Goal: Task Accomplishment & Management: Use online tool/utility

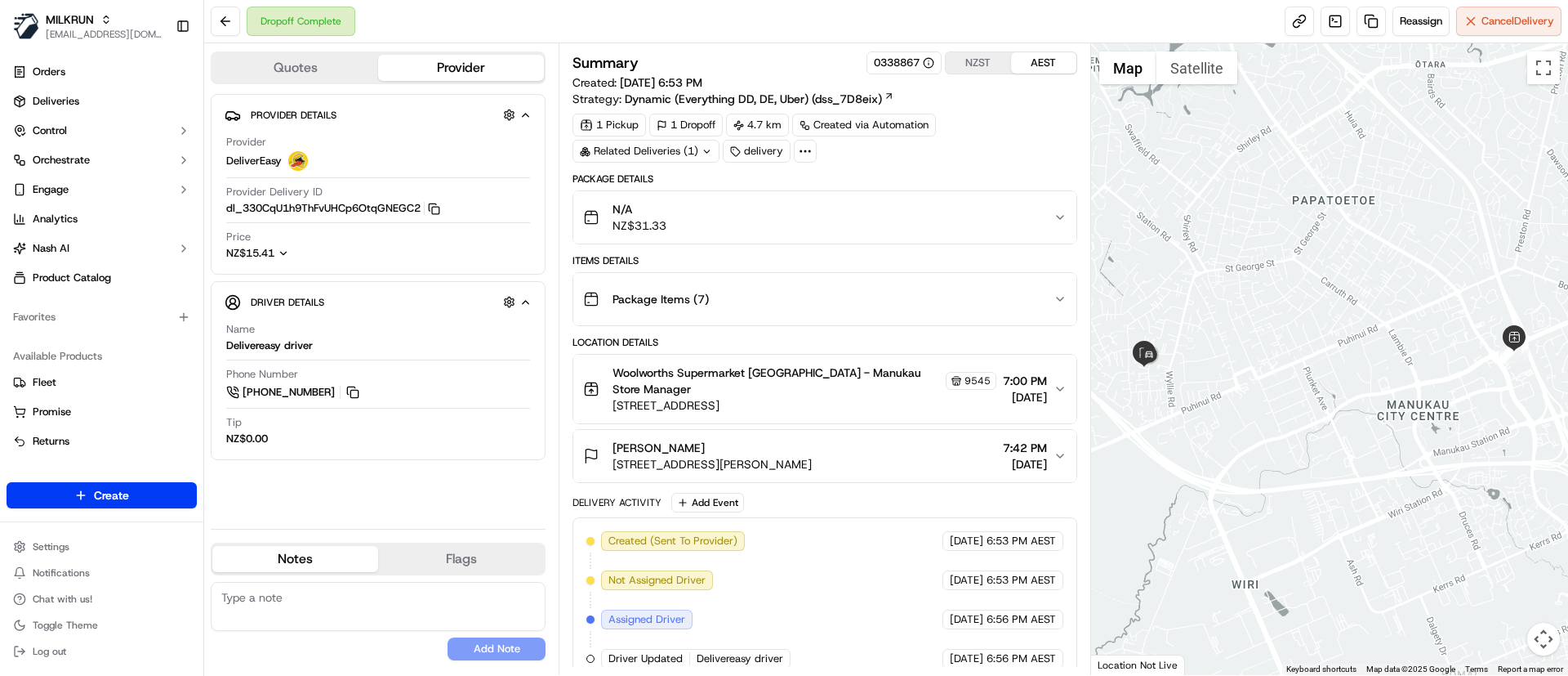
click at [800, 217] on div "N/A NZ$31.33" at bounding box center [818, 218] width 470 height 33
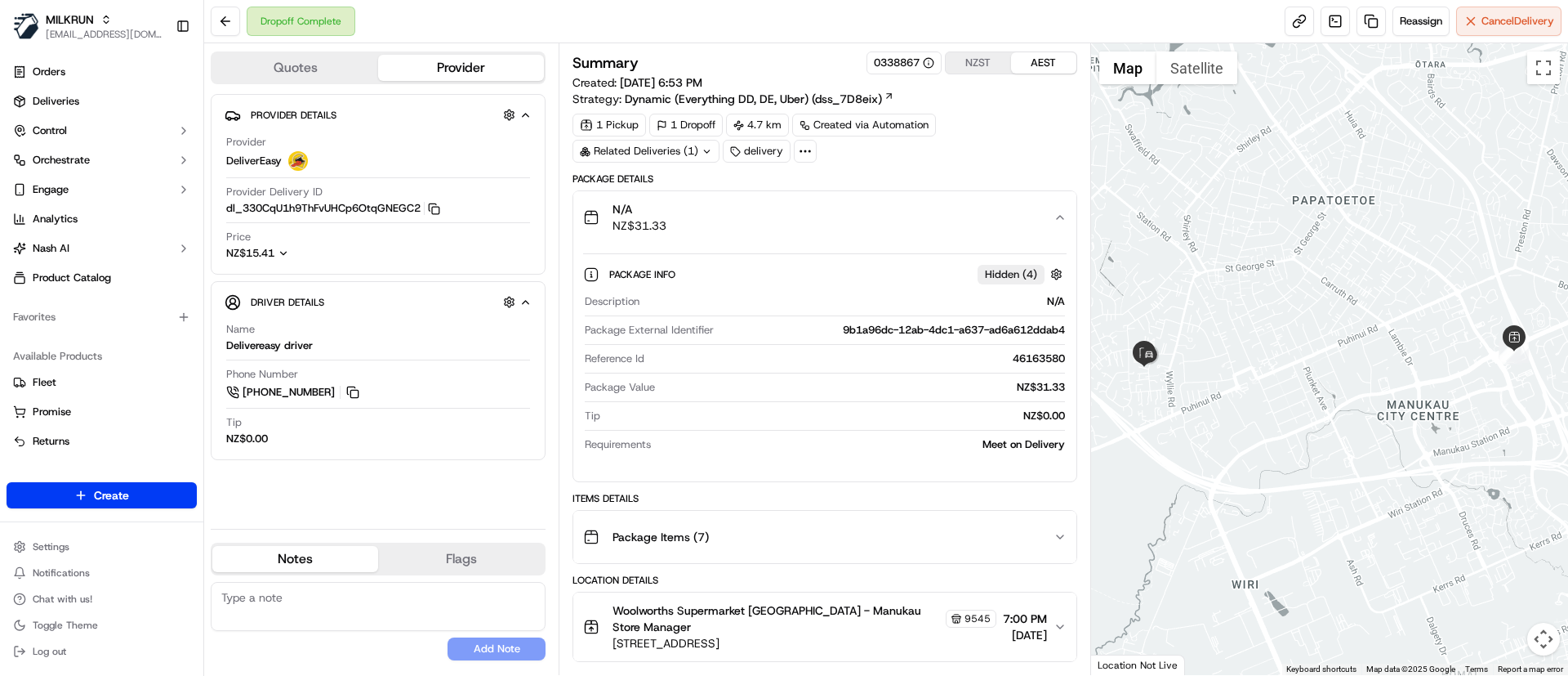
click at [800, 217] on div "N/A NZ$31.33" at bounding box center [818, 218] width 470 height 33
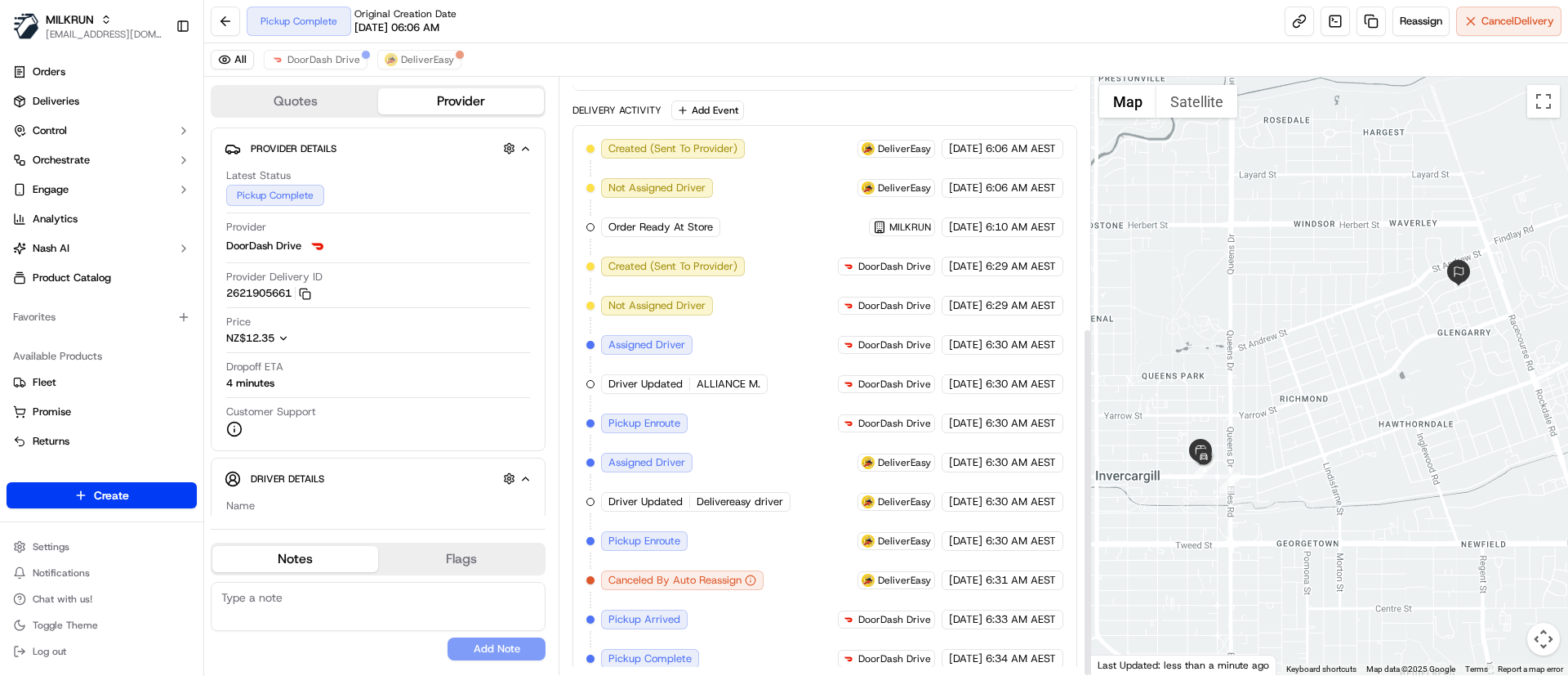
scroll to position [426, 0]
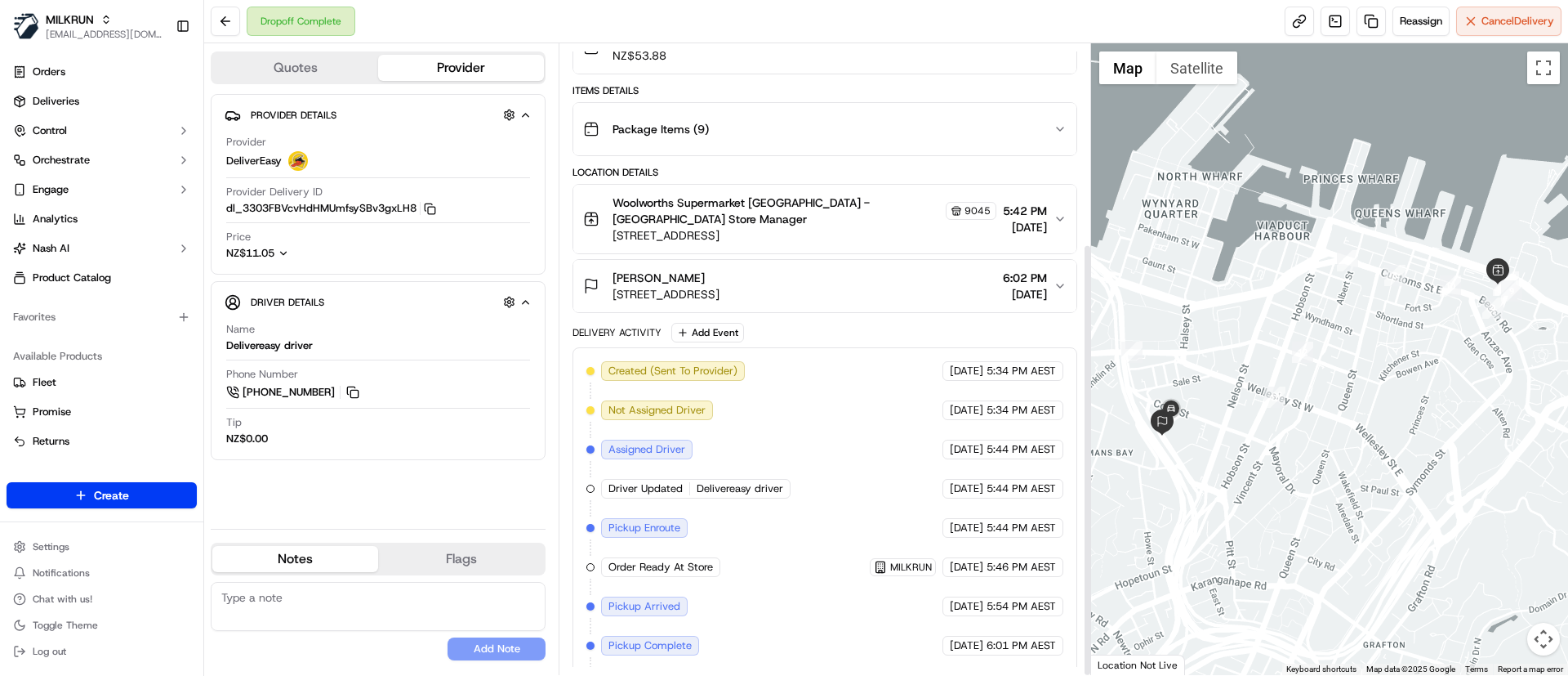
scroll to position [290, 0]
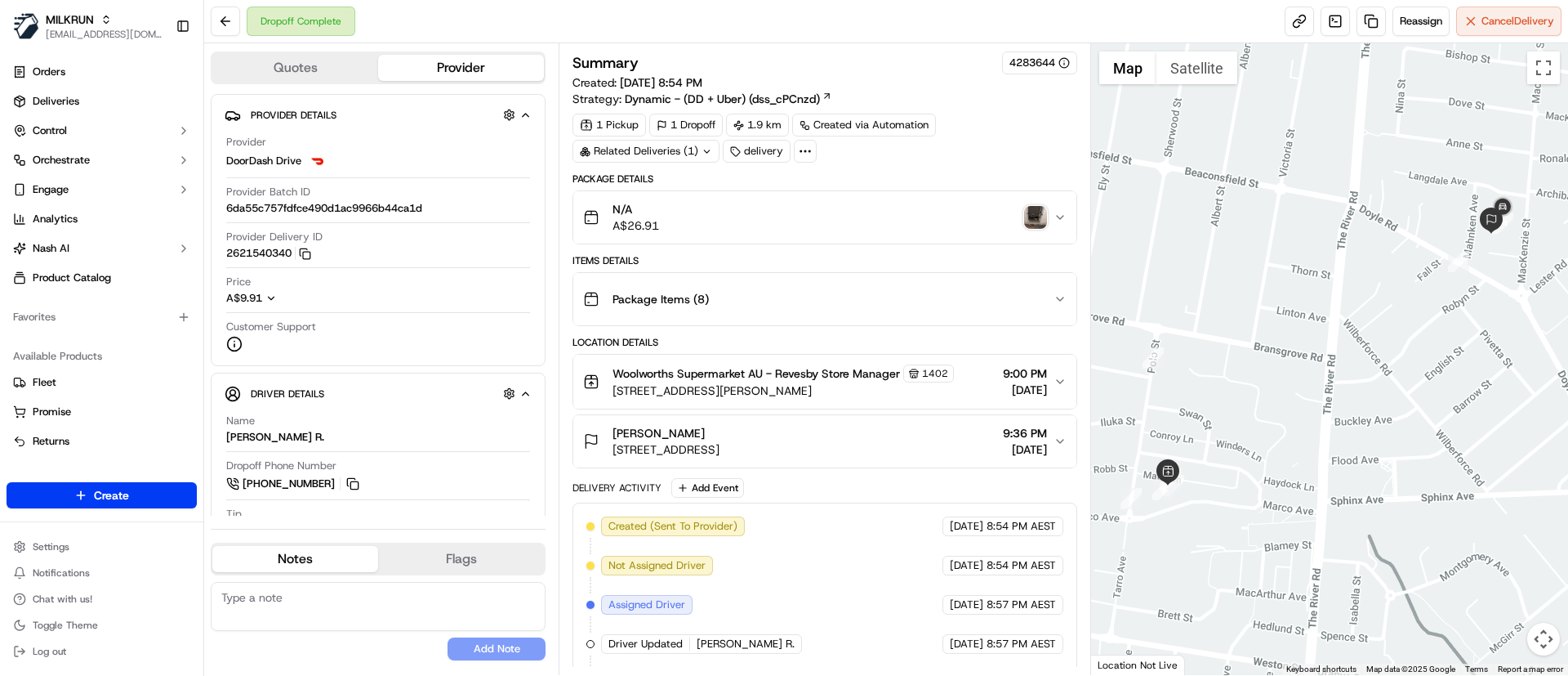
click at [1039, 211] on img "button" at bounding box center [1035, 217] width 23 height 23
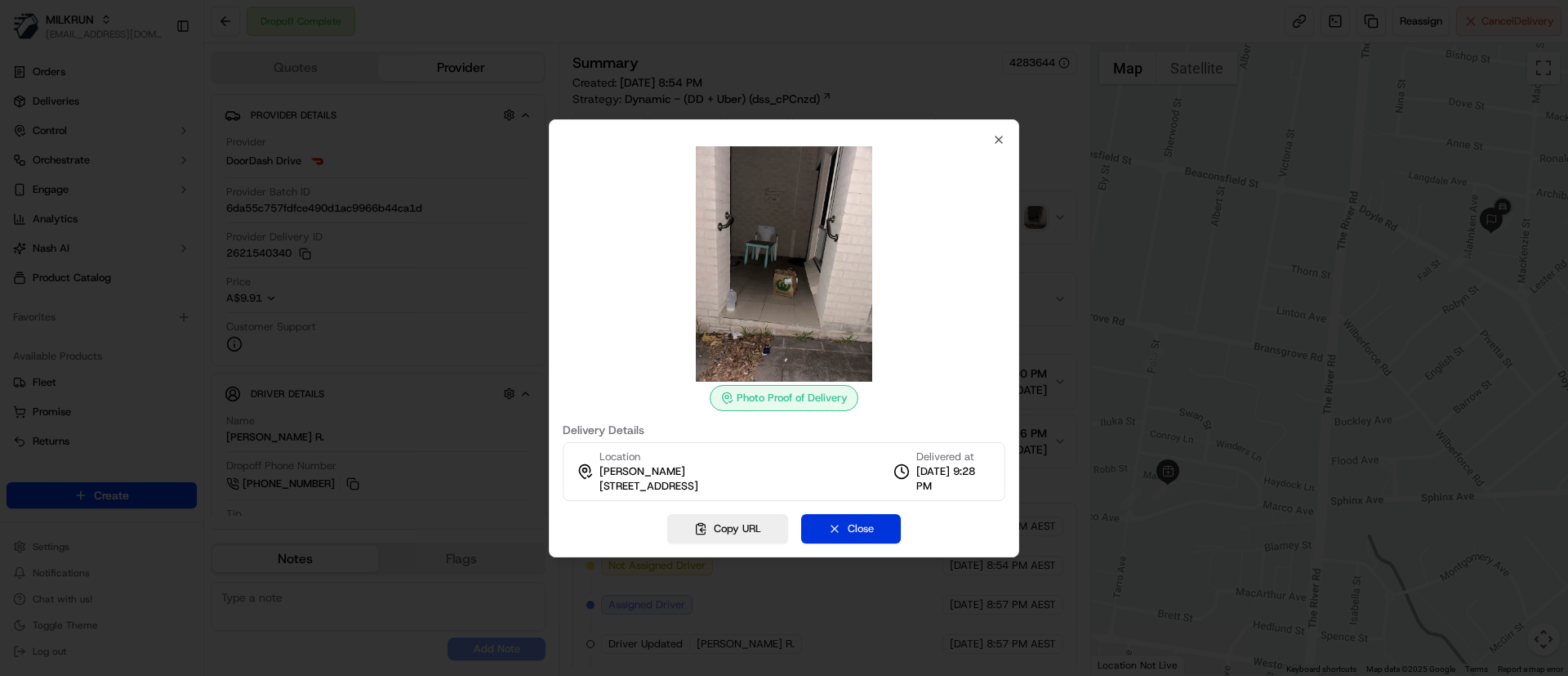
click at [848, 524] on button "Close" at bounding box center [850, 529] width 100 height 29
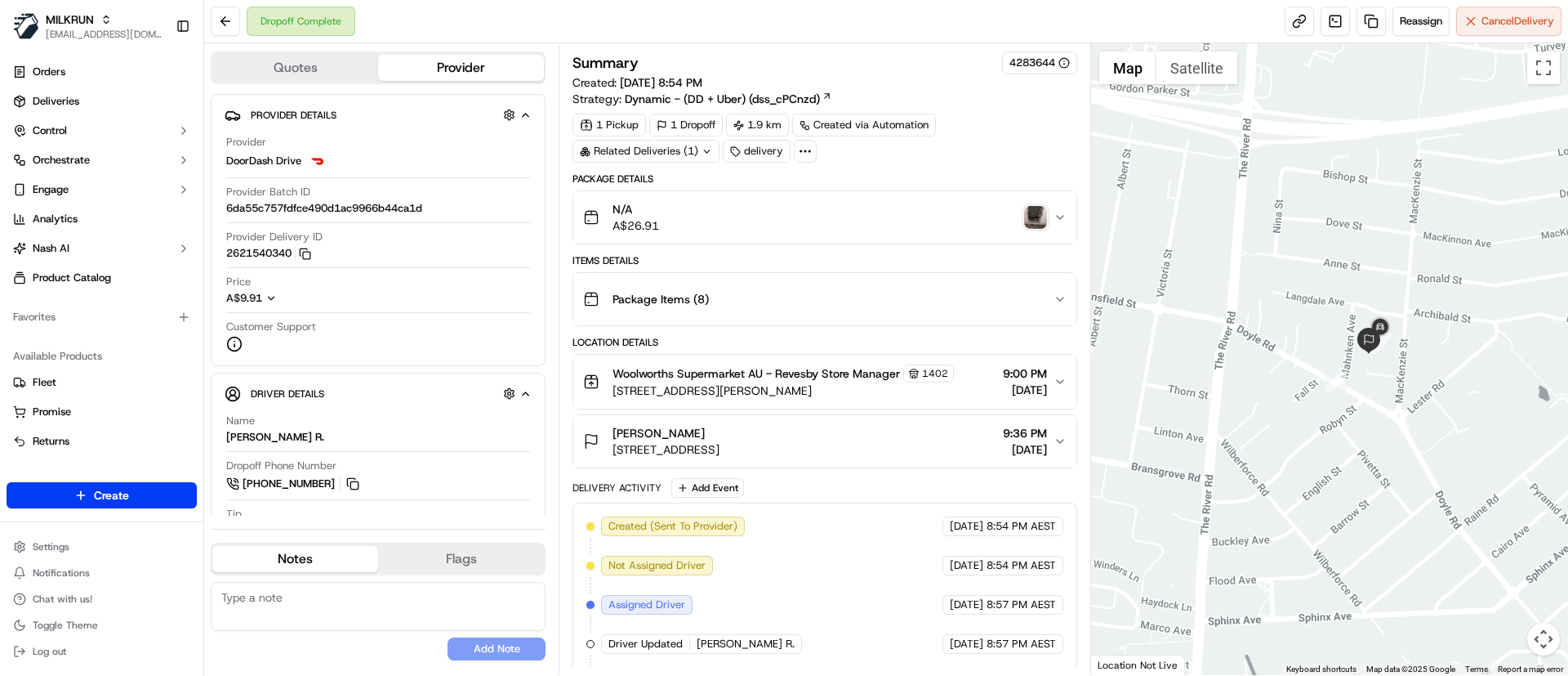
drag, startPoint x: 1563, startPoint y: 236, endPoint x: 1440, endPoint y: 356, distance: 171.8
click at [1440, 356] on div at bounding box center [1329, 359] width 478 height 631
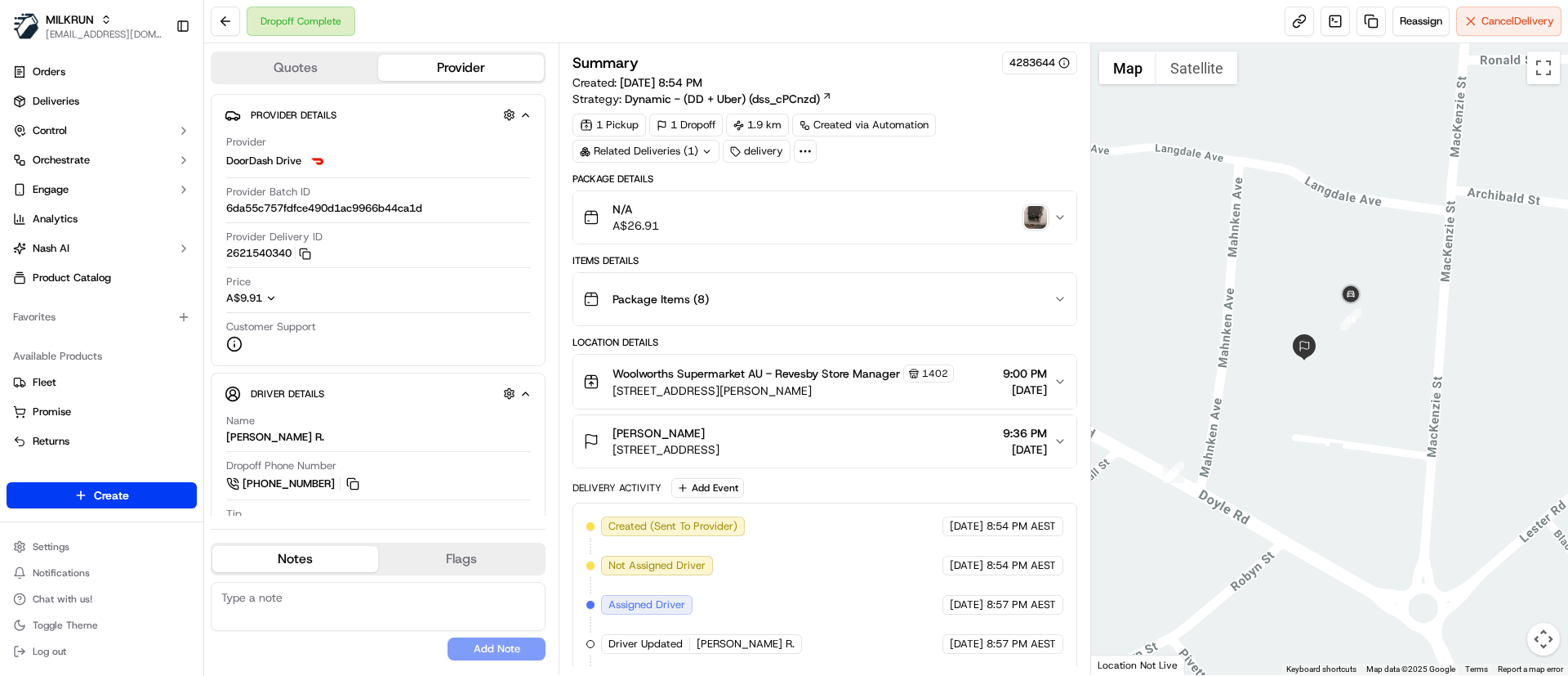
drag, startPoint x: 1337, startPoint y: 334, endPoint x: 1360, endPoint y: 390, distance: 60.5
click at [1360, 390] on div at bounding box center [1329, 359] width 478 height 631
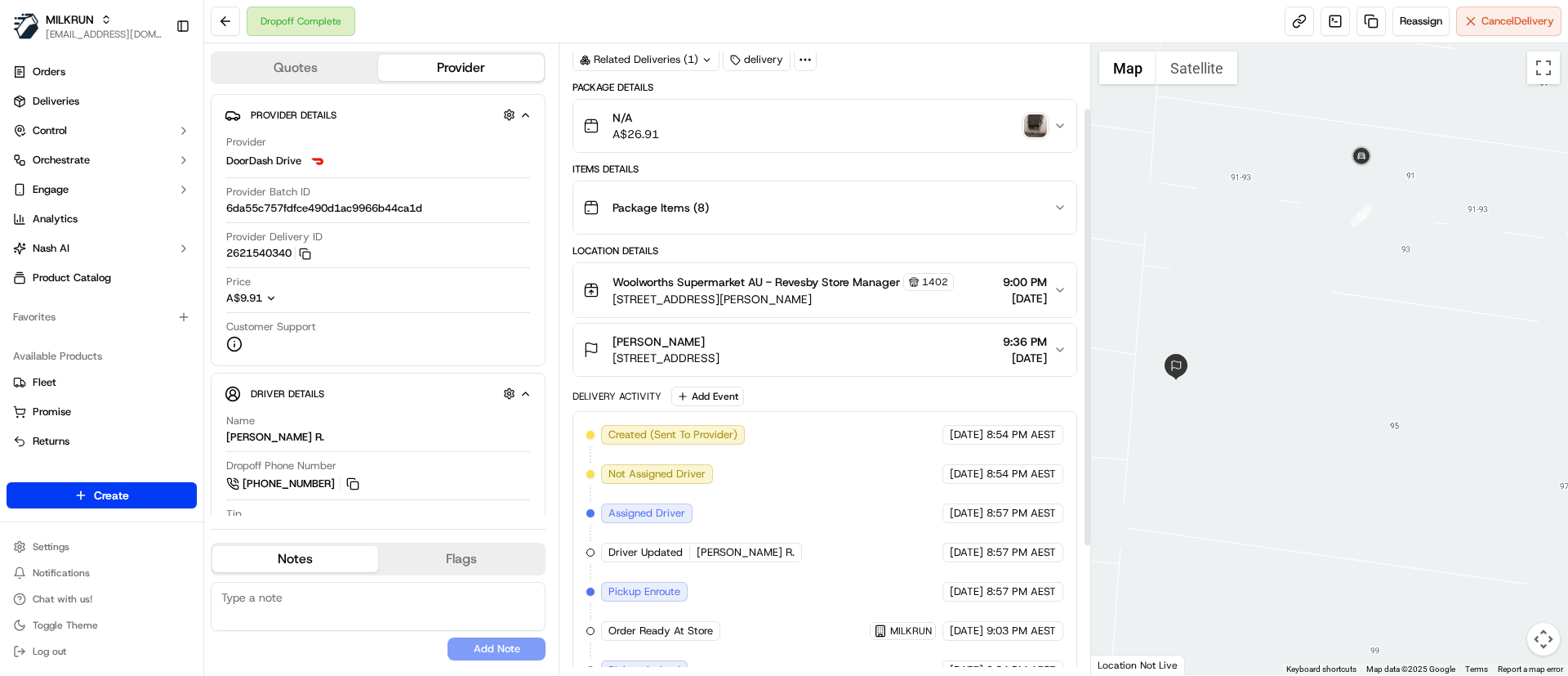
scroll to position [92, 0]
click at [720, 346] on div "[PERSON_NAME]" at bounding box center [666, 341] width 107 height 16
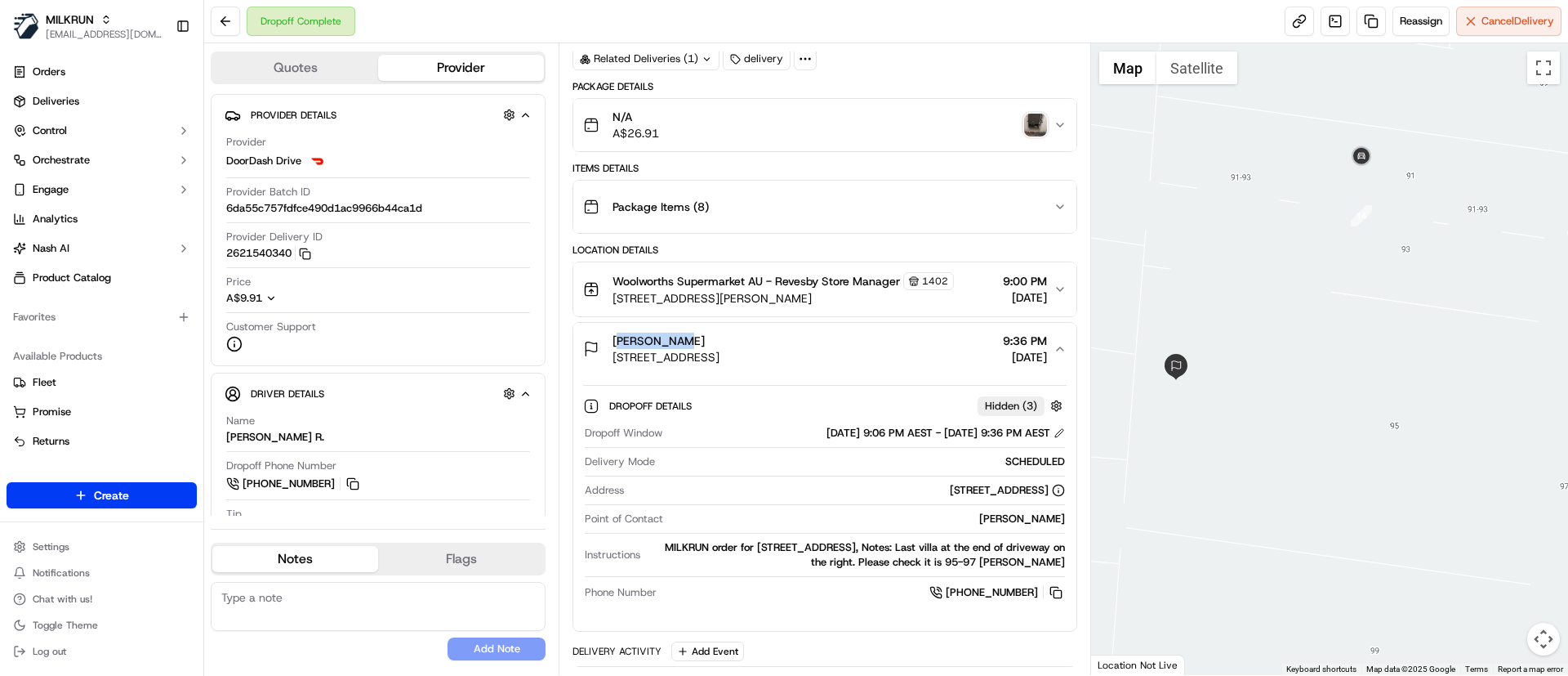
drag, startPoint x: 718, startPoint y: 335, endPoint x: 612, endPoint y: 348, distance: 106.8
click at [612, 348] on div "amy stokes 5/95 MacKenzie St, Revesby, NSW 2212, AU" at bounding box center [651, 349] width 136 height 33
copy span "[PERSON_NAME]"
click at [69, 100] on span "Deliveries" at bounding box center [56, 102] width 47 height 15
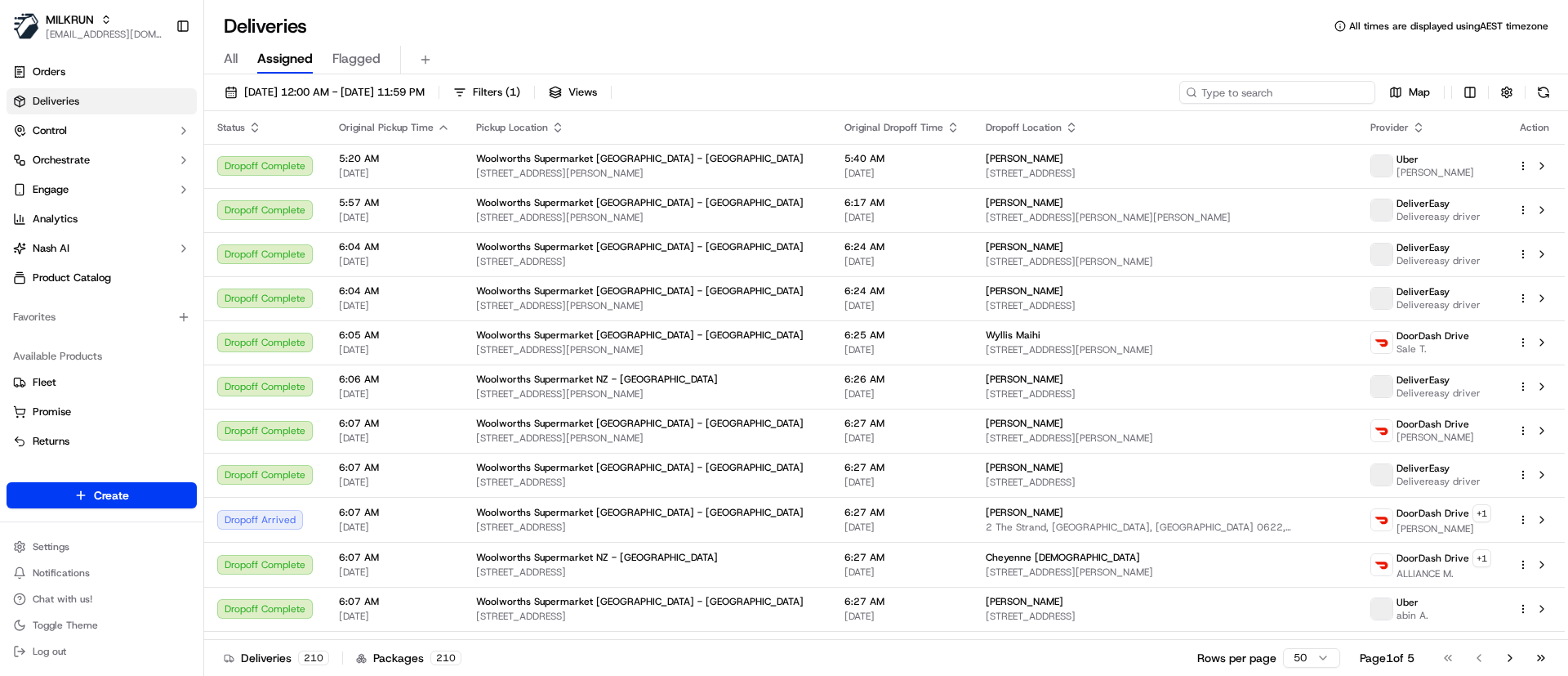
click at [1258, 91] on input at bounding box center [1277, 91] width 196 height 23
paste input "[PERSON_NAME]"
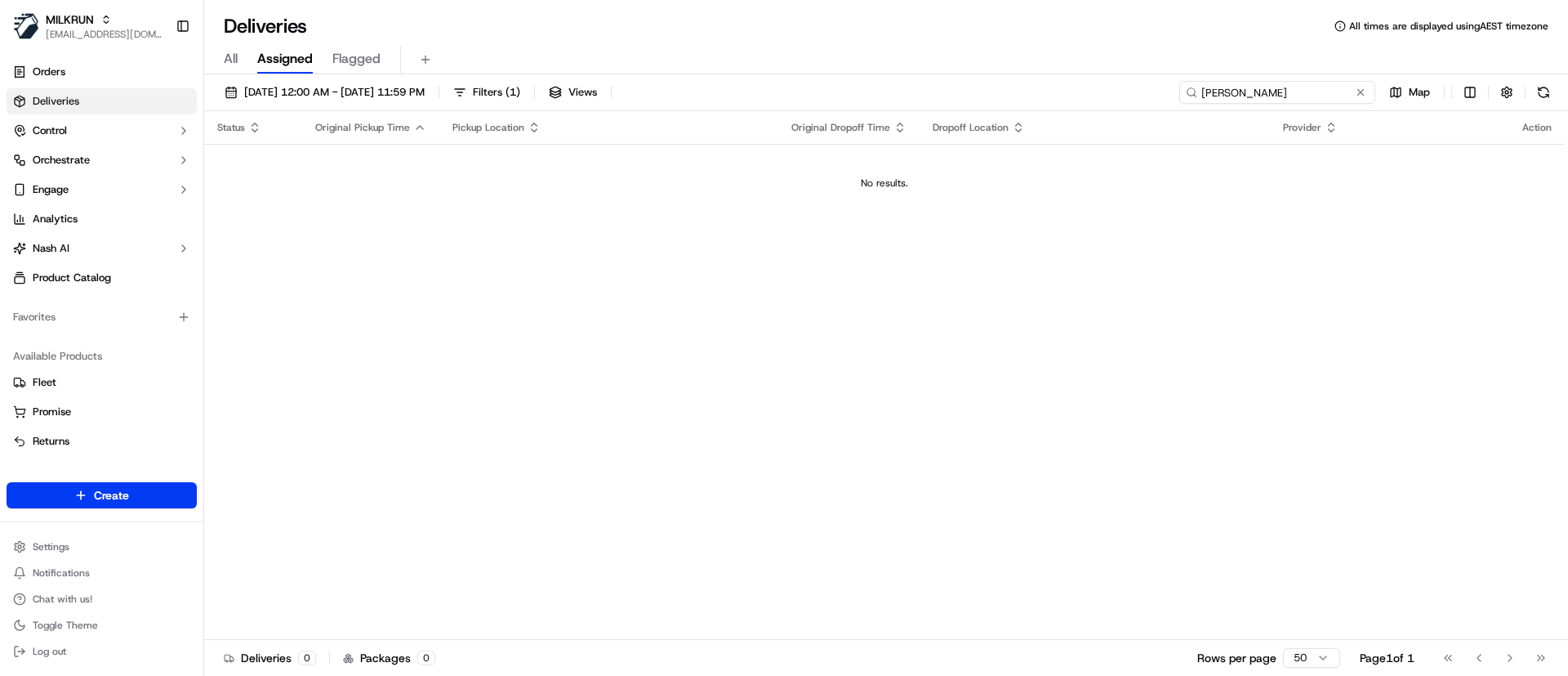
type input "[PERSON_NAME]"
click at [245, 92] on span "22/09/2025 12:00 AM - 22/09/2025 11:59 PM" at bounding box center [334, 92] width 180 height 15
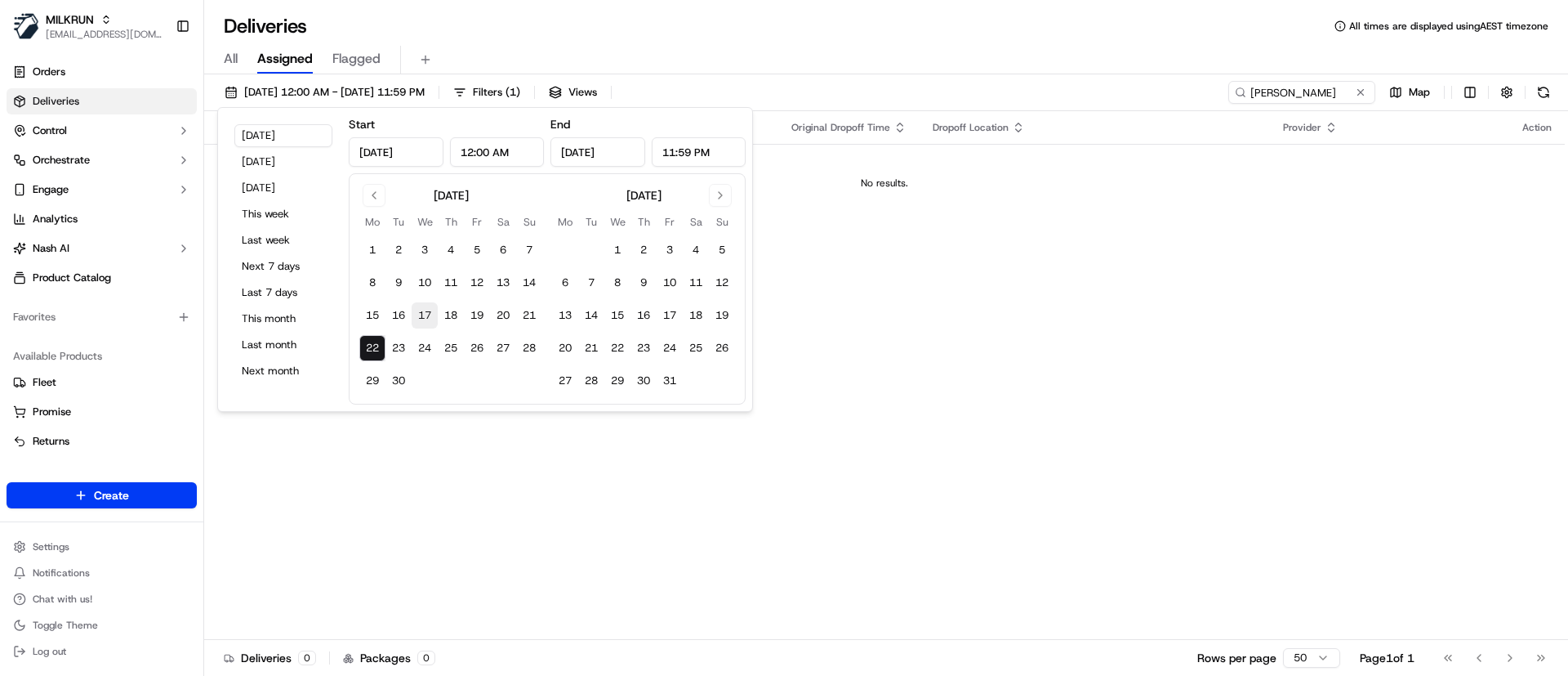
click at [424, 314] on button "17" at bounding box center [424, 315] width 27 height 27
type input "Sep 17, 2025"
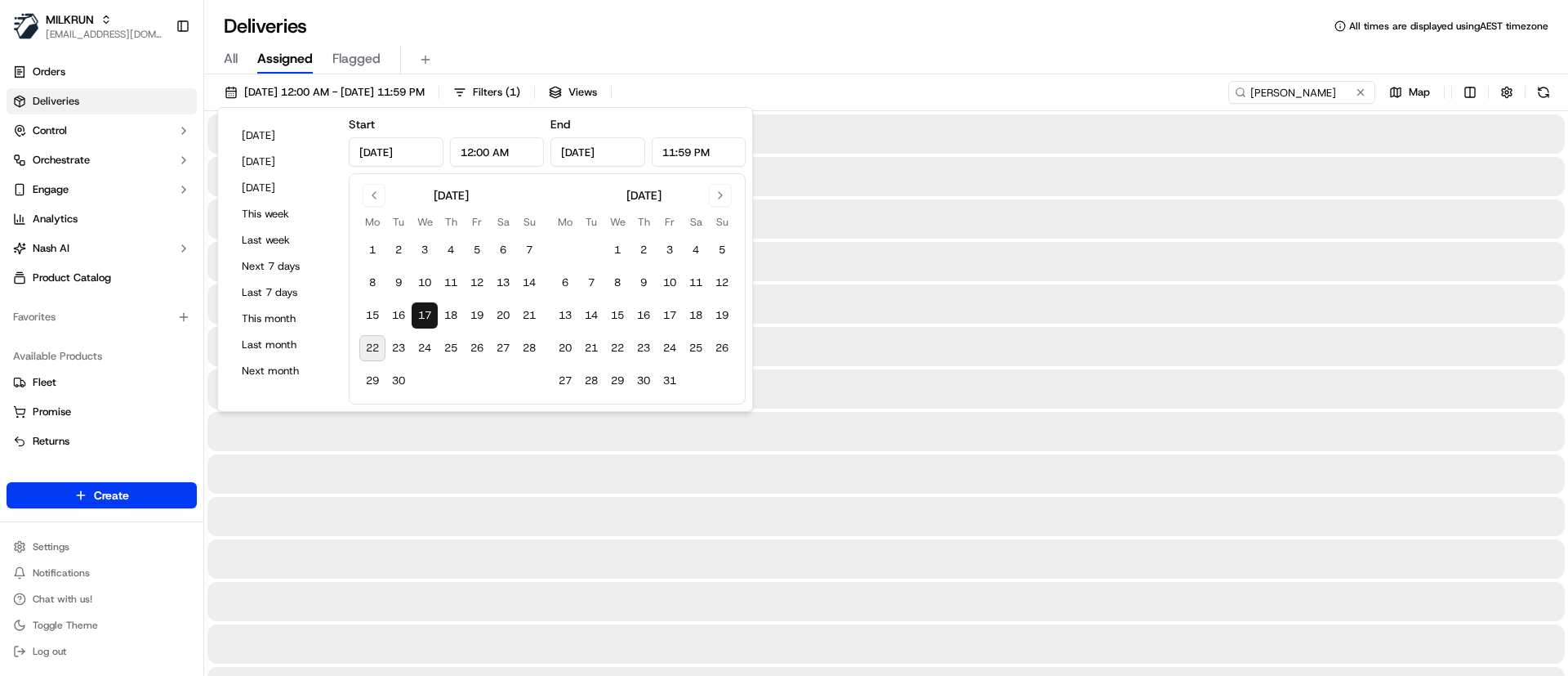
click at [370, 354] on button "22" at bounding box center [372, 348] width 27 height 27
type input "Sep 22, 2025"
click at [1016, 82] on div "17/09/2025 12:00 AM - 22/09/2025 11:59 PM Filters ( 1 ) Views amy stokes Map" at bounding box center [886, 95] width 1364 height 30
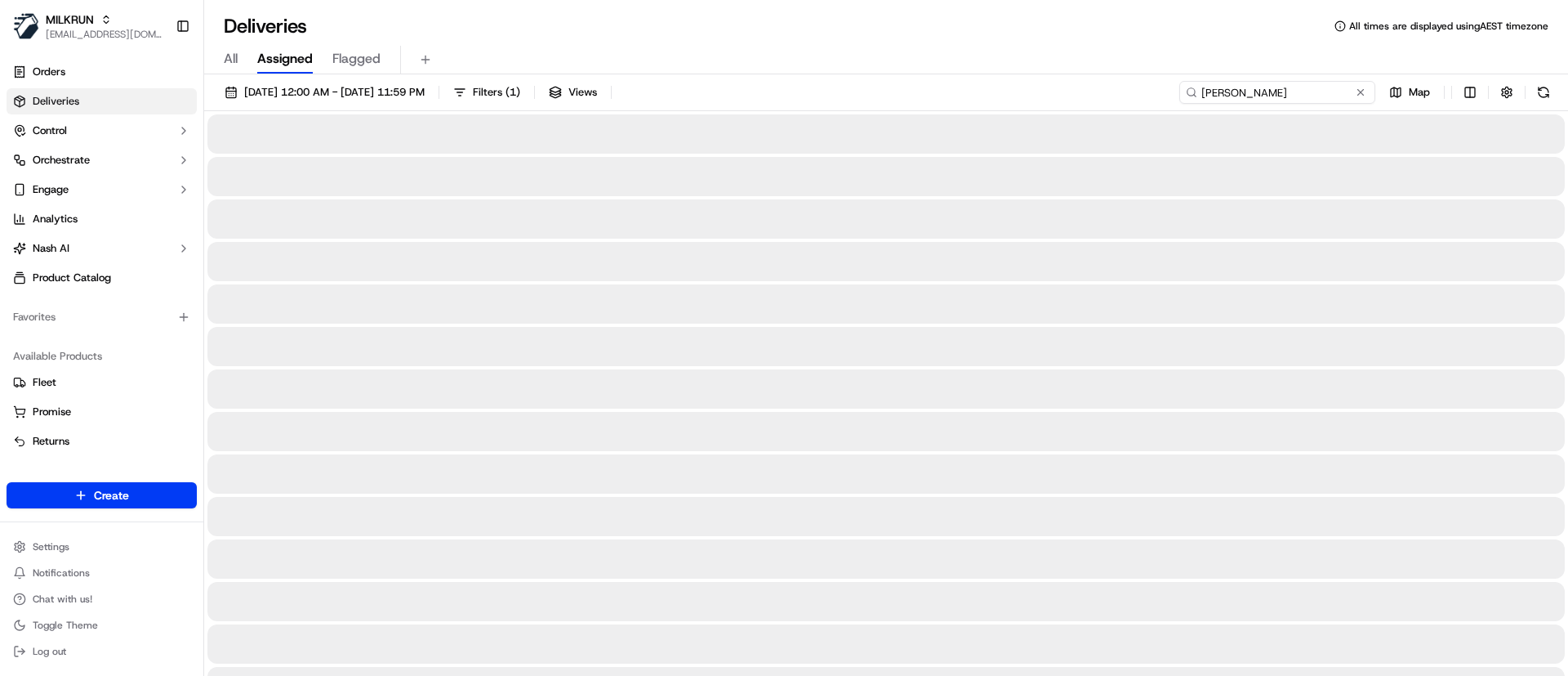
click at [1252, 94] on input "[PERSON_NAME]" at bounding box center [1277, 91] width 196 height 23
click at [223, 56] on div "All Assigned Flagged" at bounding box center [886, 59] width 1364 height 28
click at [234, 63] on span "All" at bounding box center [230, 59] width 14 height 19
click at [1329, 89] on input "[PERSON_NAME]" at bounding box center [1277, 91] width 196 height 23
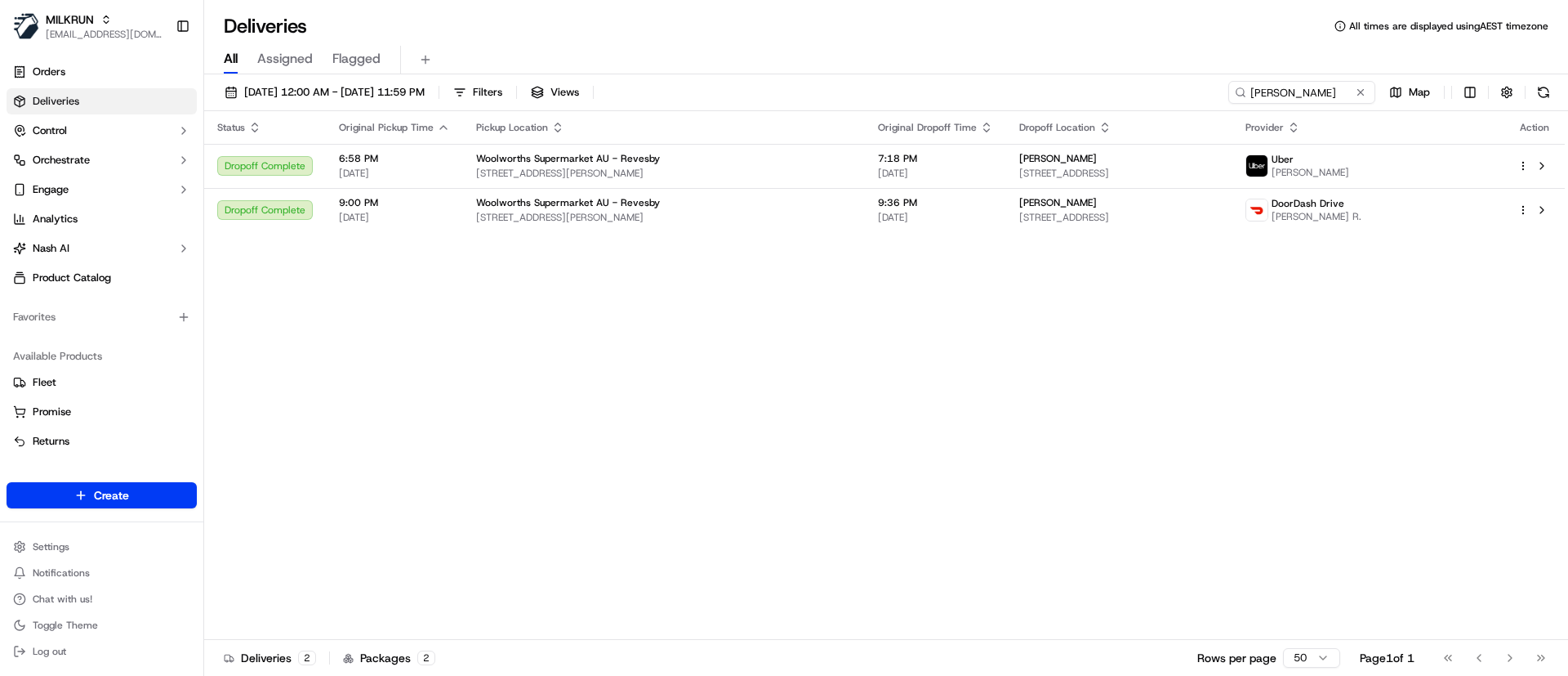
click at [708, 377] on div "Status Original Pickup Time Pickup Location Original Dropoff Time Dropoff Locat…" at bounding box center [884, 375] width 1360 height 529
click at [1547, 209] on button at bounding box center [1541, 209] width 19 height 19
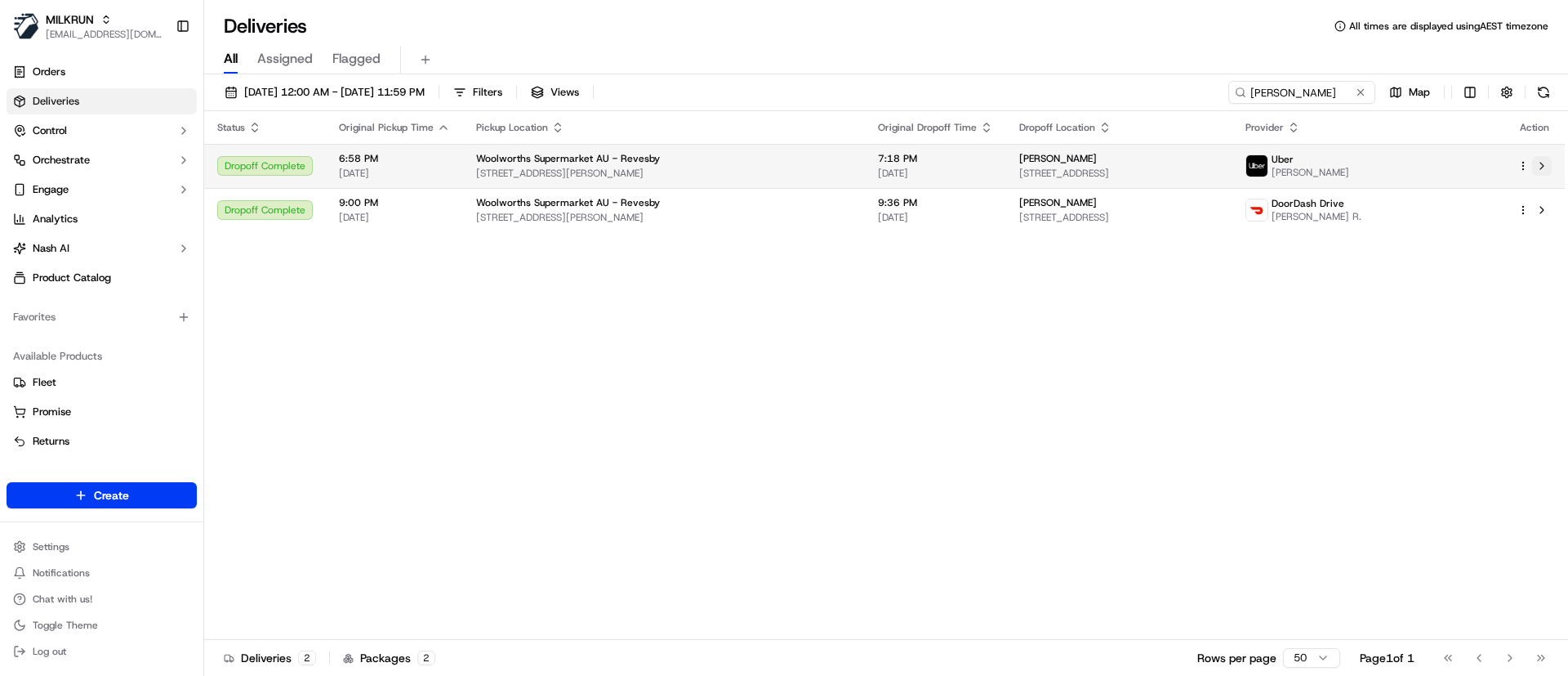
click at [1546, 157] on button at bounding box center [1541, 166] width 19 height 19
drag, startPoint x: 1541, startPoint y: 163, endPoint x: 1541, endPoint y: 155, distance: 8.0
click at [1542, 156] on button at bounding box center [1541, 166] width 19 height 19
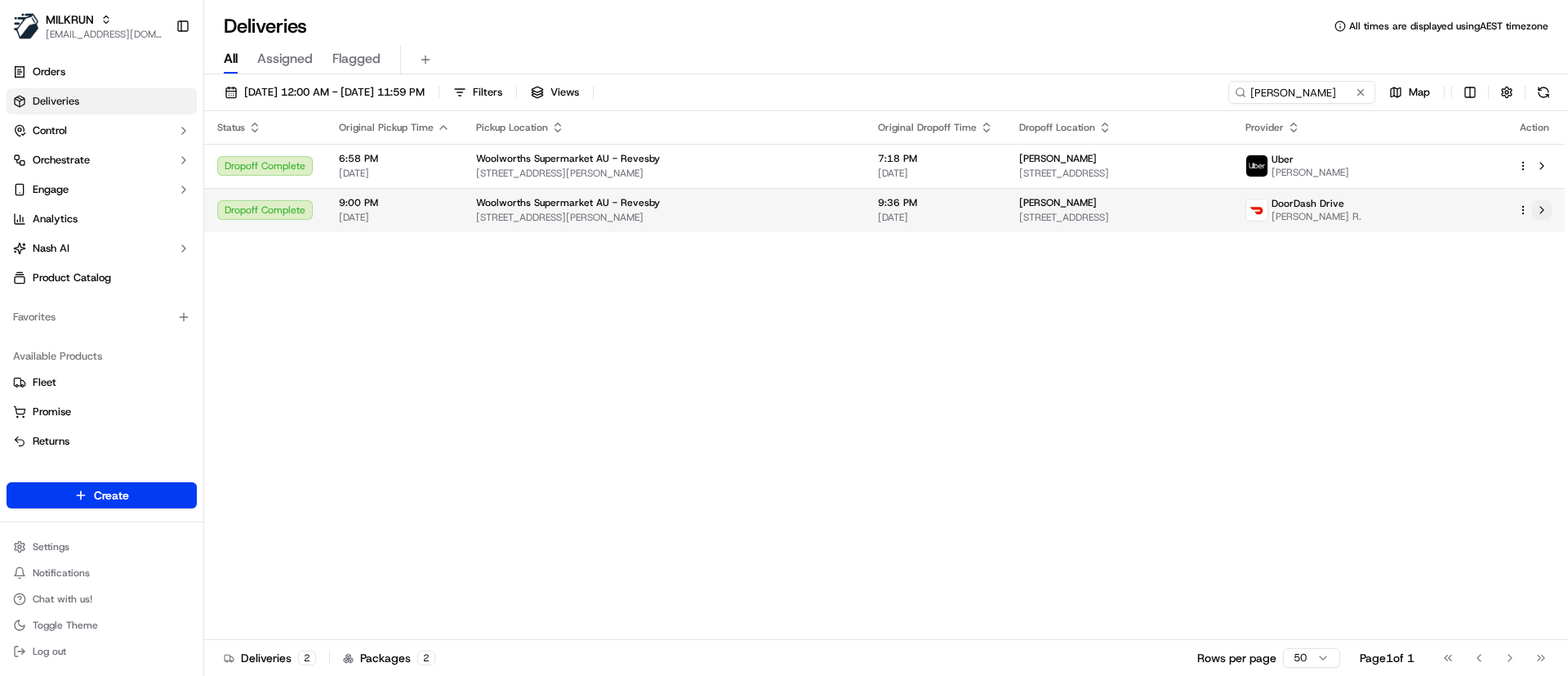
click at [1541, 209] on button at bounding box center [1541, 209] width 19 height 19
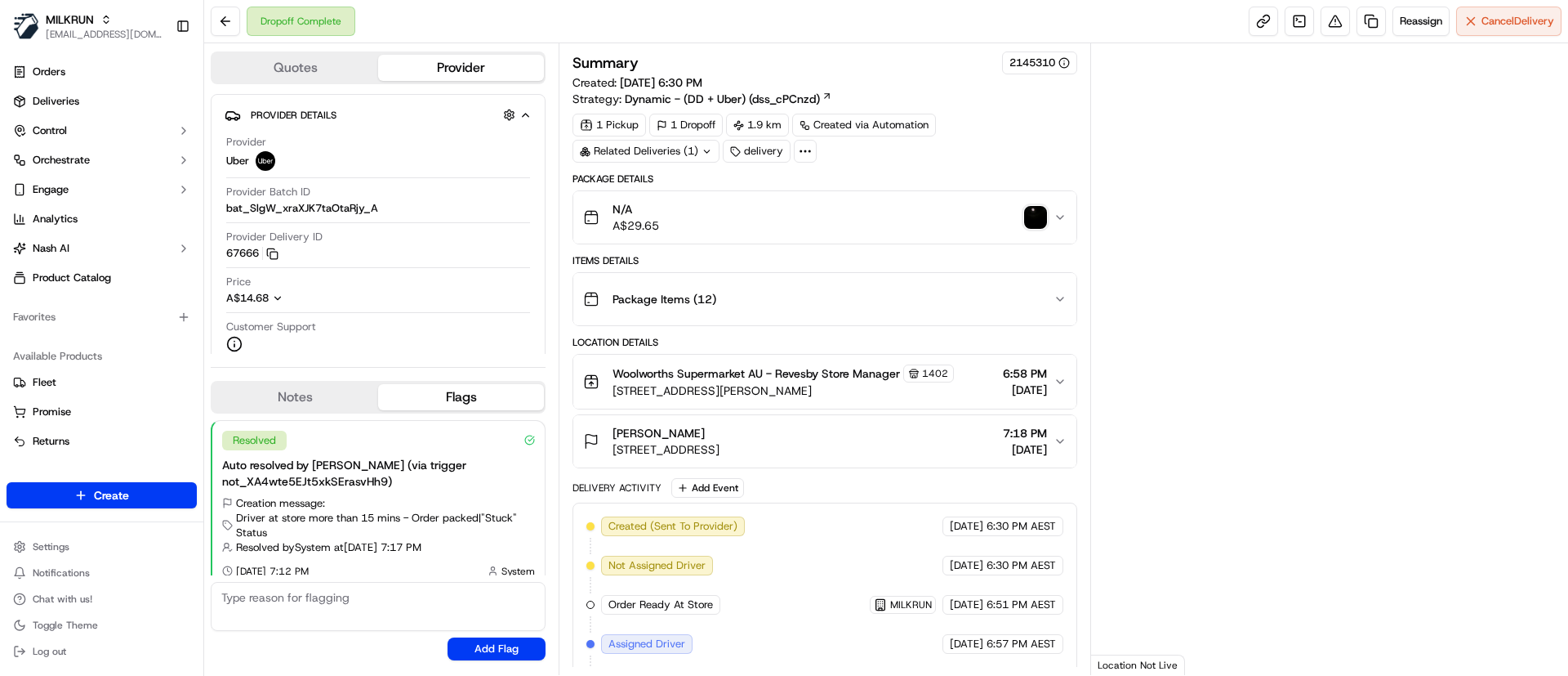
scroll to position [13, 0]
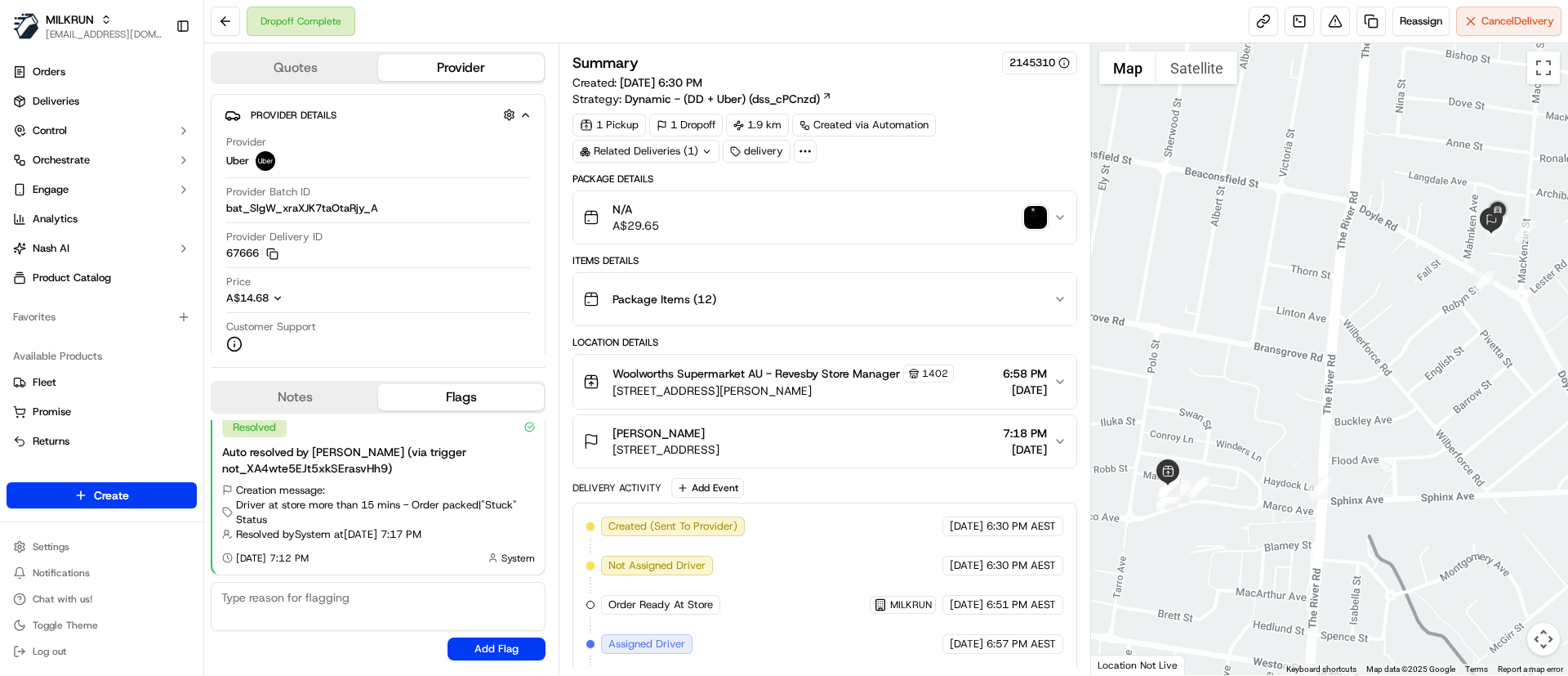
click at [1035, 213] on img "button" at bounding box center [1035, 217] width 23 height 23
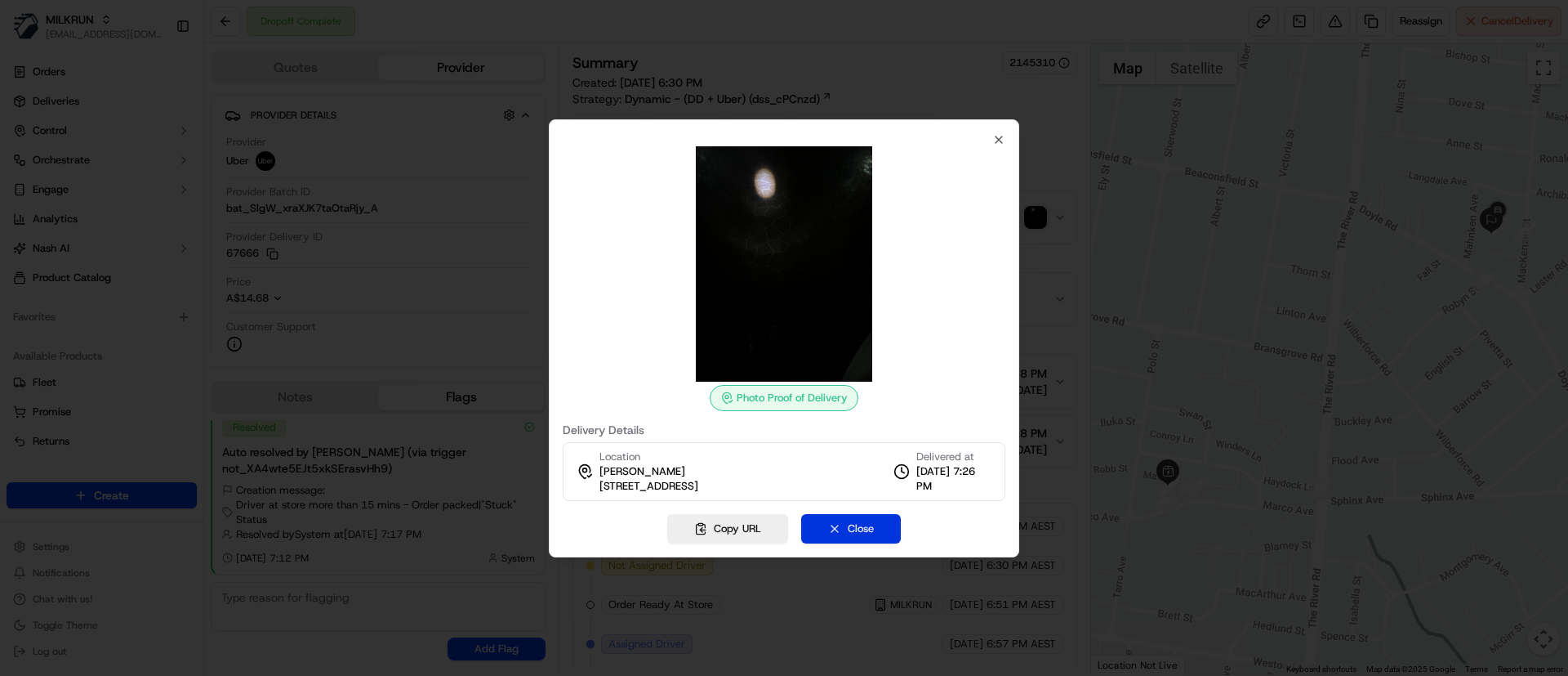
click at [883, 520] on button "Close" at bounding box center [850, 529] width 100 height 29
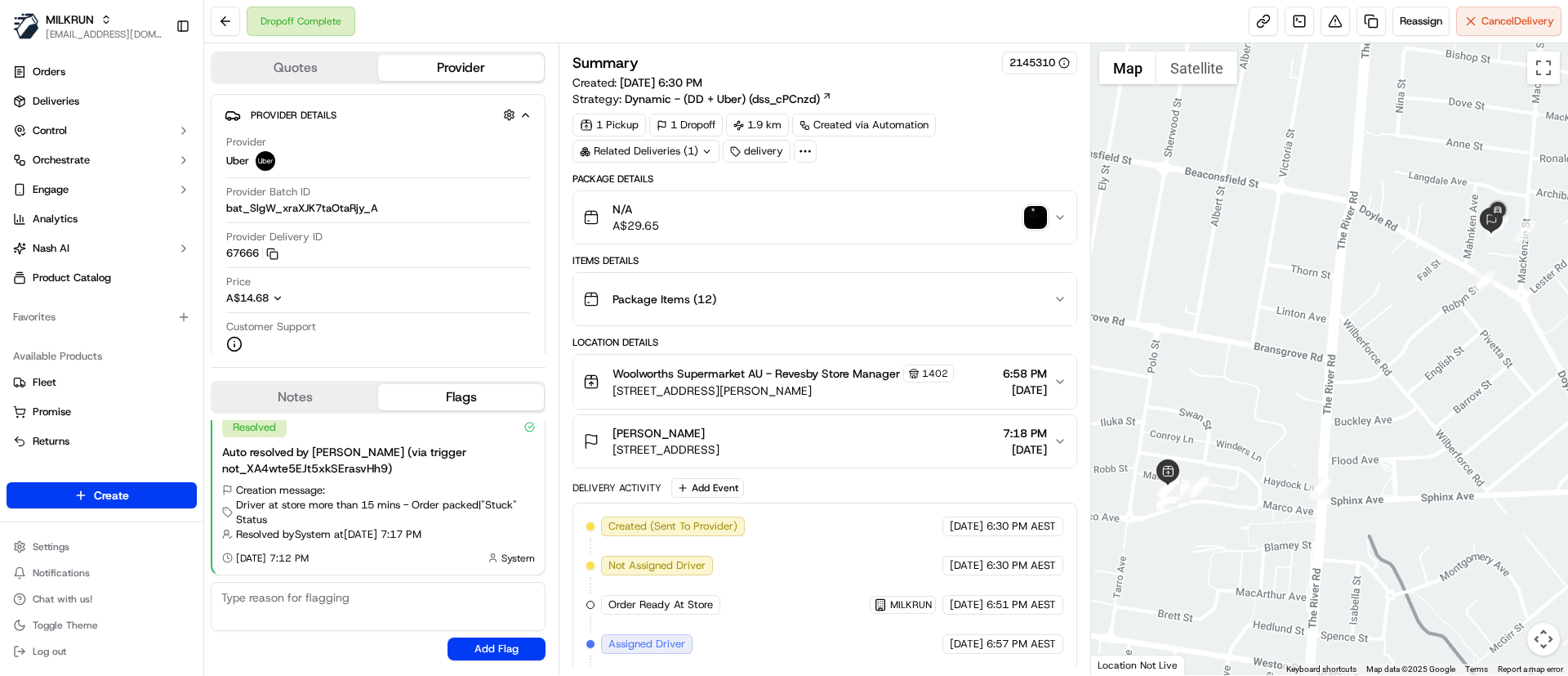
drag, startPoint x: 1549, startPoint y: 331, endPoint x: 1368, endPoint y: 479, distance: 233.8
click at [1368, 479] on div at bounding box center [1329, 359] width 478 height 631
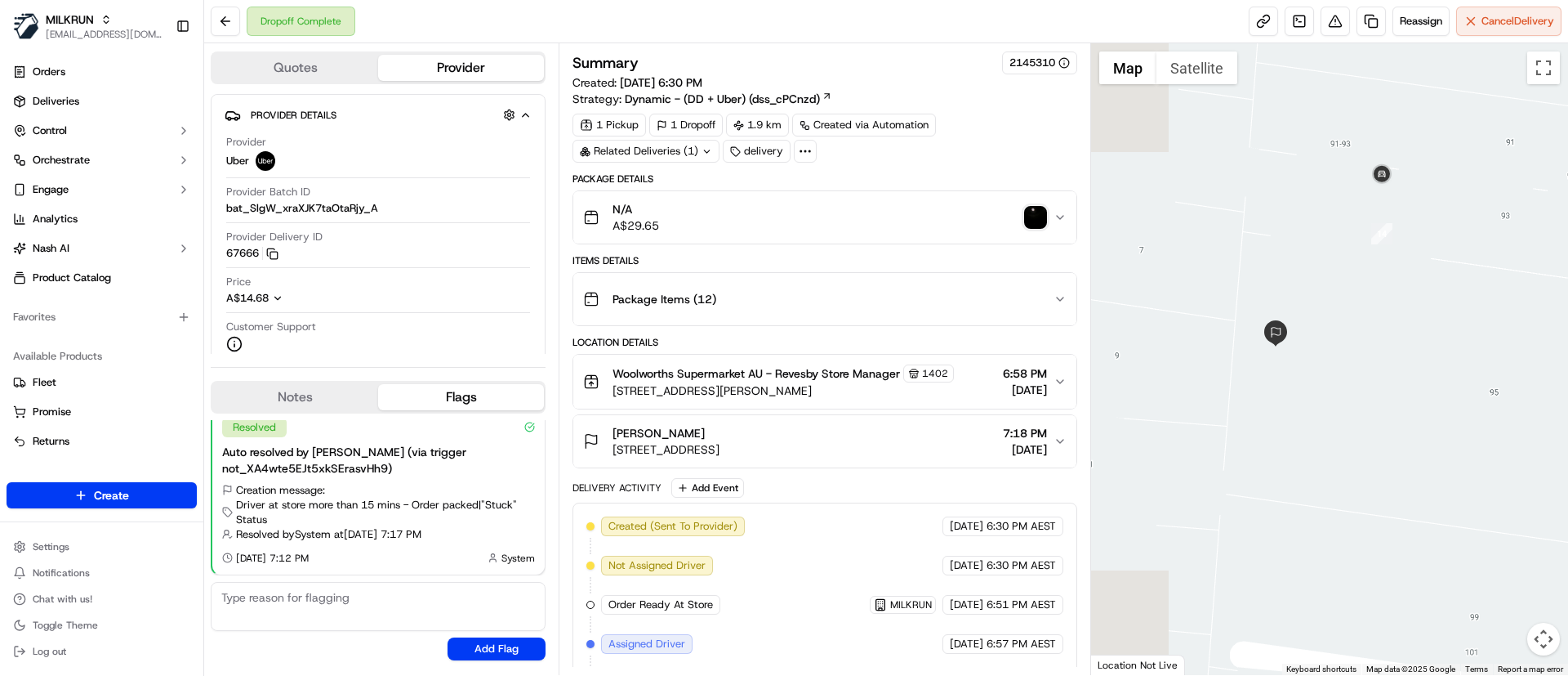
drag, startPoint x: 1255, startPoint y: 306, endPoint x: 1408, endPoint y: 445, distance: 206.7
click at [1408, 445] on div at bounding box center [1329, 359] width 478 height 631
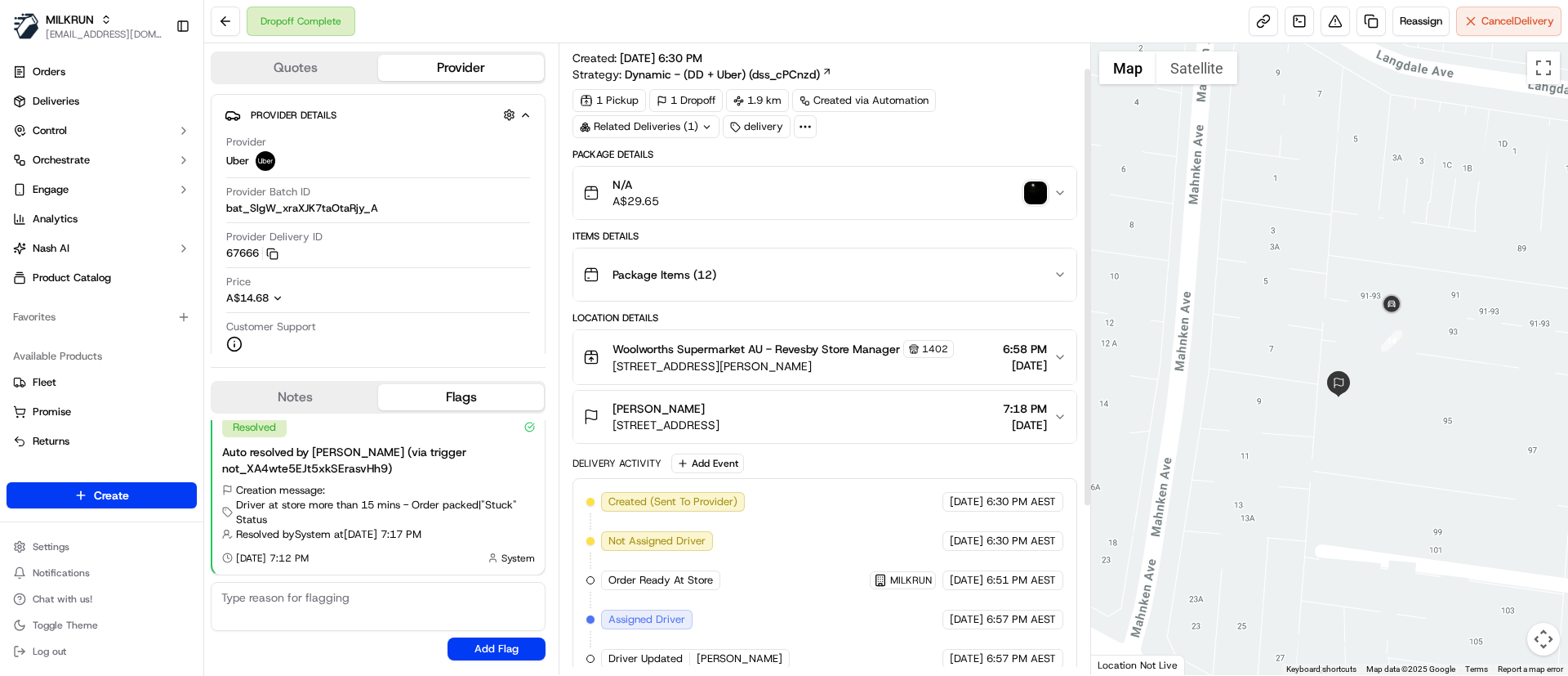
scroll to position [275, 0]
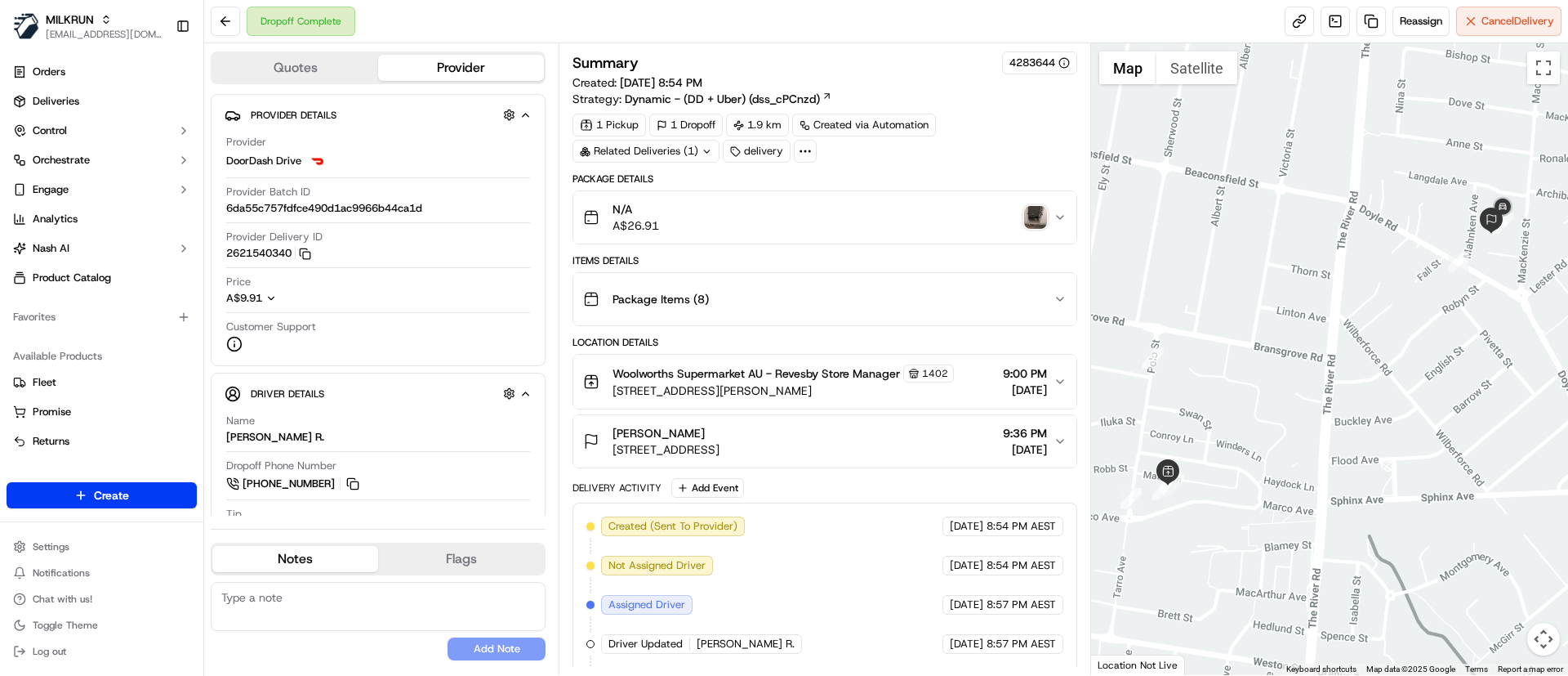
drag, startPoint x: 612, startPoint y: 451, endPoint x: 827, endPoint y: 456, distance: 215.1
click at [720, 456] on div "amy stokes 5/95 MacKenzie St, Revesby, NSW 2212, AU" at bounding box center [651, 441] width 136 height 33
copy span "5/95 MacKenzie St, Revesby, NSW 2212"
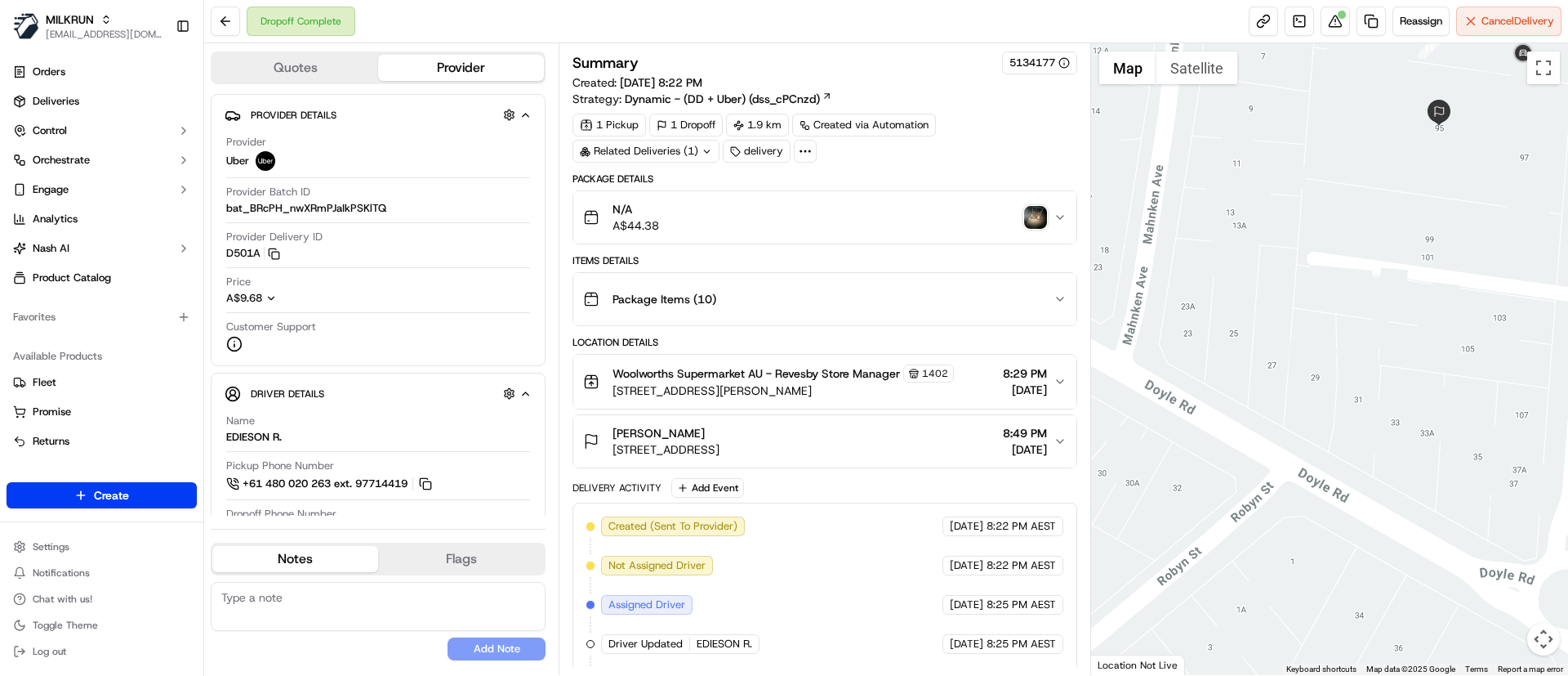
click at [1035, 210] on img "button" at bounding box center [1035, 217] width 23 height 23
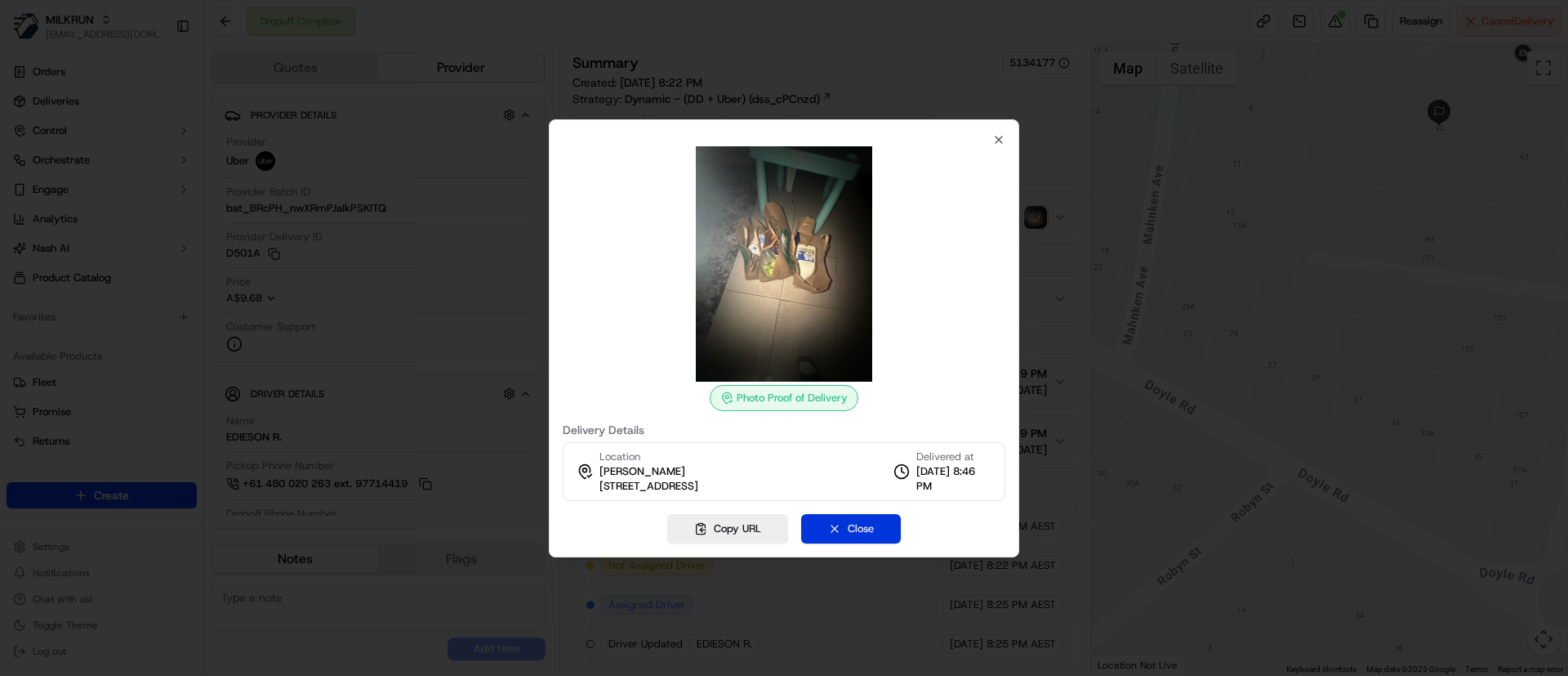
click at [856, 533] on button "Close" at bounding box center [850, 529] width 100 height 29
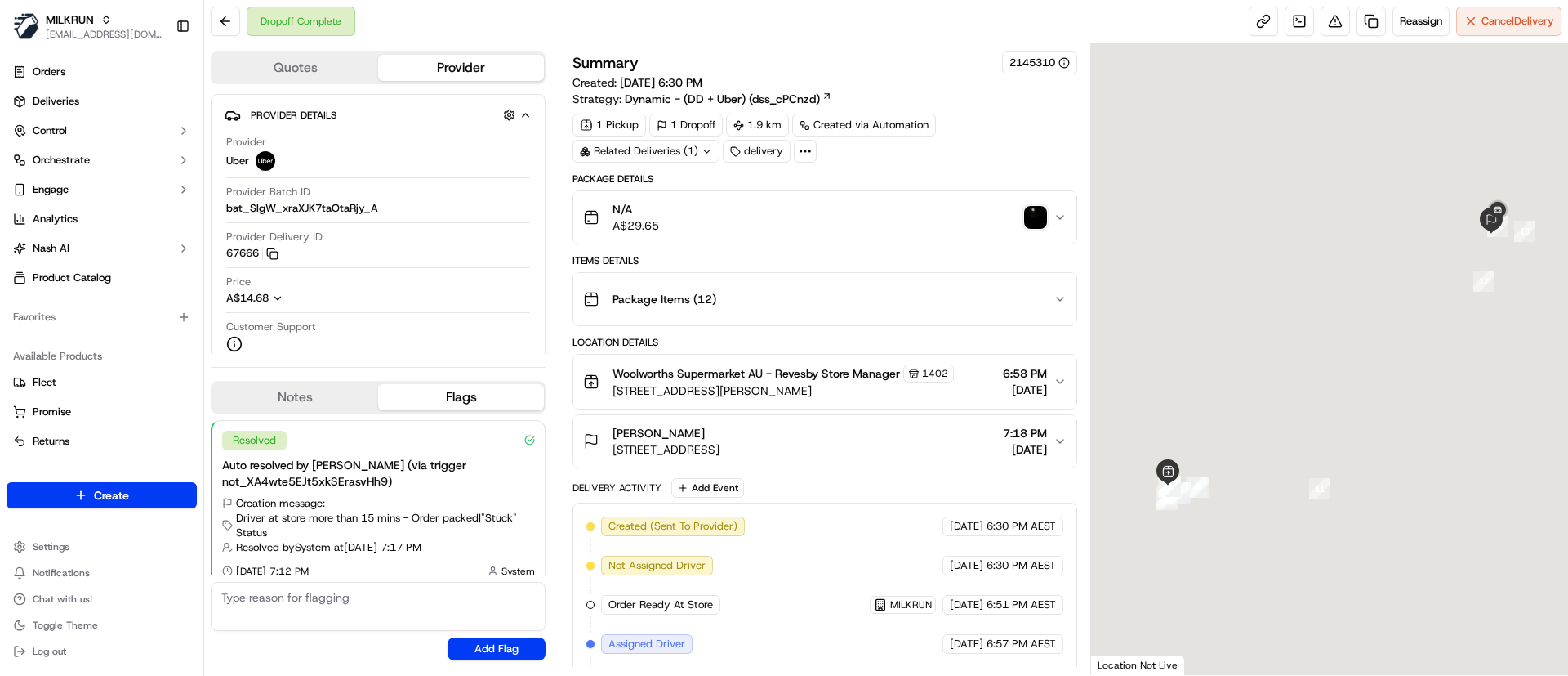
scroll to position [13, 0]
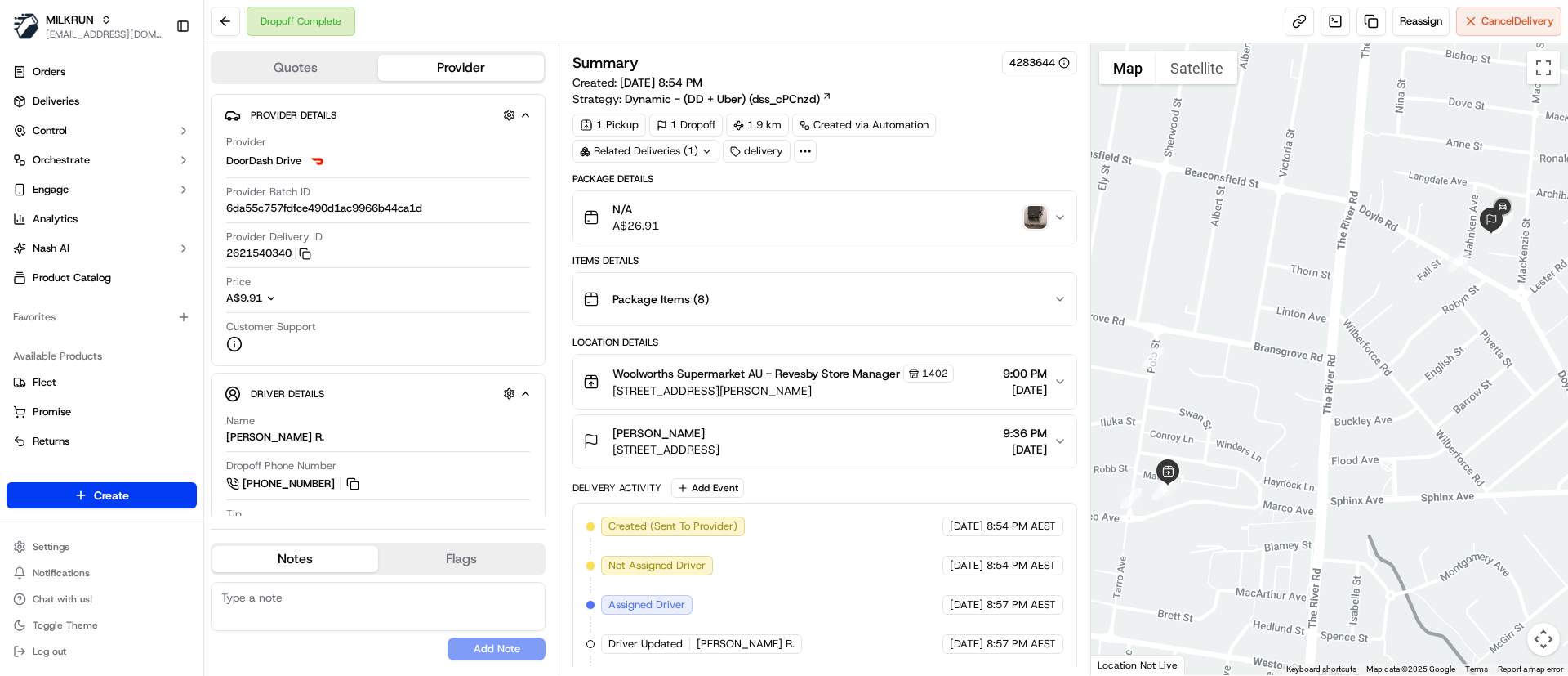
click at [1036, 213] on img "button" at bounding box center [1035, 217] width 23 height 23
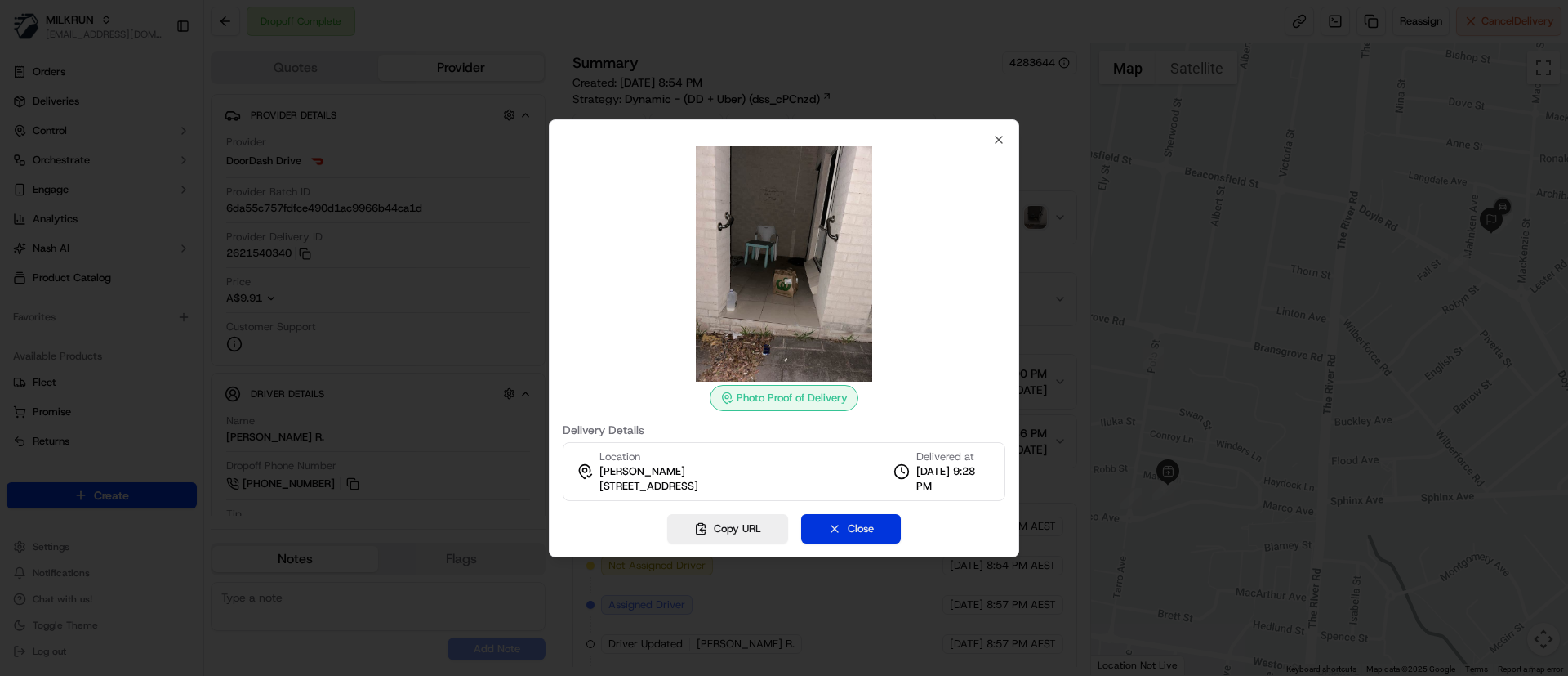
click at [848, 536] on button "Close" at bounding box center [850, 529] width 100 height 29
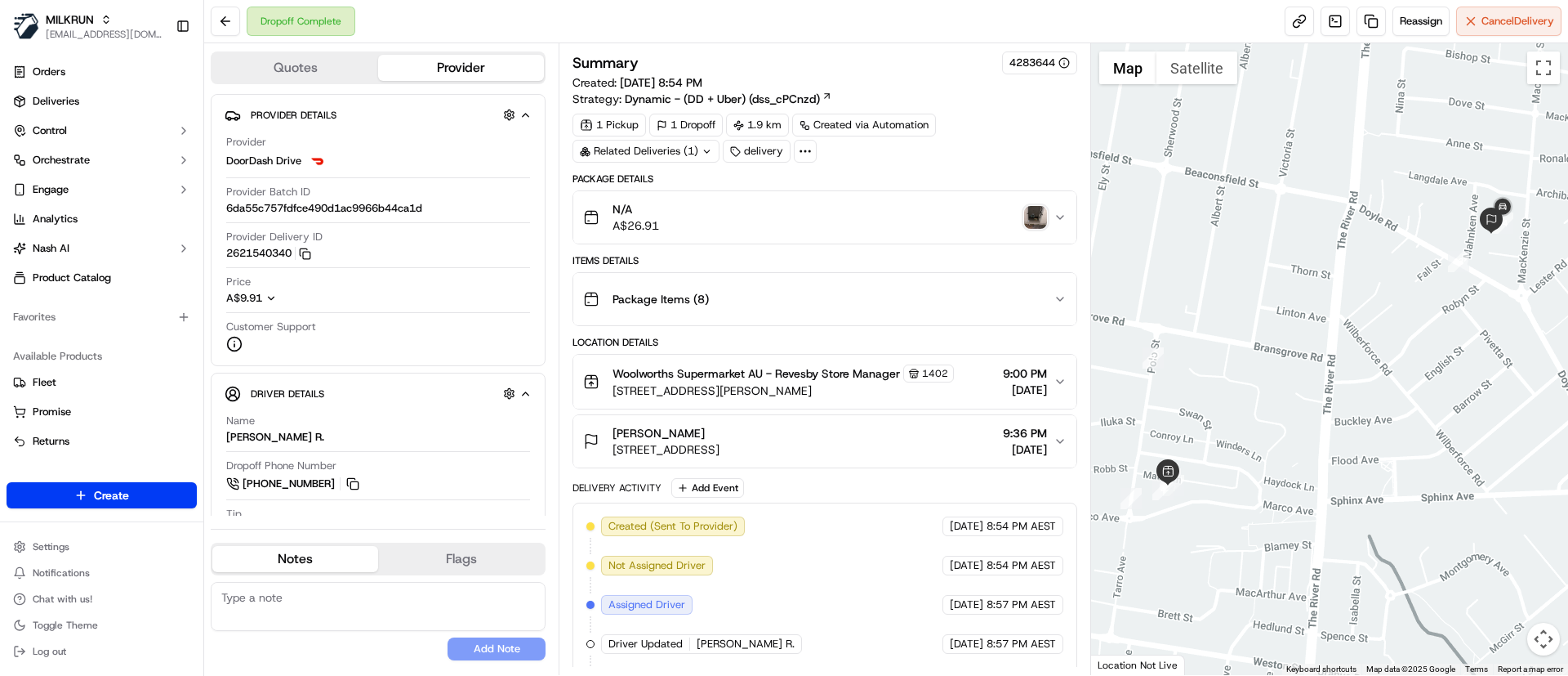
click at [720, 445] on span "[STREET_ADDRESS]" at bounding box center [666, 449] width 107 height 16
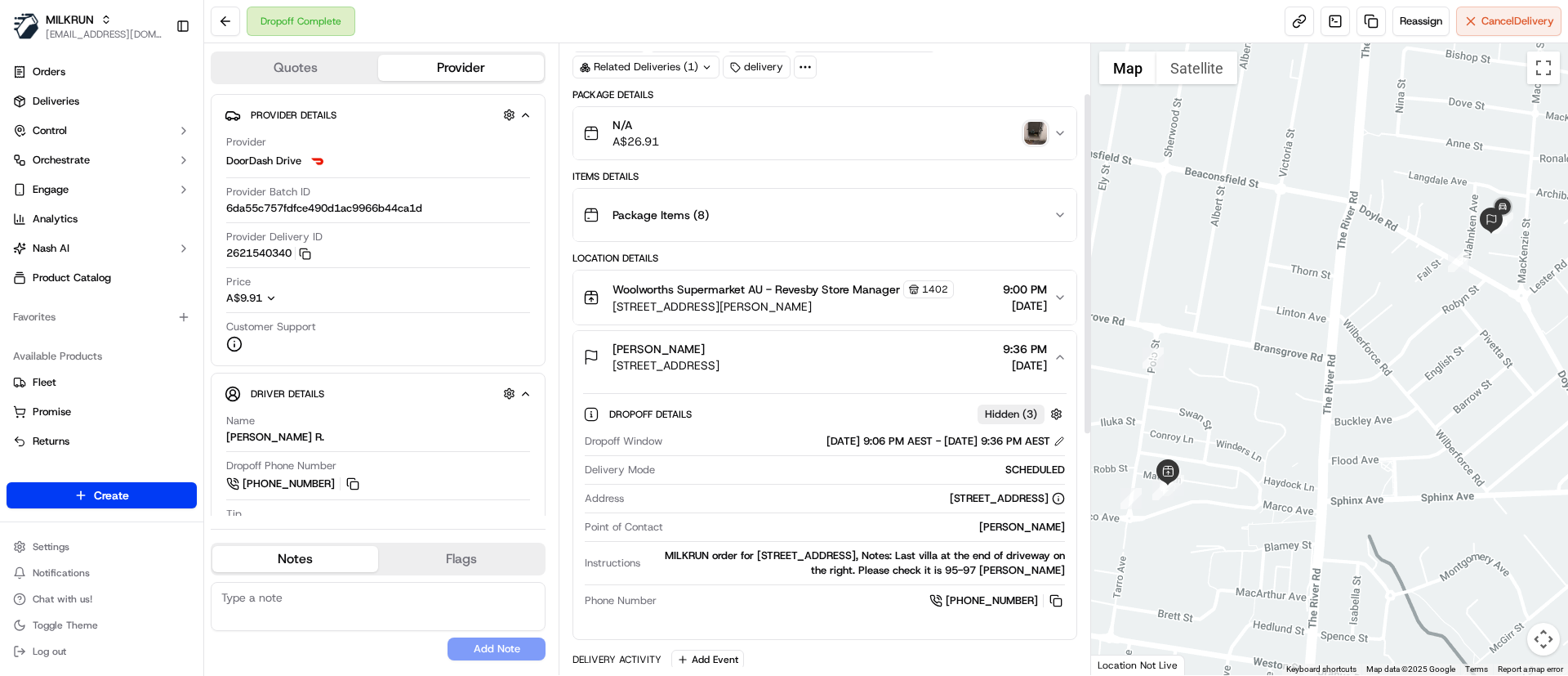
scroll to position [92, 0]
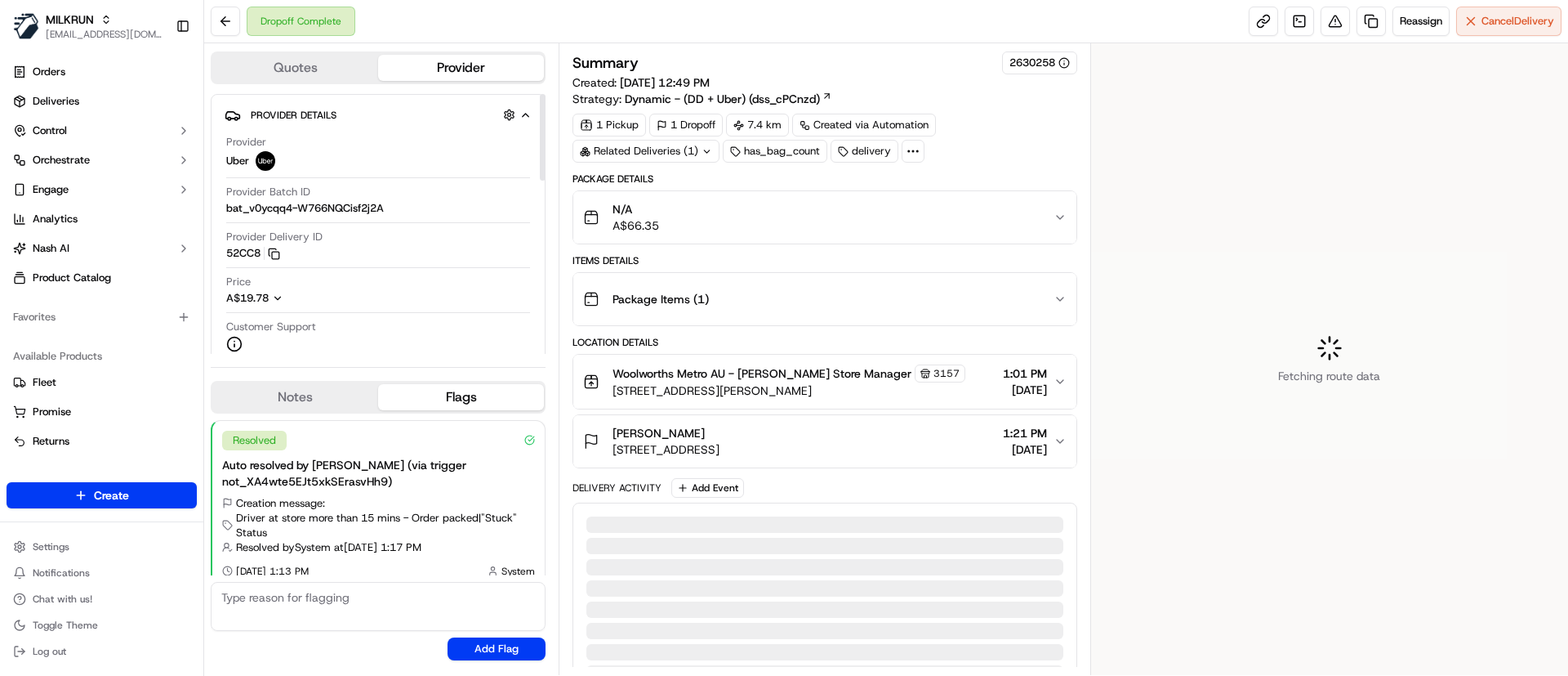
scroll to position [13, 0]
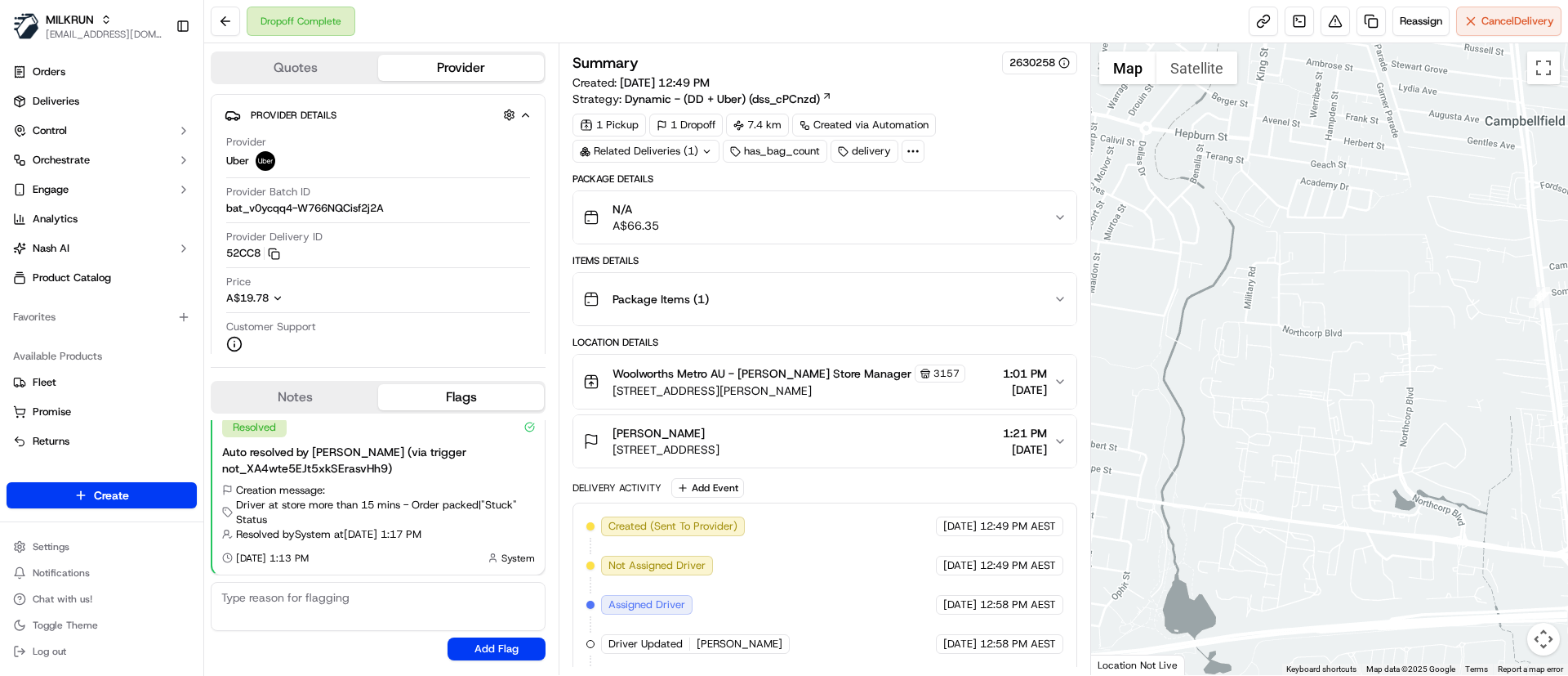
click at [1364, 145] on div at bounding box center [1329, 359] width 478 height 631
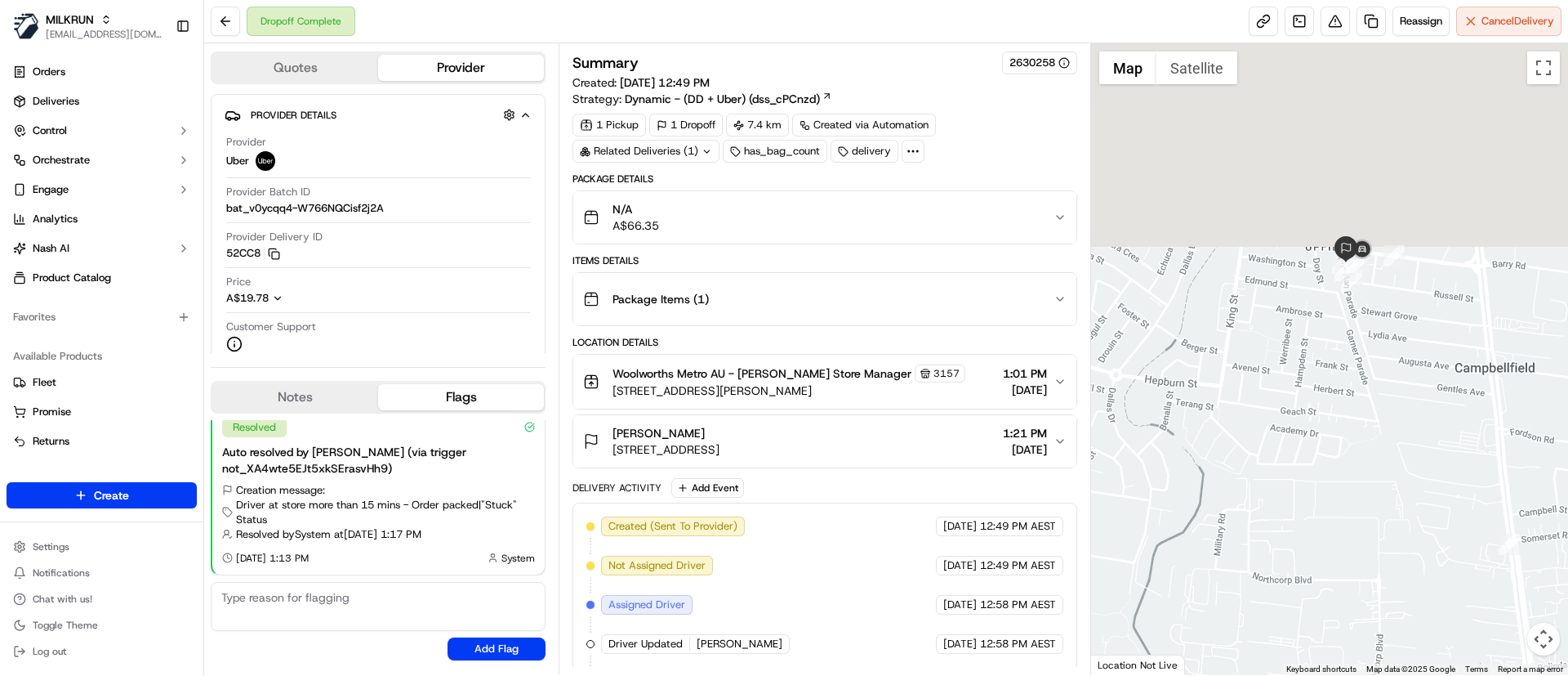
drag, startPoint x: 1365, startPoint y: 177, endPoint x: 1338, endPoint y: 456, distance: 280.3
click at [1338, 456] on div at bounding box center [1329, 359] width 478 height 631
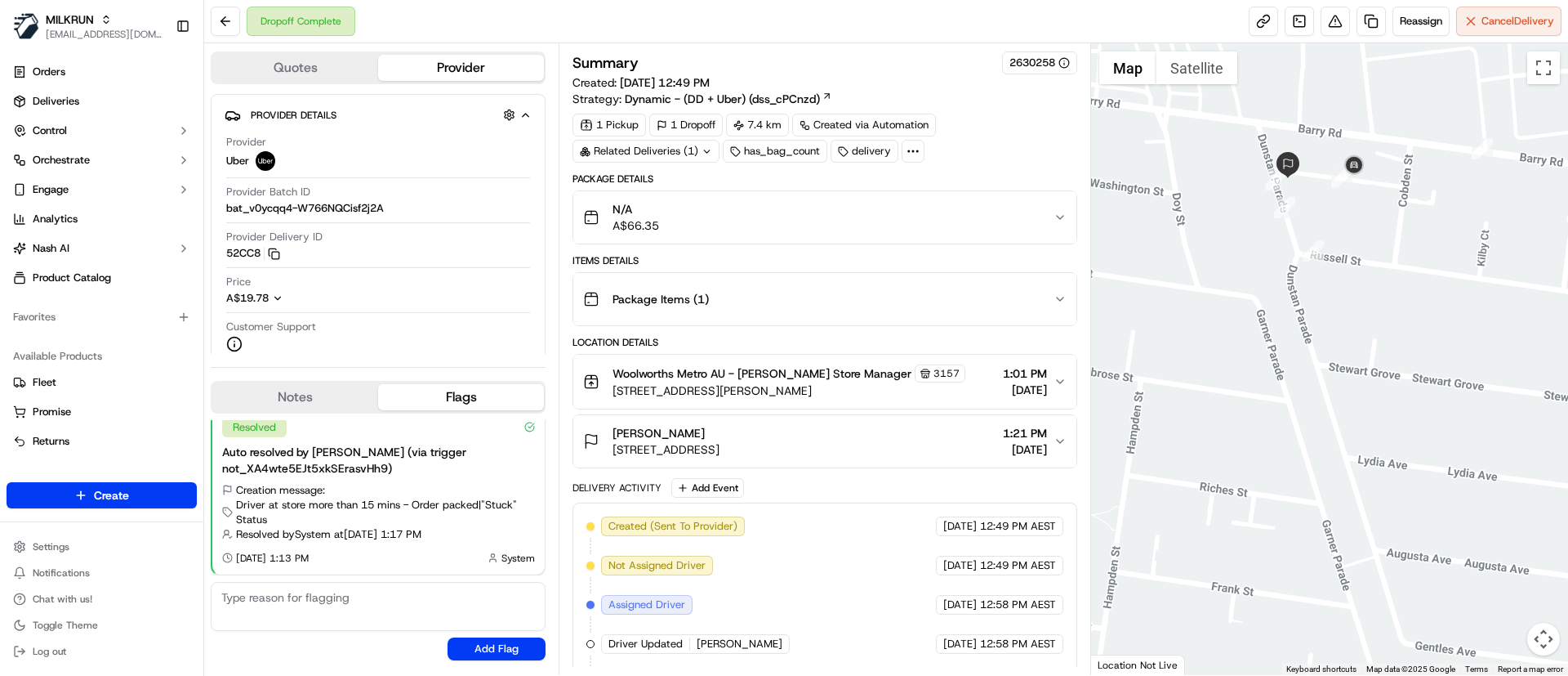
drag, startPoint x: 1353, startPoint y: 313, endPoint x: 1426, endPoint y: 510, distance: 210.1
click at [1423, 513] on div at bounding box center [1329, 359] width 478 height 631
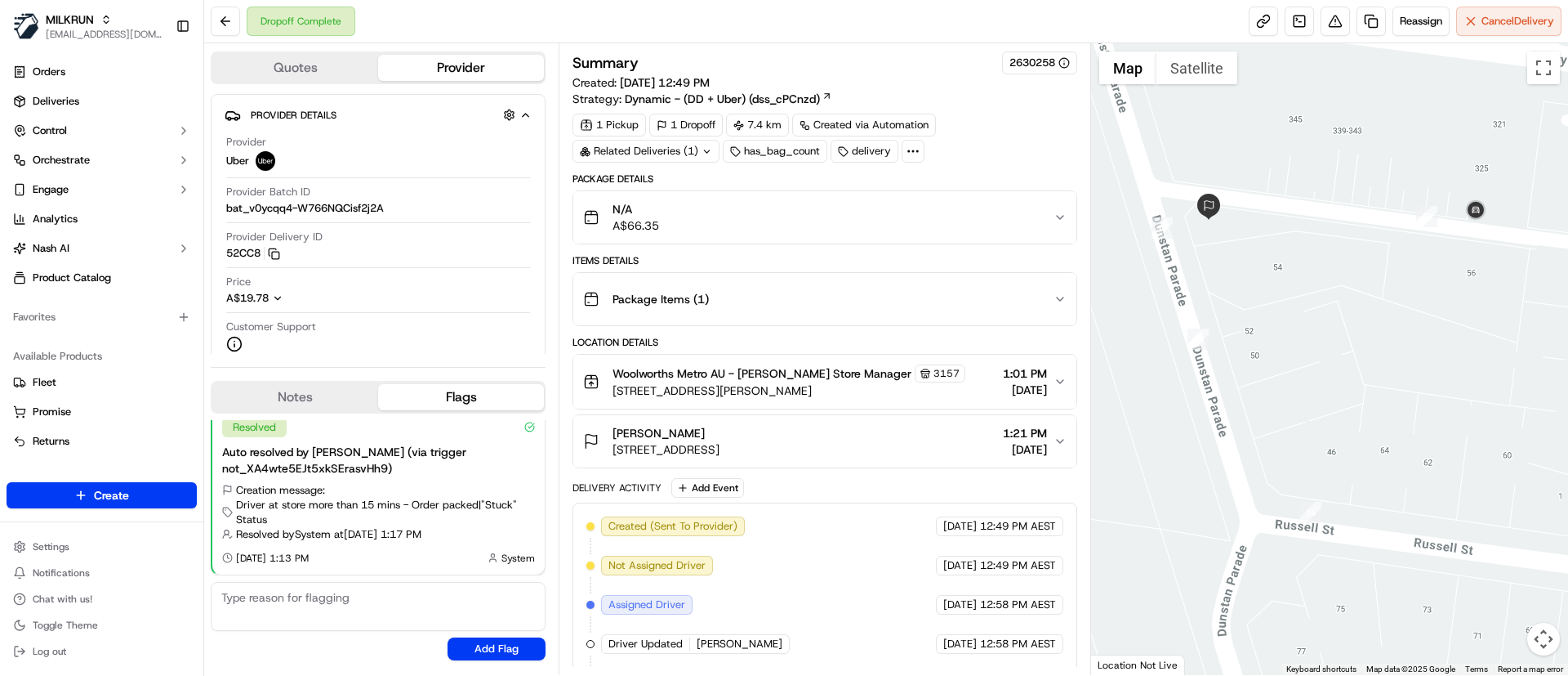
drag, startPoint x: 1304, startPoint y: 297, endPoint x: 1424, endPoint y: 360, distance: 135.5
click at [1424, 360] on div at bounding box center [1329, 359] width 478 height 631
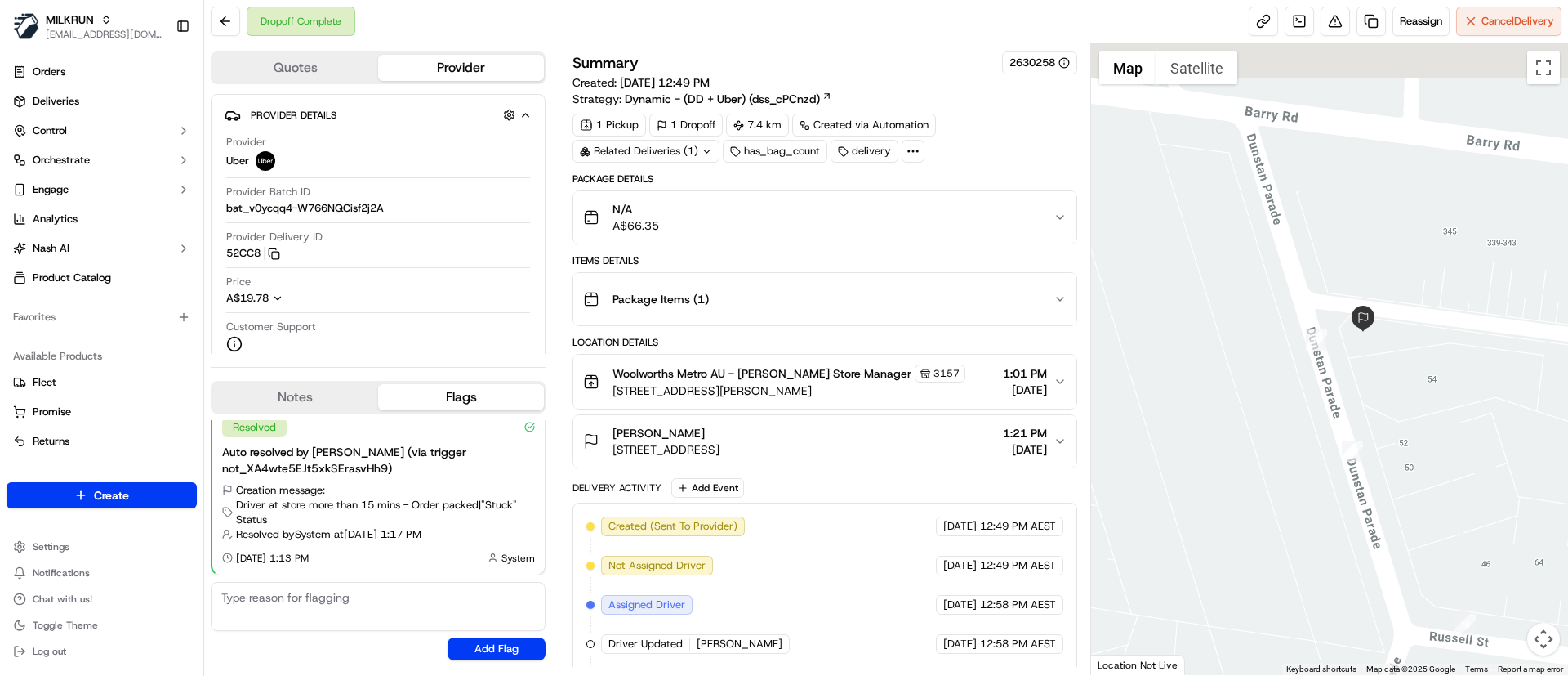
drag, startPoint x: 1348, startPoint y: 337, endPoint x: 1421, endPoint y: 394, distance: 92.6
click at [1421, 402] on div at bounding box center [1329, 359] width 478 height 631
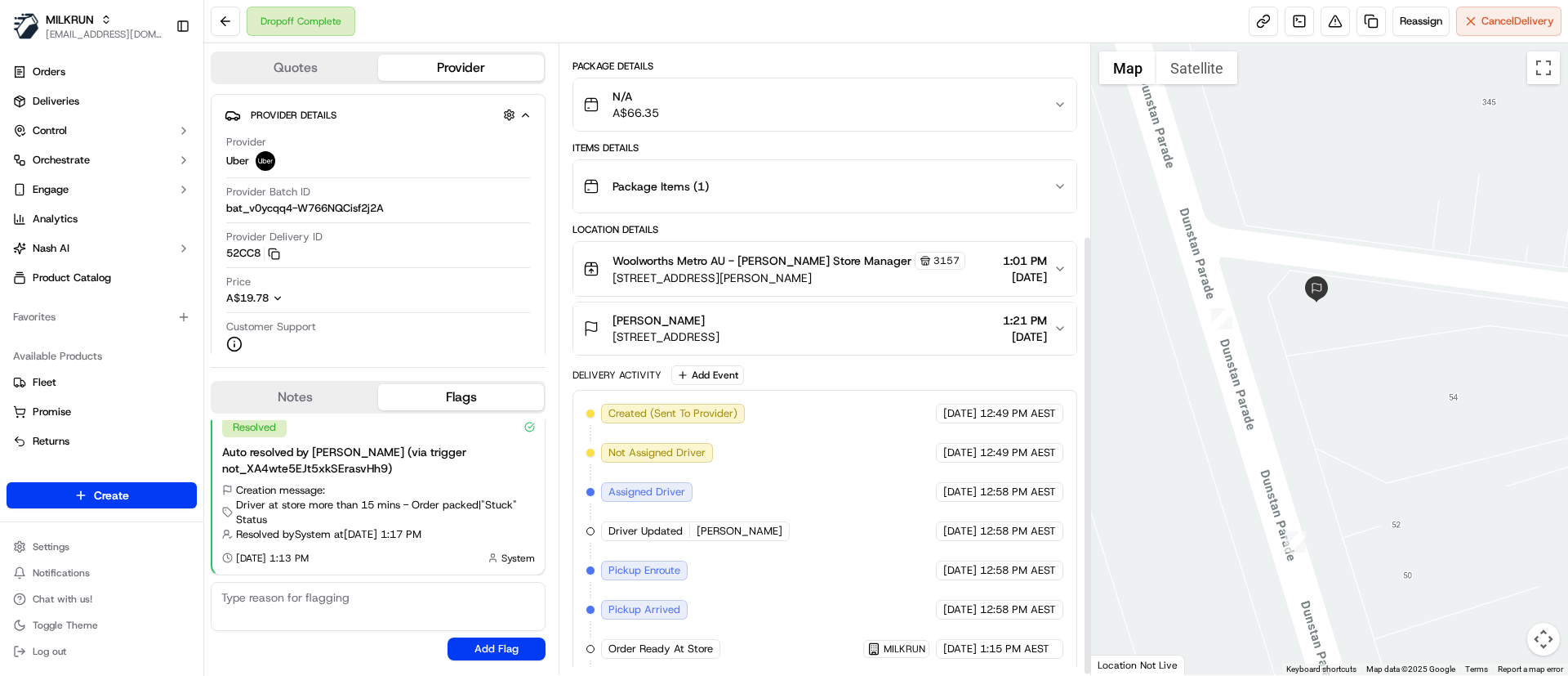
scroll to position [275, 0]
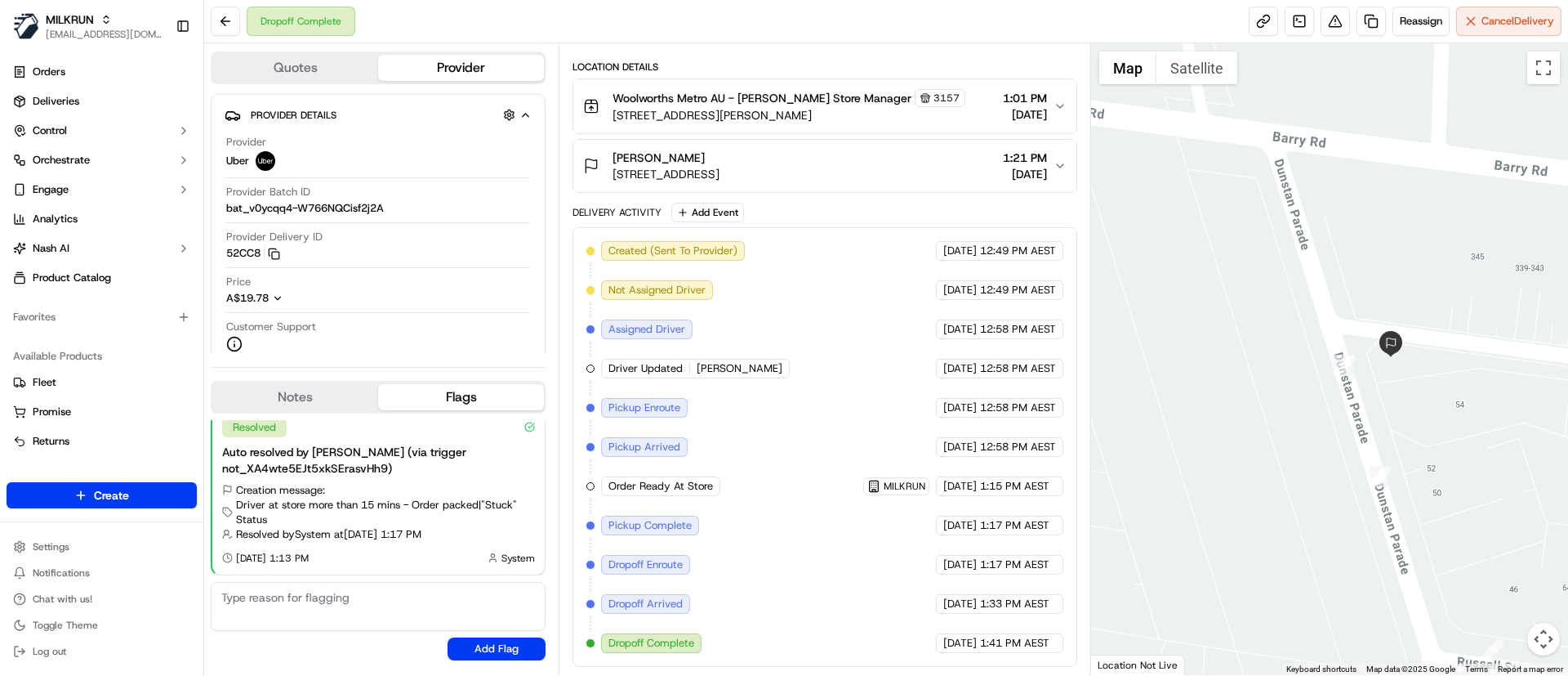
drag, startPoint x: 1266, startPoint y: 380, endPoint x: 1567, endPoint y: 427, distance: 304.6
click at [1567, 427] on div at bounding box center [1329, 359] width 478 height 631
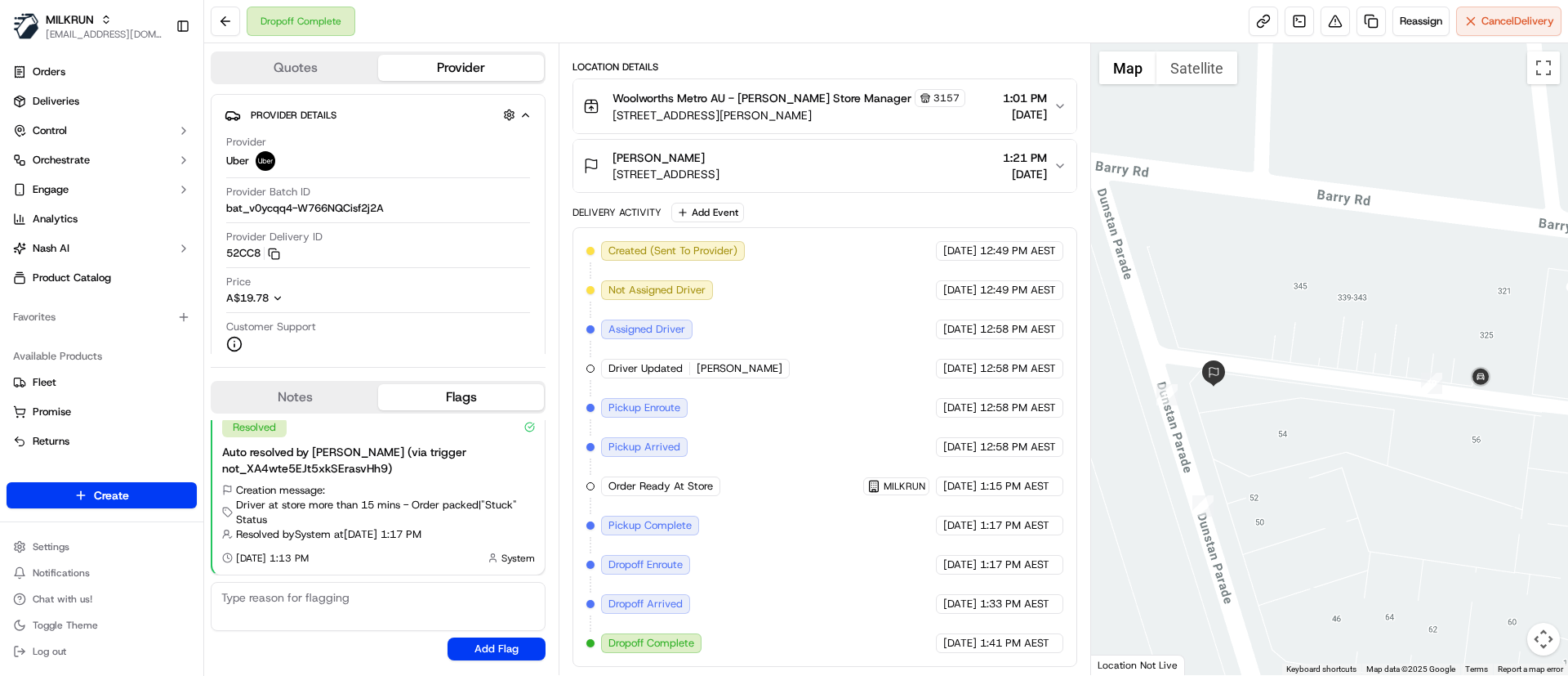
drag, startPoint x: 1515, startPoint y: 440, endPoint x: 1355, endPoint y: 445, distance: 160.1
click at [1355, 445] on div at bounding box center [1329, 359] width 478 height 631
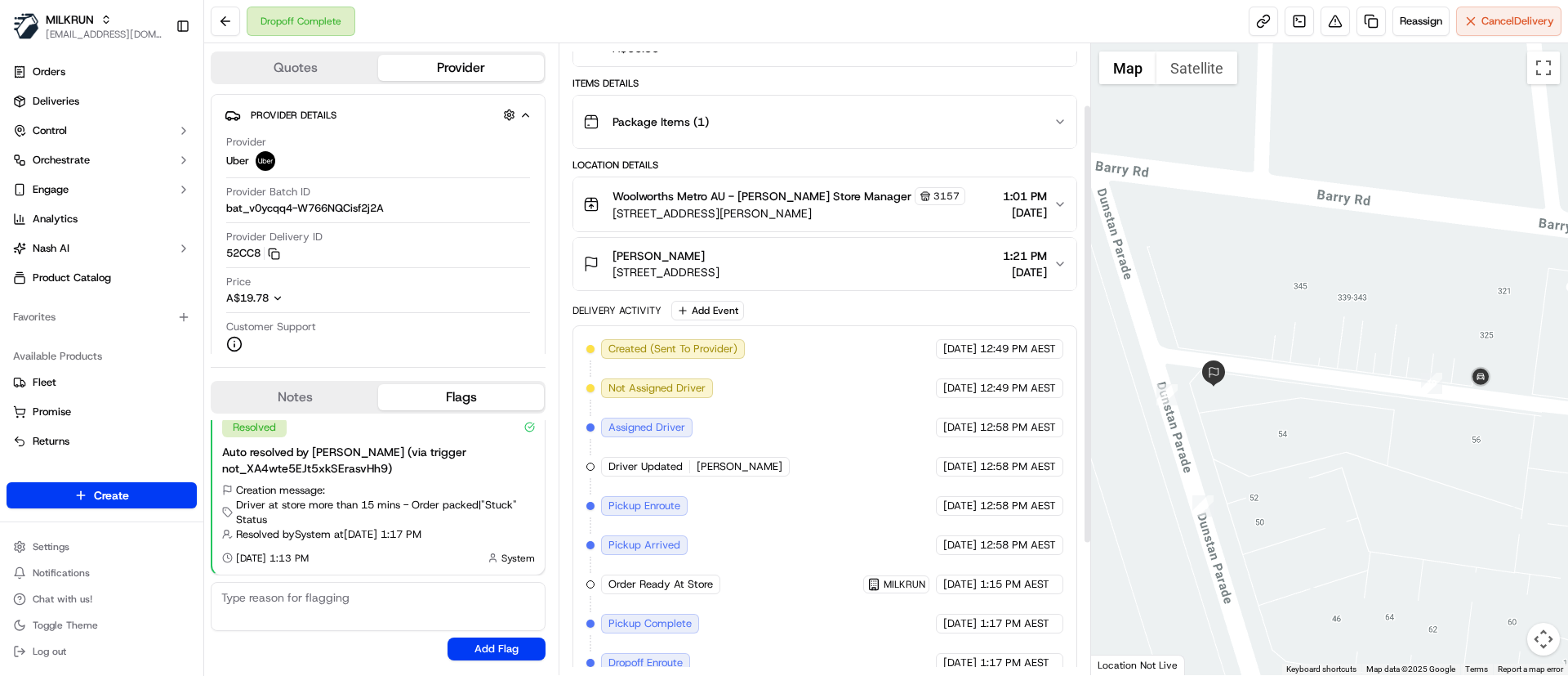
scroll to position [0, 0]
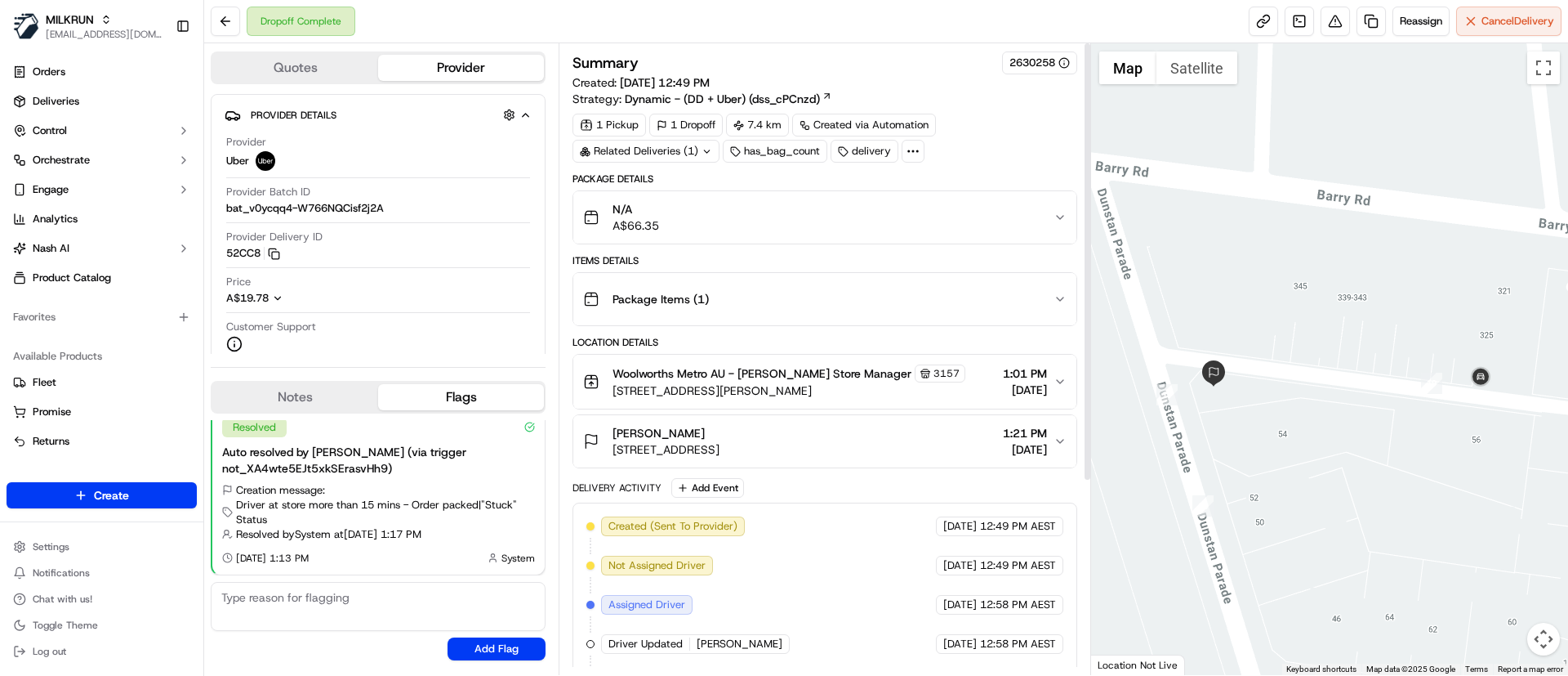
click at [720, 442] on span "Unit 4/56 Dunstan Parade, Campbellfield, VIC 3061, AU" at bounding box center [666, 449] width 107 height 16
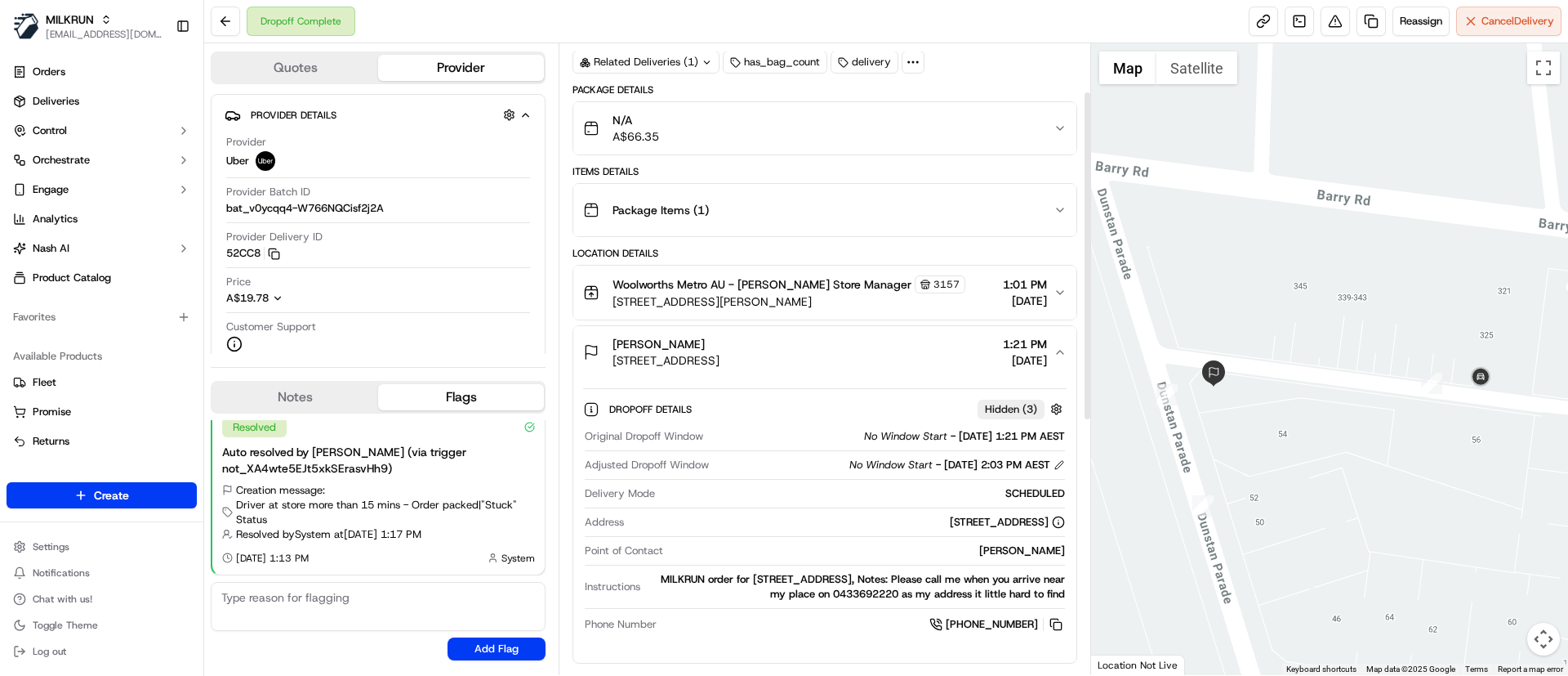
scroll to position [92, 0]
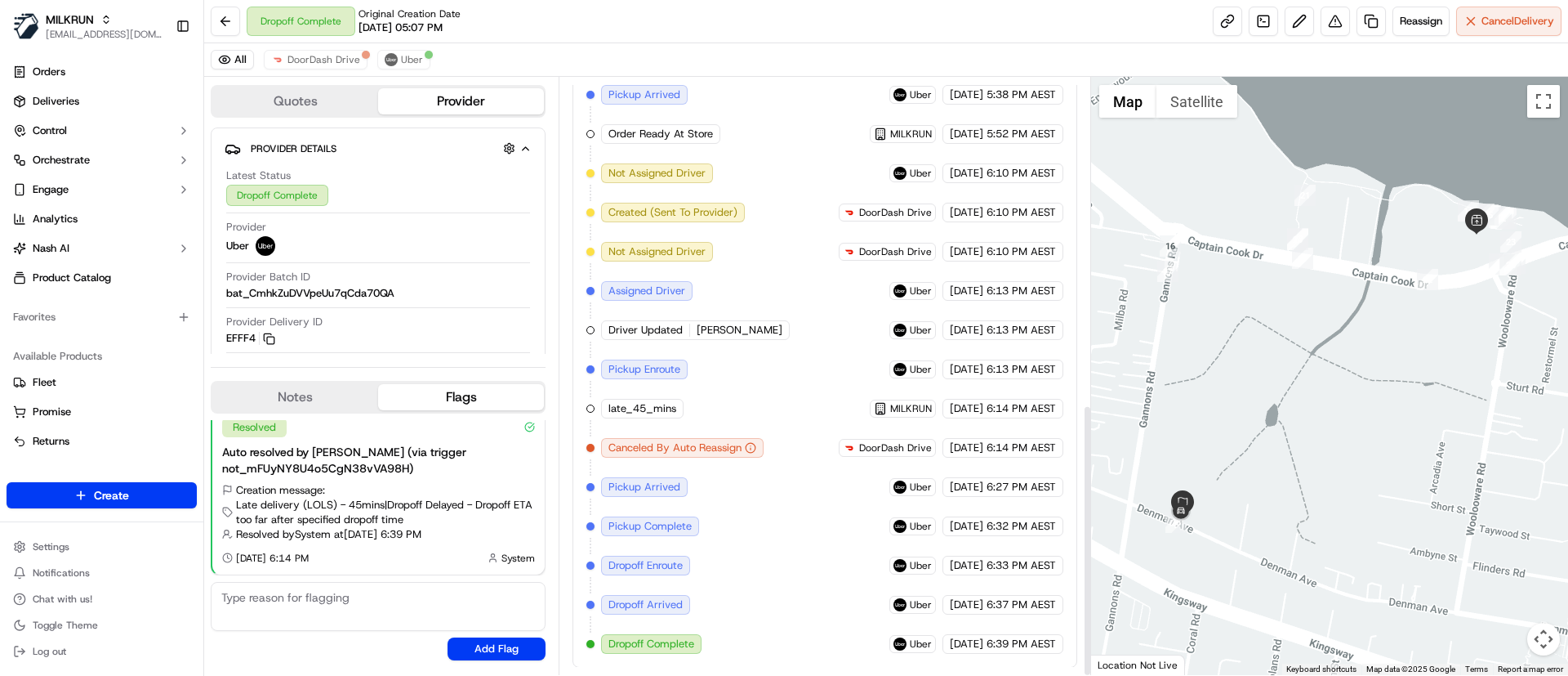
scroll to position [715, 0]
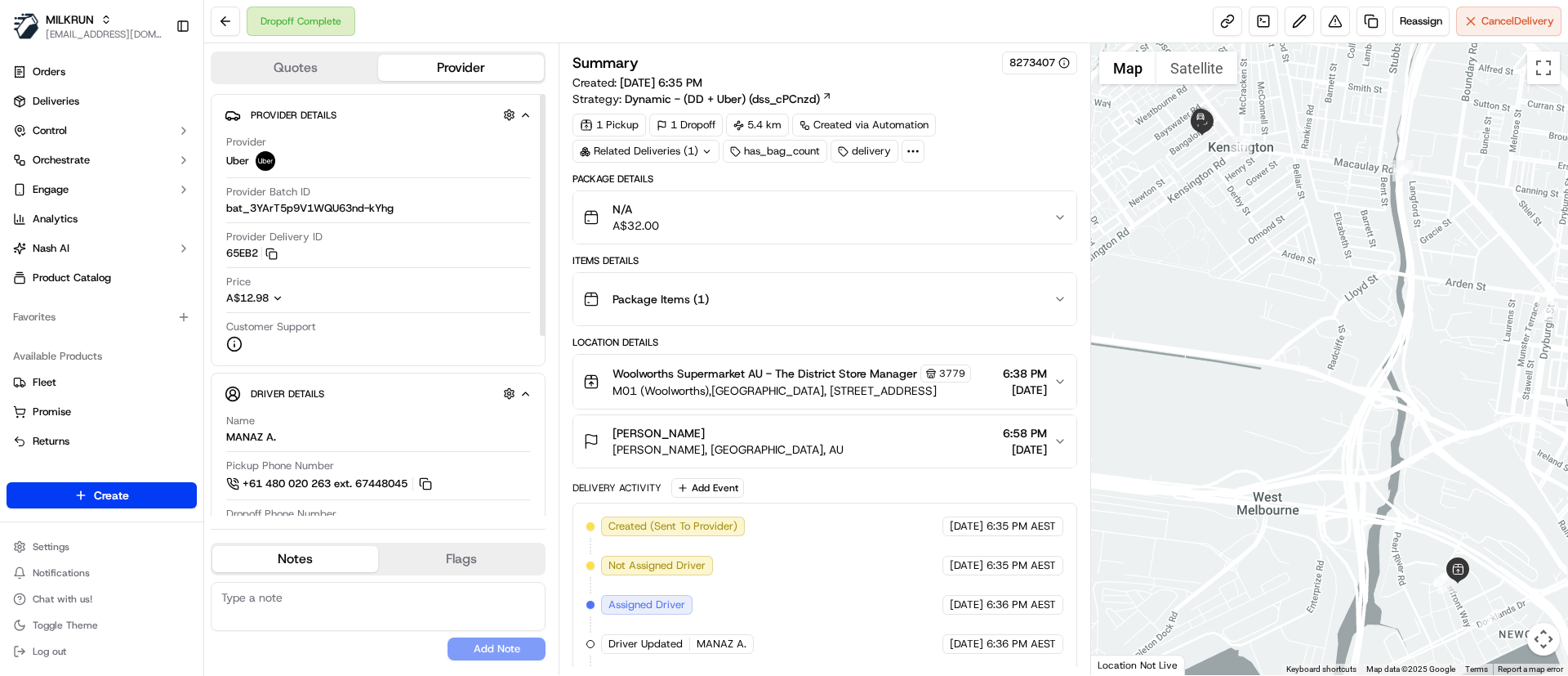
click at [703, 298] on span "Package Items ( 1 )" at bounding box center [660, 299] width 96 height 16
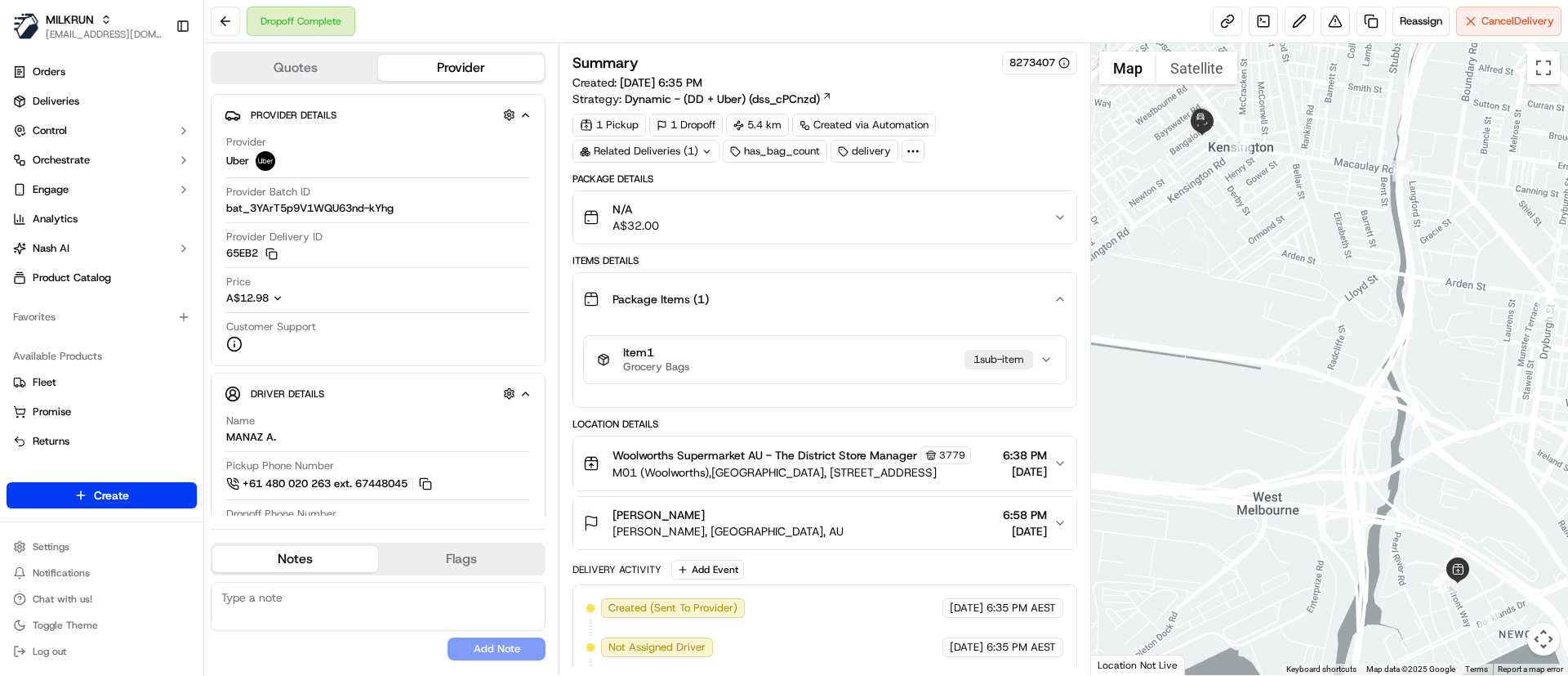
click at [703, 298] on span "Package Items ( 1 )" at bounding box center [660, 299] width 96 height 16
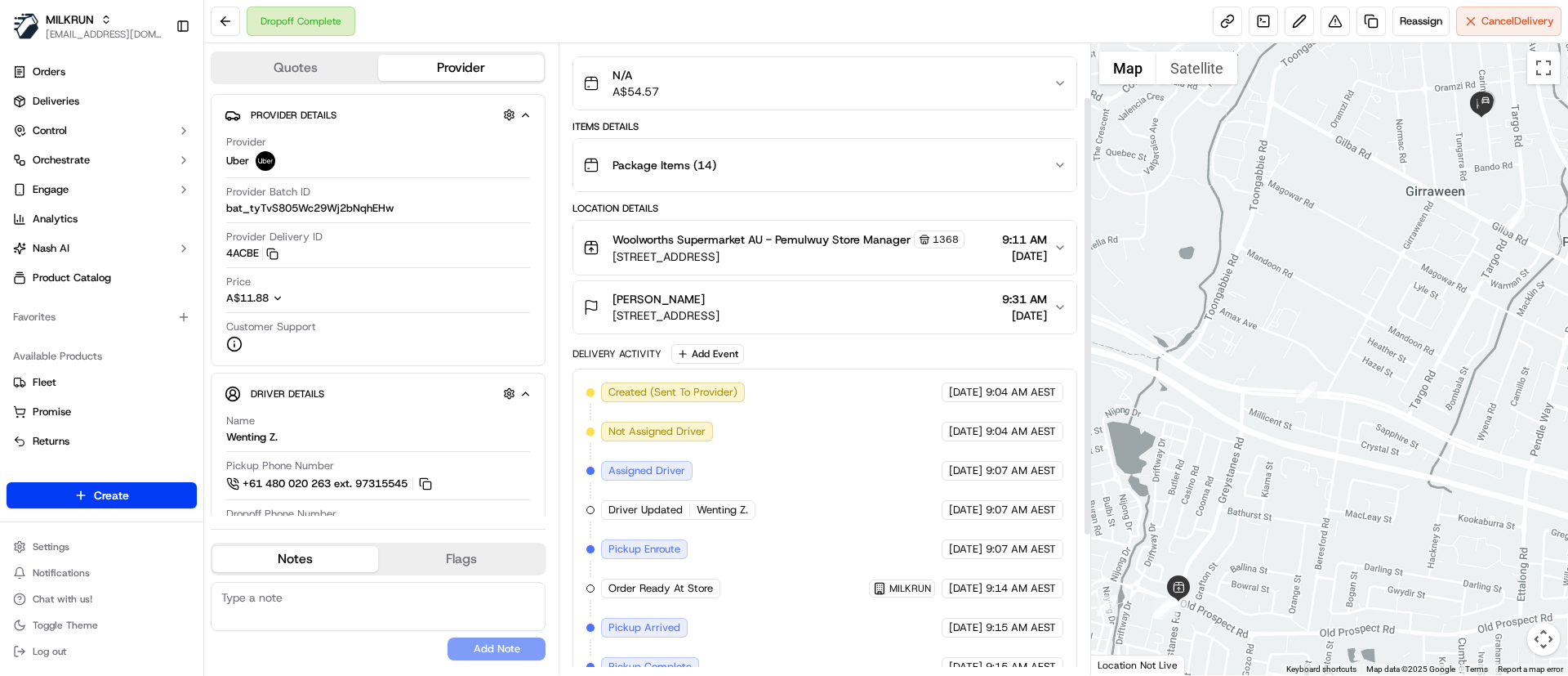
scroll to position [275, 0]
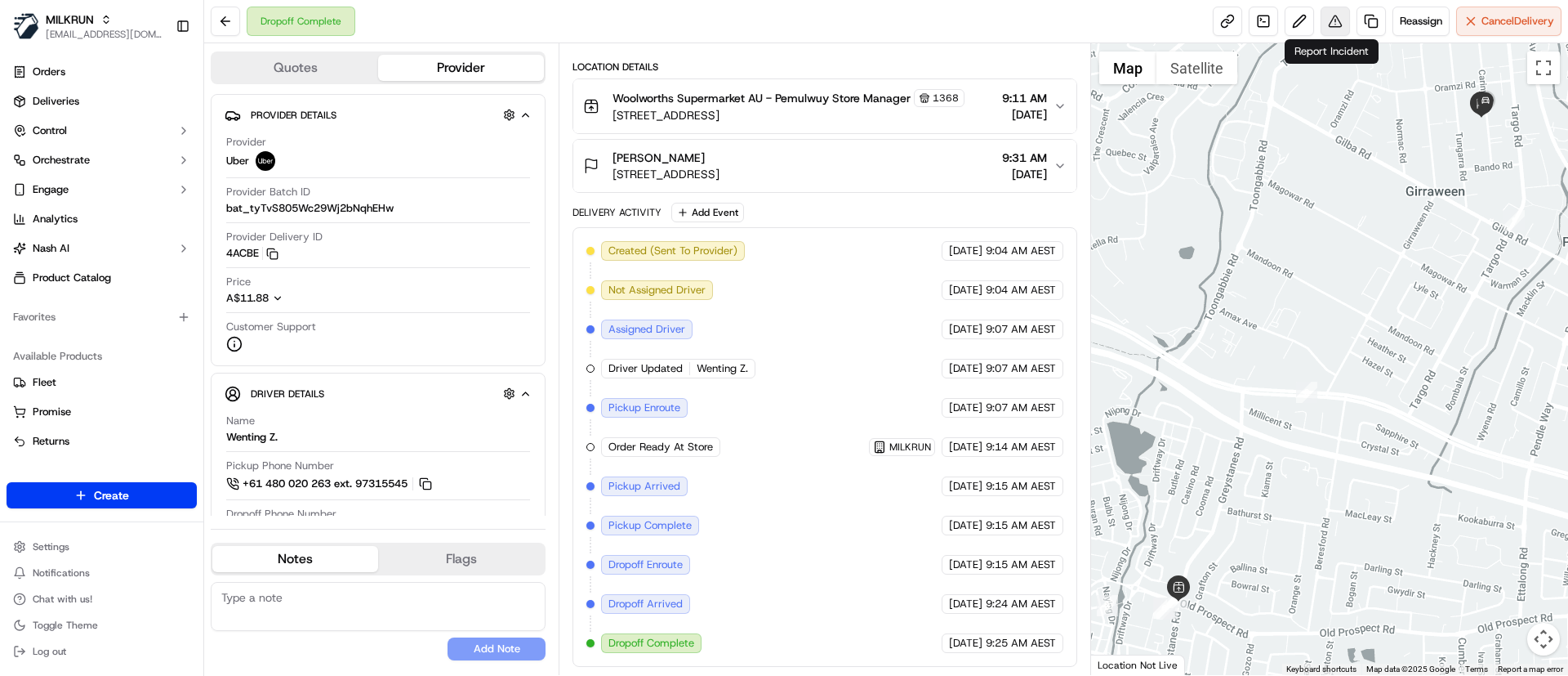
click at [1334, 16] on button at bounding box center [1335, 21] width 29 height 29
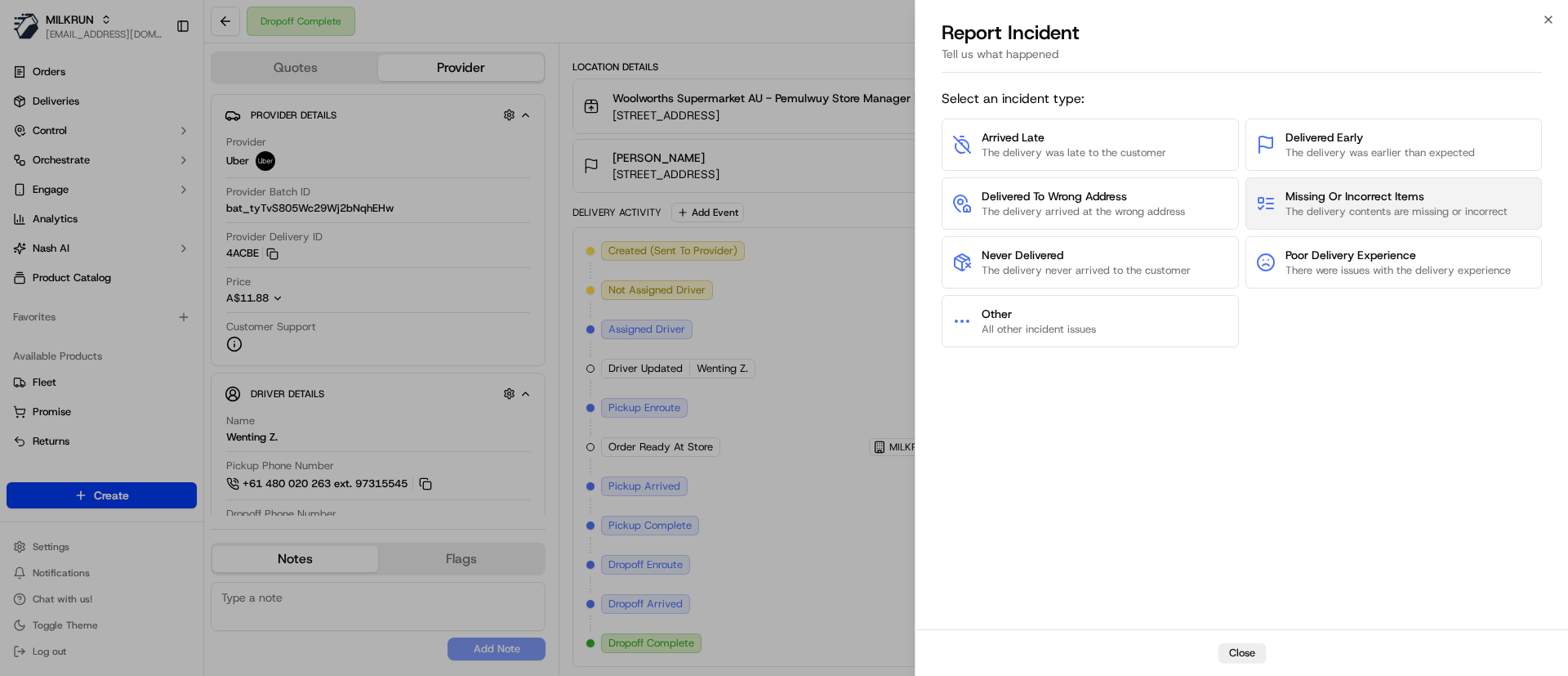
click at [1292, 207] on span "The delivery contents are missing or incorrect" at bounding box center [1396, 211] width 222 height 15
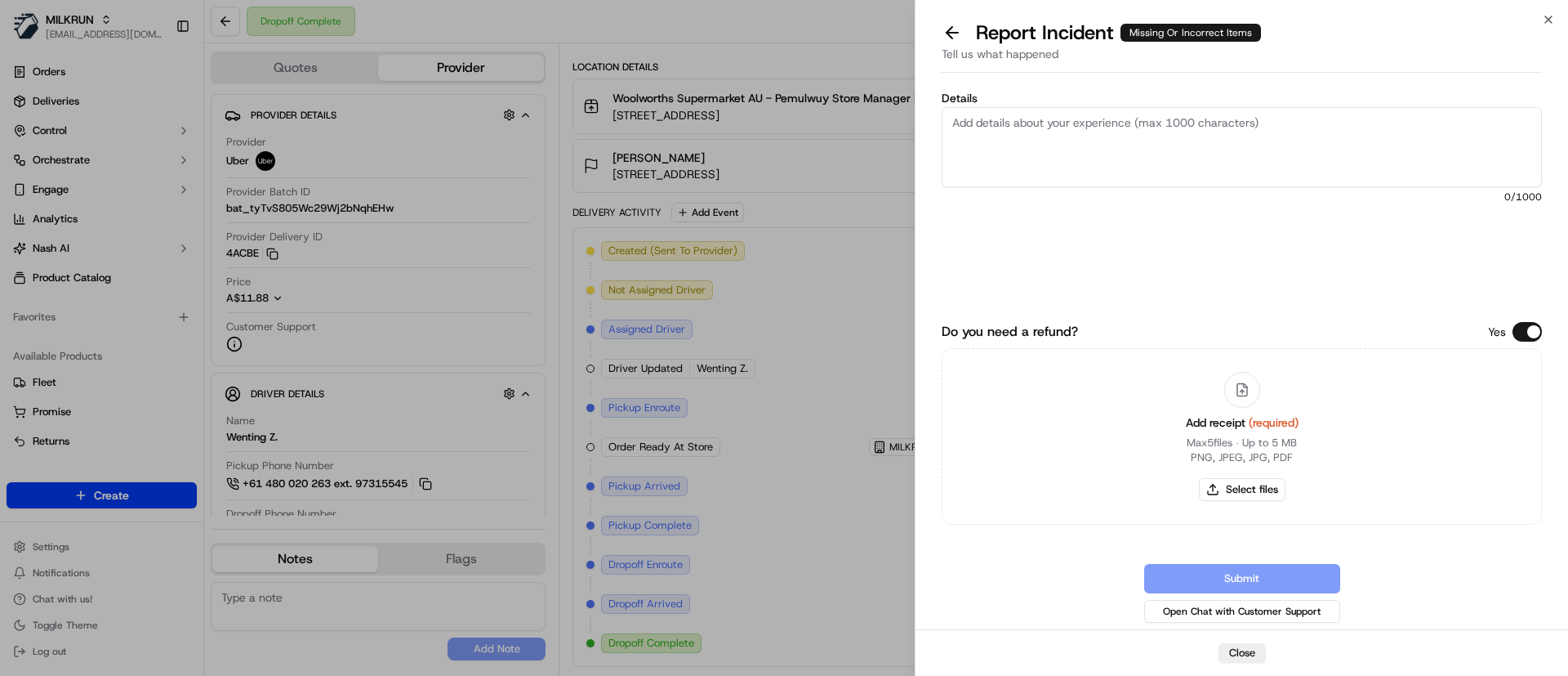
click at [1062, 160] on textarea "Details" at bounding box center [1242, 147] width 601 height 80
paste textarea "Missing Items 1. Nurofen Zavance Fast Pain Relief Liquid Capsules Ibuprofen 10 …"
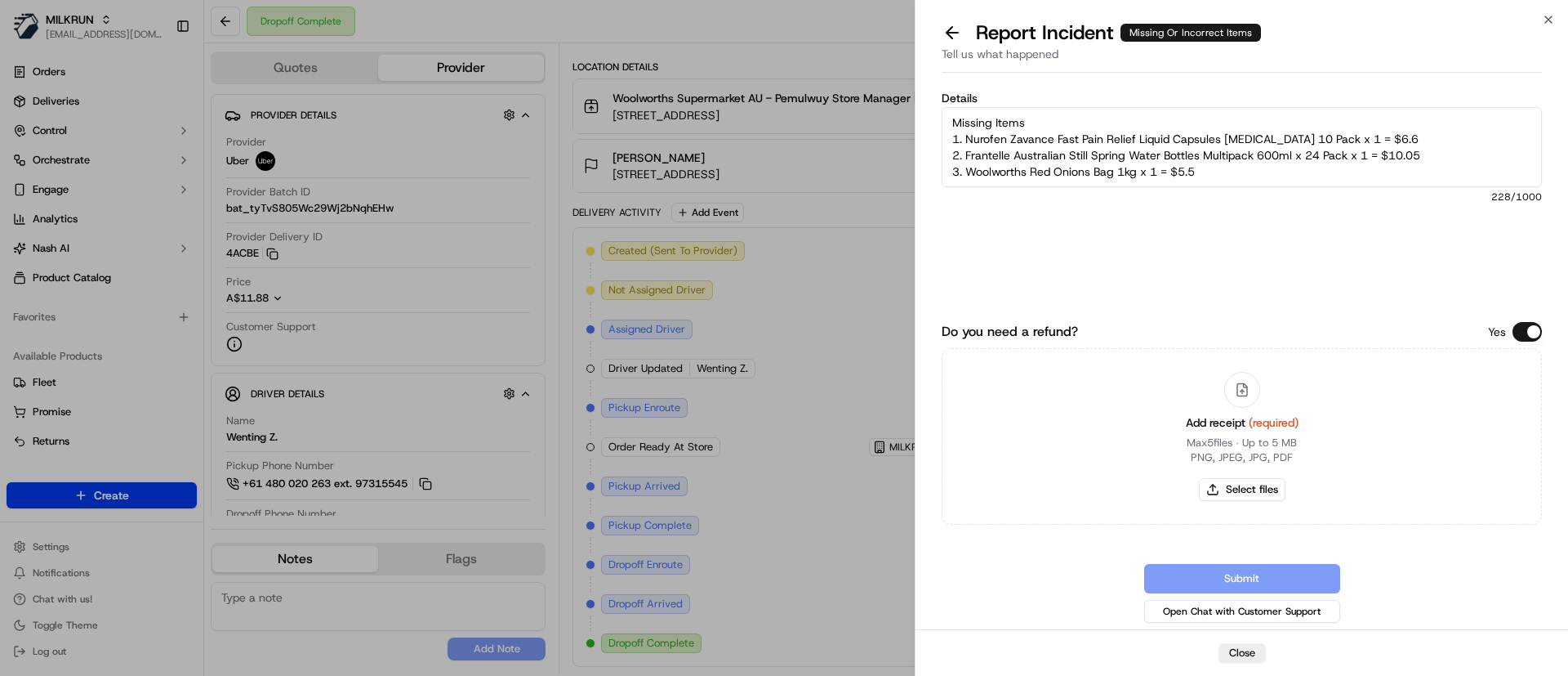
click at [955, 118] on textarea "Missing Items 1. Nurofen Zavance Fast Pain Relief Liquid Capsules Ibuprofen 10 …" at bounding box center [1242, 147] width 601 height 80
drag, startPoint x: 1250, startPoint y: 113, endPoint x: 1169, endPoint y: 119, distance: 81.2
click at [1169, 119] on textarea "Customer was missing the below items: Missing Items 1. Nurofen Zavance Fast Pai…" at bounding box center [1242, 147] width 601 height 80
click at [1236, 172] on textarea "Customer was missing the below items: 1. Nurofen Zavance Fast Pain Relief Liqui…" at bounding box center [1242, 147] width 601 height 80
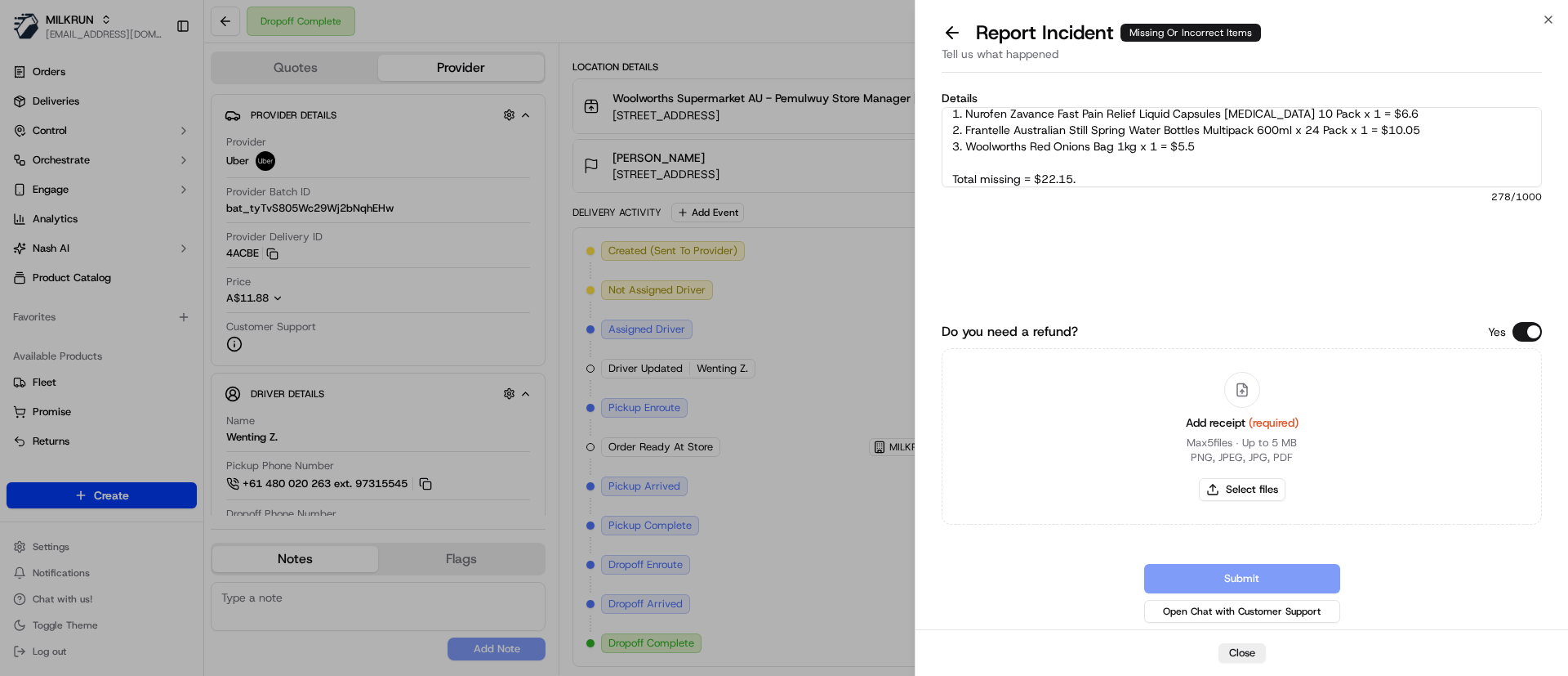
scroll to position [42, 0]
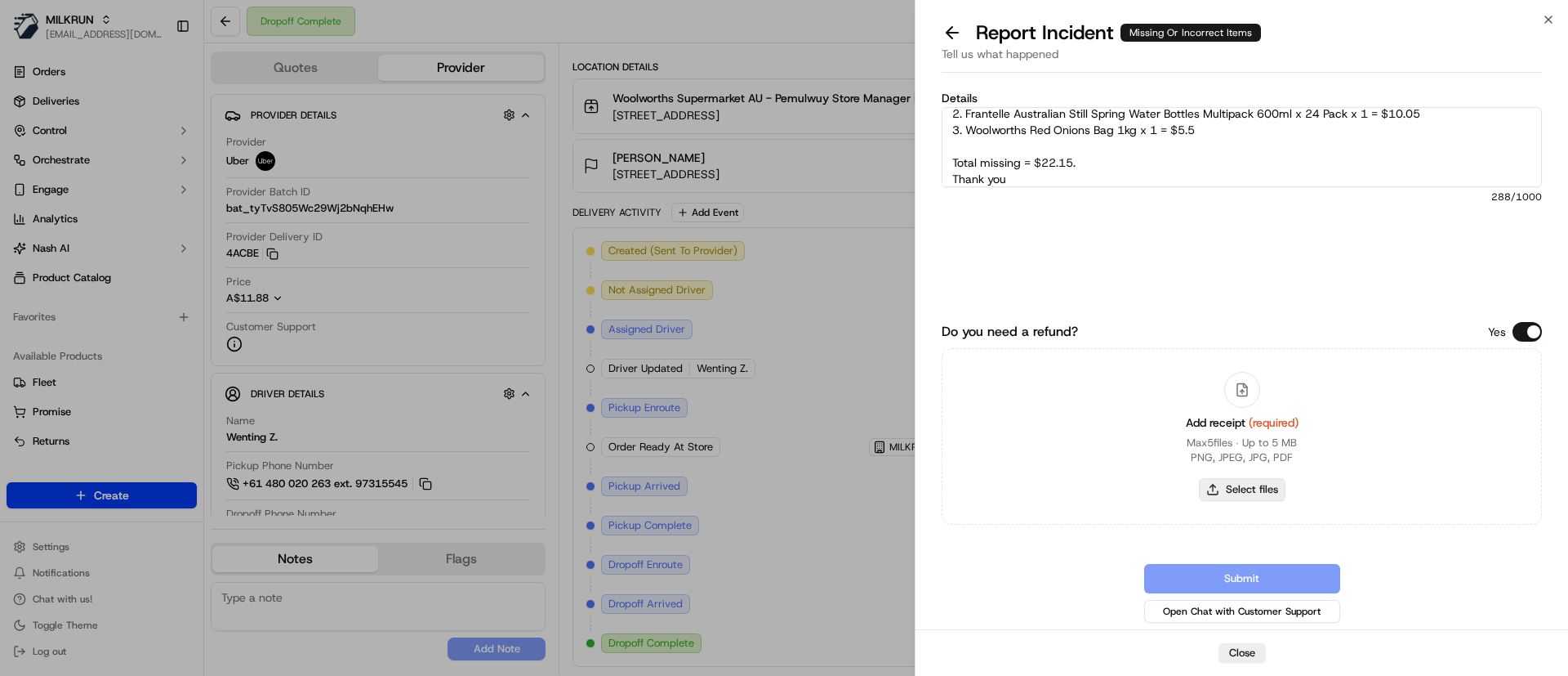
type textarea "Customer was missing the below items: 1. Nurofen Zavance Fast Pain Relief Liqui…"
click at [1240, 489] on button "Select files" at bounding box center [1242, 489] width 87 height 23
type input "C:\fakepath\Screenshot_22-9-2025_7942_Rosa frangie.jpeg"
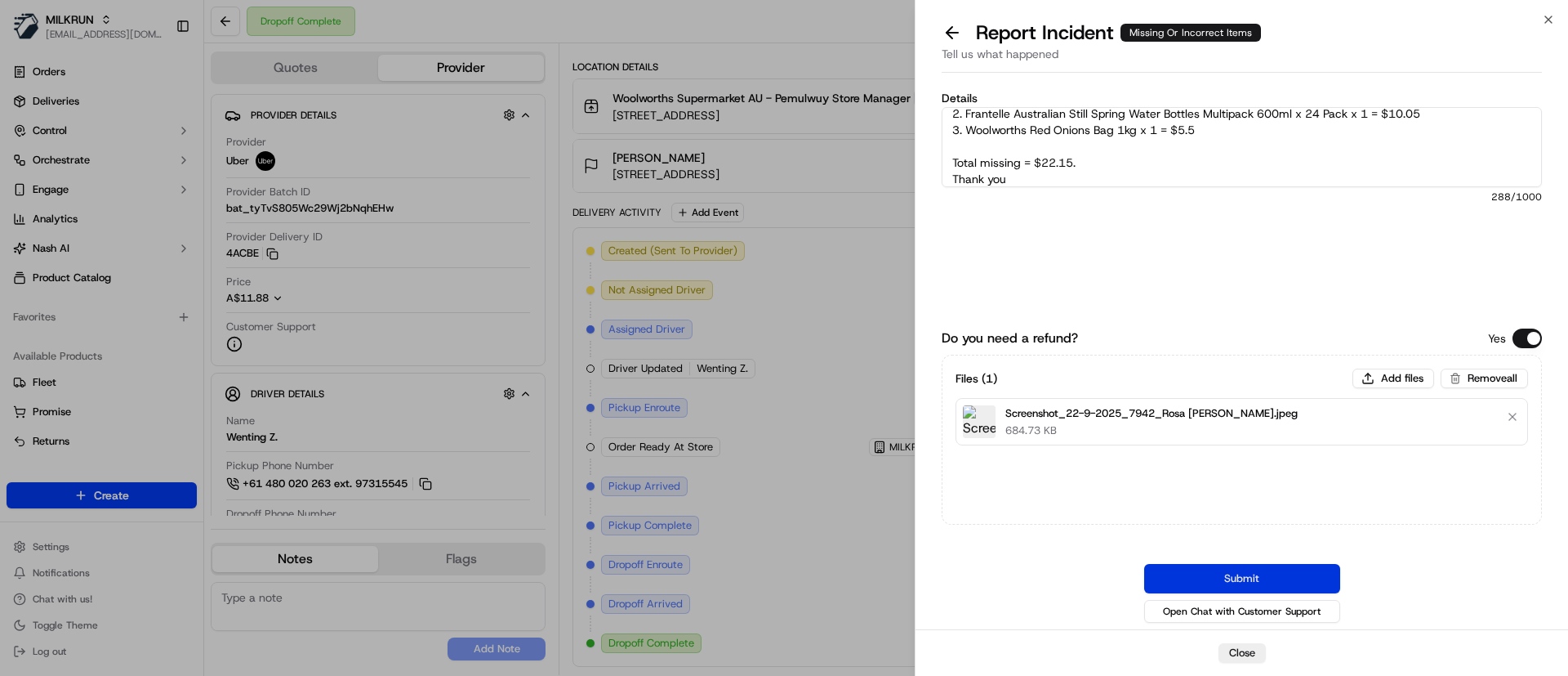
click at [1212, 571] on button "Submit" at bounding box center [1242, 578] width 196 height 29
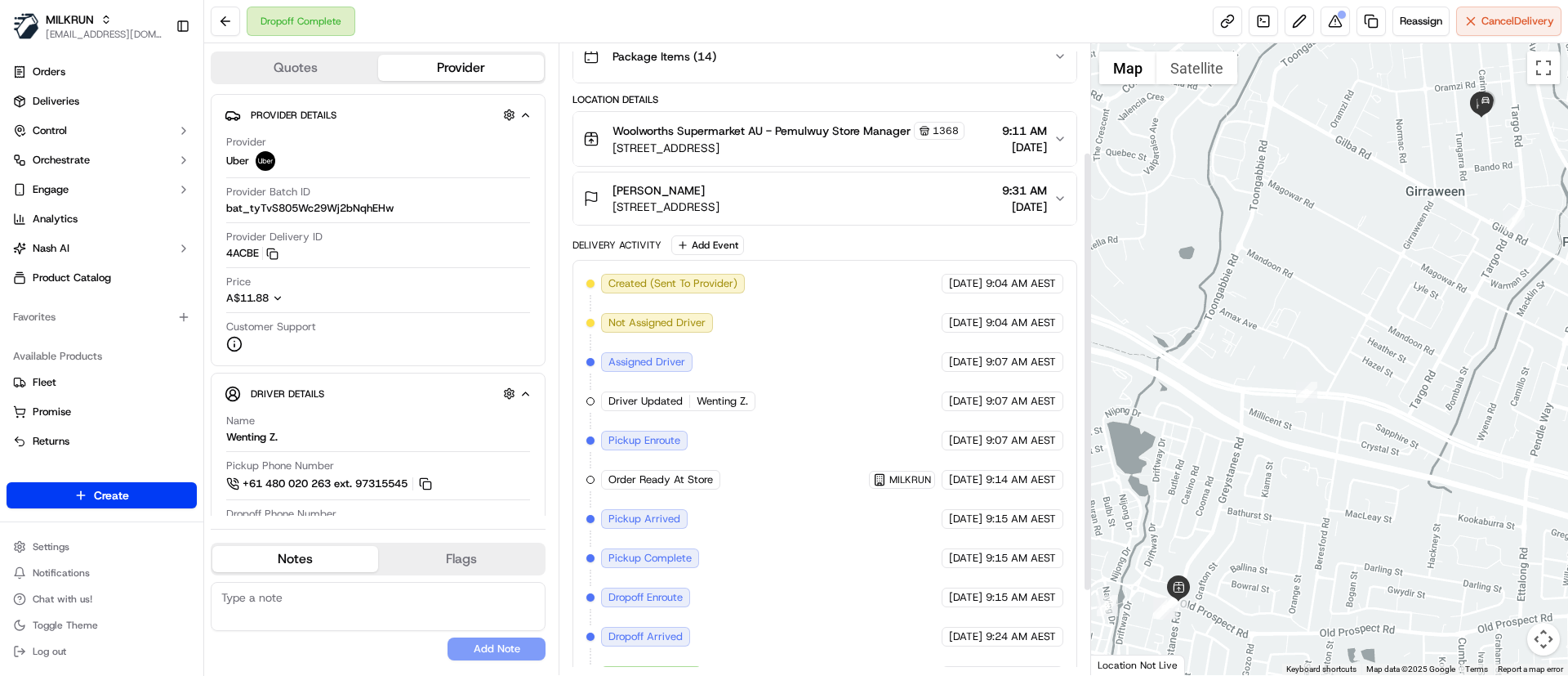
scroll to position [275, 0]
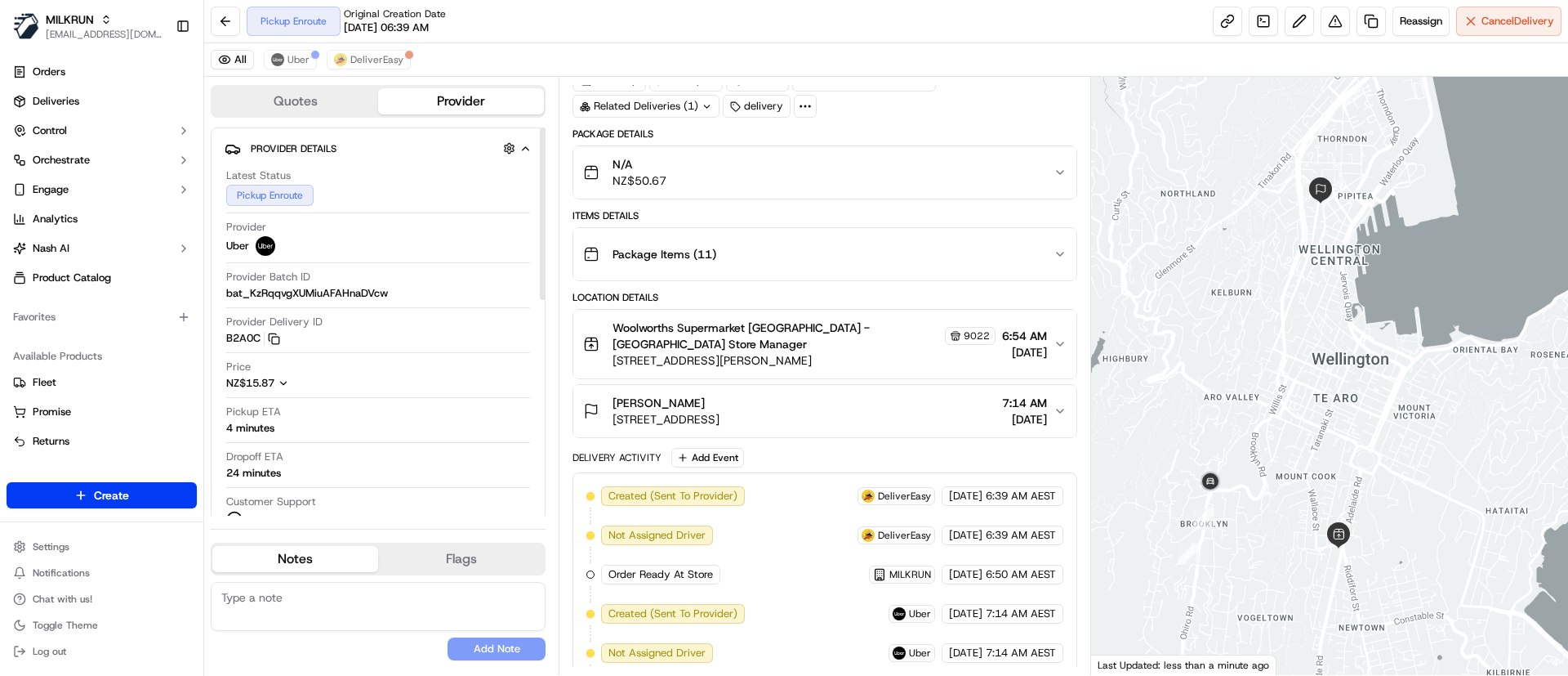
scroll to position [231, 0]
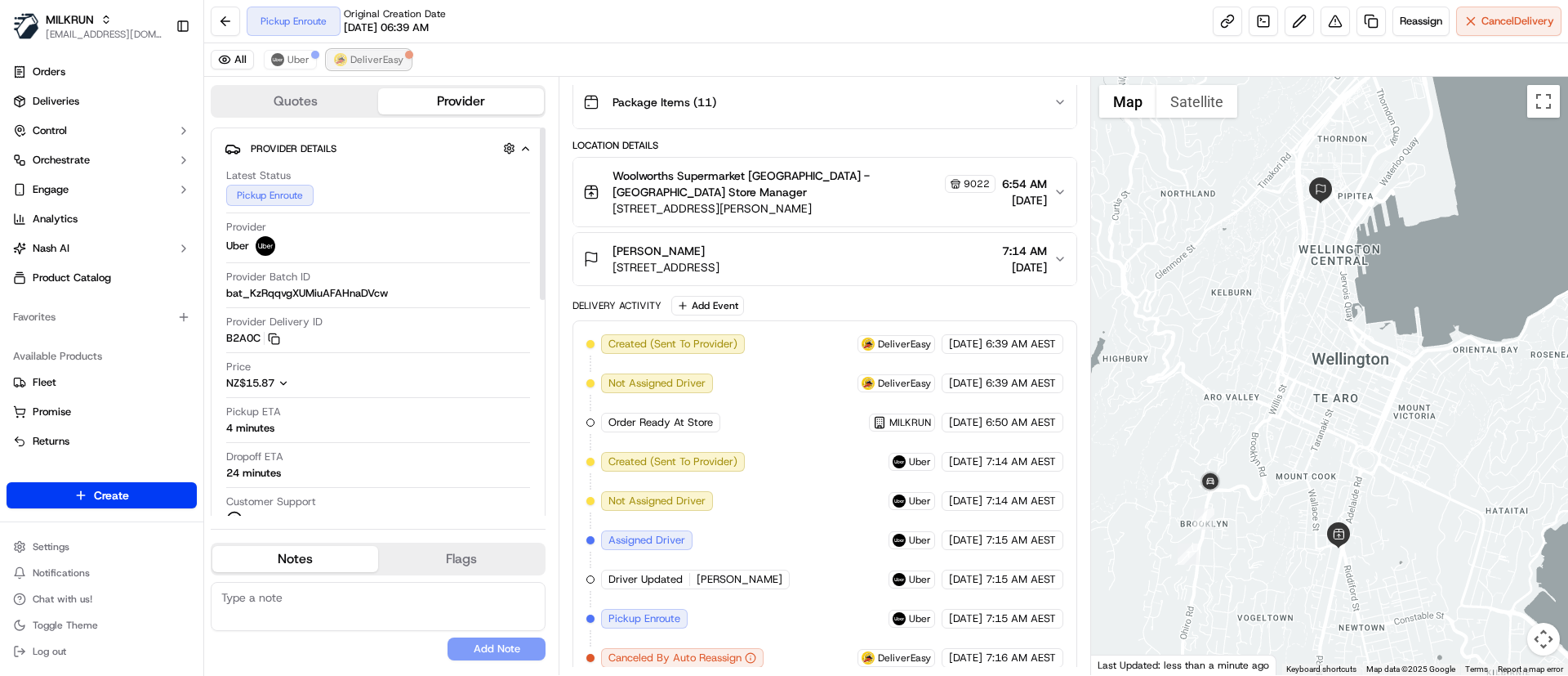
click at [380, 58] on span "DeliverEasy" at bounding box center [377, 59] width 53 height 13
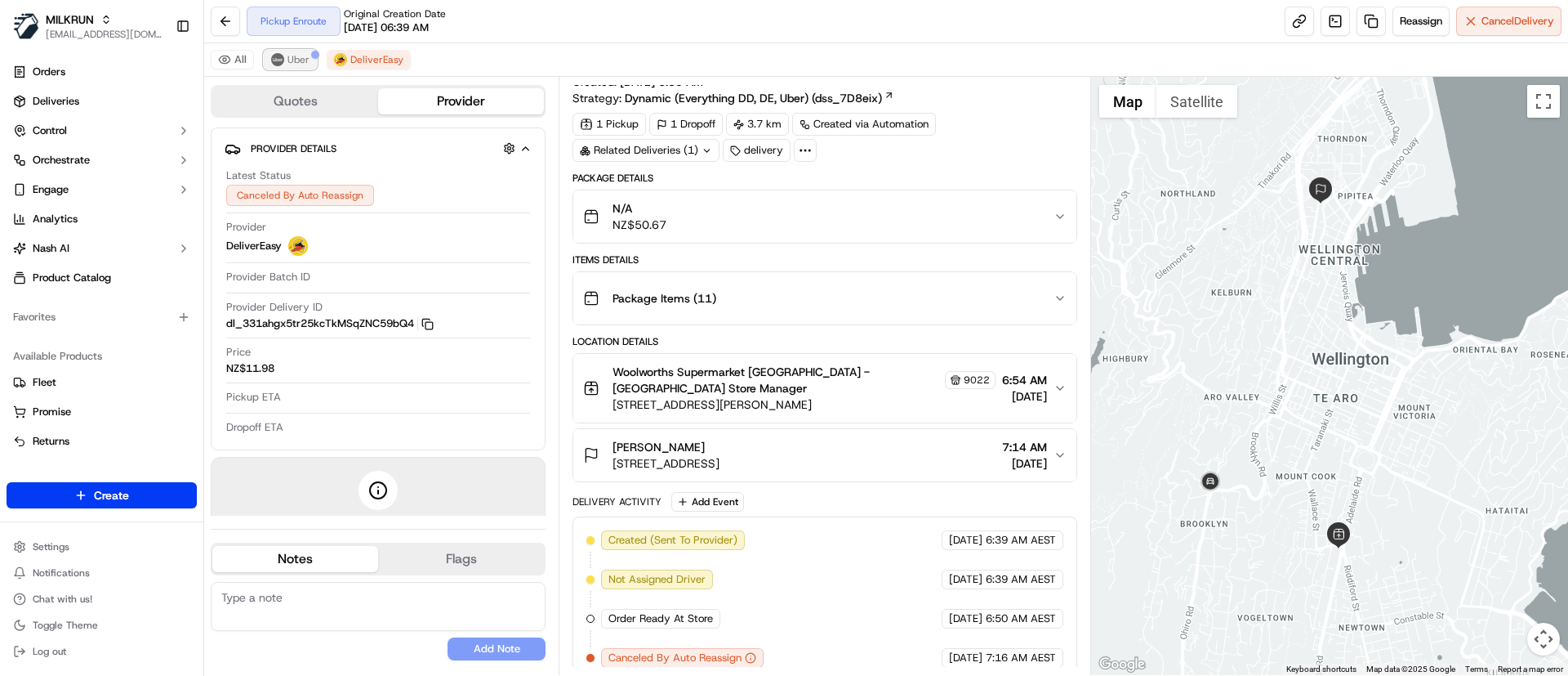
click at [286, 59] on button "Uber" at bounding box center [291, 59] width 53 height 19
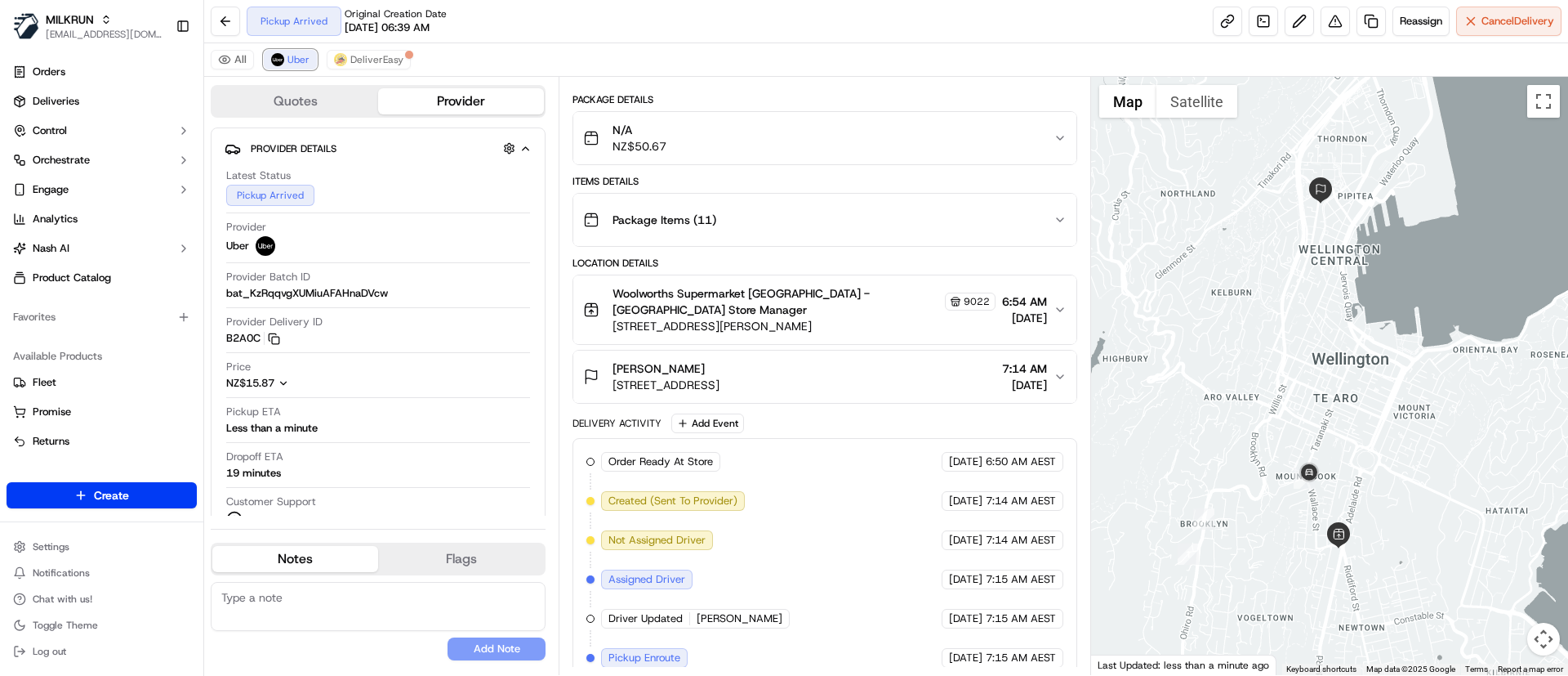
scroll to position [152, 0]
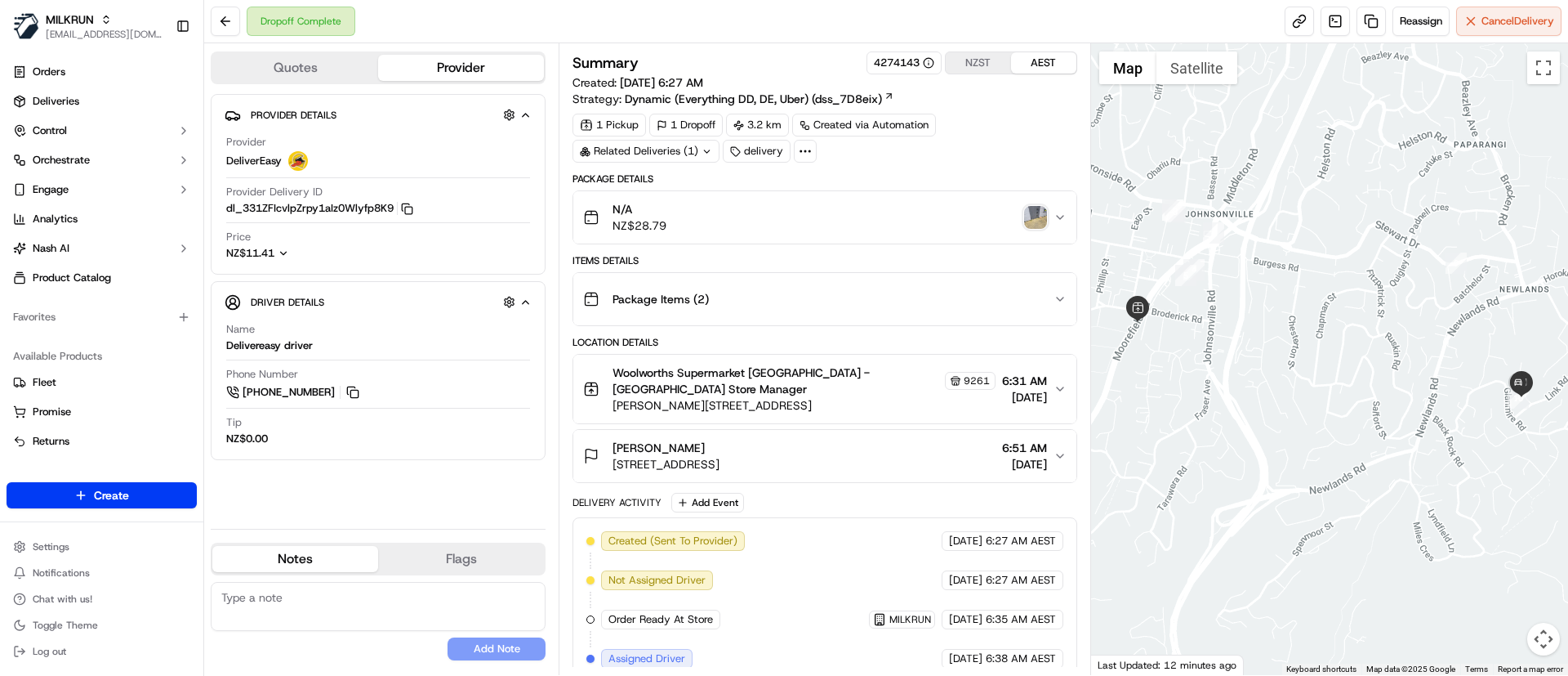
click at [1031, 214] on img "button" at bounding box center [1035, 217] width 23 height 23
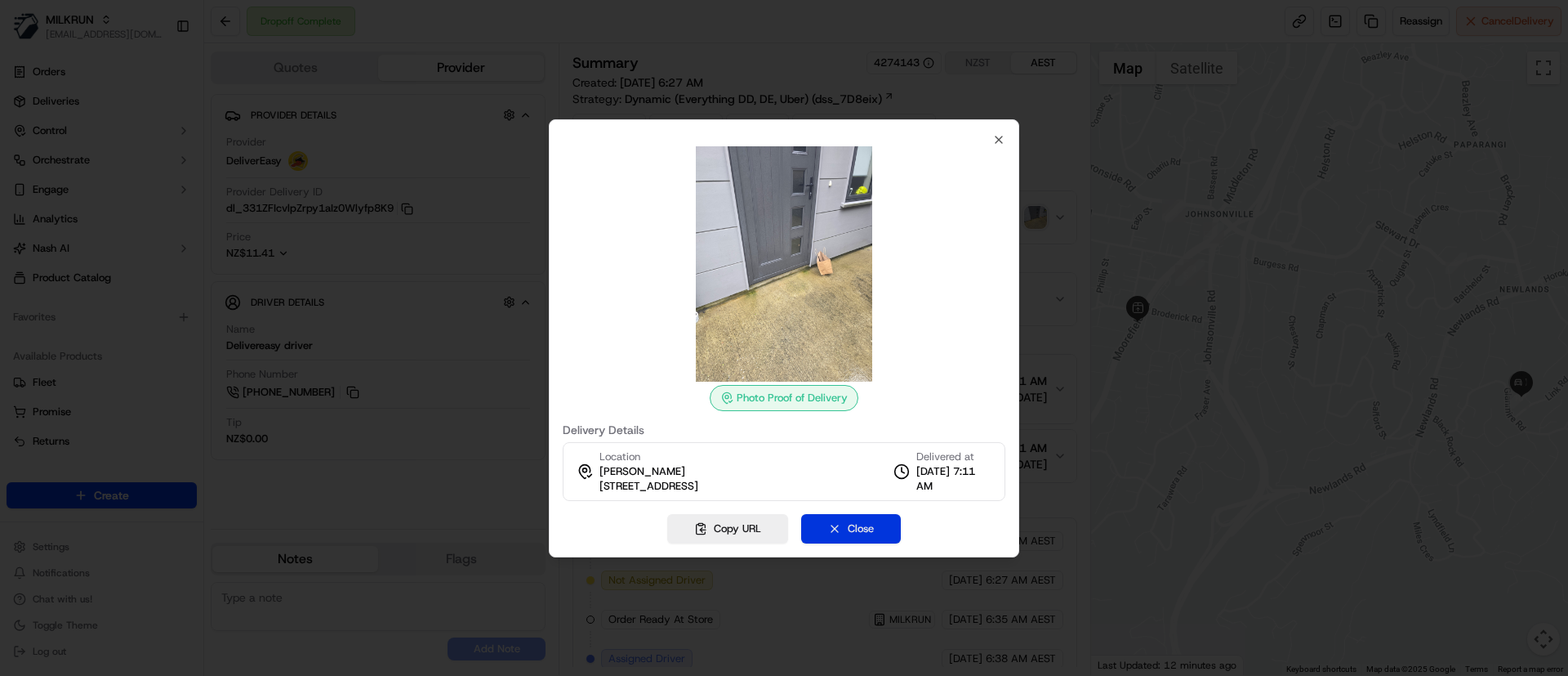
click at [837, 531] on button "Close" at bounding box center [850, 529] width 100 height 29
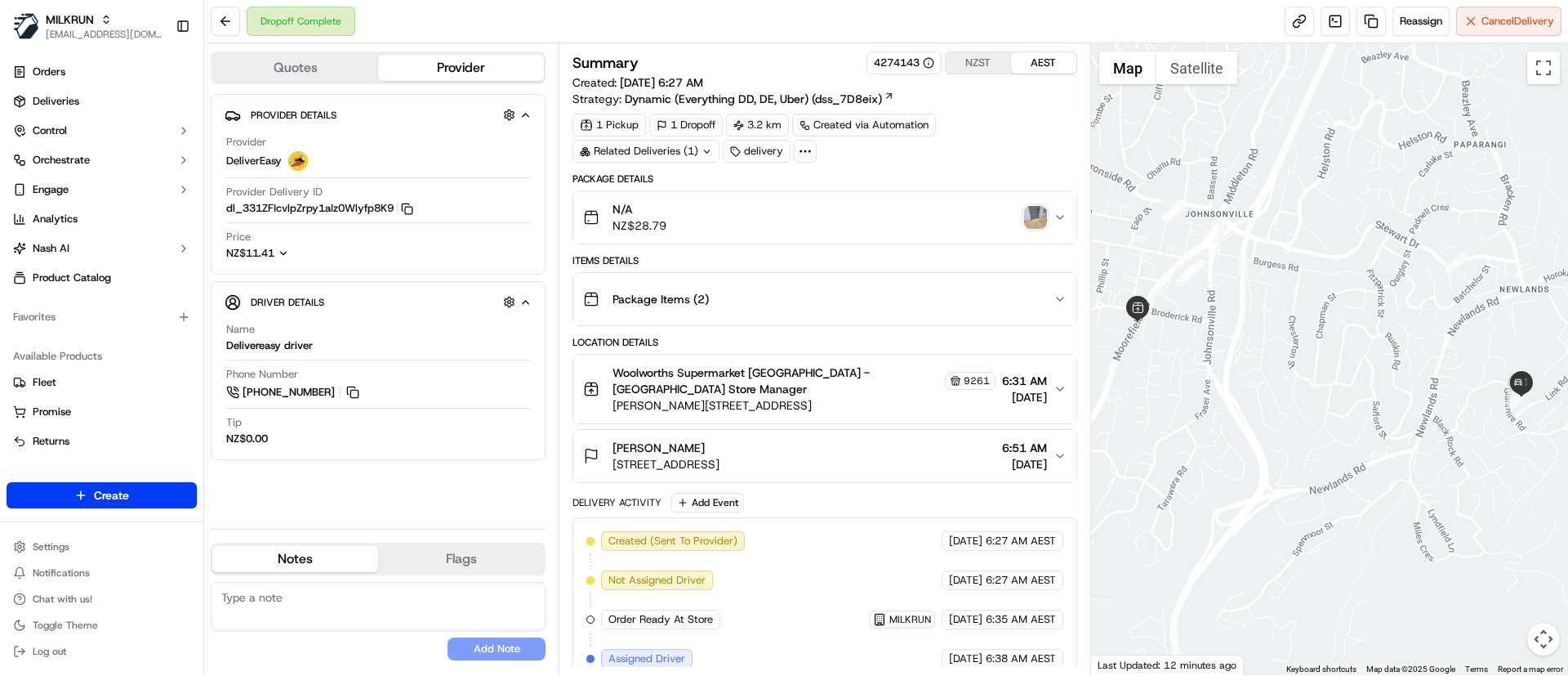
click at [1037, 212] on img "button" at bounding box center [1035, 217] width 23 height 23
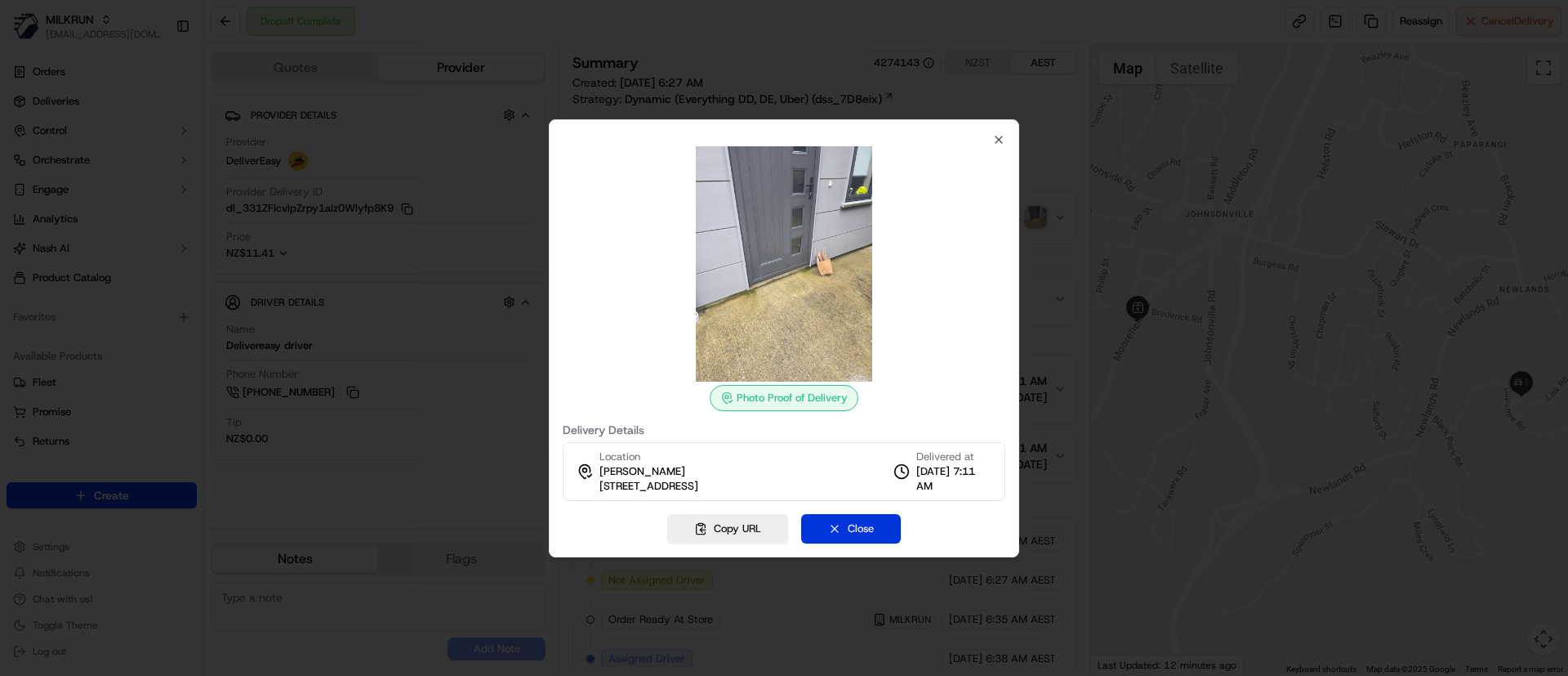
click at [859, 528] on button "Close" at bounding box center [850, 529] width 100 height 29
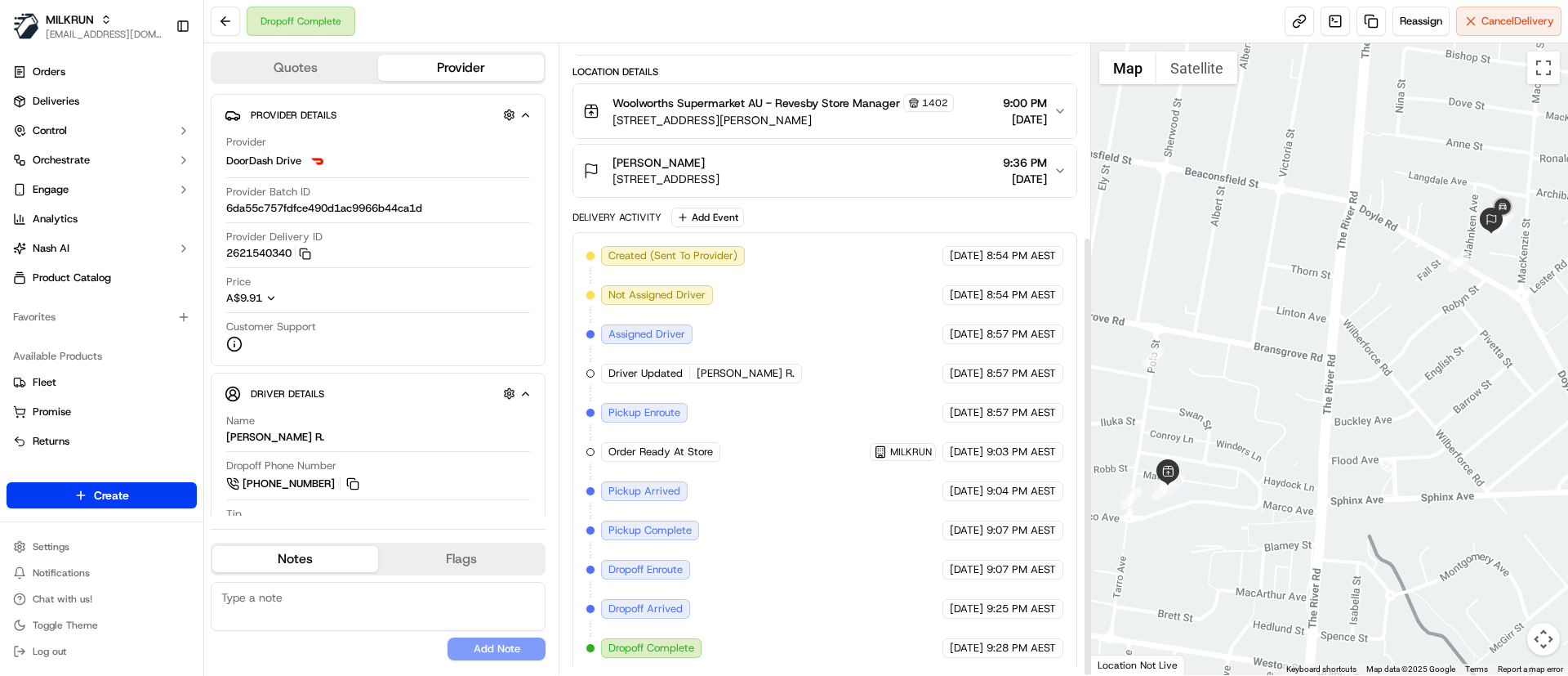
scroll to position [275, 0]
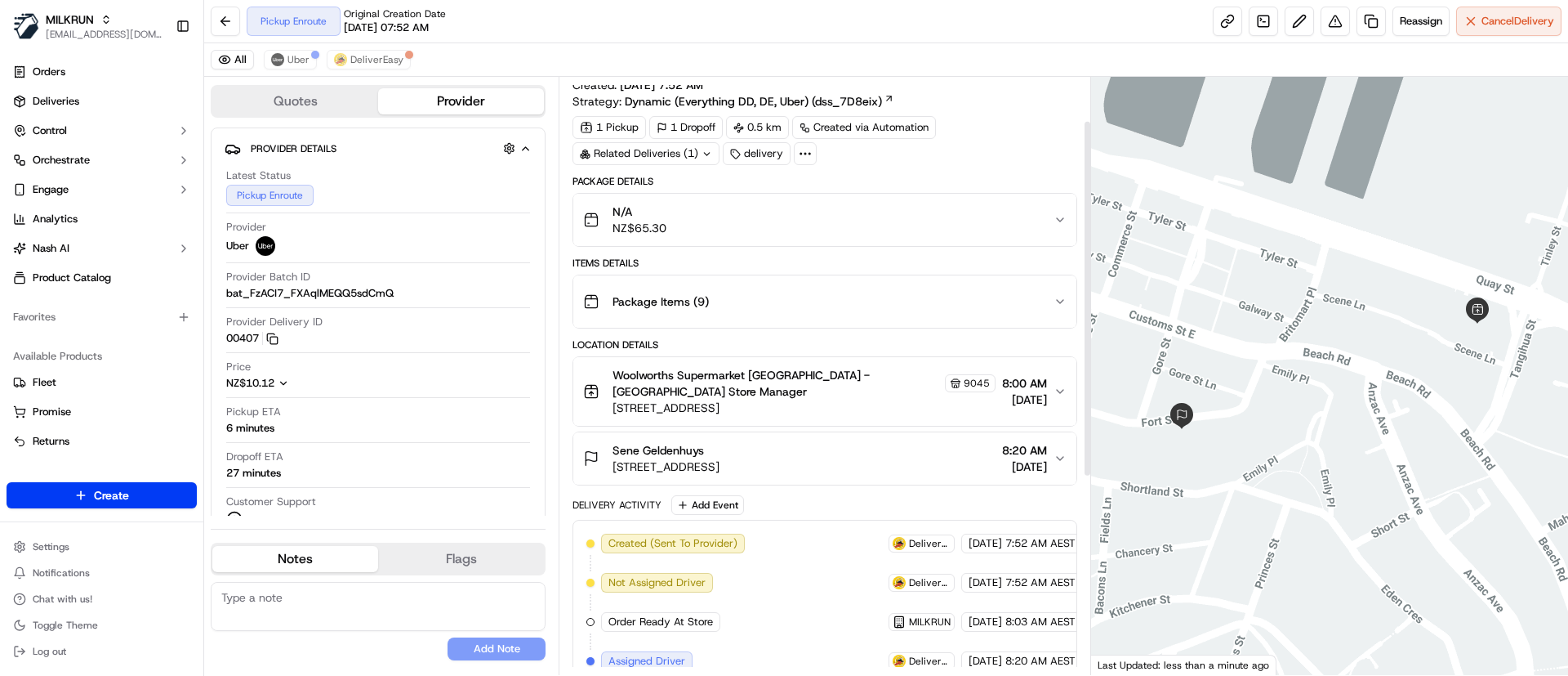
scroll to position [402, 0]
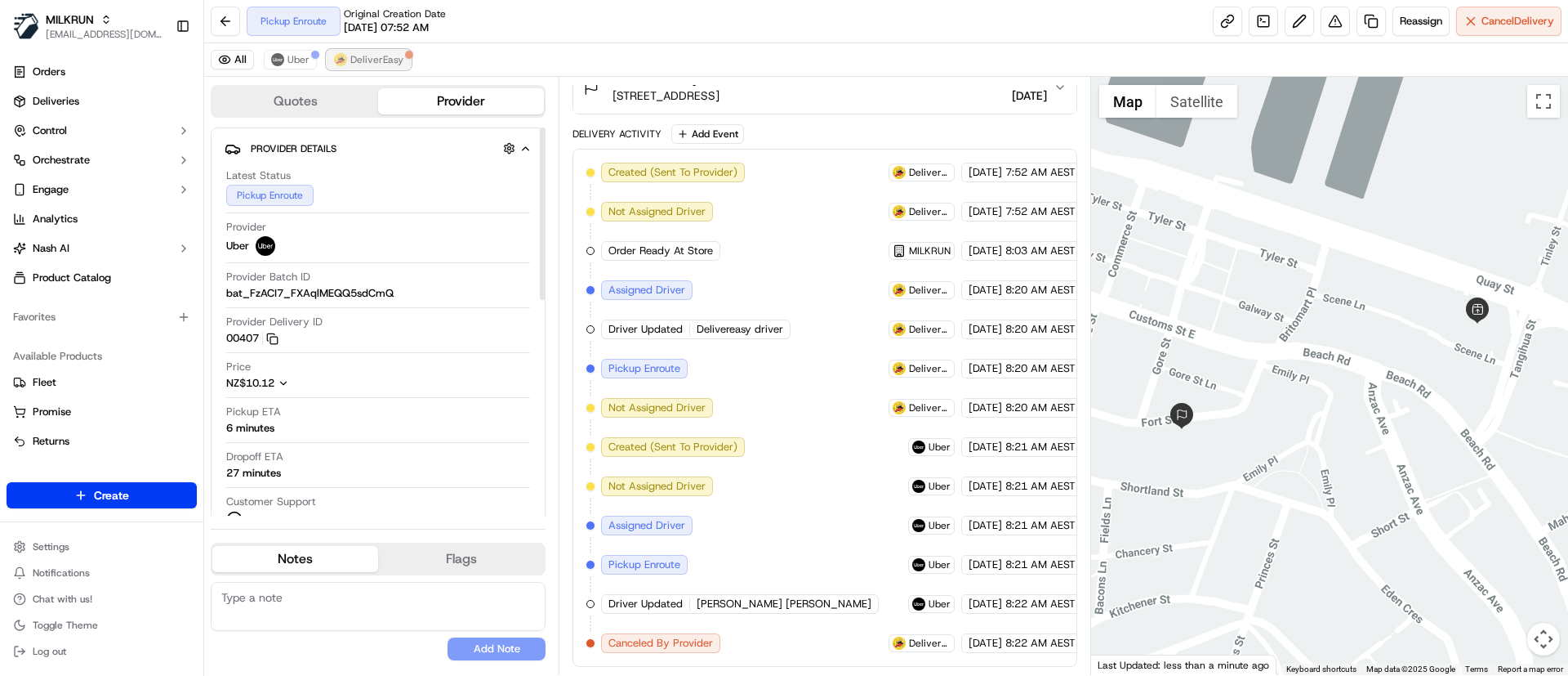
click at [374, 59] on span "DeliverEasy" at bounding box center [377, 59] width 53 height 13
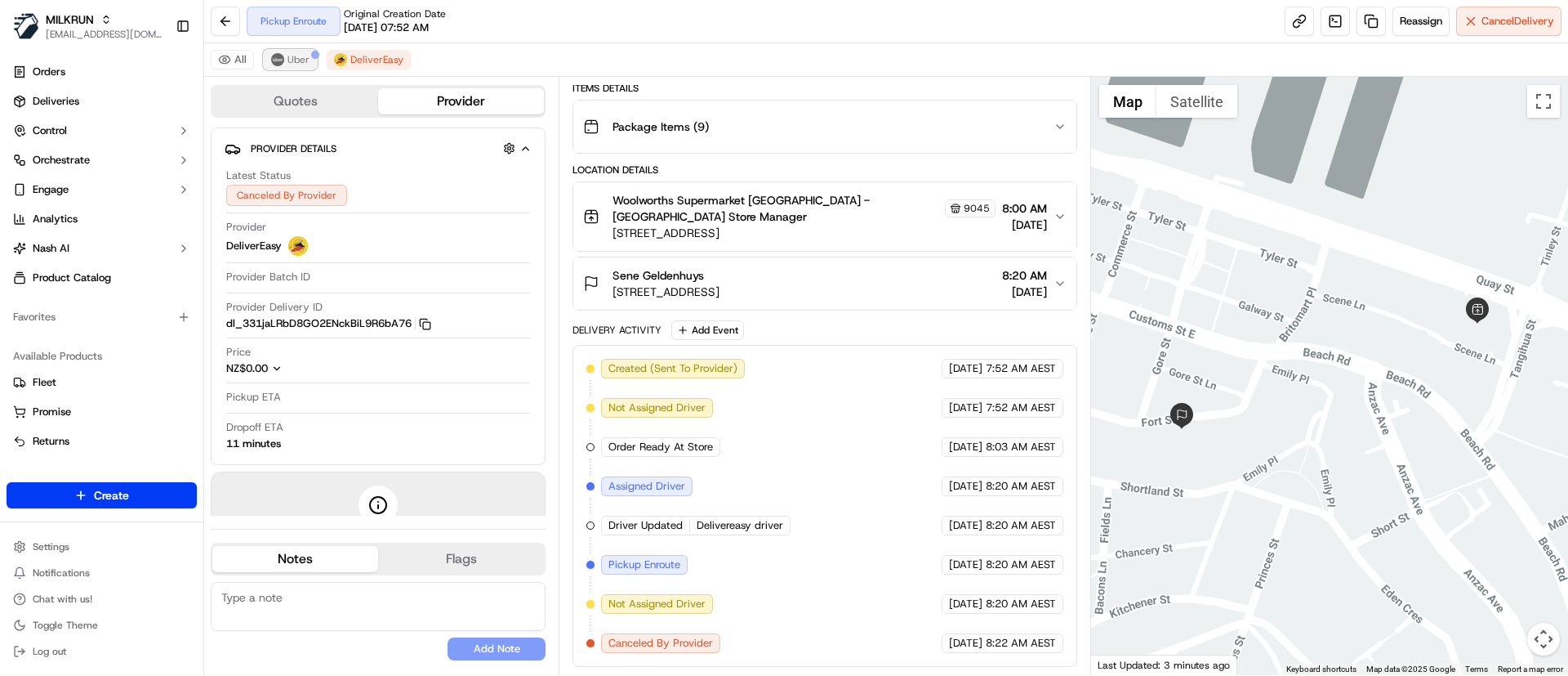
click at [292, 58] on span "Uber" at bounding box center [298, 59] width 22 height 13
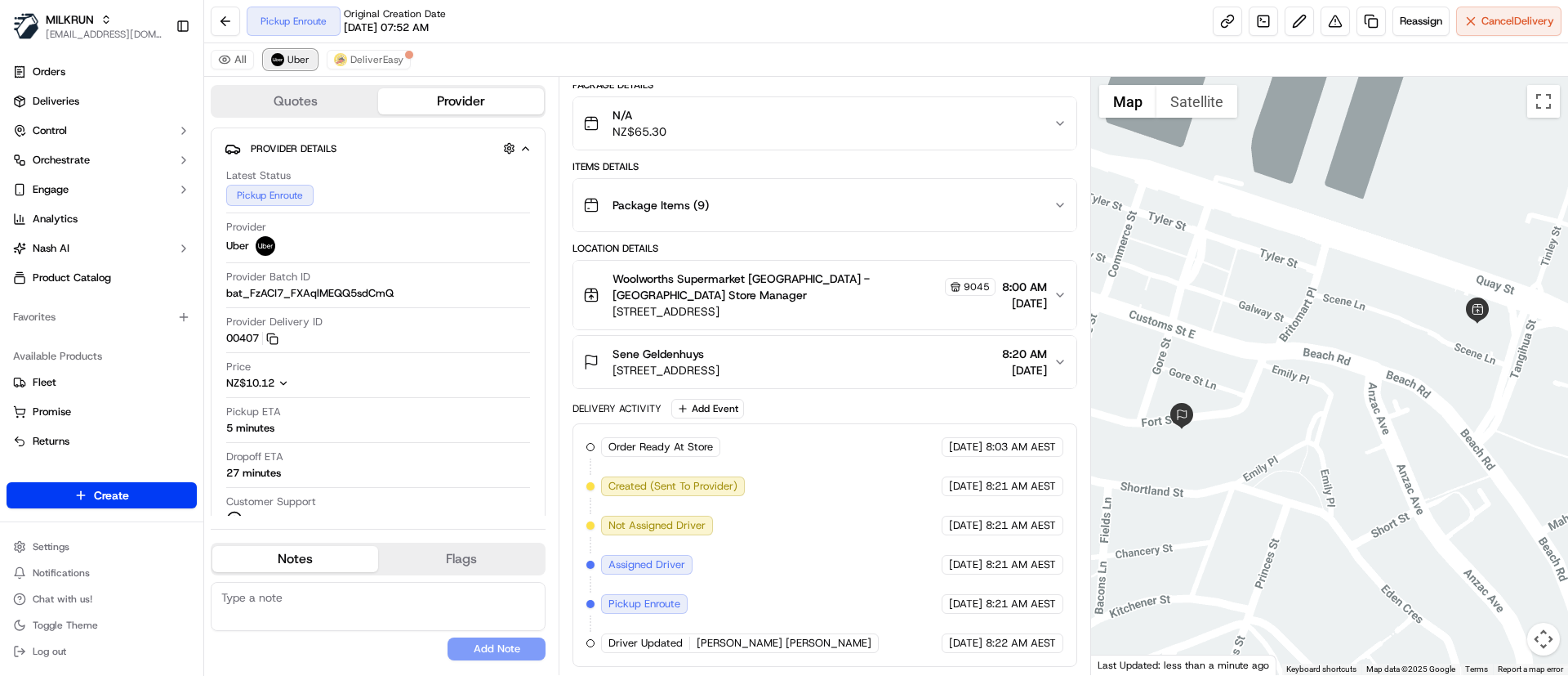
scroll to position [127, 0]
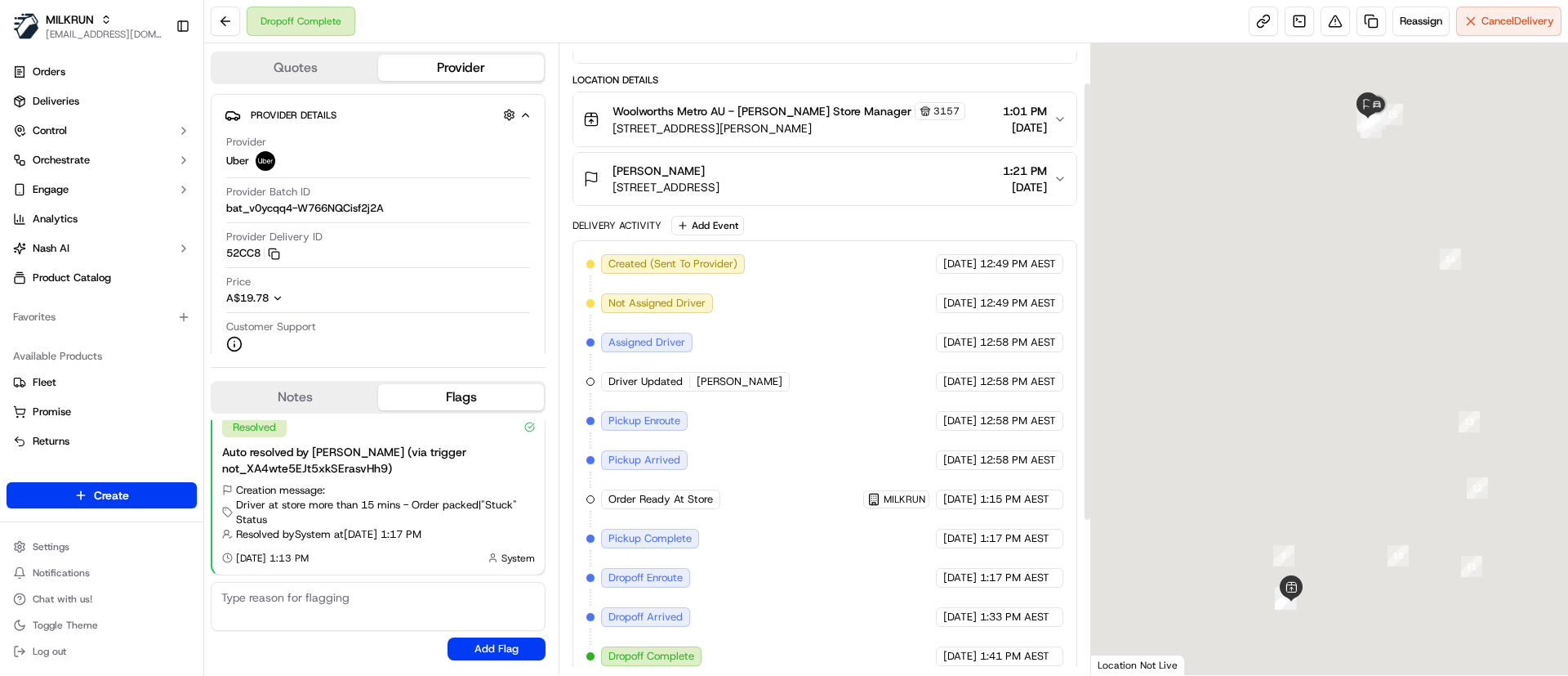
scroll to position [275, 0]
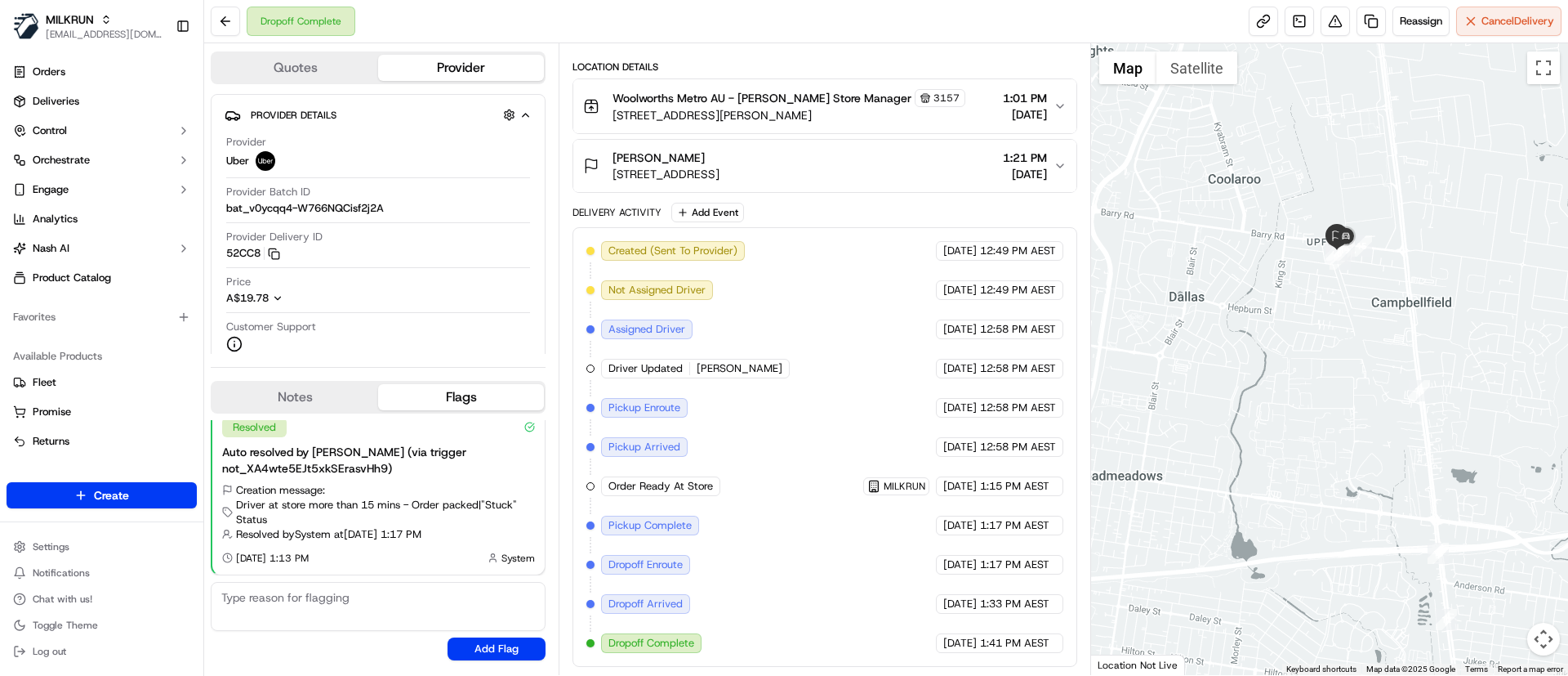
drag, startPoint x: 1455, startPoint y: 182, endPoint x: 1356, endPoint y: 310, distance: 161.8
click at [1423, 282] on div at bounding box center [1329, 359] width 478 height 631
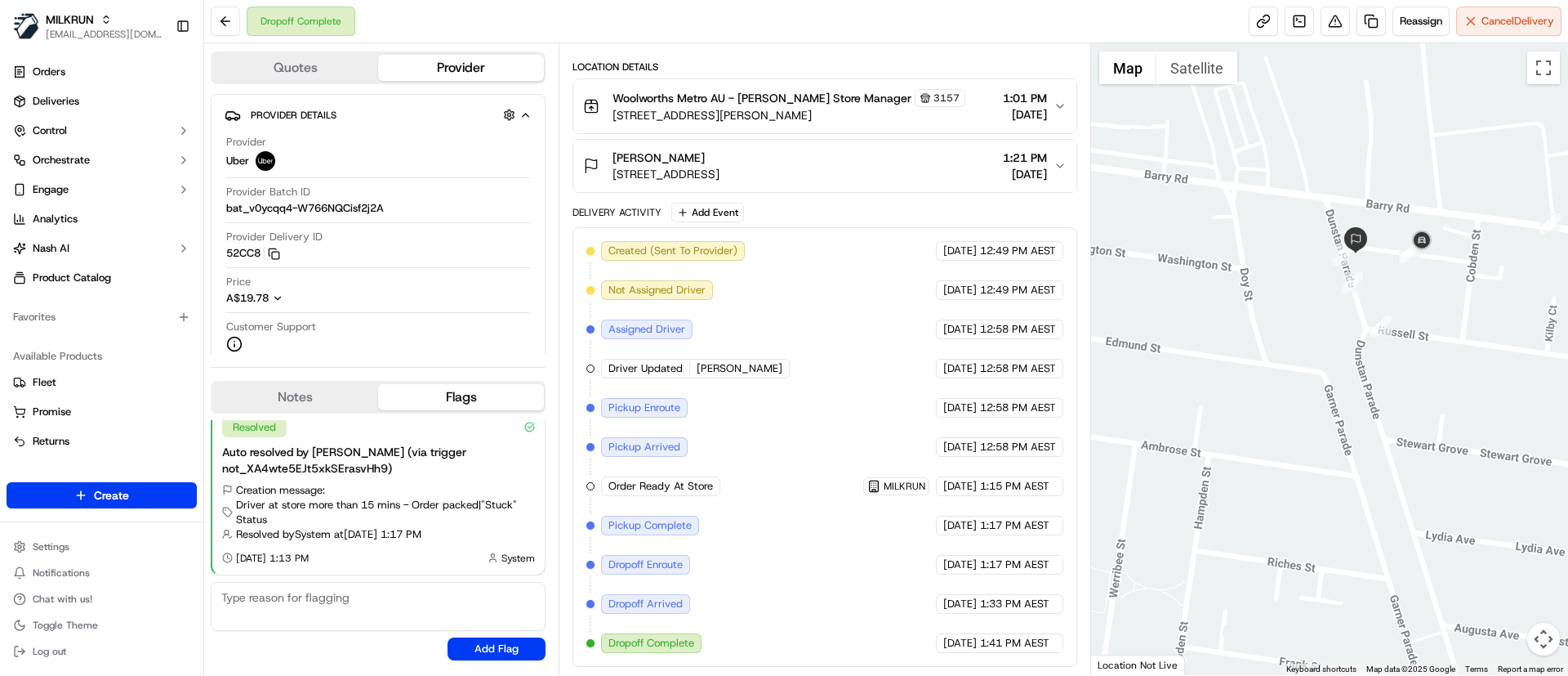
drag, startPoint x: 1394, startPoint y: 248, endPoint x: 1419, endPoint y: 330, distance: 85.7
click at [1393, 336] on div "To navigate, press the arrow keys." at bounding box center [1329, 359] width 478 height 631
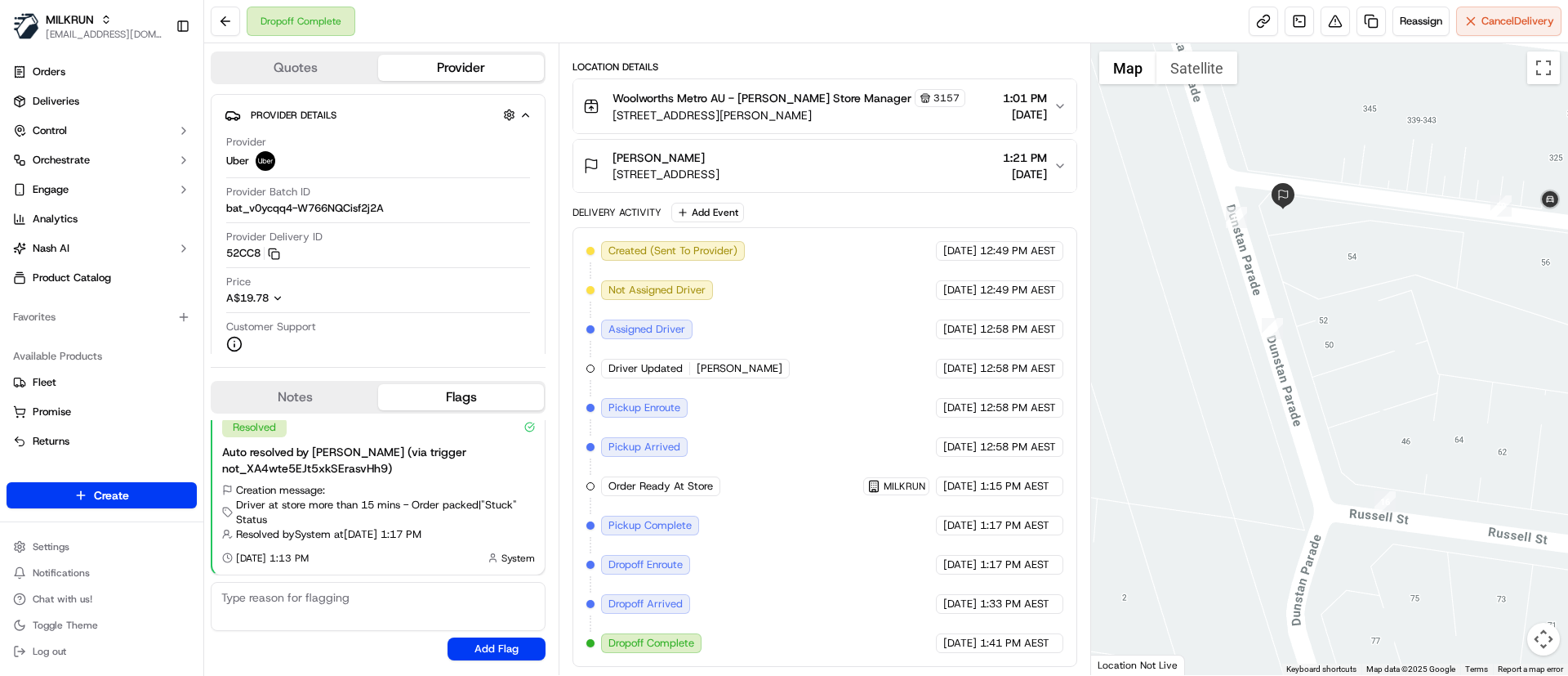
drag, startPoint x: 1231, startPoint y: 235, endPoint x: 1371, endPoint y: 284, distance: 148.3
click at [1371, 284] on div at bounding box center [1329, 359] width 478 height 631
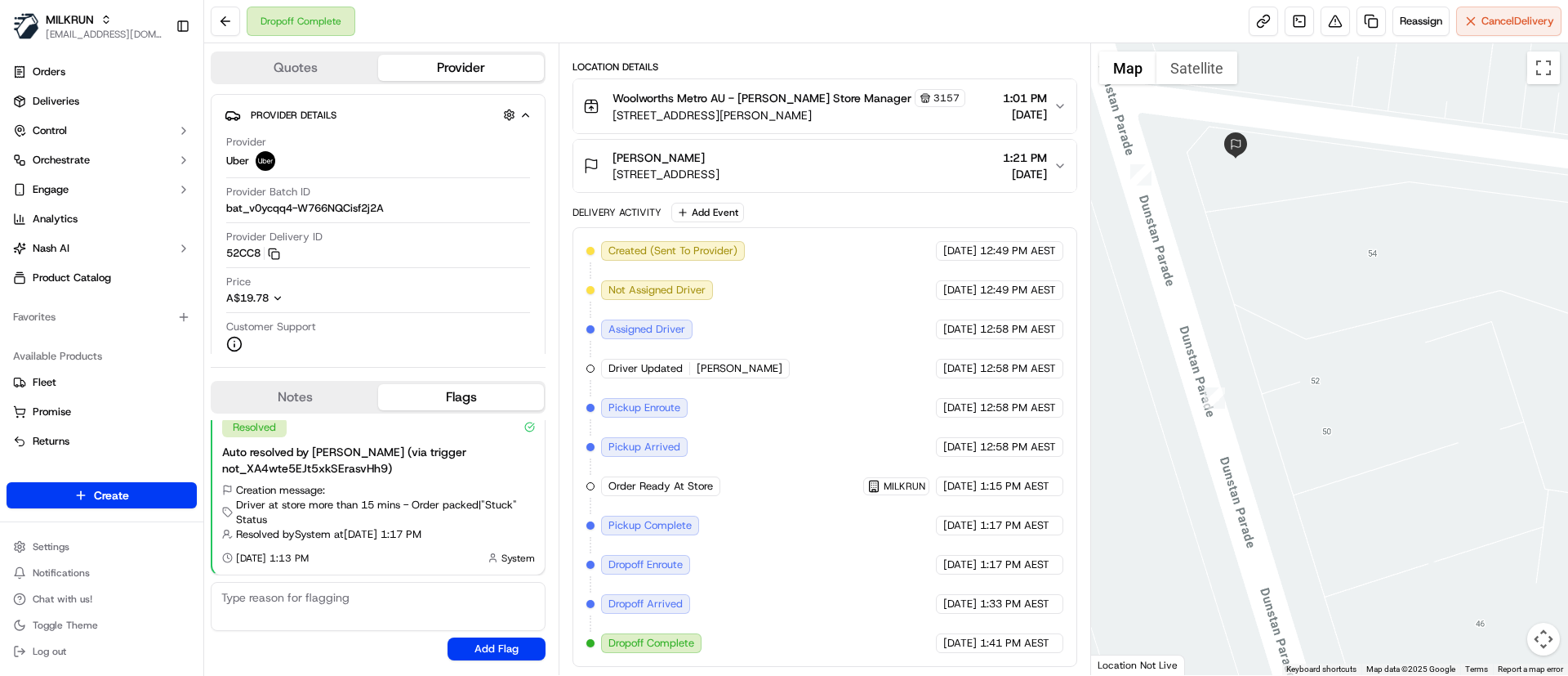
click at [720, 175] on span "Unit 4/56 Dunstan Parade, Campbellfield, VIC 3061, AU" at bounding box center [666, 174] width 107 height 16
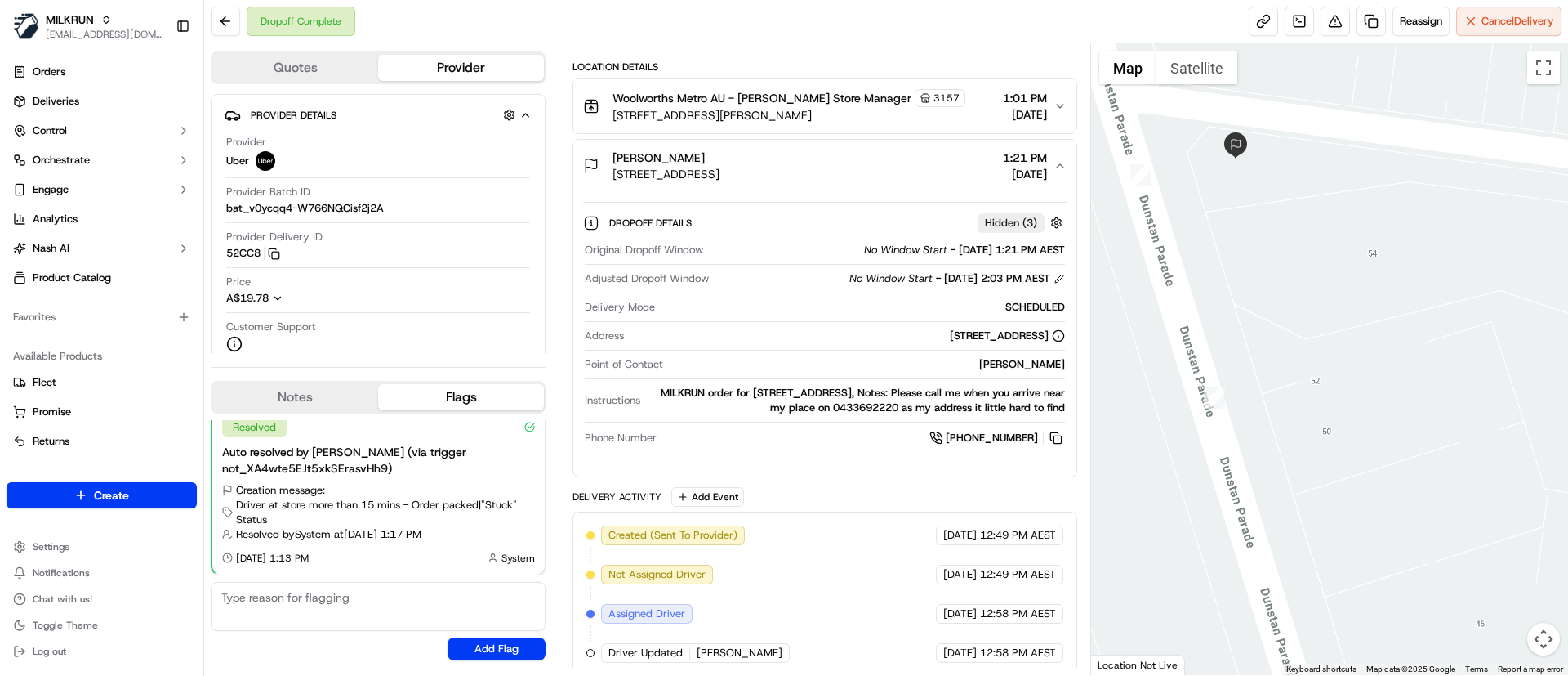
click at [720, 180] on span "Unit 4/56 Dunstan Parade, Campbellfield, VIC 3061, AU" at bounding box center [666, 174] width 107 height 16
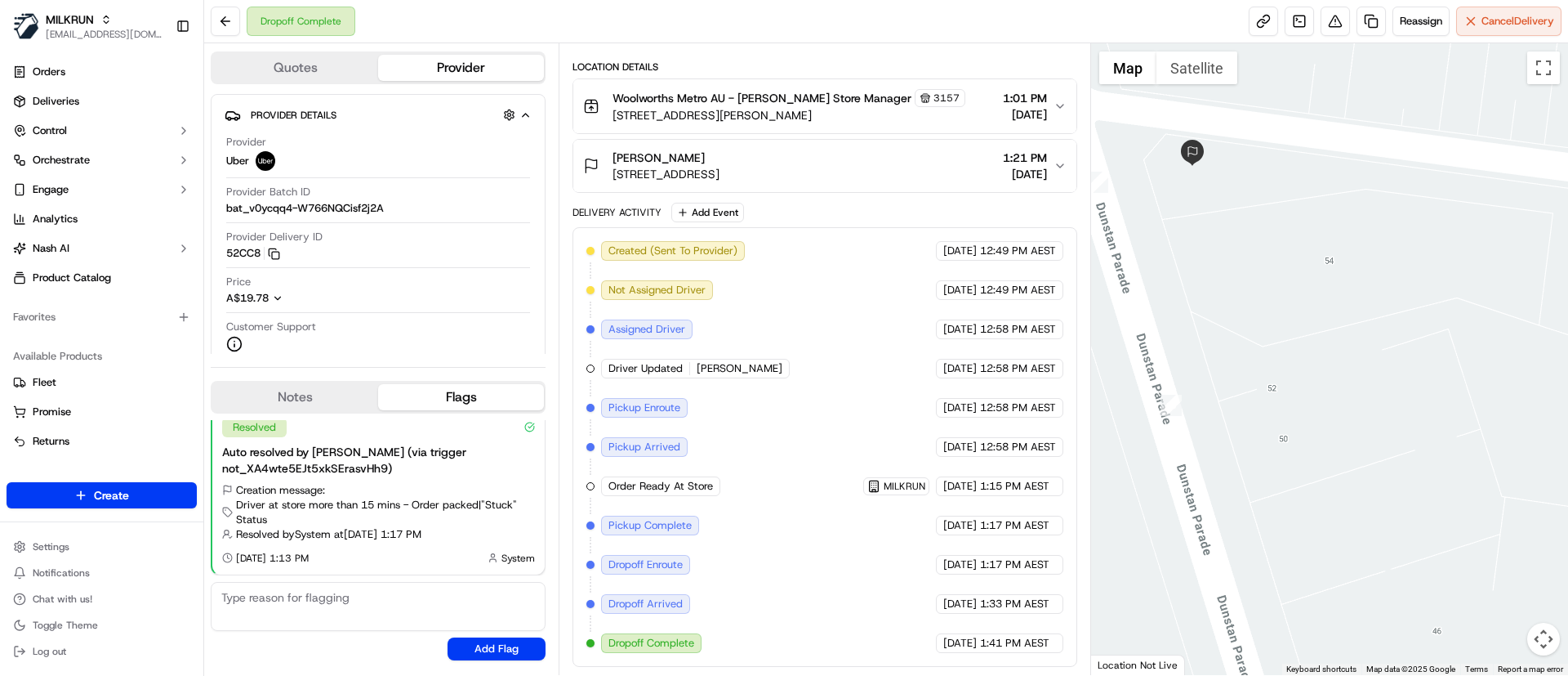
drag, startPoint x: 1498, startPoint y: 248, endPoint x: 1333, endPoint y: 299, distance: 172.7
click at [1321, 299] on div at bounding box center [1329, 359] width 478 height 631
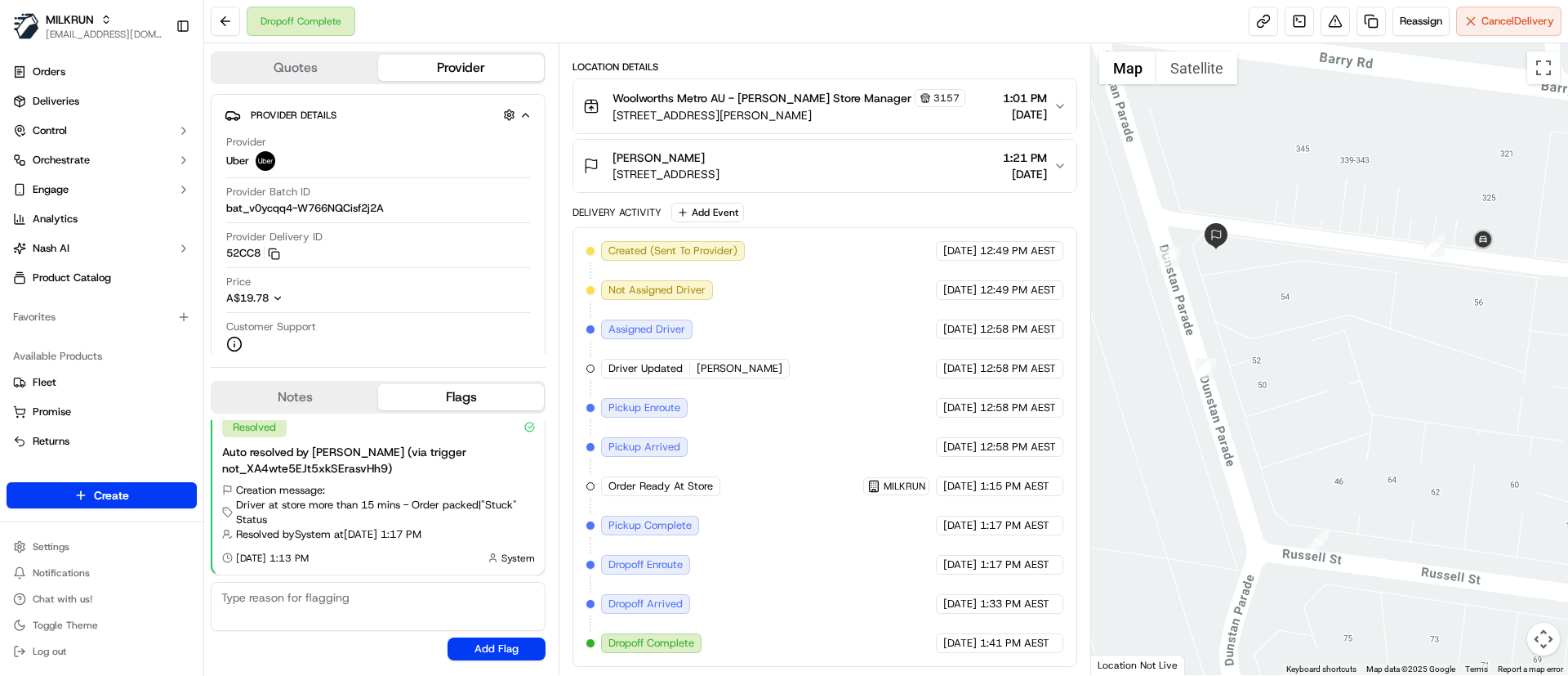
click at [720, 166] on span "Unit 4/56 Dunstan Parade, Campbellfield, VIC 3061, AU" at bounding box center [666, 174] width 107 height 16
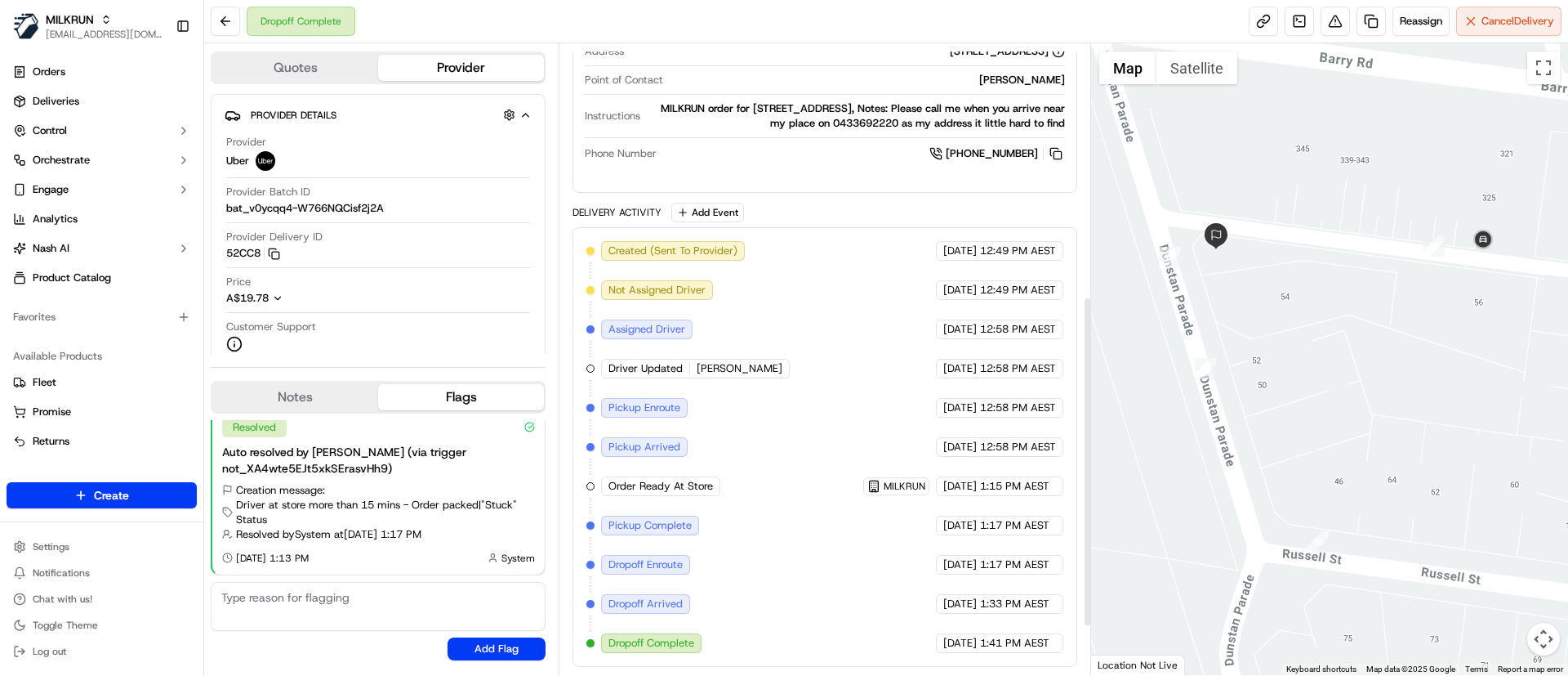
scroll to position [574, 0]
click at [71, 95] on span "Deliveries" at bounding box center [56, 102] width 47 height 15
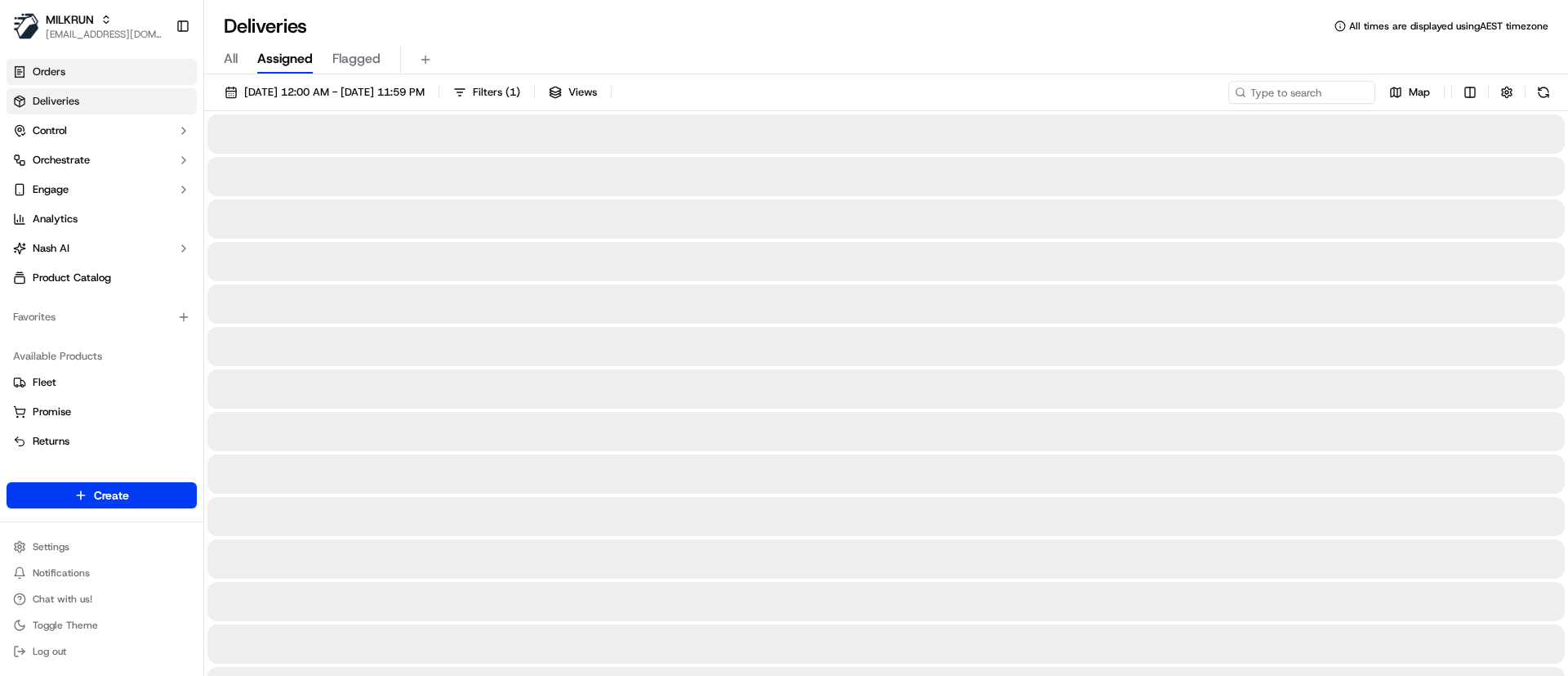
click at [65, 65] on span "Orders" at bounding box center [49, 72] width 33 height 15
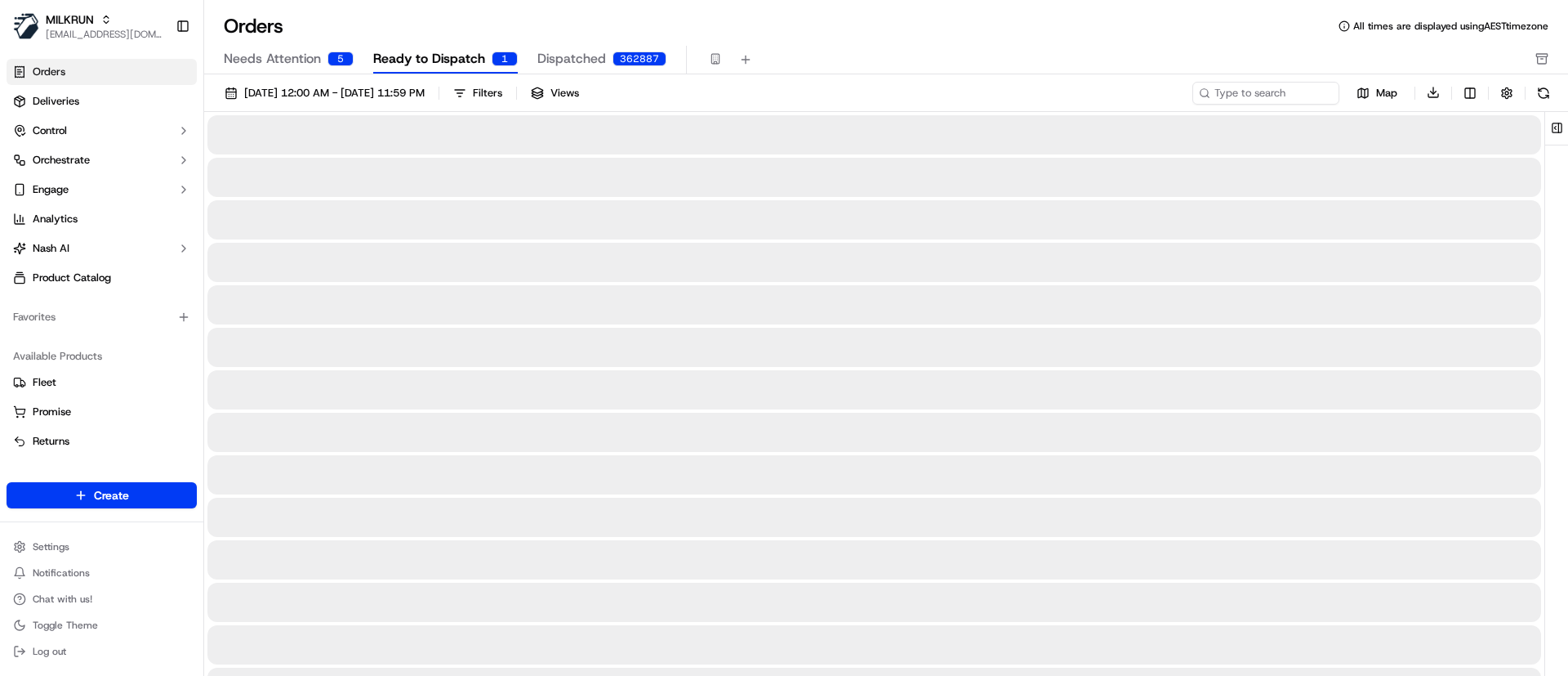
click at [411, 56] on span "Ready to Dispatch" at bounding box center [429, 59] width 112 height 19
click at [1227, 89] on input at bounding box center [1241, 92] width 196 height 23
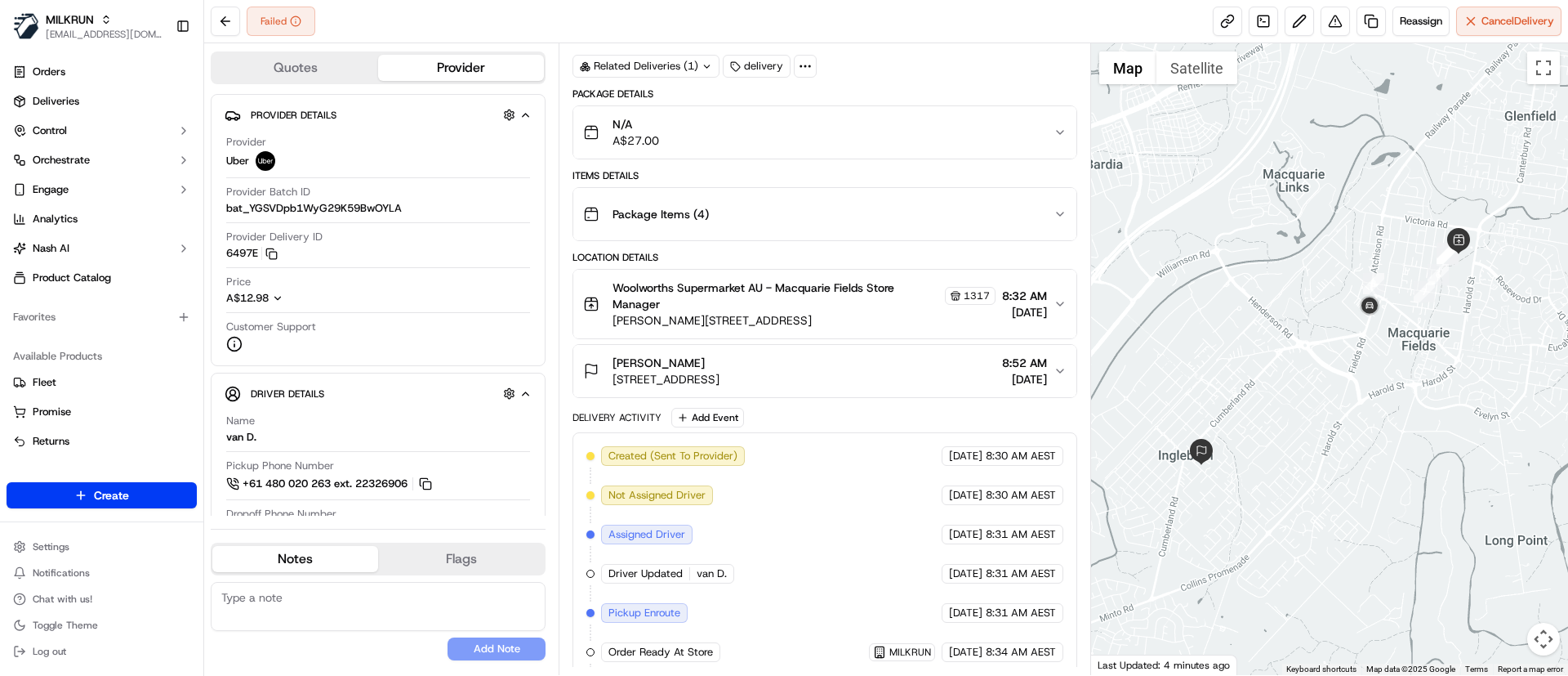
scroll to position [251, 0]
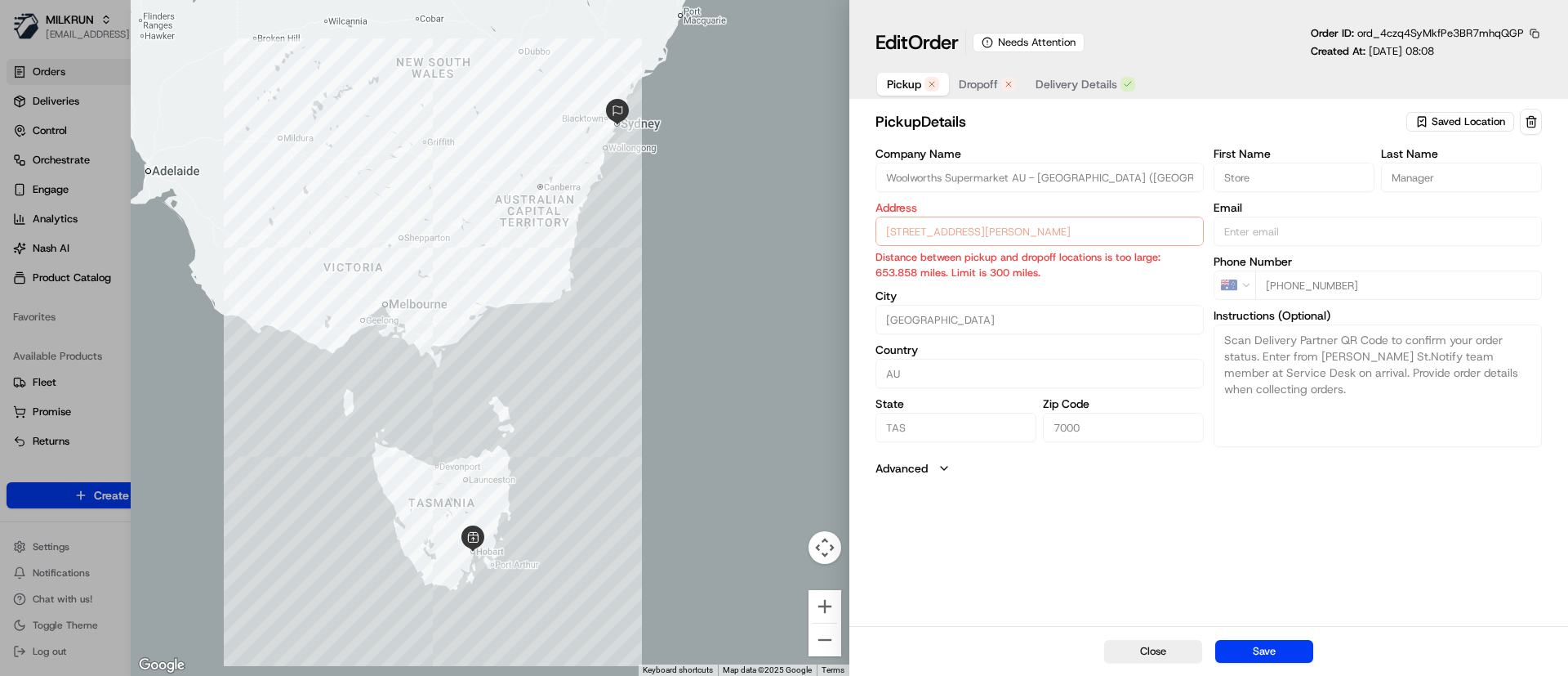
click at [906, 79] on span "Pickup" at bounding box center [904, 84] width 35 height 16
click at [988, 82] on span "Dropoff" at bounding box center [978, 84] width 39 height 16
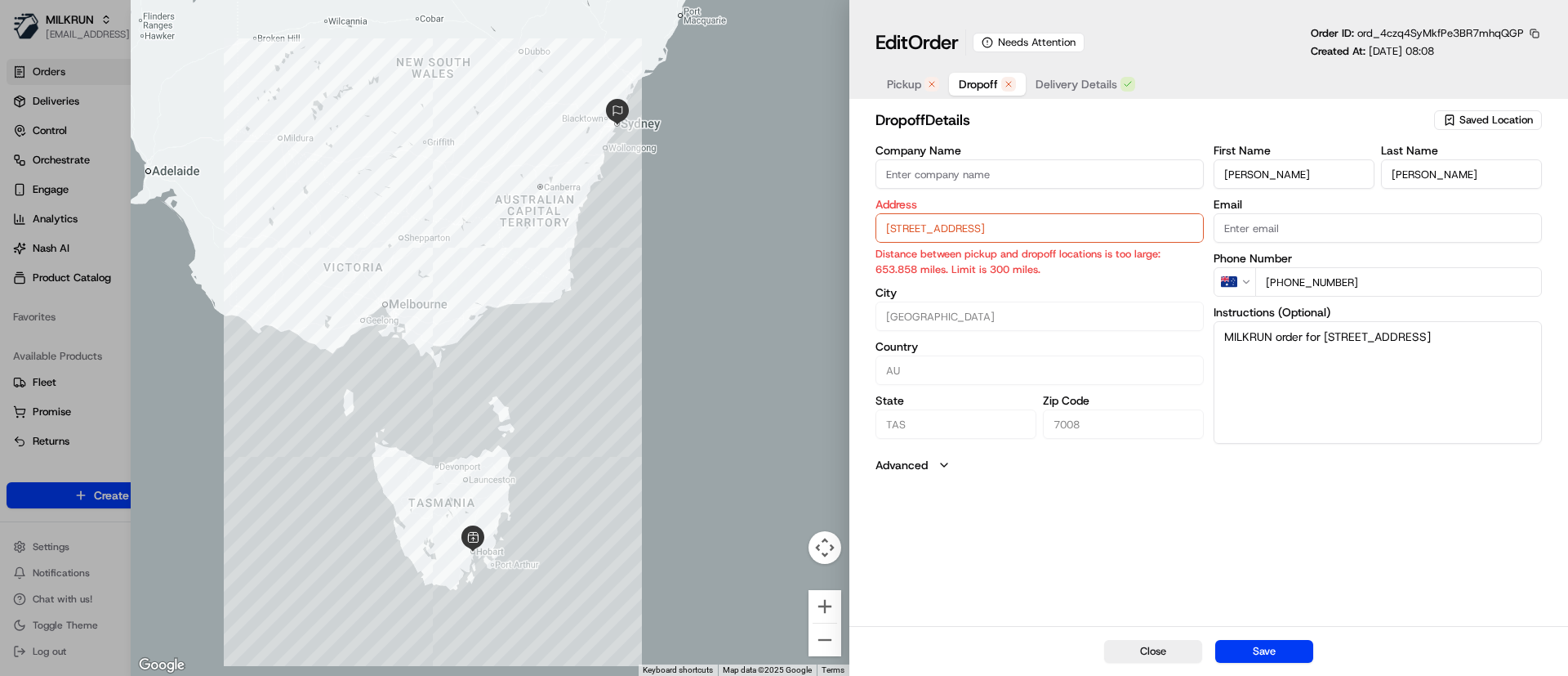
click at [906, 85] on span "Pickup" at bounding box center [904, 84] width 35 height 16
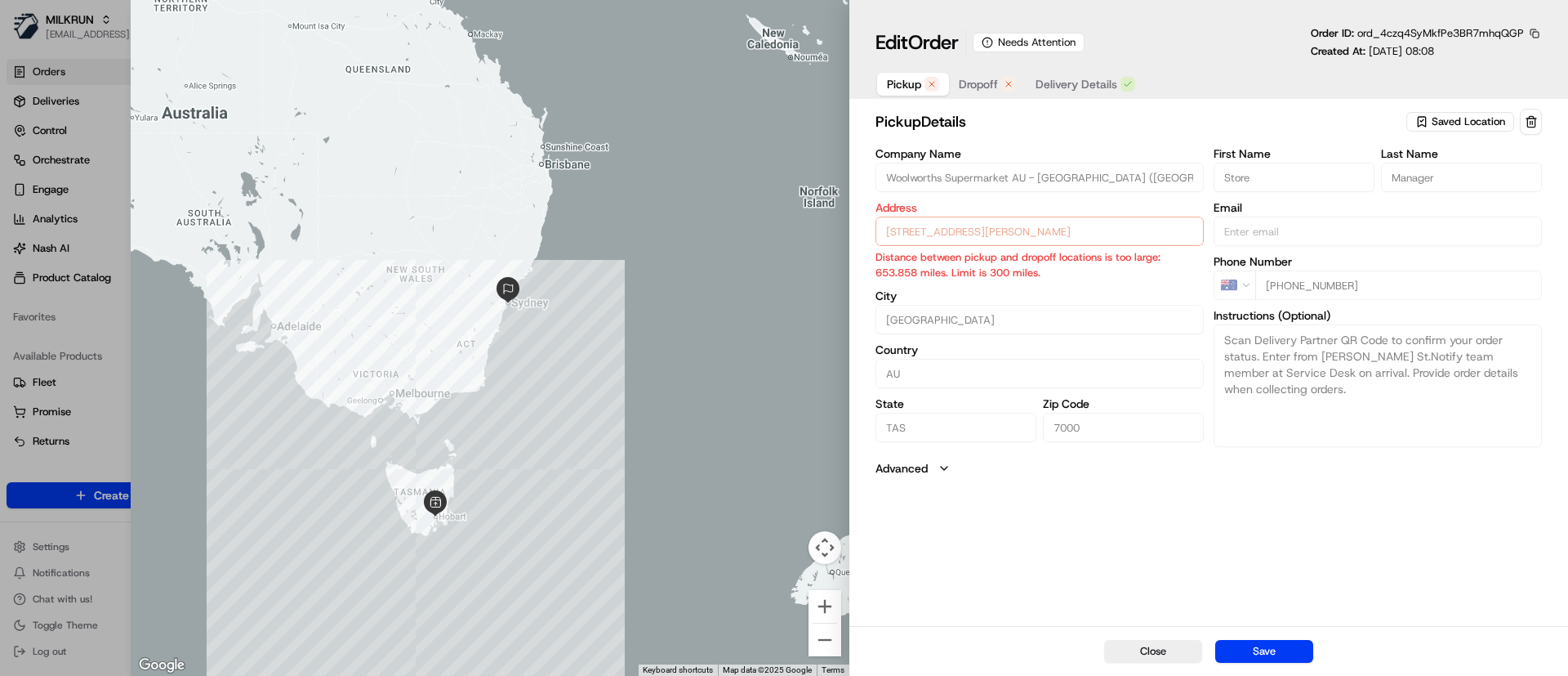
click at [1050, 537] on div "pickup Details Saved Location Company Name Woolworths Supermarket AU - [GEOGRAP…" at bounding box center [1209, 365] width 719 height 520
type input "+1"
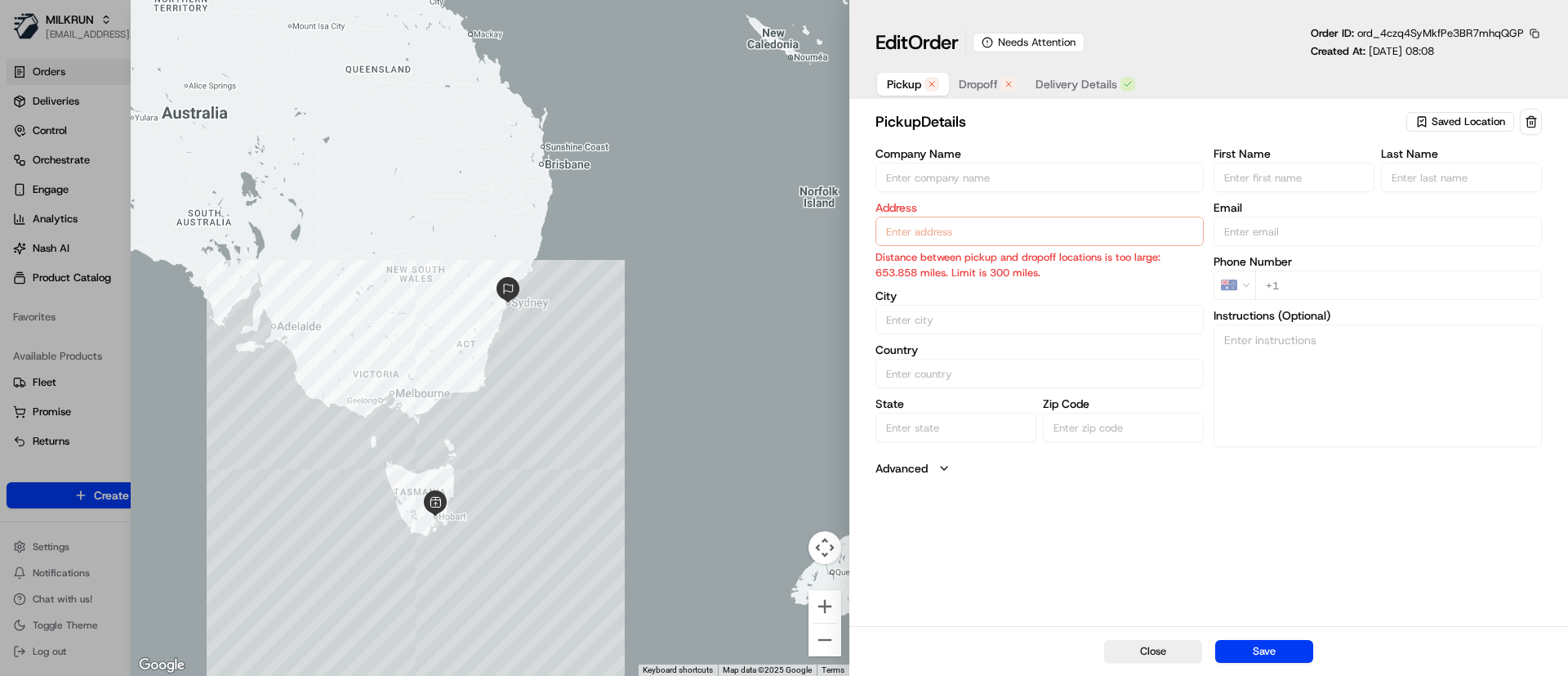
click at [35, 105] on div at bounding box center [784, 338] width 1568 height 676
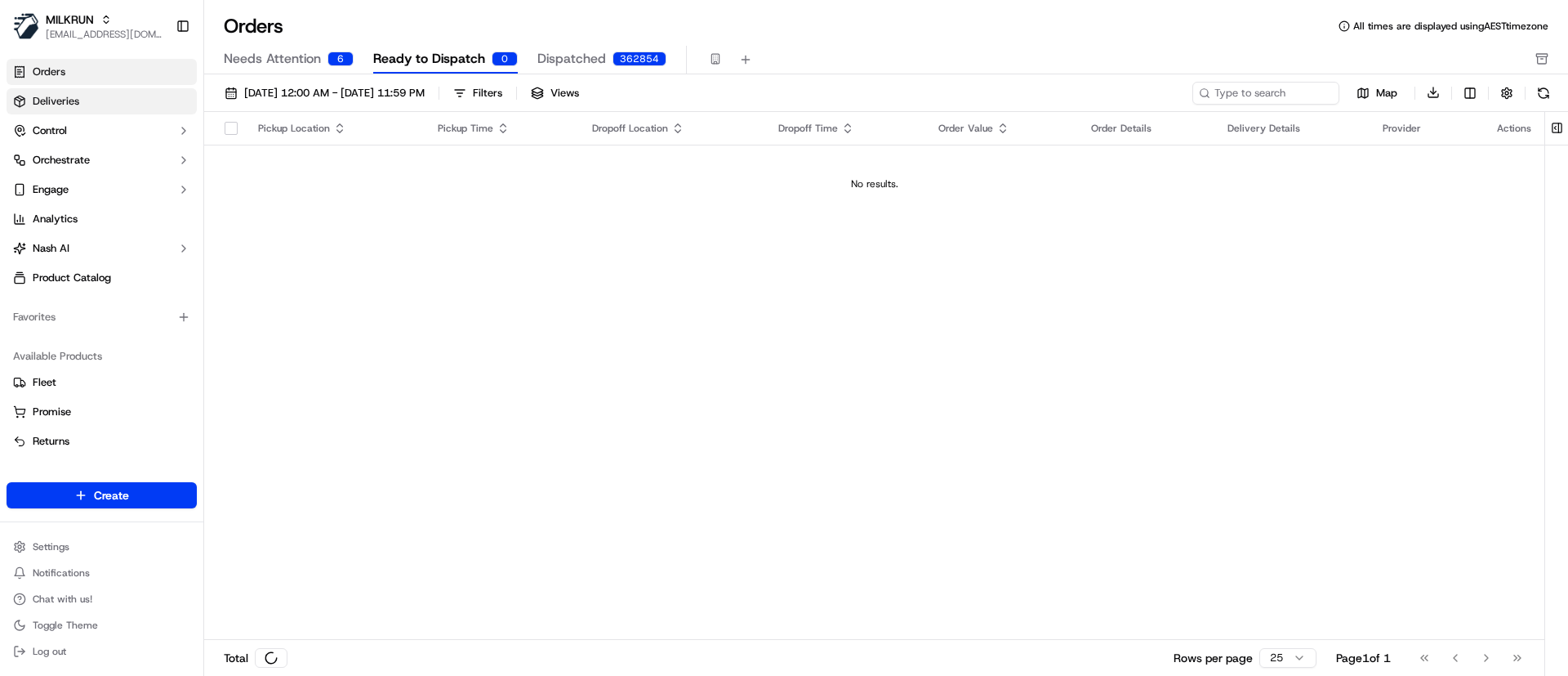
click at [46, 102] on span "Deliveries" at bounding box center [56, 102] width 47 height 15
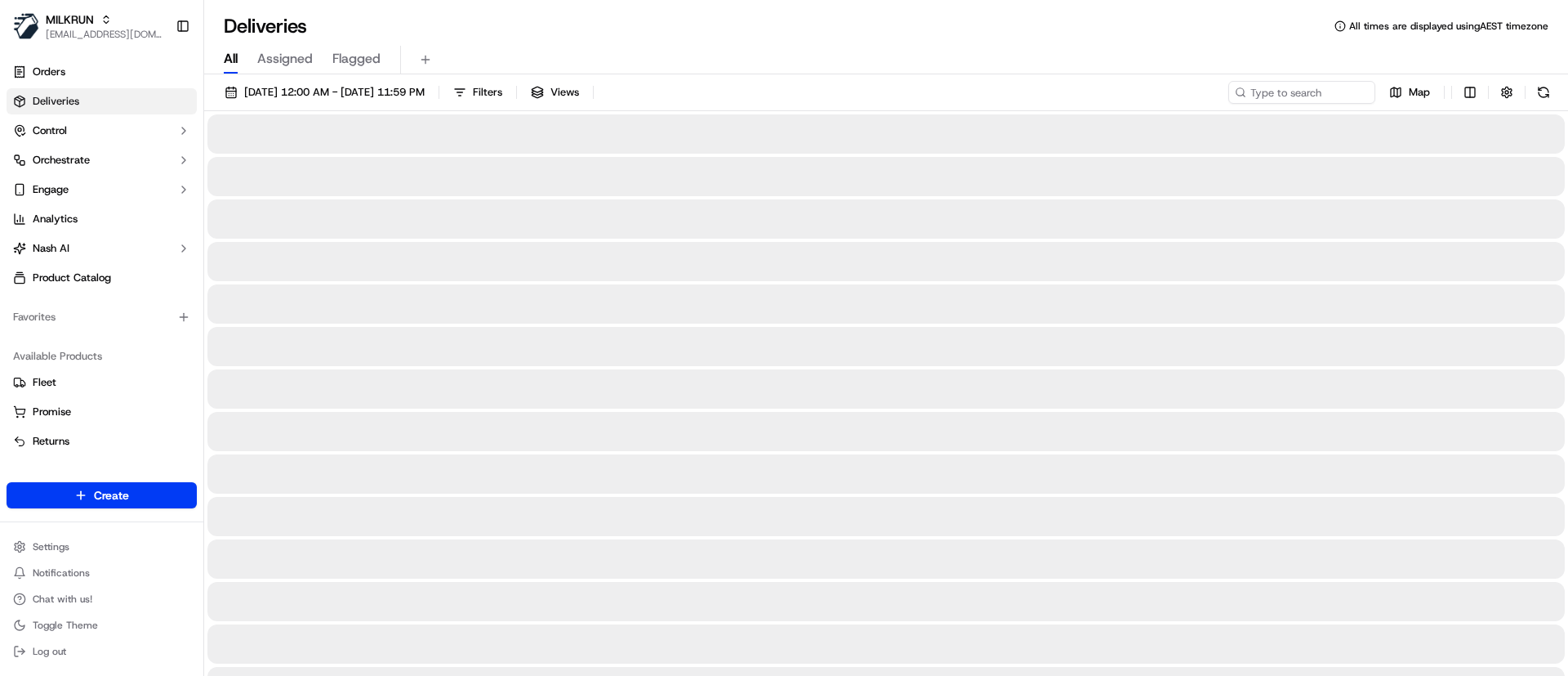
click at [235, 51] on span "All" at bounding box center [230, 59] width 14 height 19
click at [357, 56] on span "Flagged" at bounding box center [357, 59] width 48 height 19
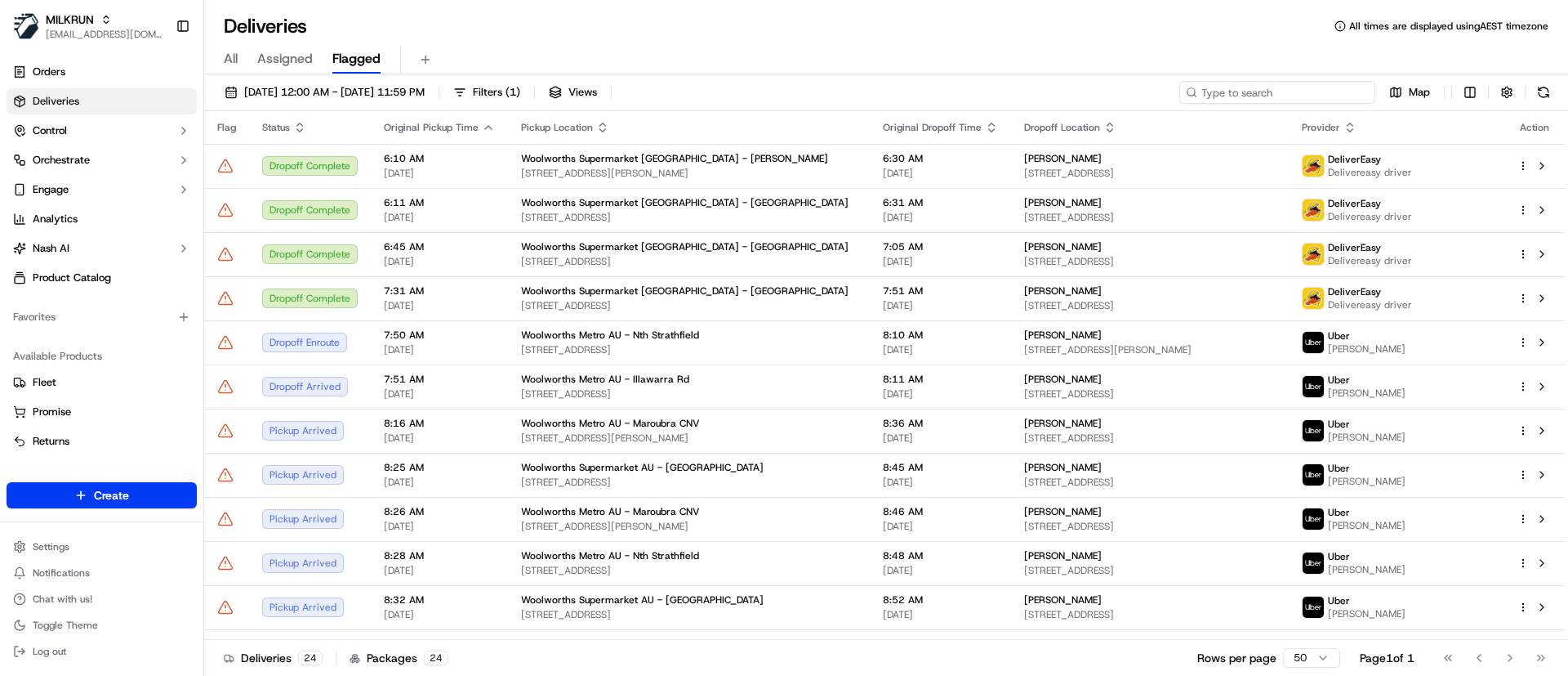
click at [1324, 86] on input at bounding box center [1277, 91] width 196 height 23
paste input "[PERSON_NAME] [PERSON_NAME]"
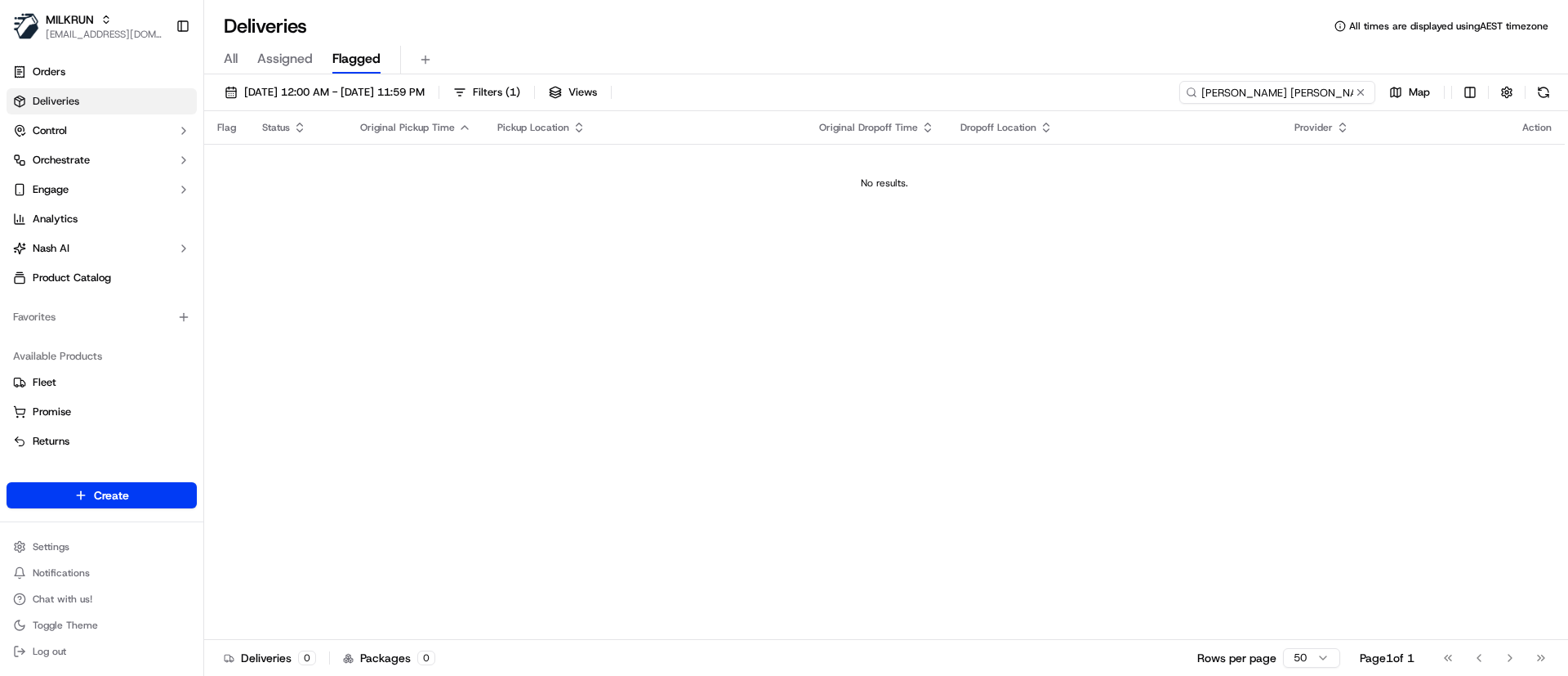
drag, startPoint x: 1202, startPoint y: 91, endPoint x: 1216, endPoint y: 100, distance: 16.6
click at [1202, 92] on input "[PERSON_NAME] [PERSON_NAME]" at bounding box center [1277, 91] width 196 height 23
type input "[PERSON_NAME] [PERSON_NAME]"
click at [115, 79] on link "Orders" at bounding box center [101, 71] width 190 height 27
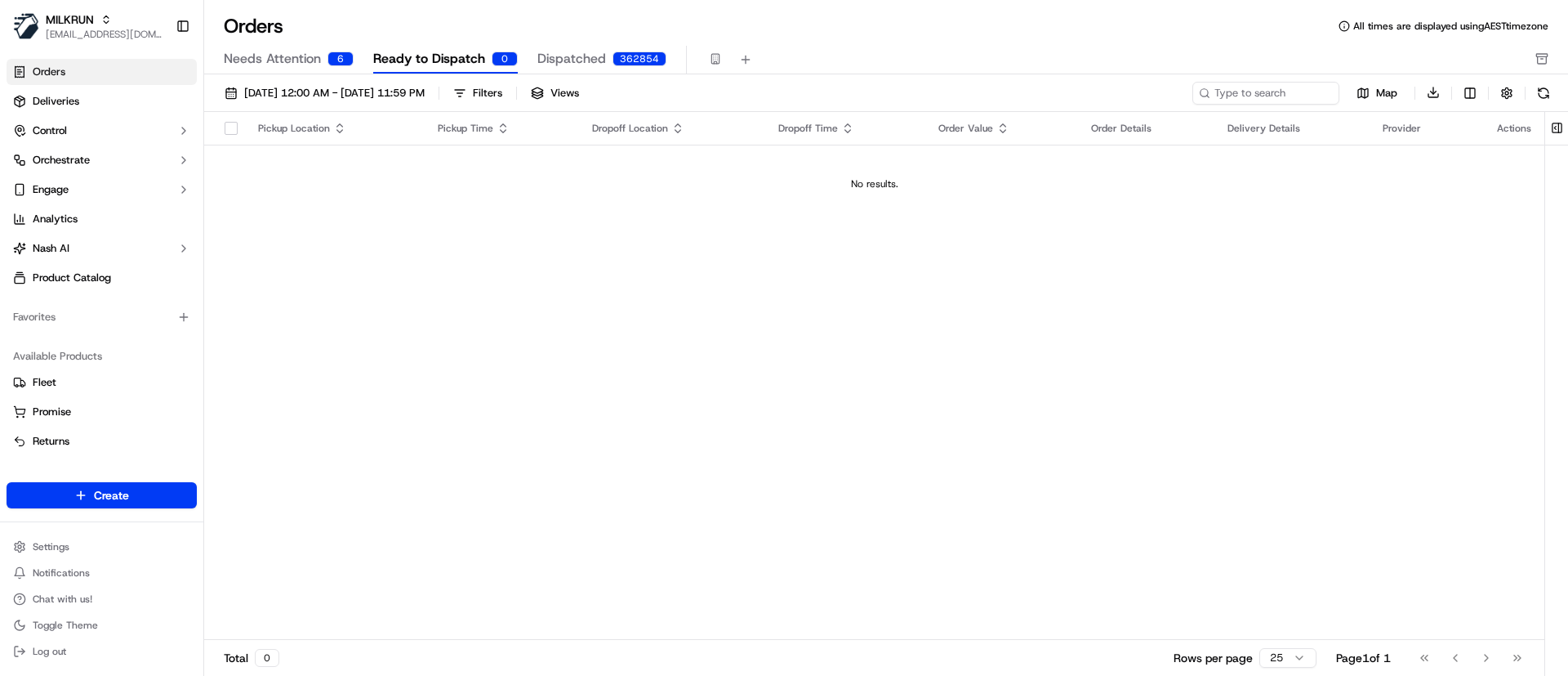
click at [271, 57] on span "Needs Attention" at bounding box center [272, 59] width 97 height 19
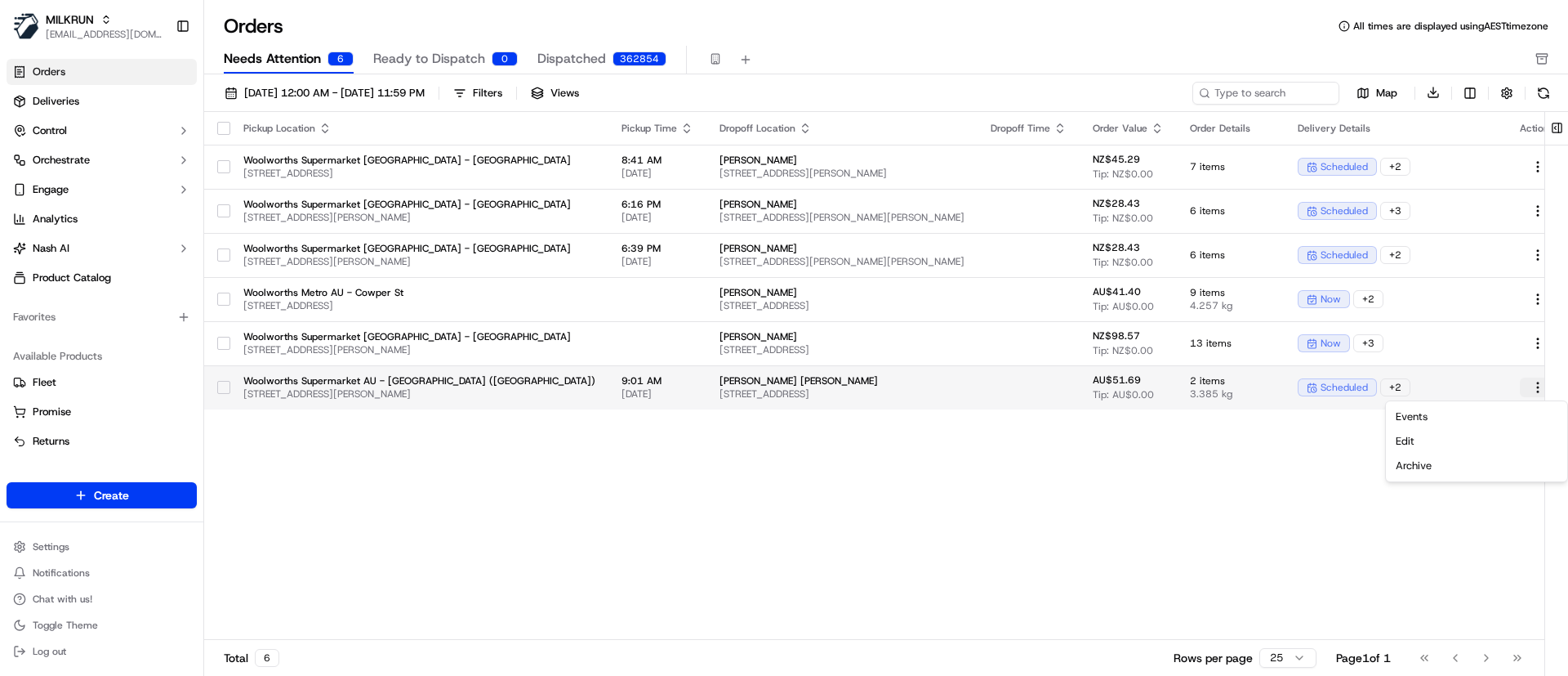
click at [1526, 385] on html "MILKRUN [EMAIL_ADDRESS][DOMAIN_NAME] Toggle Sidebar Orders Deliveries Control O…" at bounding box center [784, 338] width 1568 height 676
click at [1406, 439] on div "Edit" at bounding box center [1476, 441] width 175 height 25
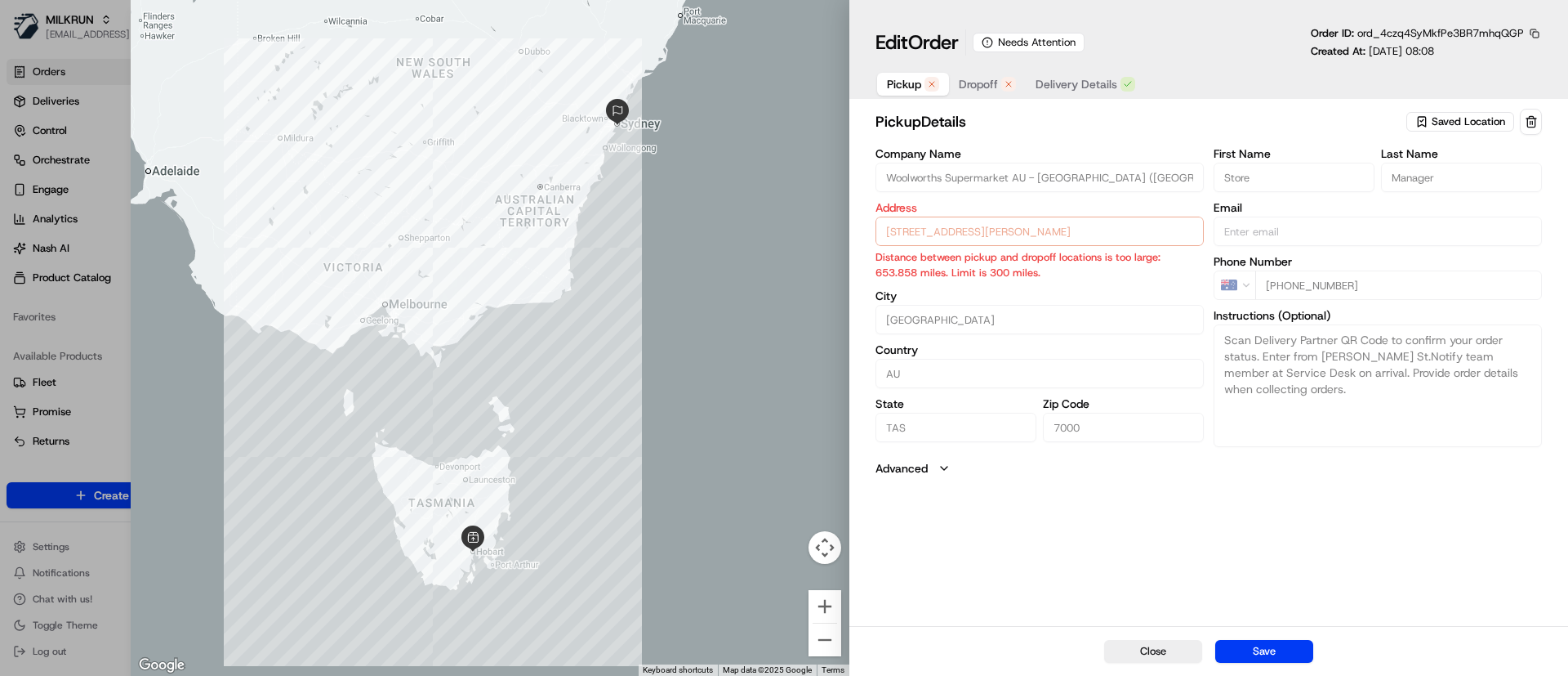
click at [969, 283] on div "Company Name Woolworths Supermarket AU - Hobart City (Campbell St) Address 189 …" at bounding box center [1040, 297] width 328 height 299
click at [1080, 70] on div "Pickup Dropoff Delivery Details" at bounding box center [1011, 84] width 272 height 29
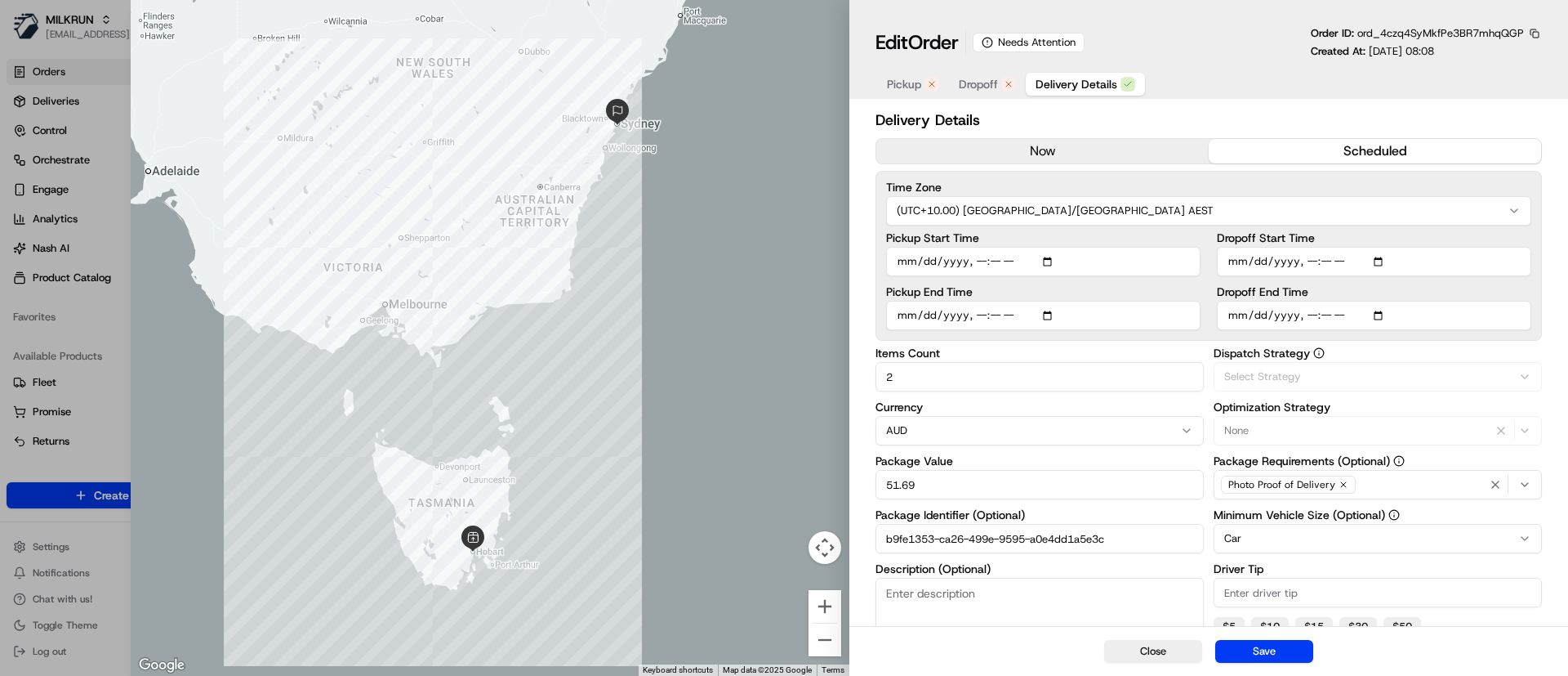
click at [1082, 86] on span "Delivery Details" at bounding box center [1076, 84] width 81 height 16
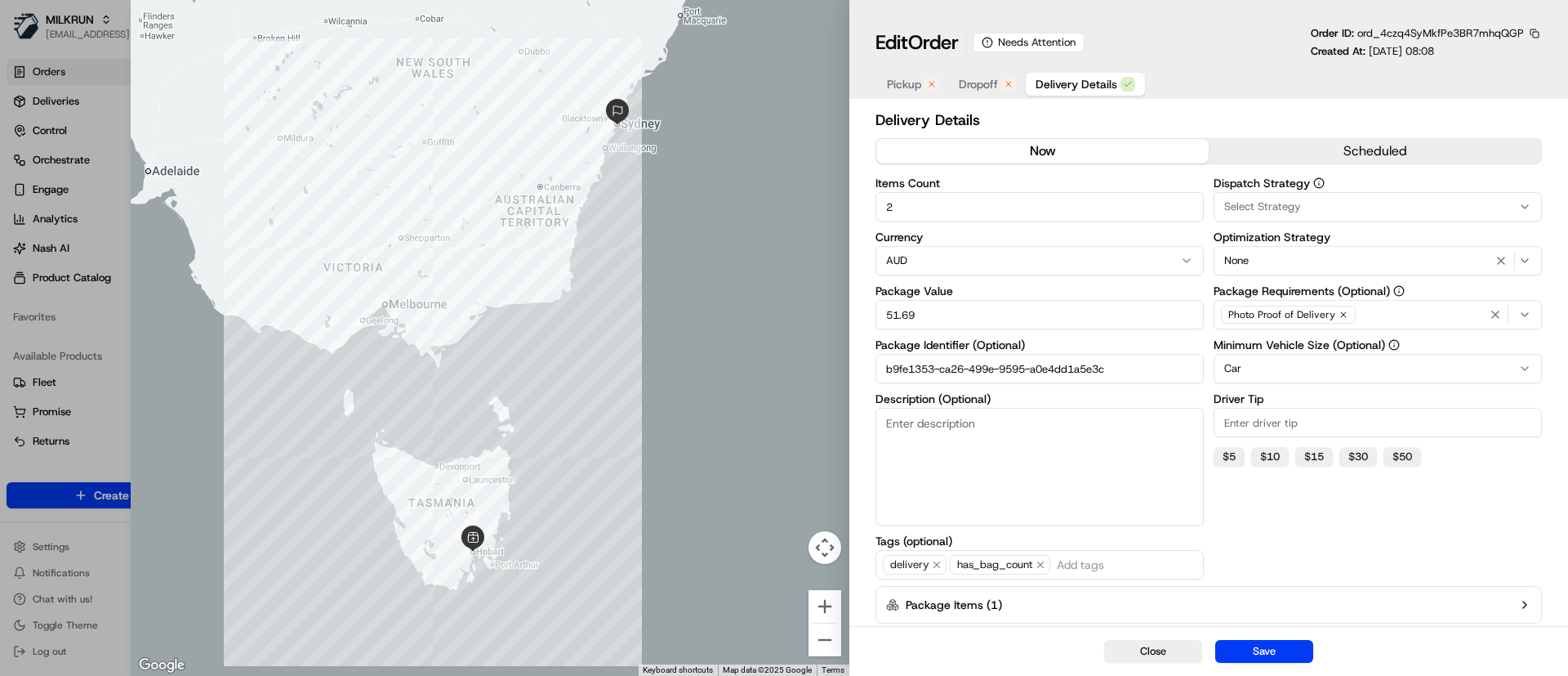
click at [1060, 148] on button "now" at bounding box center [1042, 151] width 333 height 25
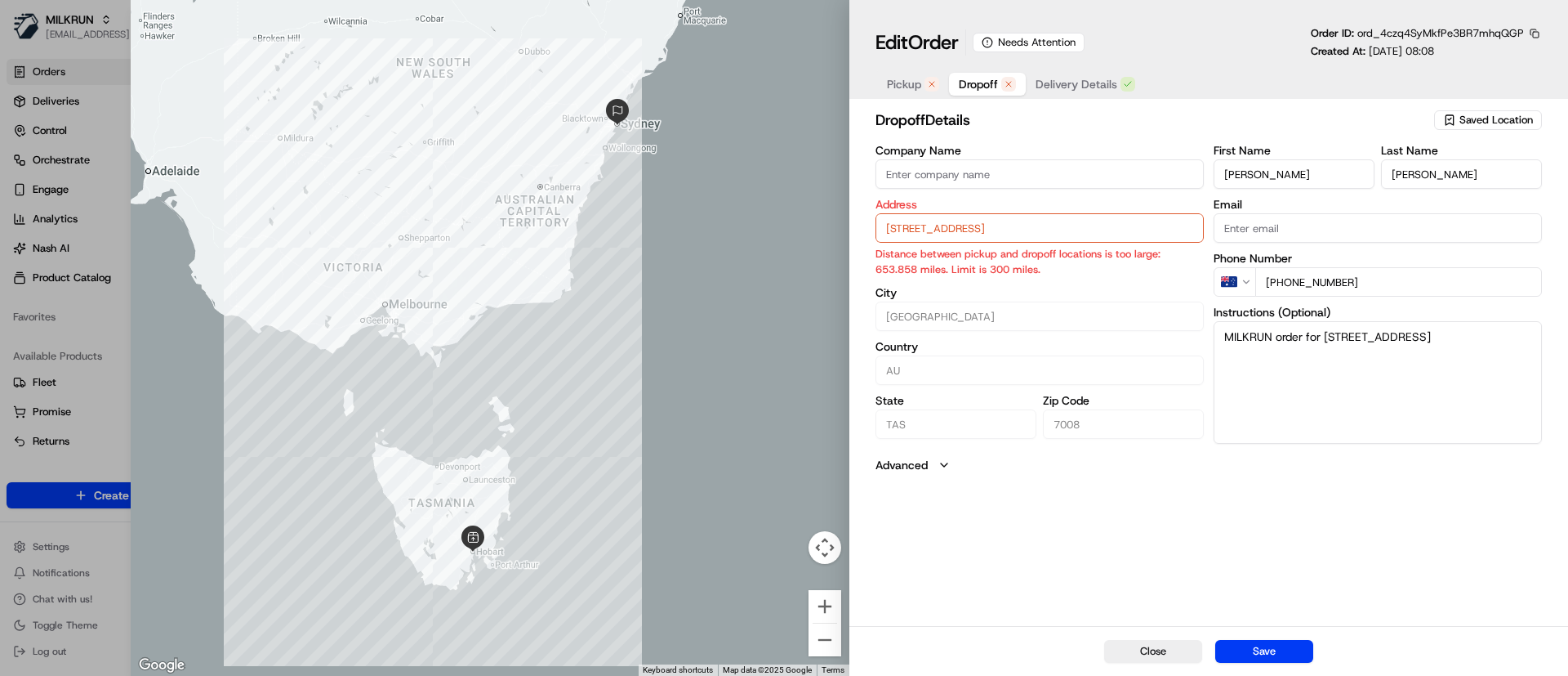
click at [992, 79] on span "Dropoff" at bounding box center [978, 84] width 39 height 16
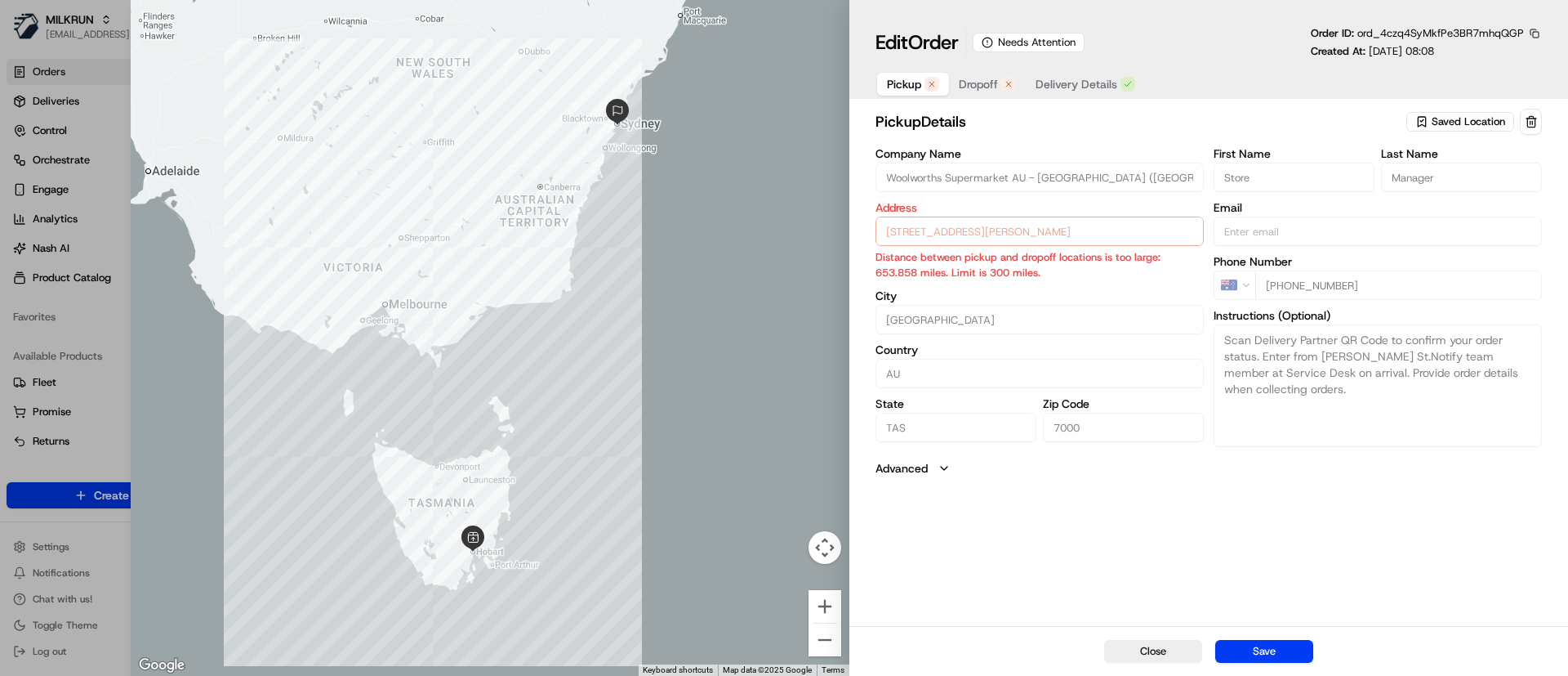
click at [901, 81] on span "Pickup" at bounding box center [904, 84] width 35 height 16
click at [1008, 33] on div "Needs Attention" at bounding box center [1029, 42] width 112 height 19
click at [1527, 119] on button at bounding box center [1531, 122] width 22 height 27
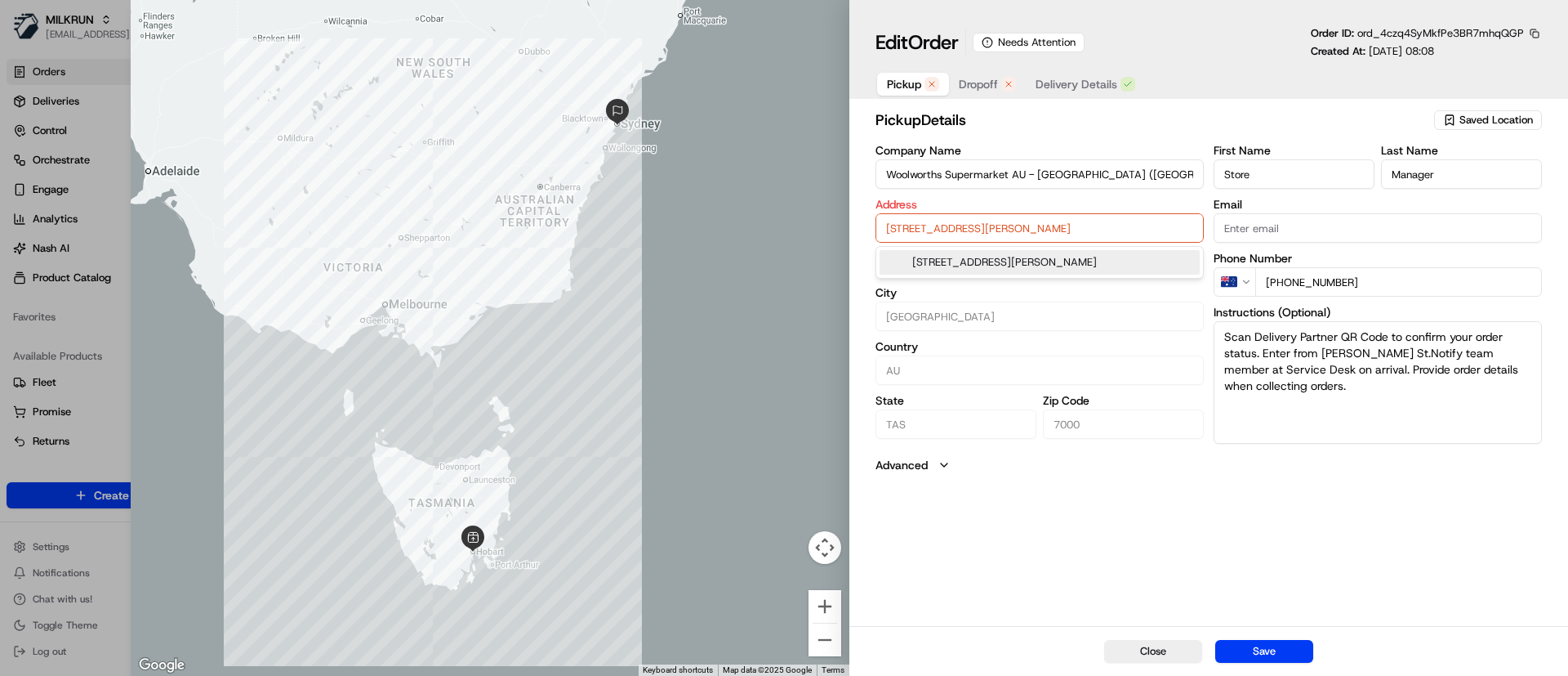
drag, startPoint x: 1143, startPoint y: 232, endPoint x: 838, endPoint y: 226, distance: 305.1
click at [838, 226] on div "Close ← Move left → Move right ↑ Move up ↓ Move down + Zoom in - Zoom out Home …" at bounding box center [849, 338] width 1437 height 676
paste input "[PERSON_NAME] [PERSON_NAME]"
drag, startPoint x: 975, startPoint y: 229, endPoint x: 830, endPoint y: 225, distance: 145.1
click at [830, 225] on div "Close ← Move left → Move right ↑ Move up ↓ Move down + Zoom in - Zoom out Home …" at bounding box center [849, 338] width 1437 height 676
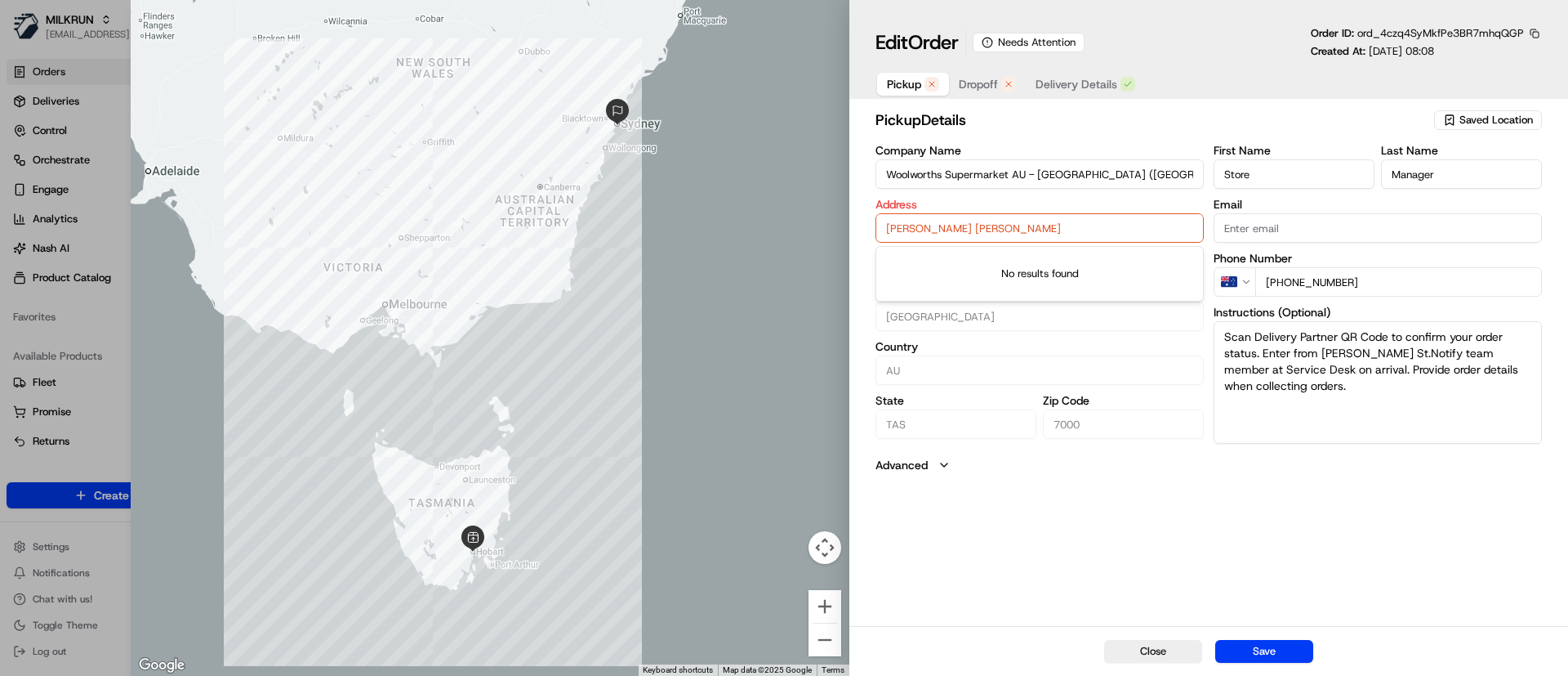
paste input "181 Campbell St, Hobart TAS 7000"
click at [937, 265] on div "[STREET_ADDRESS][PERSON_NAME]" at bounding box center [1040, 262] width 320 height 25
type input "[STREET_ADDRESS][PERSON_NAME]"
type input "Australia"
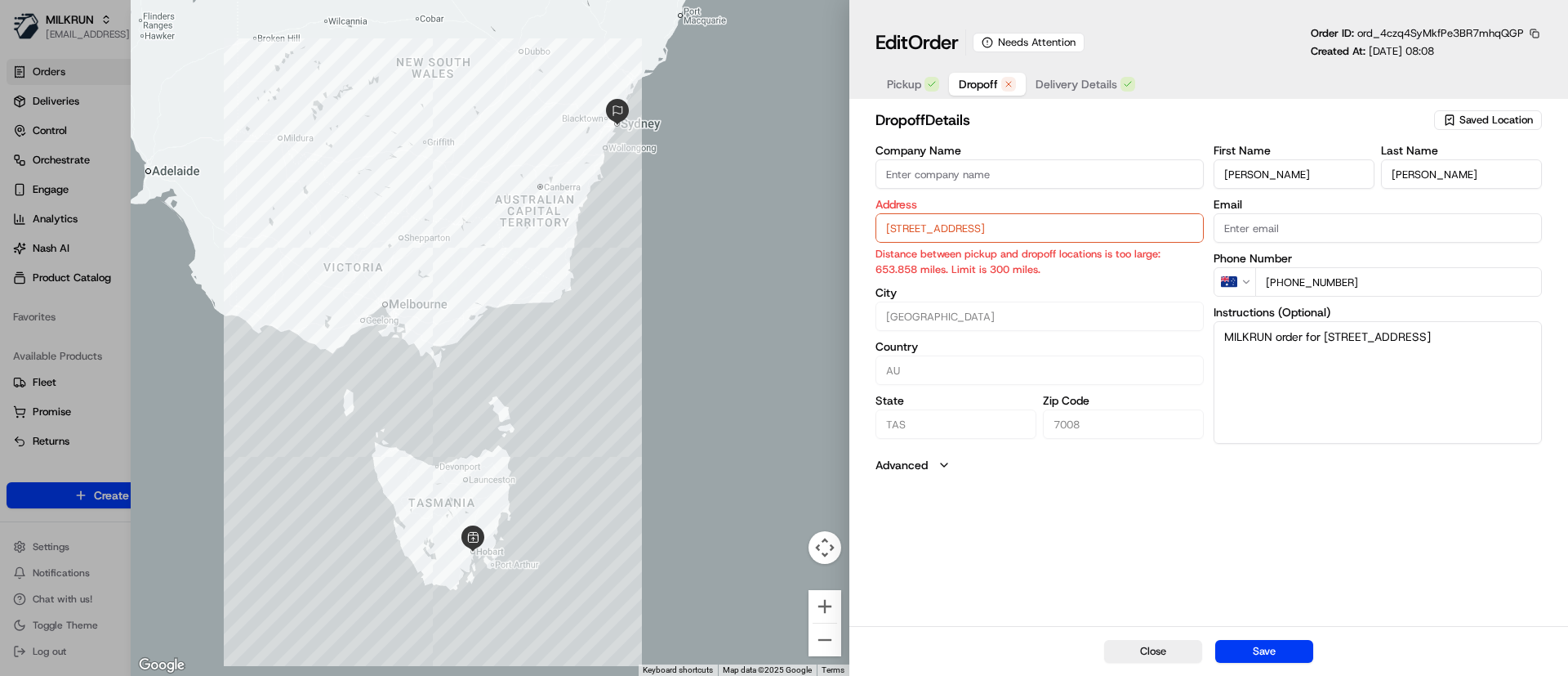
click at [987, 84] on span "Dropoff" at bounding box center [978, 84] width 39 height 16
drag, startPoint x: 1162, startPoint y: 222, endPoint x: 860, endPoint y: 214, distance: 302.1
click at [860, 214] on div "dropoff Details Saved Location Company Name Address Unit 2/100 Pottery Rd, Lena…" at bounding box center [1209, 365] width 719 height 520
paste input "text"
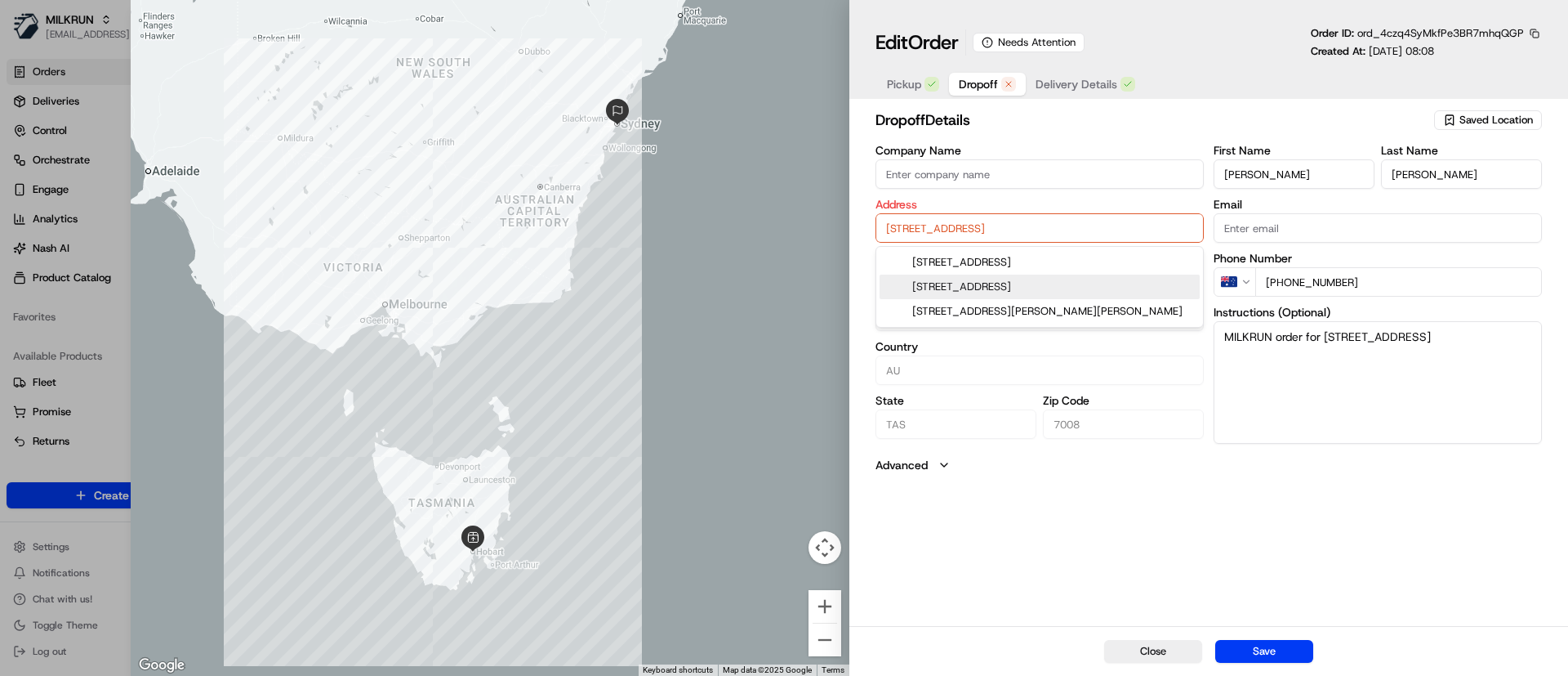
click at [935, 287] on div "unit 2/100 Pottery Rd, Lenah Valley TAS, Australia" at bounding box center [1040, 286] width 320 height 25
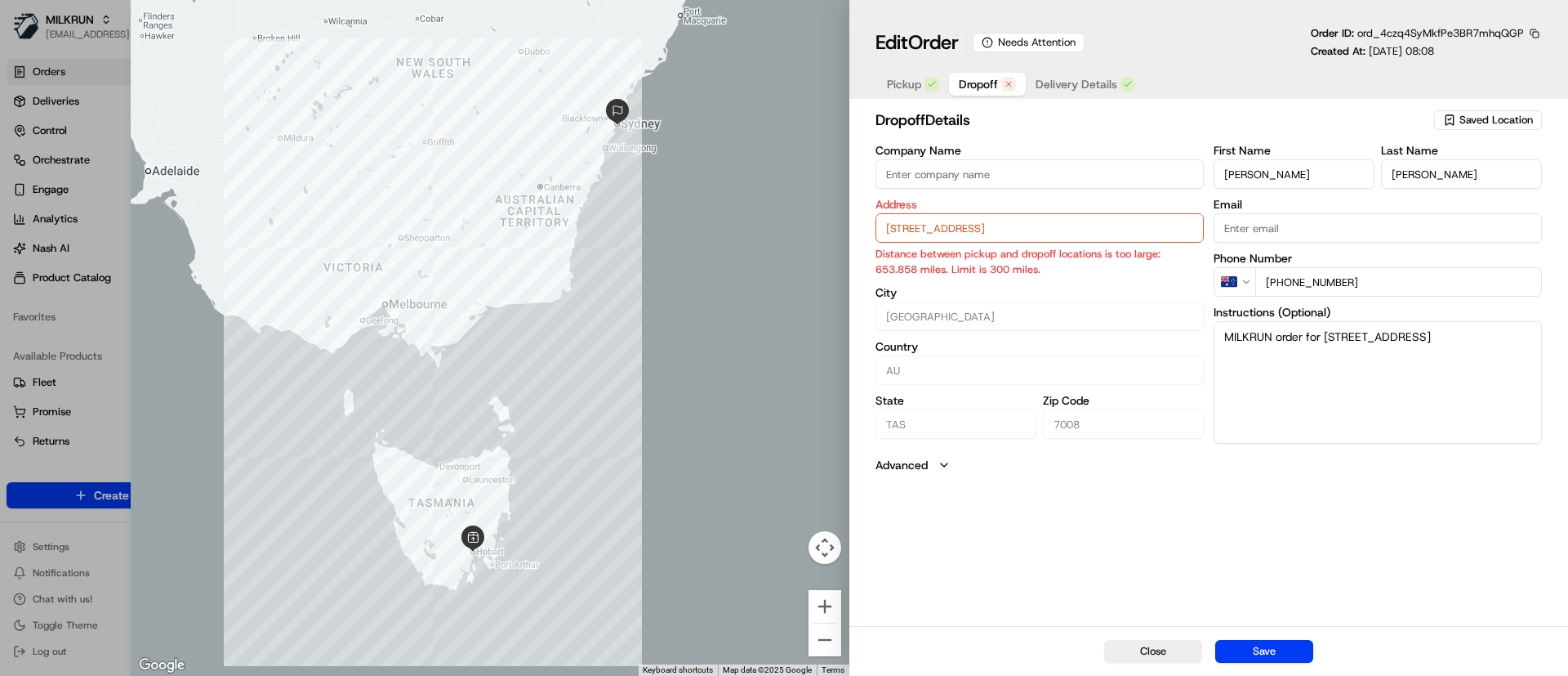
type input "[STREET_ADDRESS]"
type input "Australia"
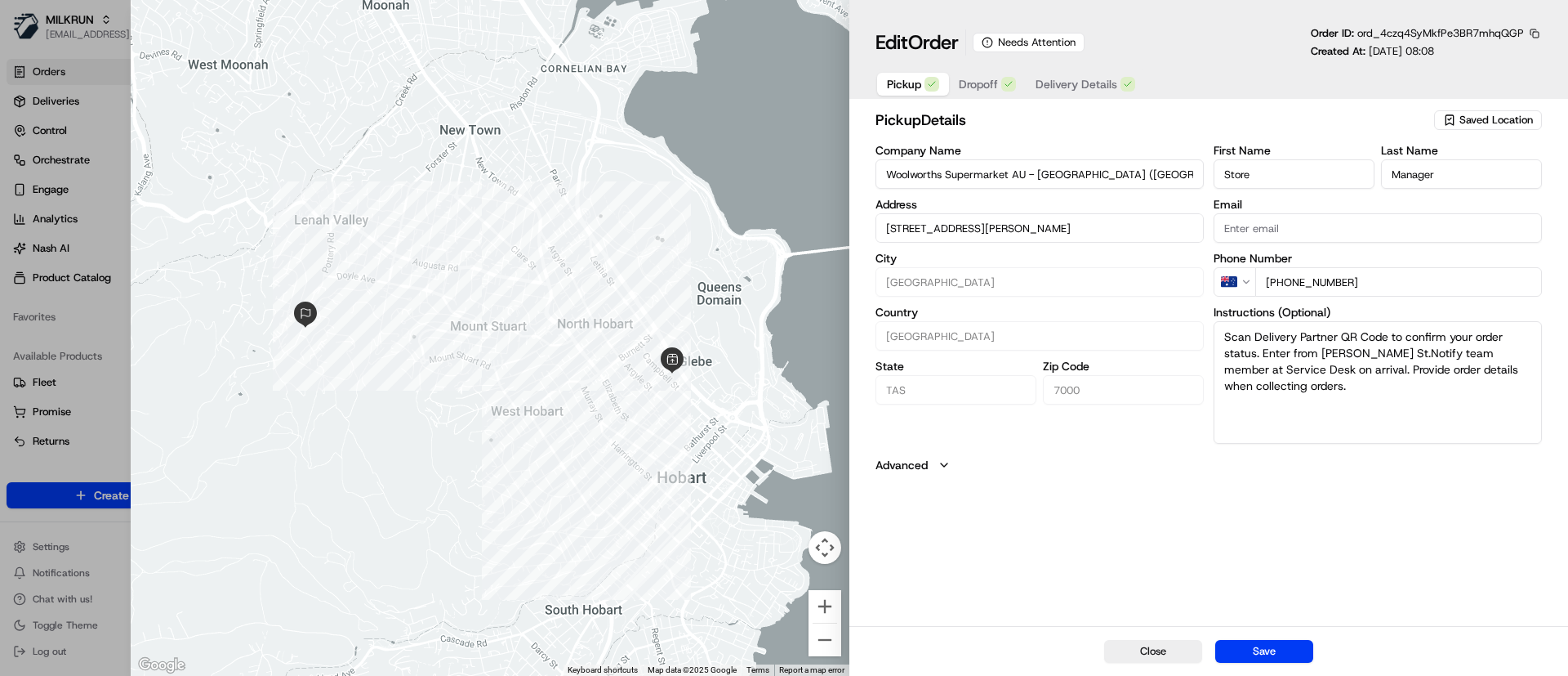
click at [912, 84] on span "Pickup" at bounding box center [904, 84] width 35 height 16
click at [966, 77] on span "Dropoff" at bounding box center [978, 84] width 39 height 16
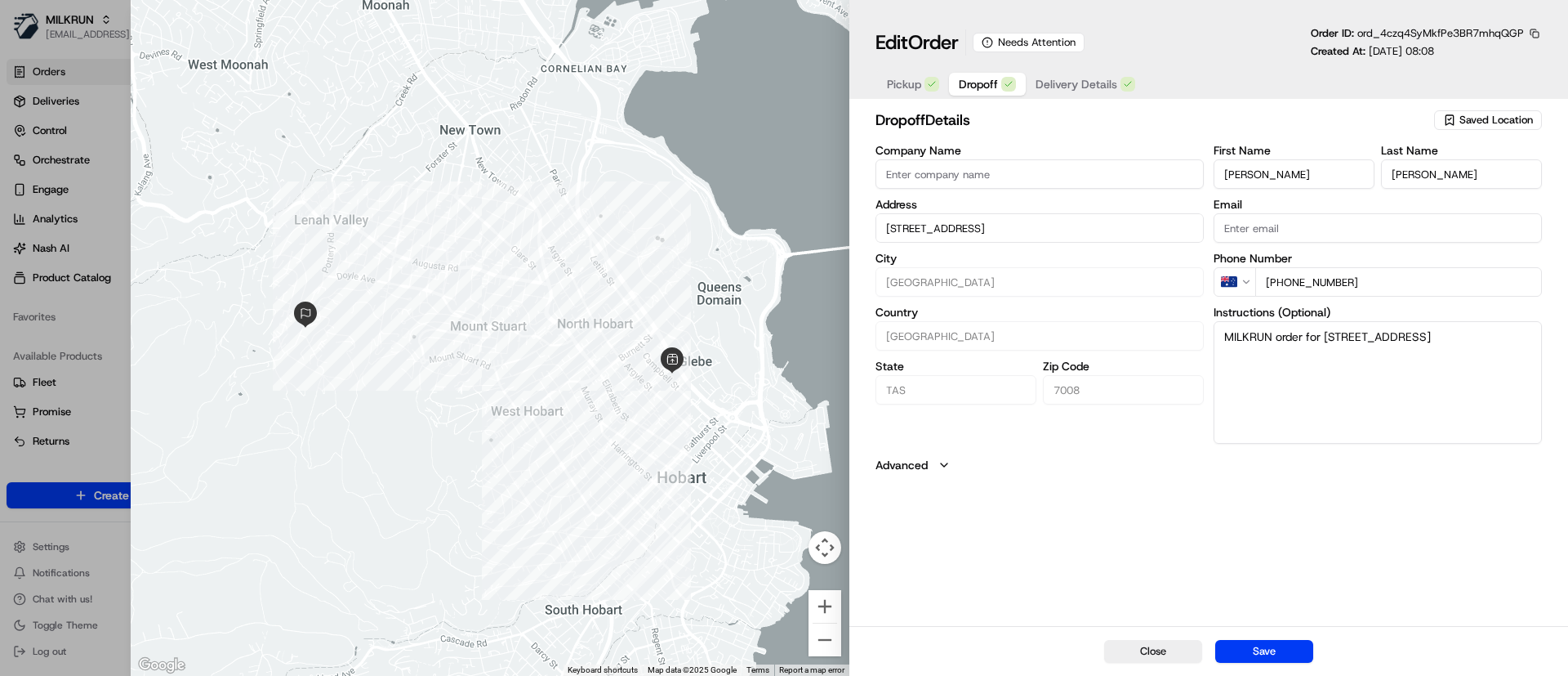
click at [1279, 647] on button "Save" at bounding box center [1264, 650] width 98 height 23
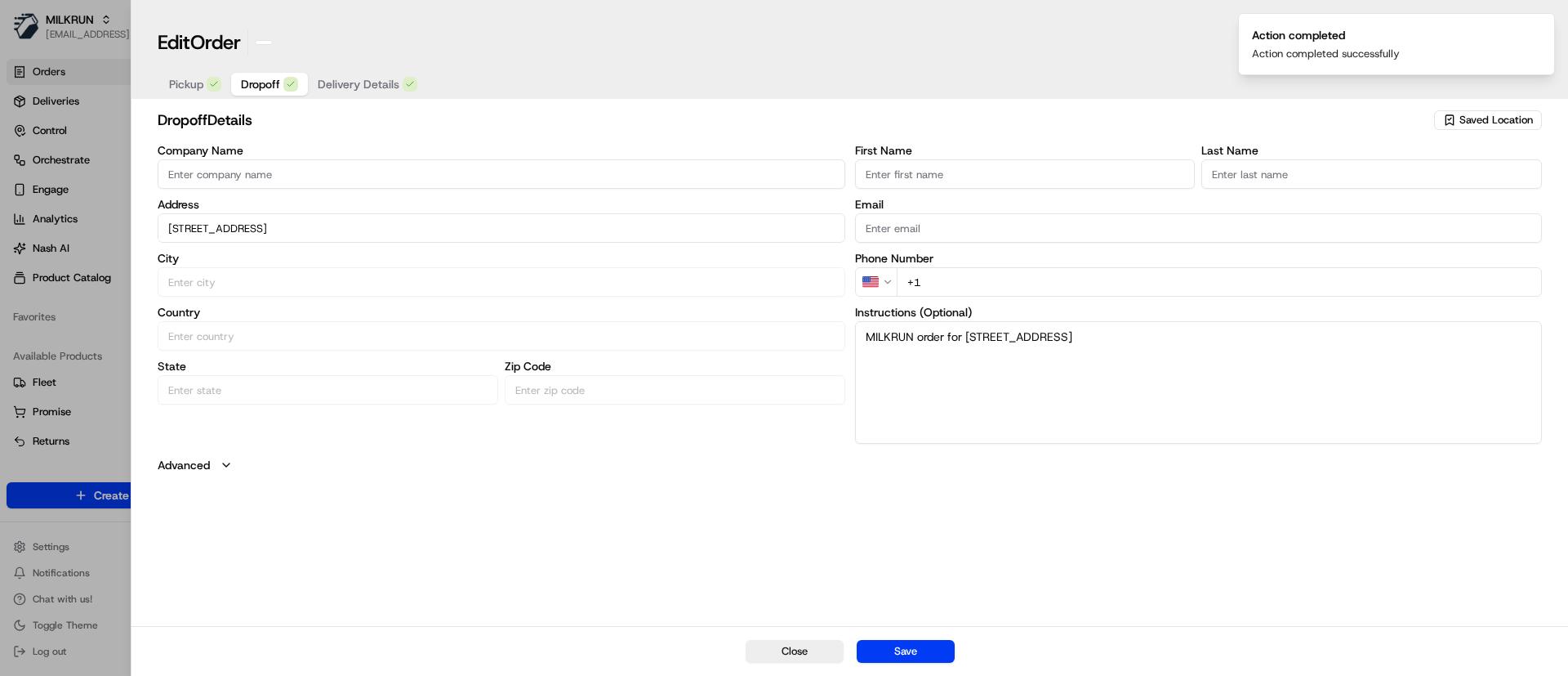
type input "+1"
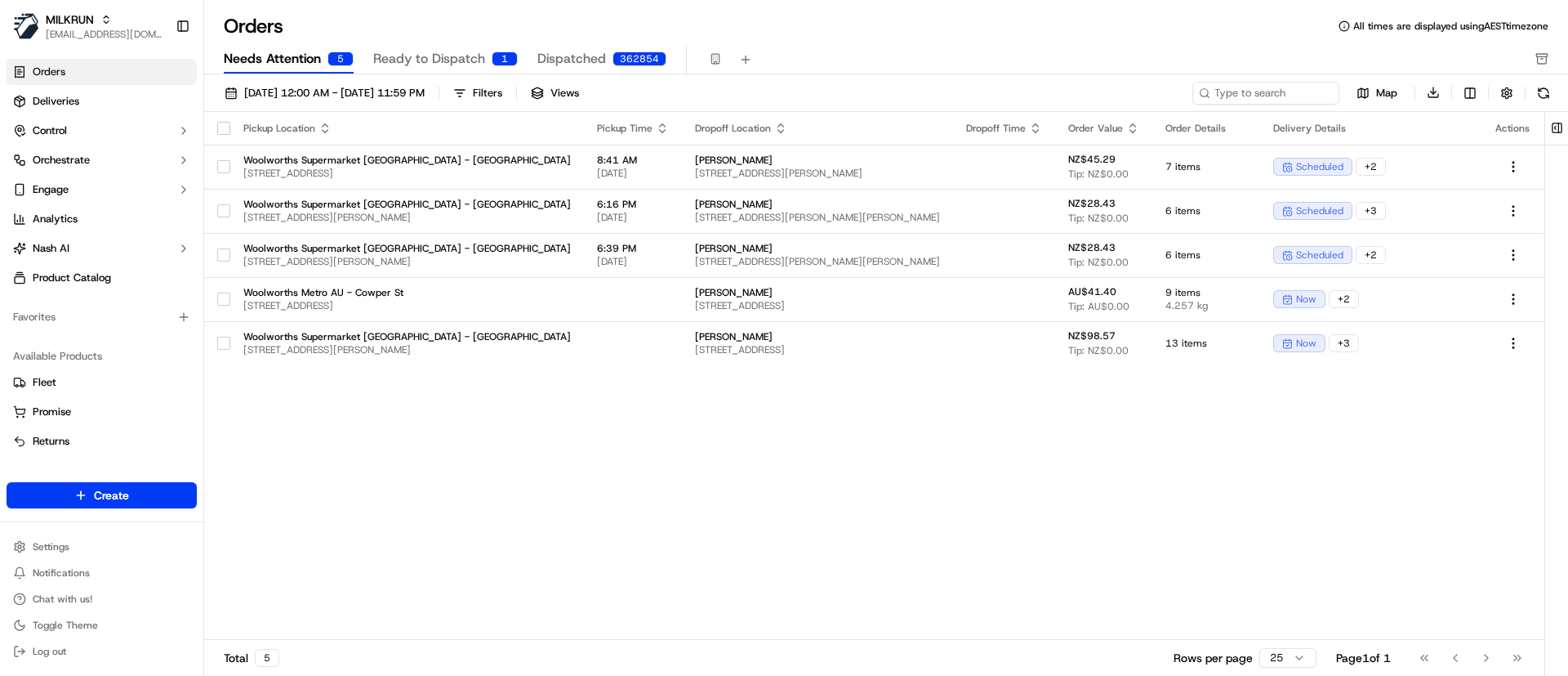
click at [1243, 520] on div "Pickup Location Pickup Time Dropoff Location Dropoff Time Order Value Order Det…" at bounding box center [874, 376] width 1340 height 529
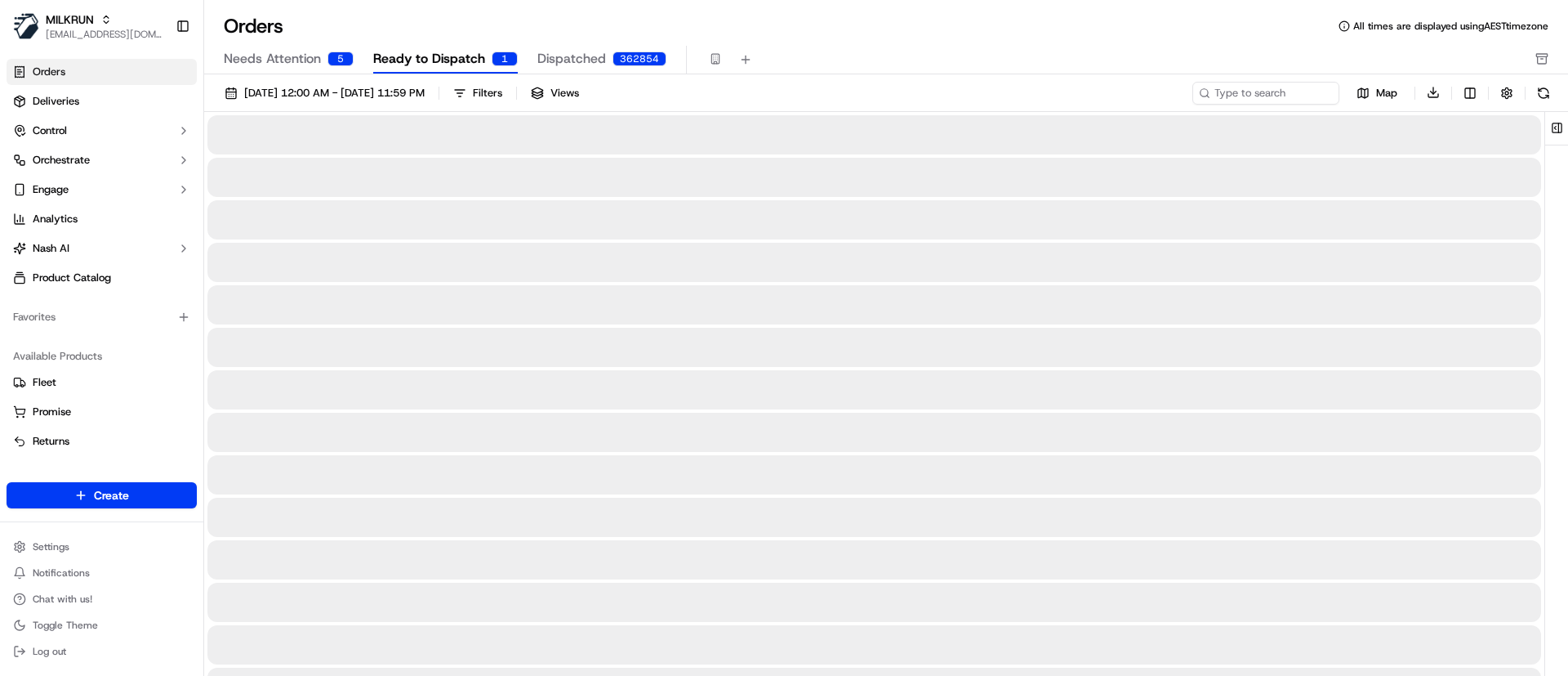
click at [454, 58] on span "Ready to Dispatch" at bounding box center [429, 59] width 112 height 19
click at [450, 65] on span "Ready to Dispatch" at bounding box center [429, 59] width 112 height 19
click at [1235, 91] on input at bounding box center [1241, 92] width 196 height 23
click at [467, 58] on span "Ready to Dispatch" at bounding box center [429, 59] width 112 height 19
click at [1252, 80] on div "Map Download" at bounding box center [1373, 92] width 363 height 24
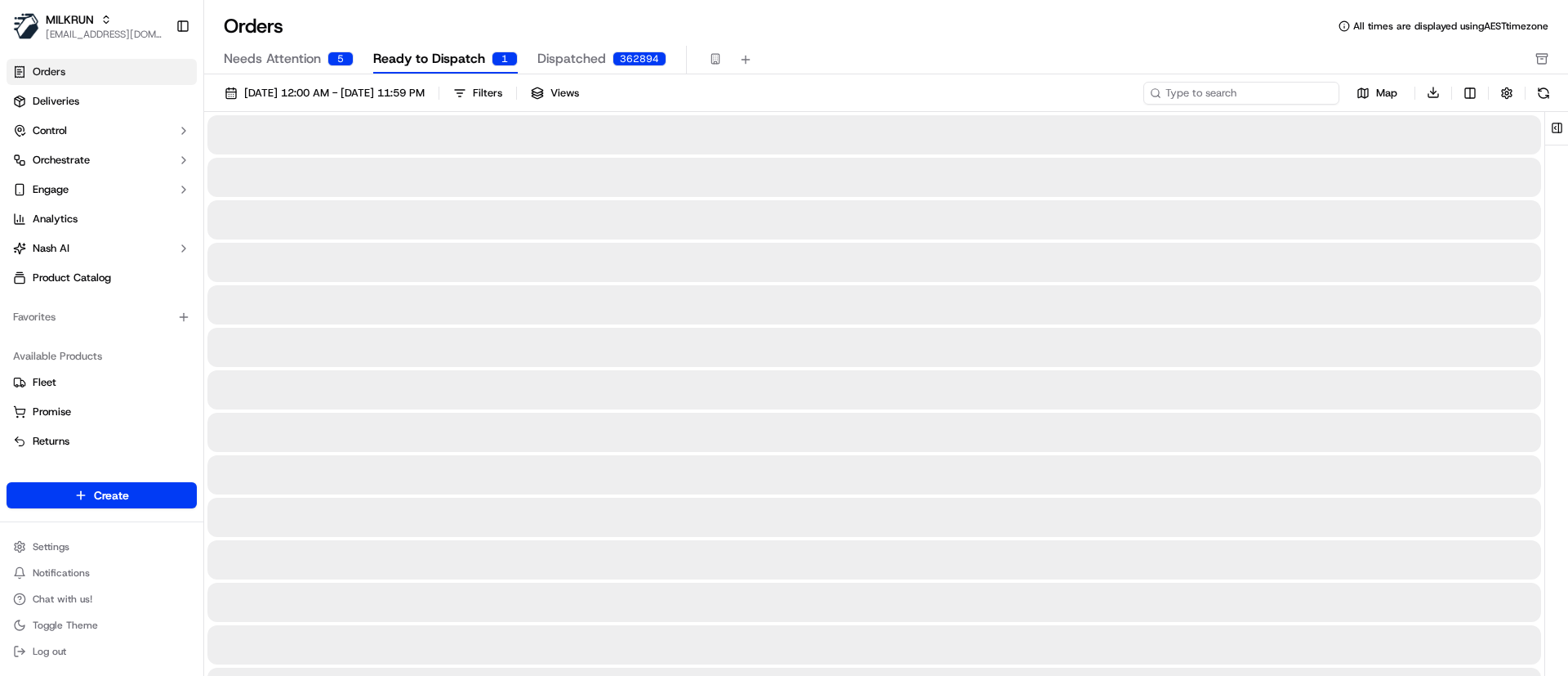
click at [1234, 86] on input at bounding box center [1241, 92] width 196 height 23
paste input "[STREET_ADDRESS]"
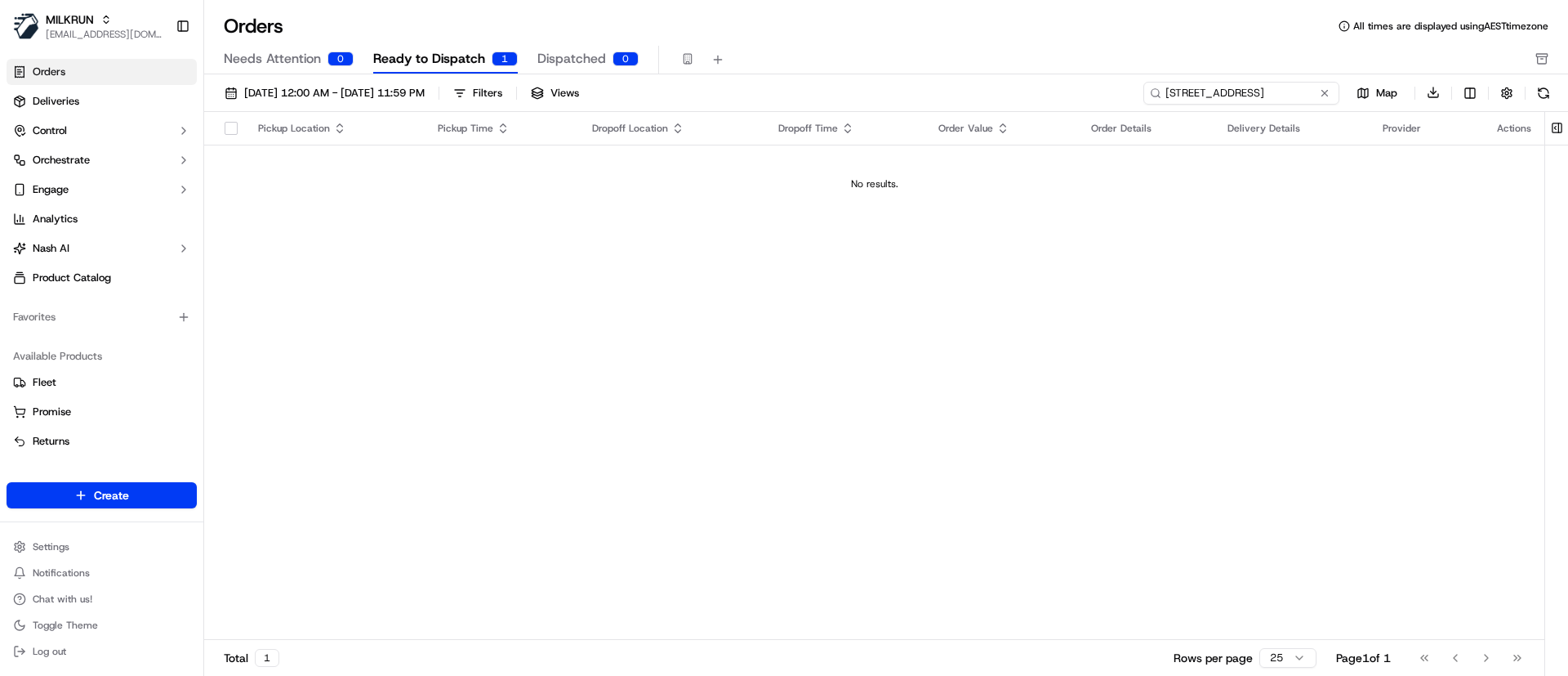
type input "[STREET_ADDRESS]"
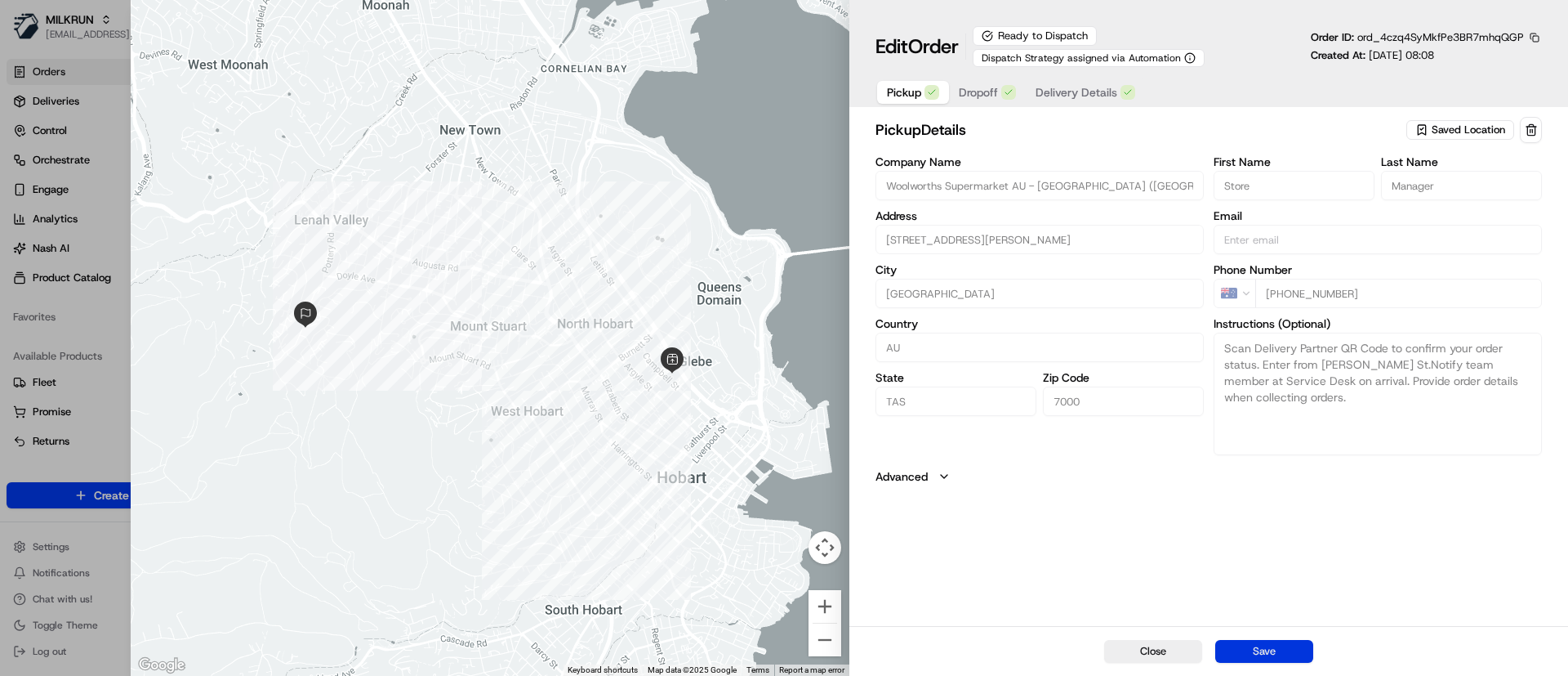
click at [1281, 650] on button "Save" at bounding box center [1264, 650] width 98 height 23
type input "+1"
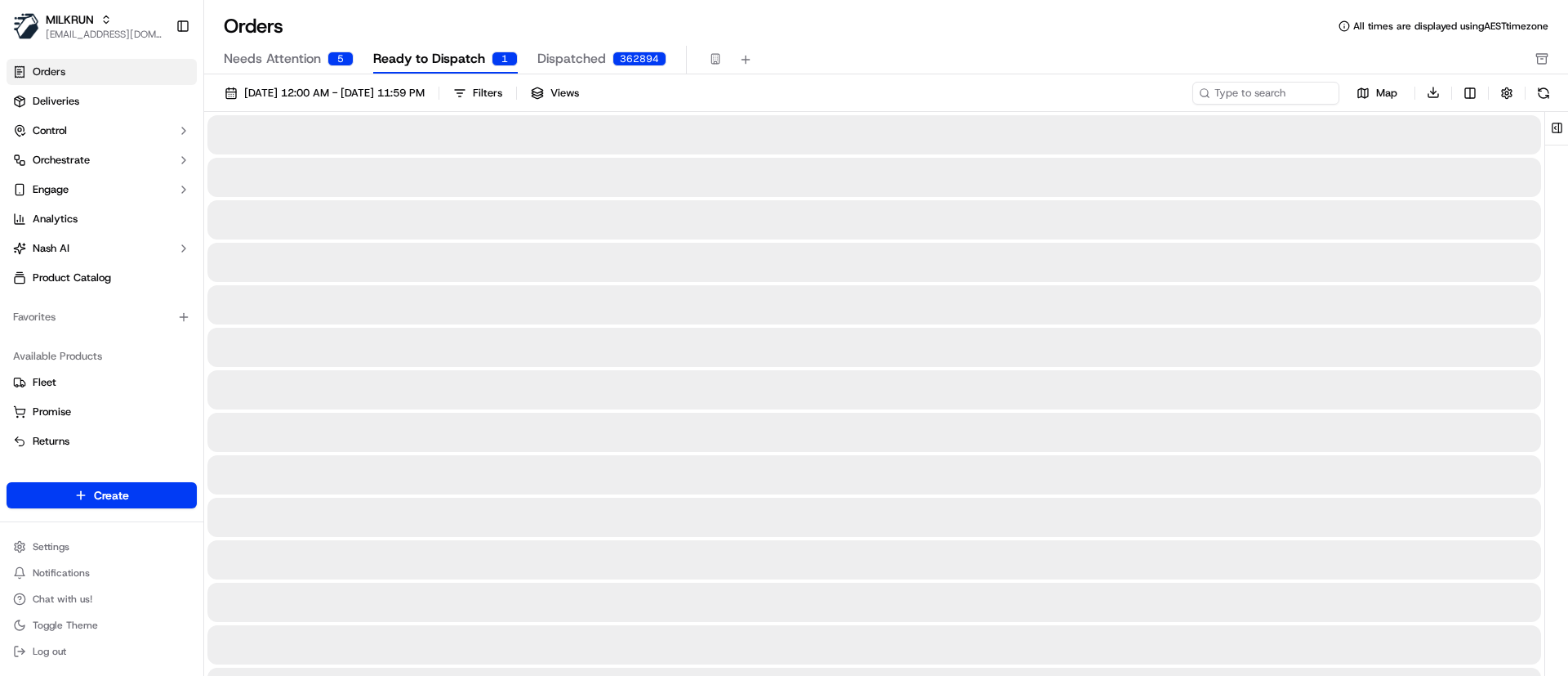
click at [463, 70] on button "Ready to Dispatch 1" at bounding box center [445, 59] width 144 height 27
click at [448, 59] on span "Ready to Dispatch" at bounding box center [429, 59] width 112 height 19
click at [1289, 97] on input at bounding box center [1241, 92] width 196 height 23
paste input "[PERSON_NAME] [PERSON_NAME]"
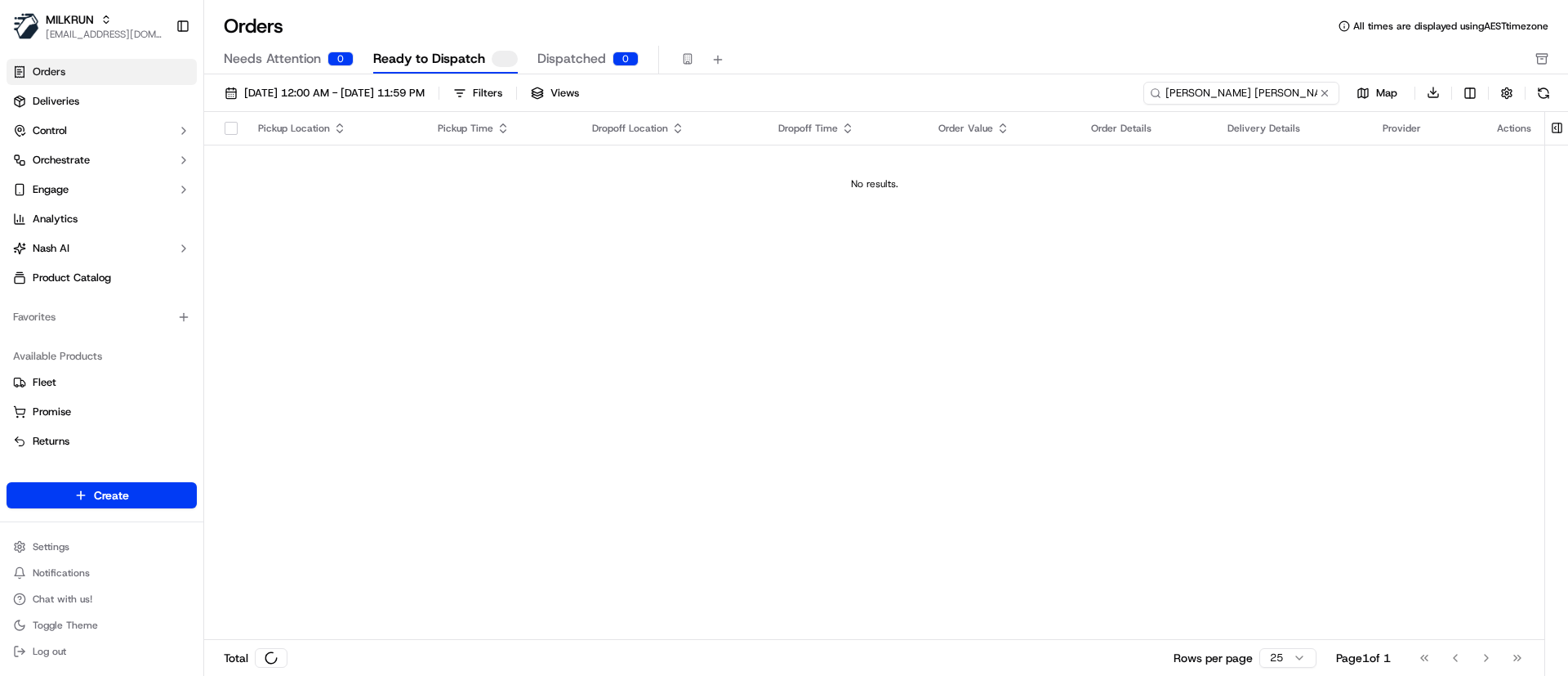
click at [1170, 86] on input "[PERSON_NAME] [PERSON_NAME]" at bounding box center [1241, 92] width 196 height 23
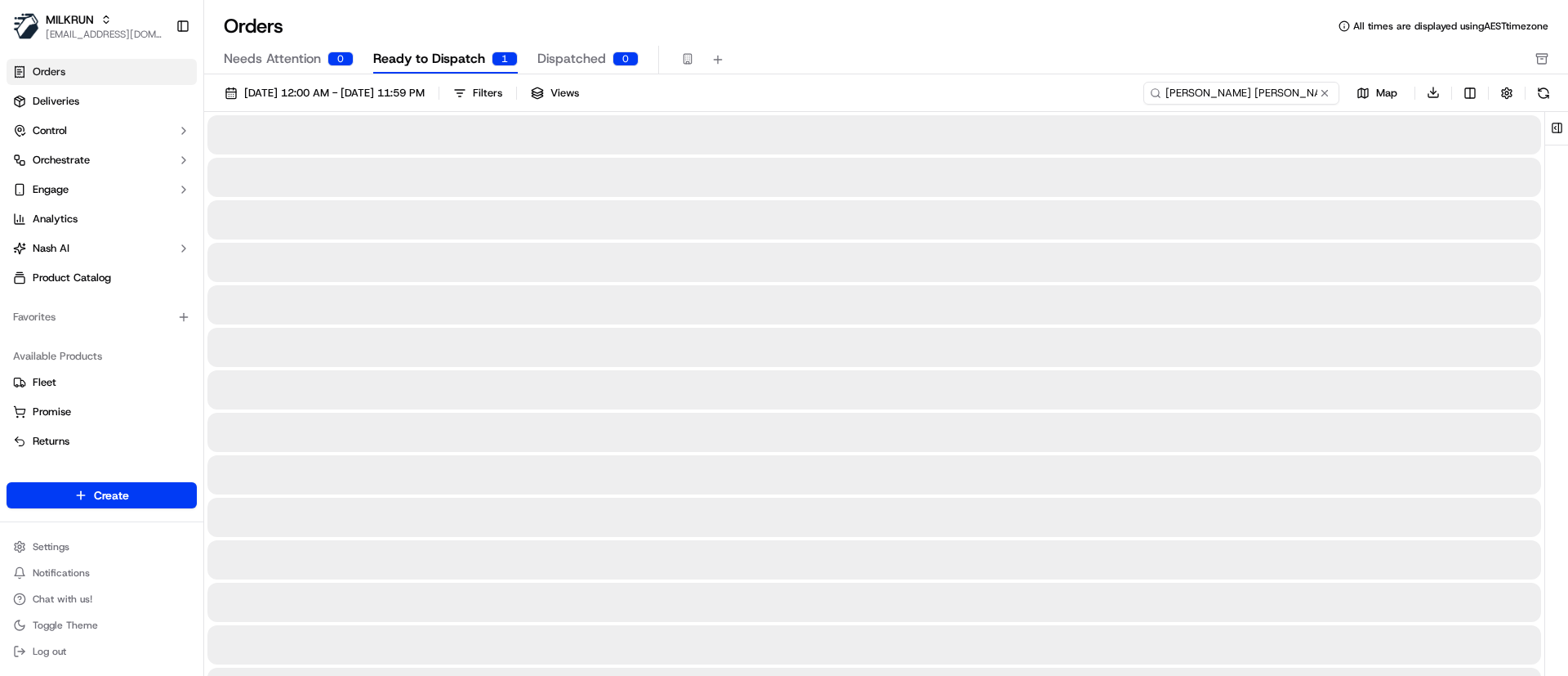
type input "[PERSON_NAME] [PERSON_NAME]"
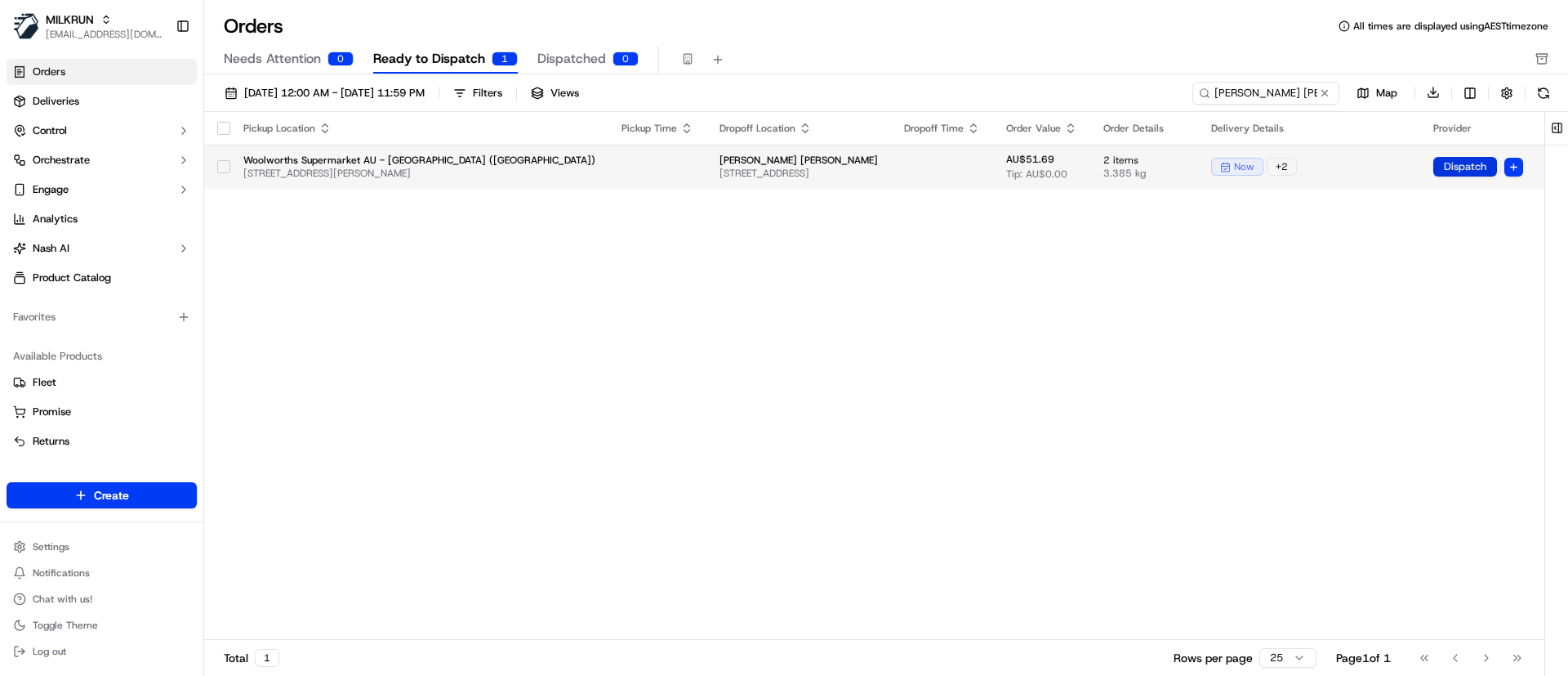
click at [1464, 165] on button "Dispatch" at bounding box center [1466, 166] width 64 height 19
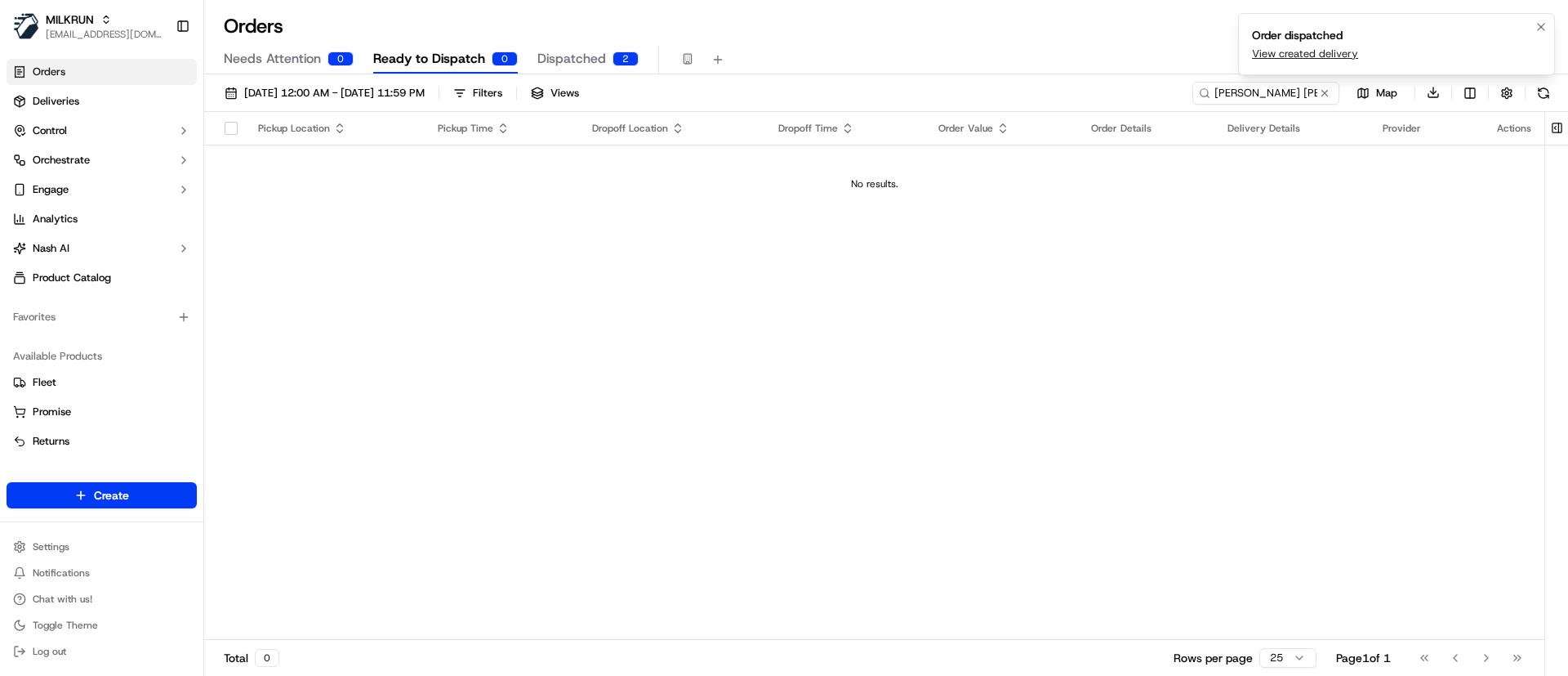
click at [1296, 52] on link "View created delivery" at bounding box center [1305, 54] width 106 height 15
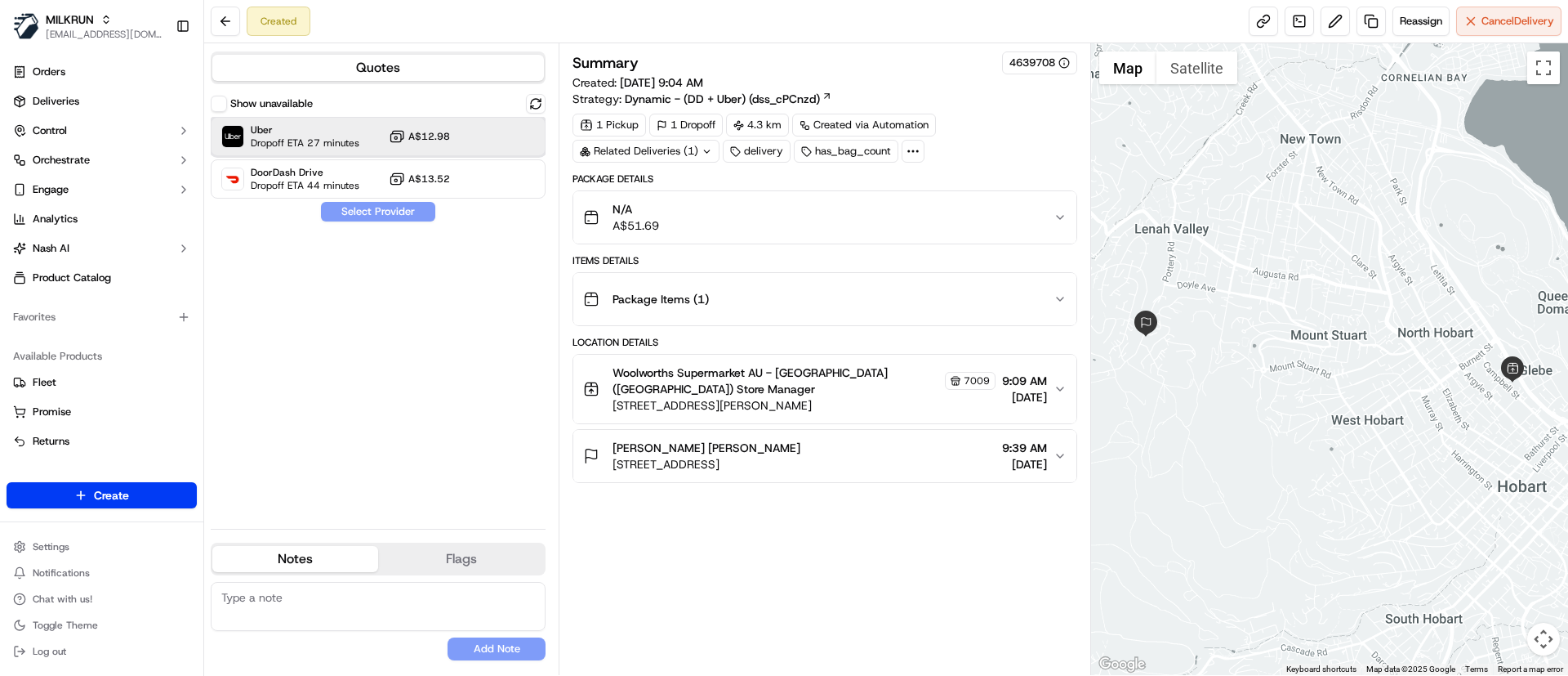
click at [296, 139] on span "Dropoff ETA 27 minutes" at bounding box center [304, 143] width 109 height 13
click at [359, 212] on button "Assign Provider" at bounding box center [378, 211] width 116 height 19
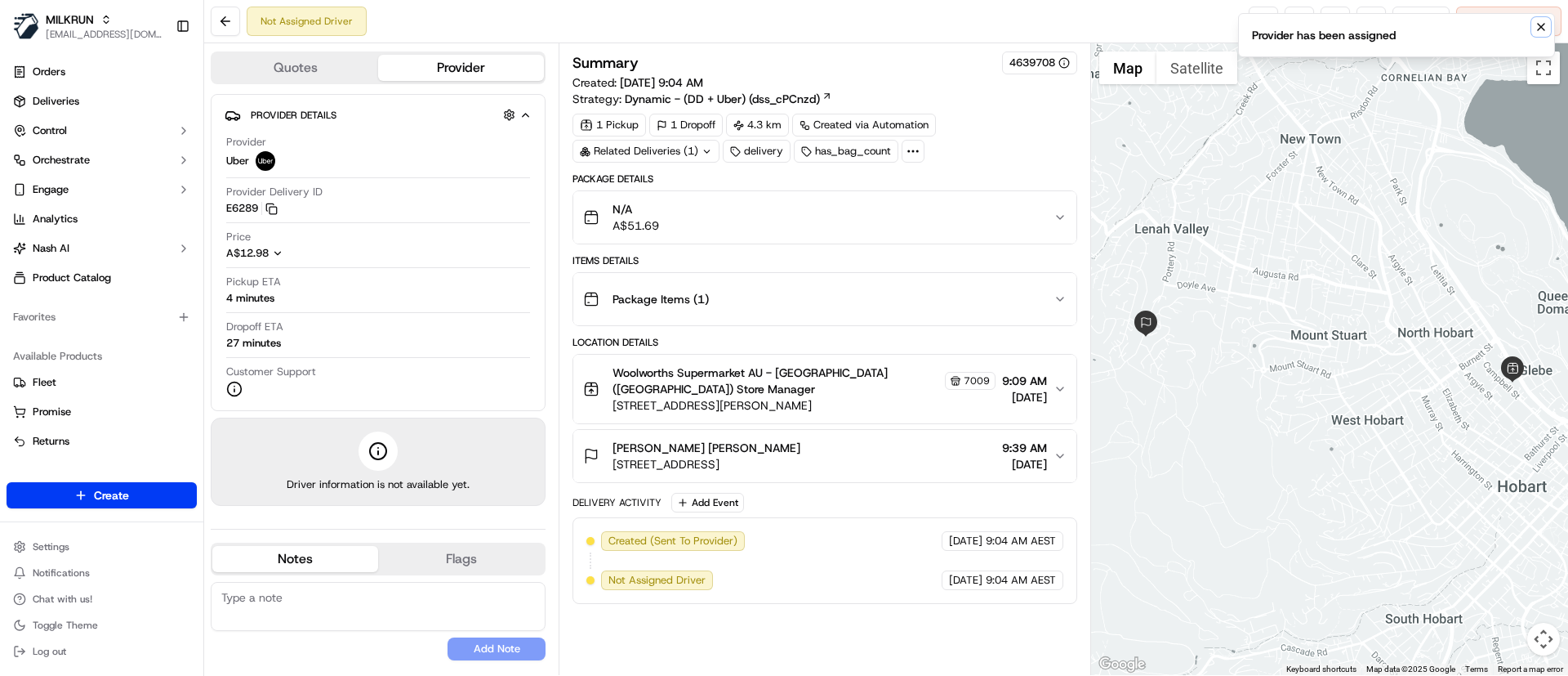
click at [1538, 25] on icon "Notifications (F8)" at bounding box center [1541, 27] width 13 height 13
click at [1258, 21] on link at bounding box center [1264, 21] width 29 height 29
click at [1259, 19] on link at bounding box center [1264, 21] width 29 height 29
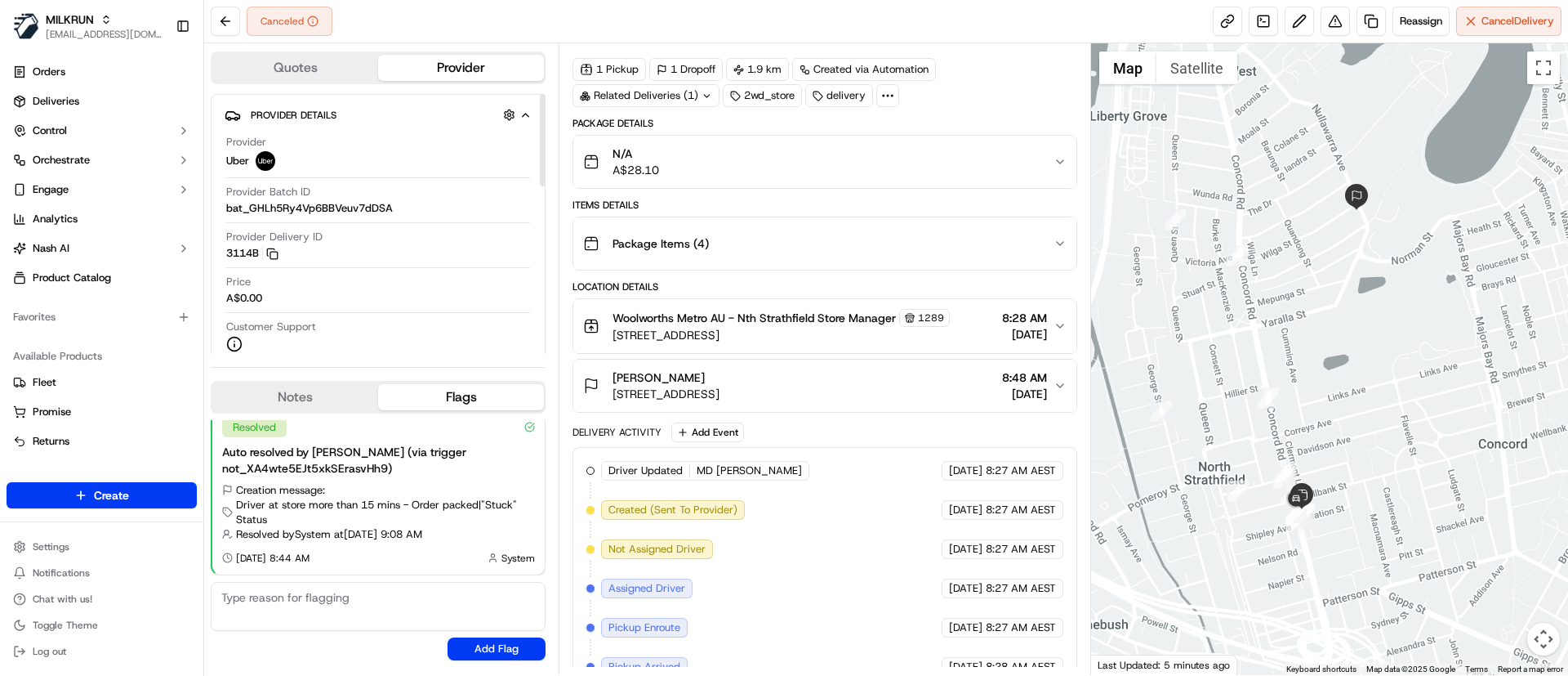
scroll to position [236, 0]
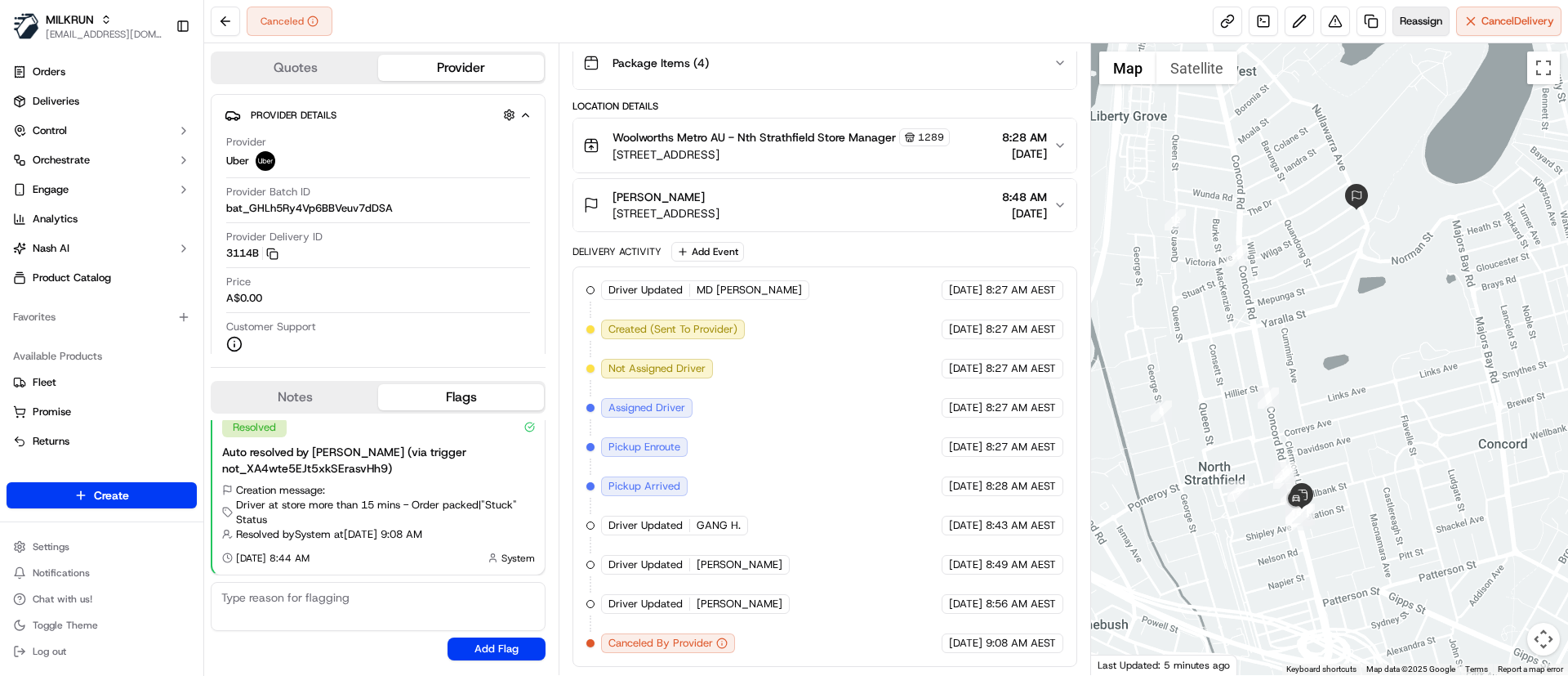
click at [1411, 19] on span "Reassign" at bounding box center [1421, 21] width 42 height 15
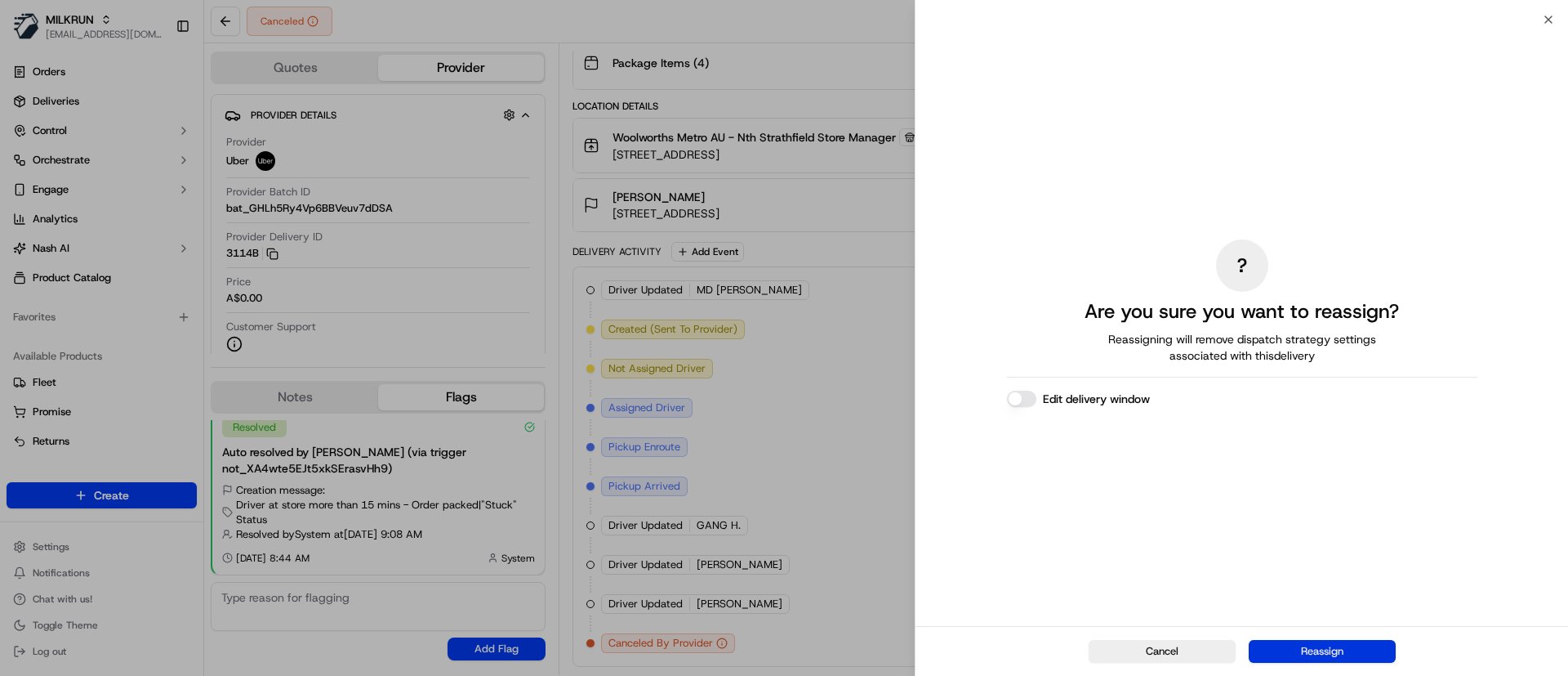
click at [1329, 654] on button "Reassign" at bounding box center [1322, 650] width 147 height 23
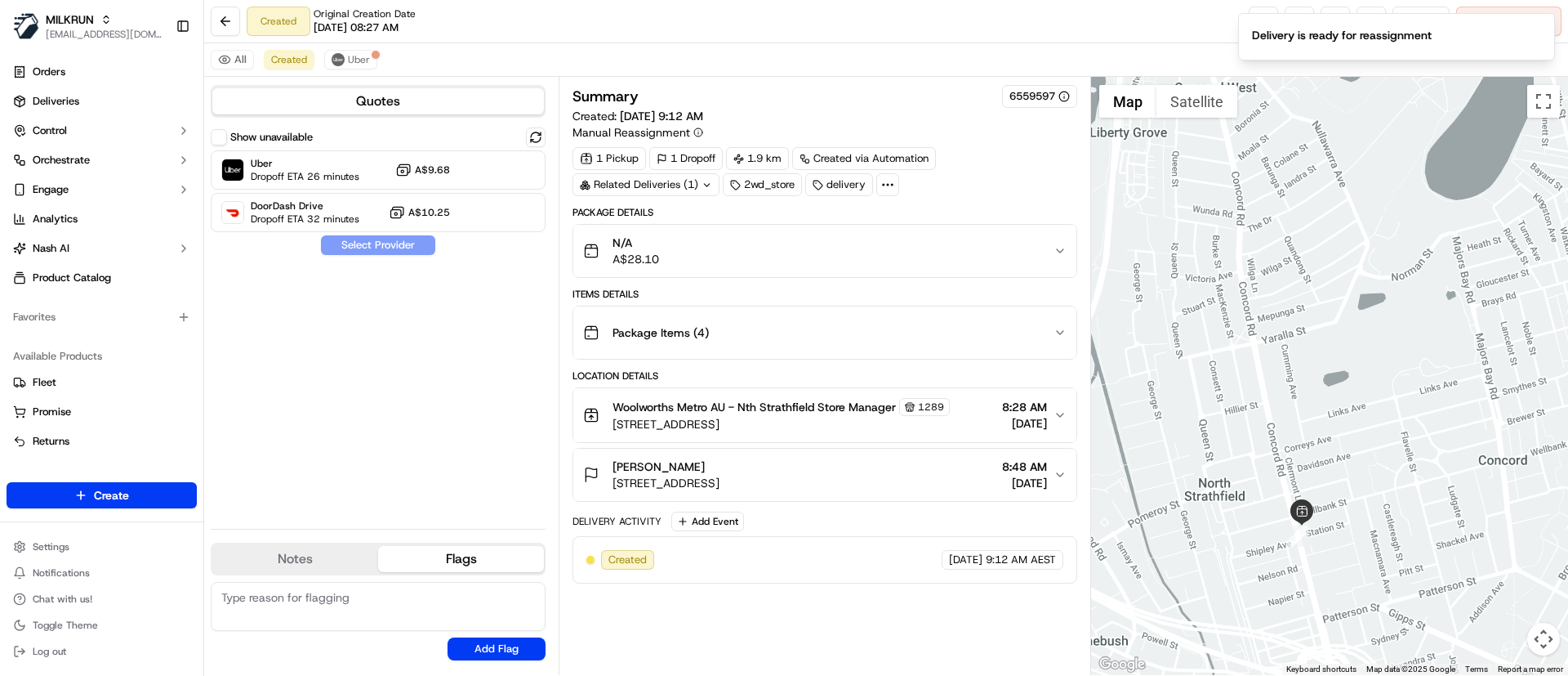
scroll to position [0, 0]
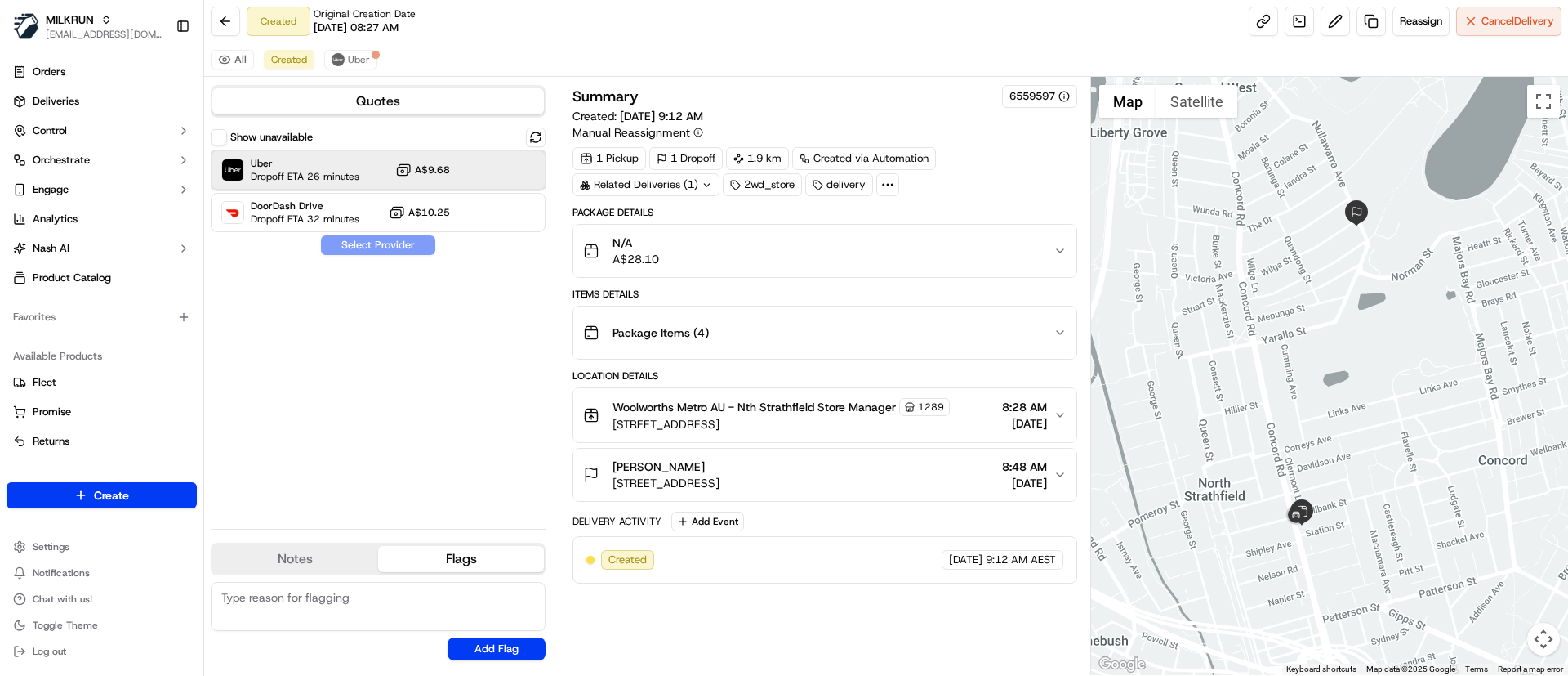
click at [279, 163] on span "Uber" at bounding box center [304, 163] width 109 height 13
drag, startPoint x: 358, startPoint y: 243, endPoint x: 349, endPoint y: 212, distance: 32.3
click at [359, 244] on button "Assign Provider" at bounding box center [378, 244] width 116 height 19
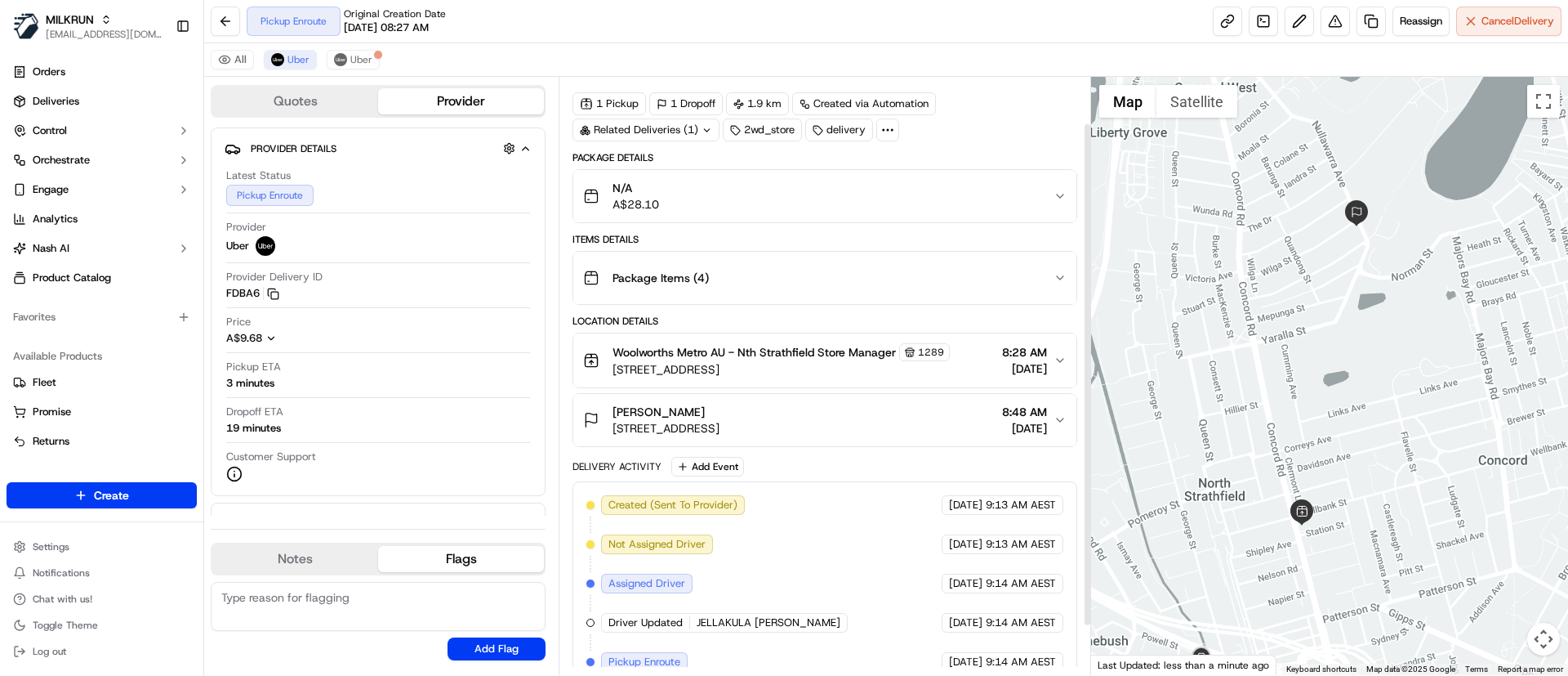
scroll to position [113, 0]
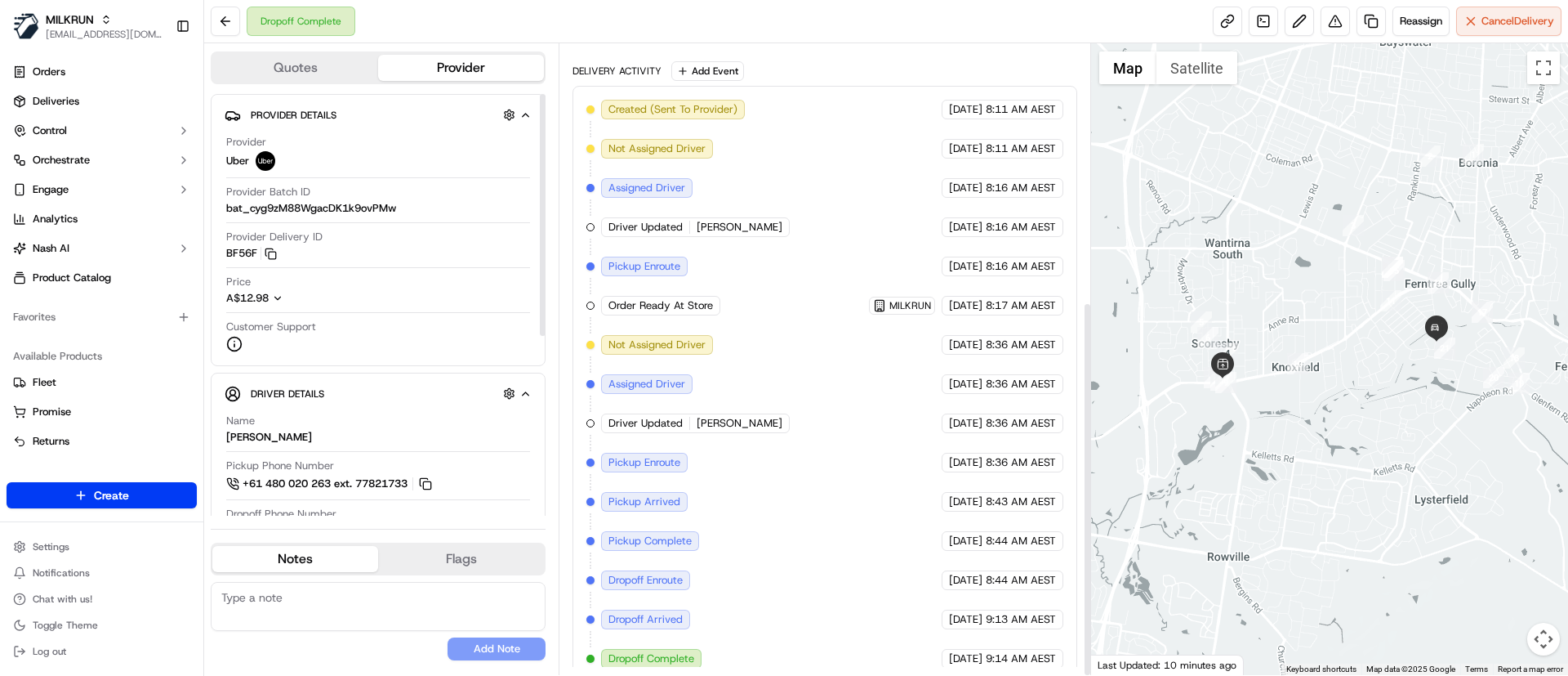
scroll to position [433, 0]
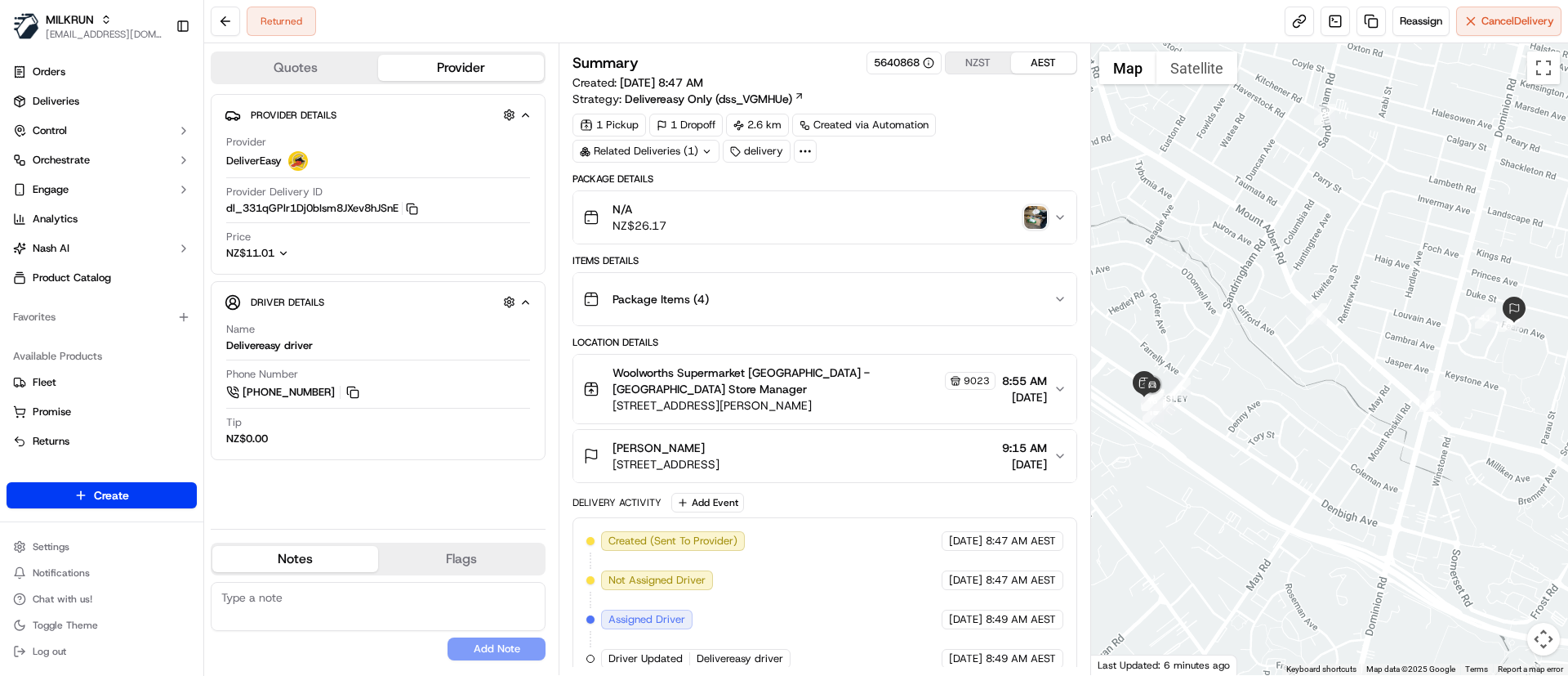
click at [1029, 218] on img "button" at bounding box center [1035, 217] width 23 height 23
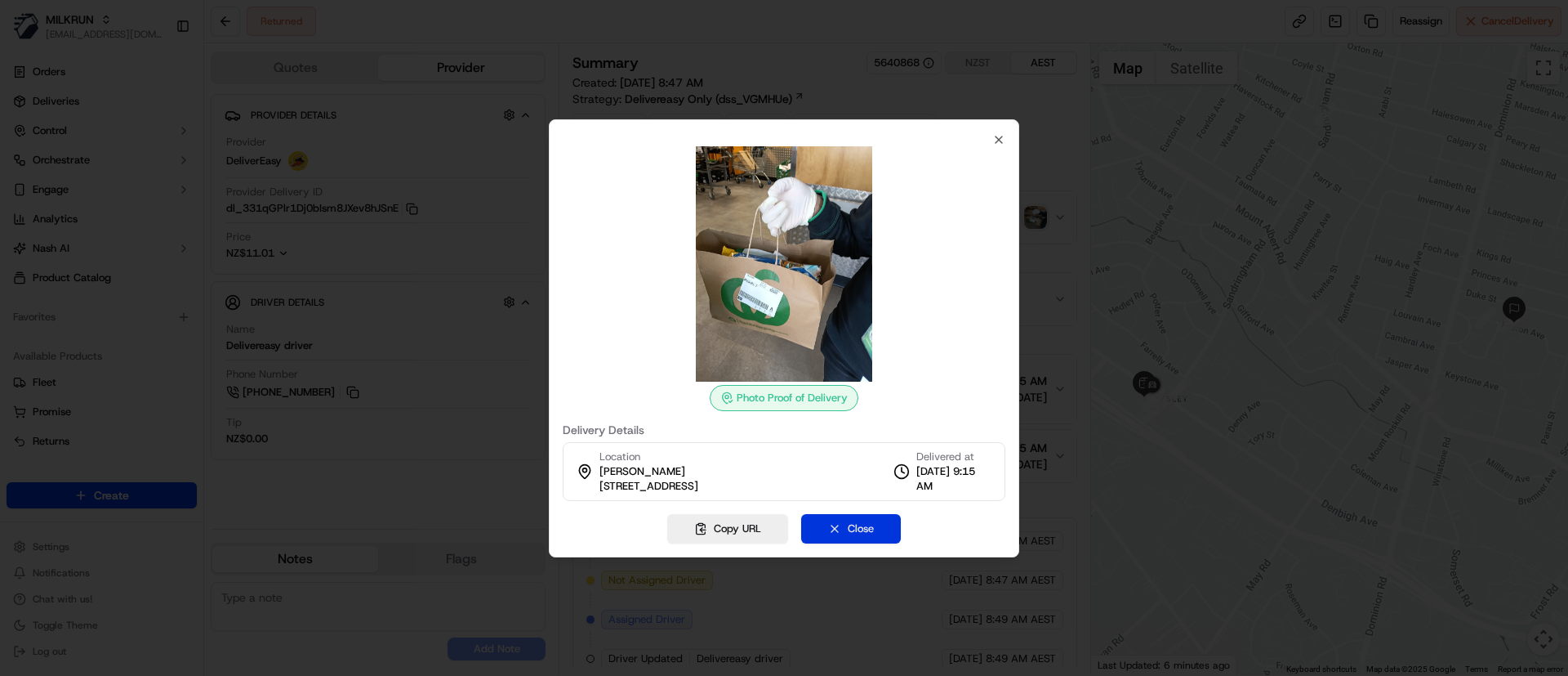
click at [864, 529] on button "Close" at bounding box center [850, 529] width 100 height 29
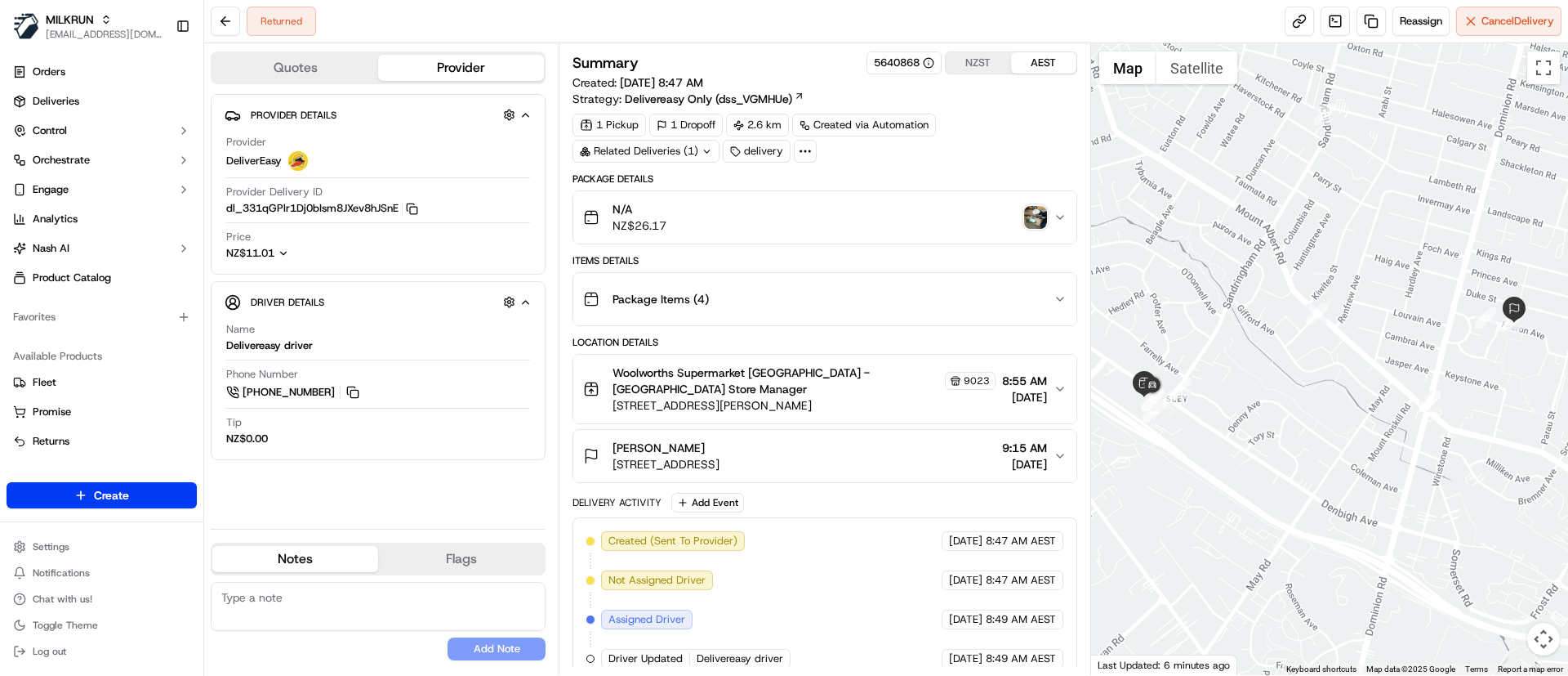
click at [720, 456] on span "1 Duncumb Street, Mount Roskill, Auckland 1041, NZ" at bounding box center [666, 464] width 107 height 16
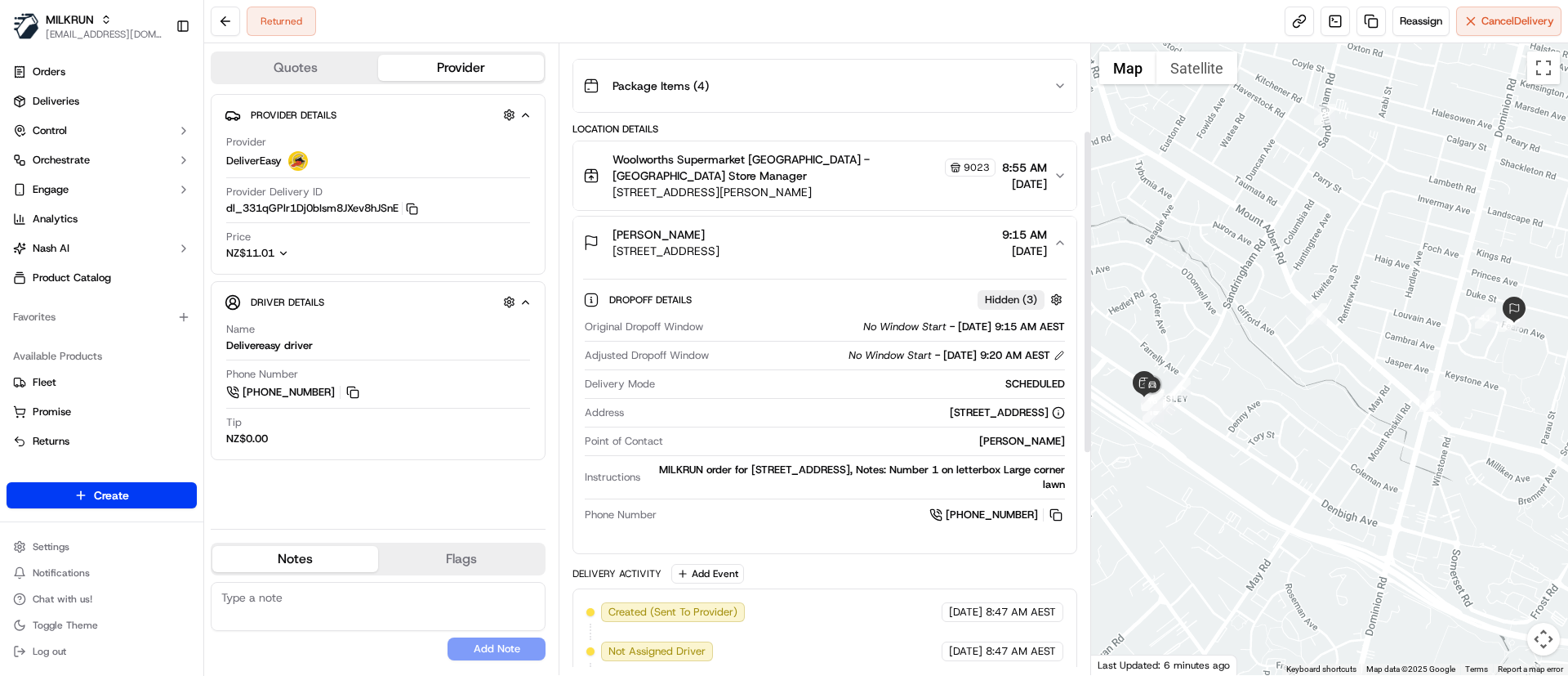
scroll to position [215, 0]
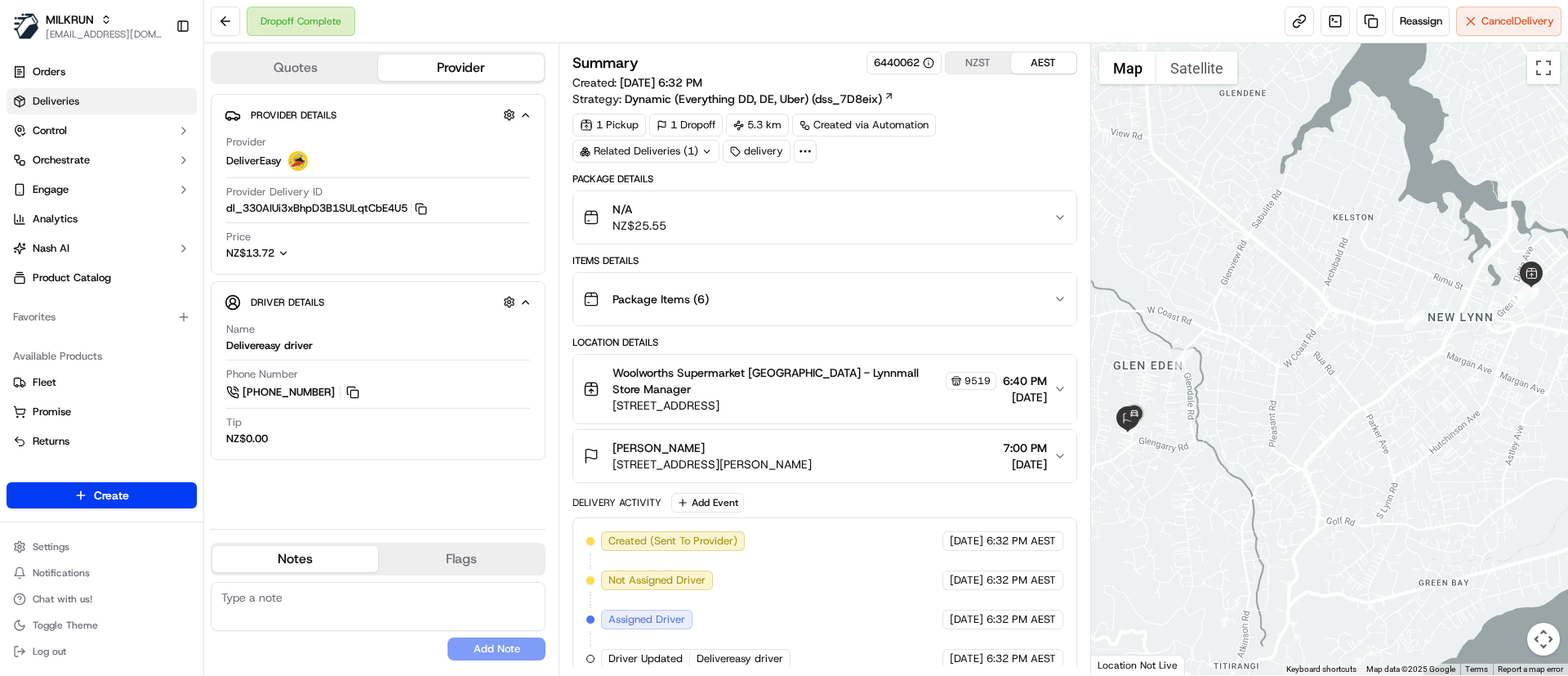
click at [103, 104] on link "Deliveries" at bounding box center [101, 101] width 190 height 27
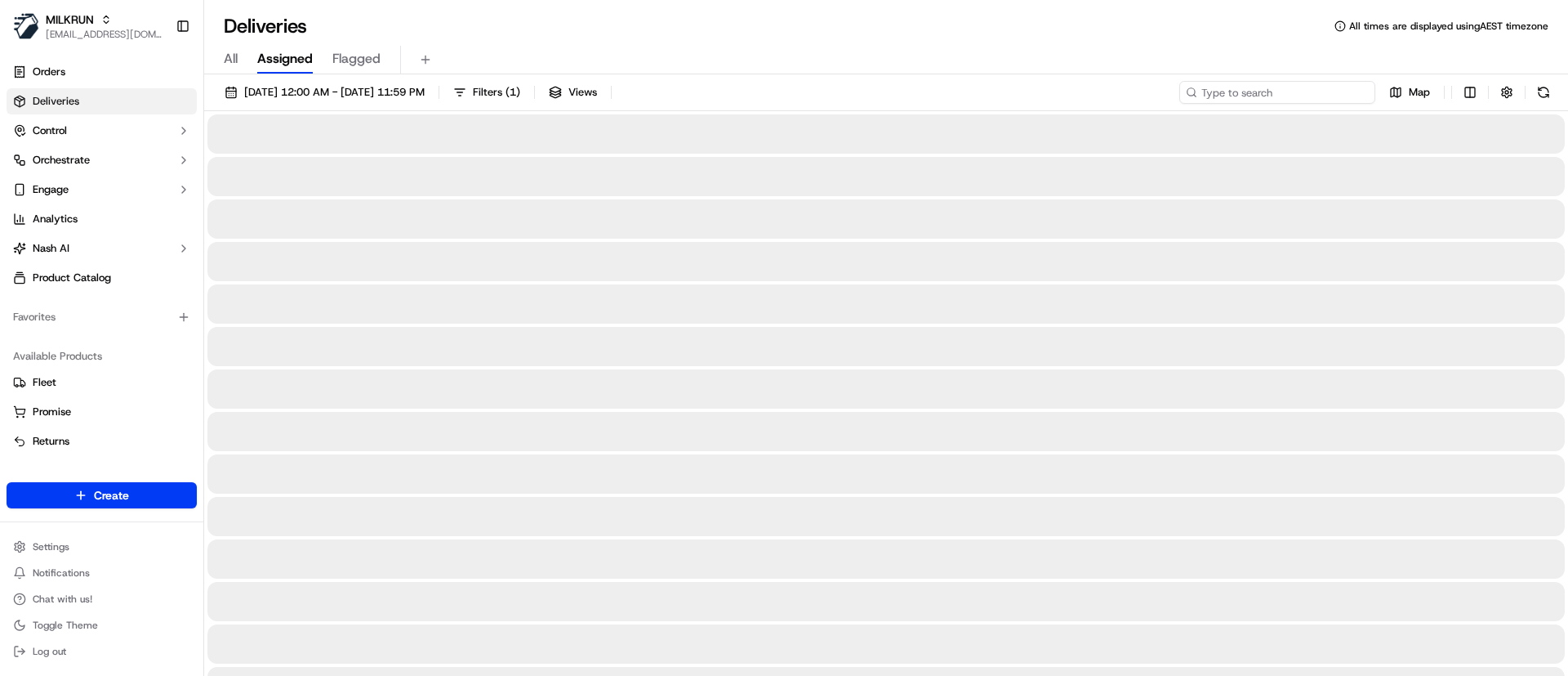
click at [1261, 88] on input at bounding box center [1277, 91] width 196 height 23
paste input "52e8e572-68b5-465b-a5d1-aacdddc8e271"
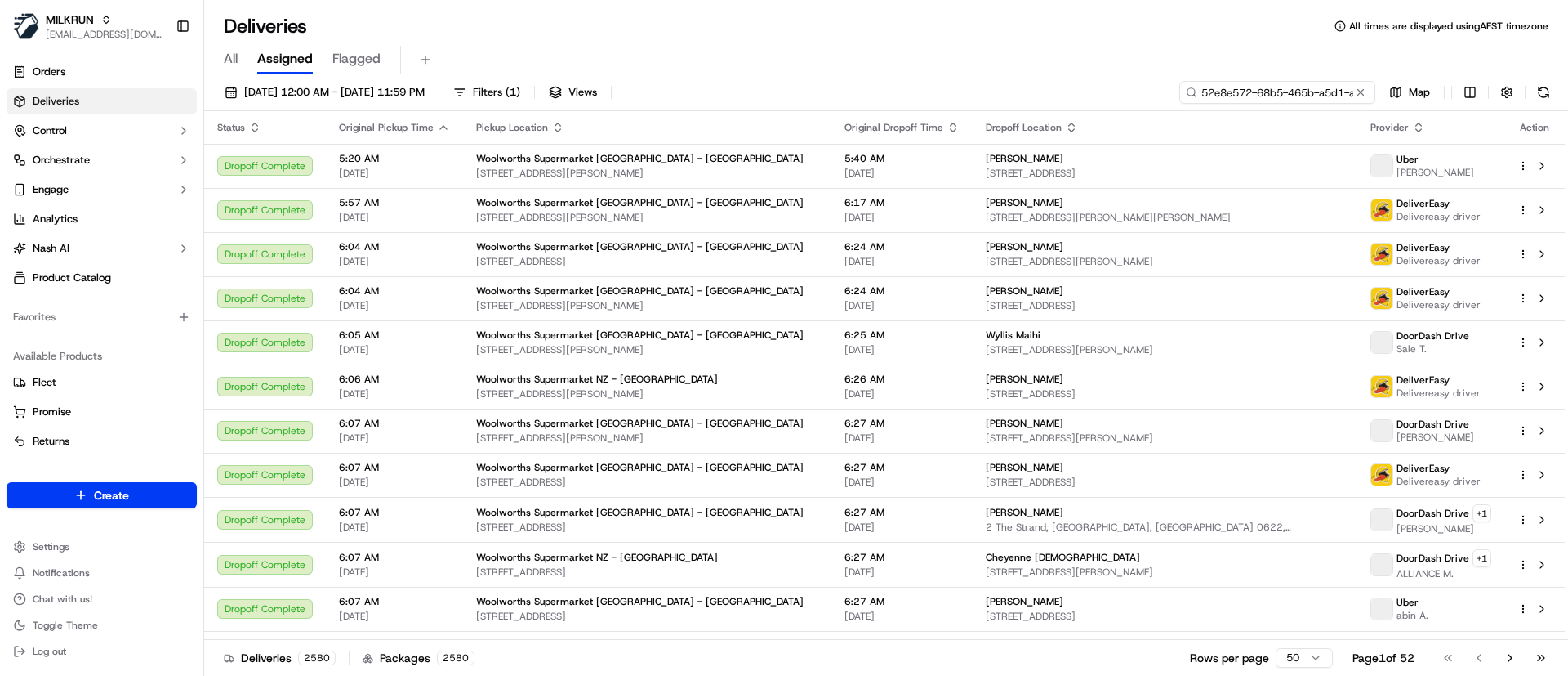
scroll to position [0, 79]
type input "52e8e572-68b5-465b-a5d1-aacdddc8e271"
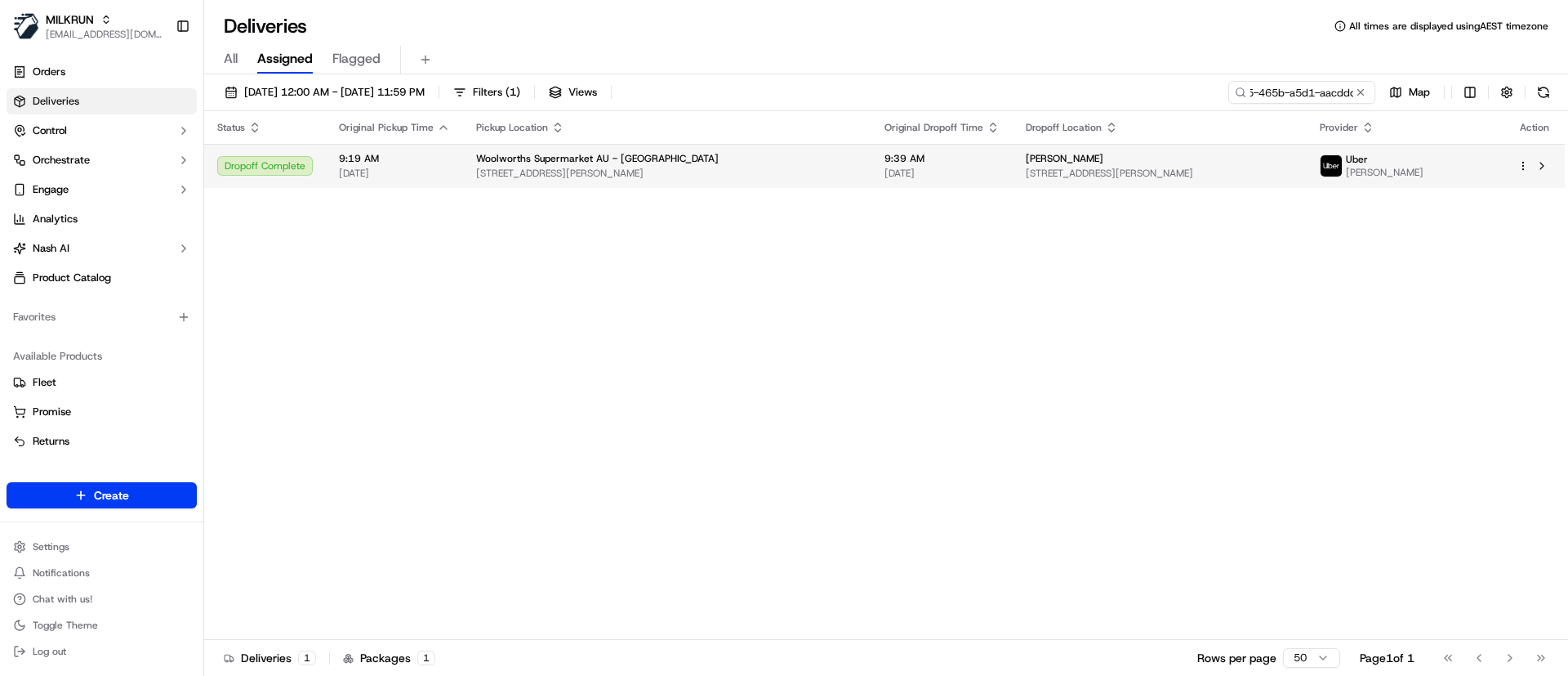
click at [537, 164] on span "Woolworths Supermarket AU - [GEOGRAPHIC_DATA]" at bounding box center [597, 158] width 242 height 13
click at [1545, 165] on button at bounding box center [1541, 166] width 19 height 19
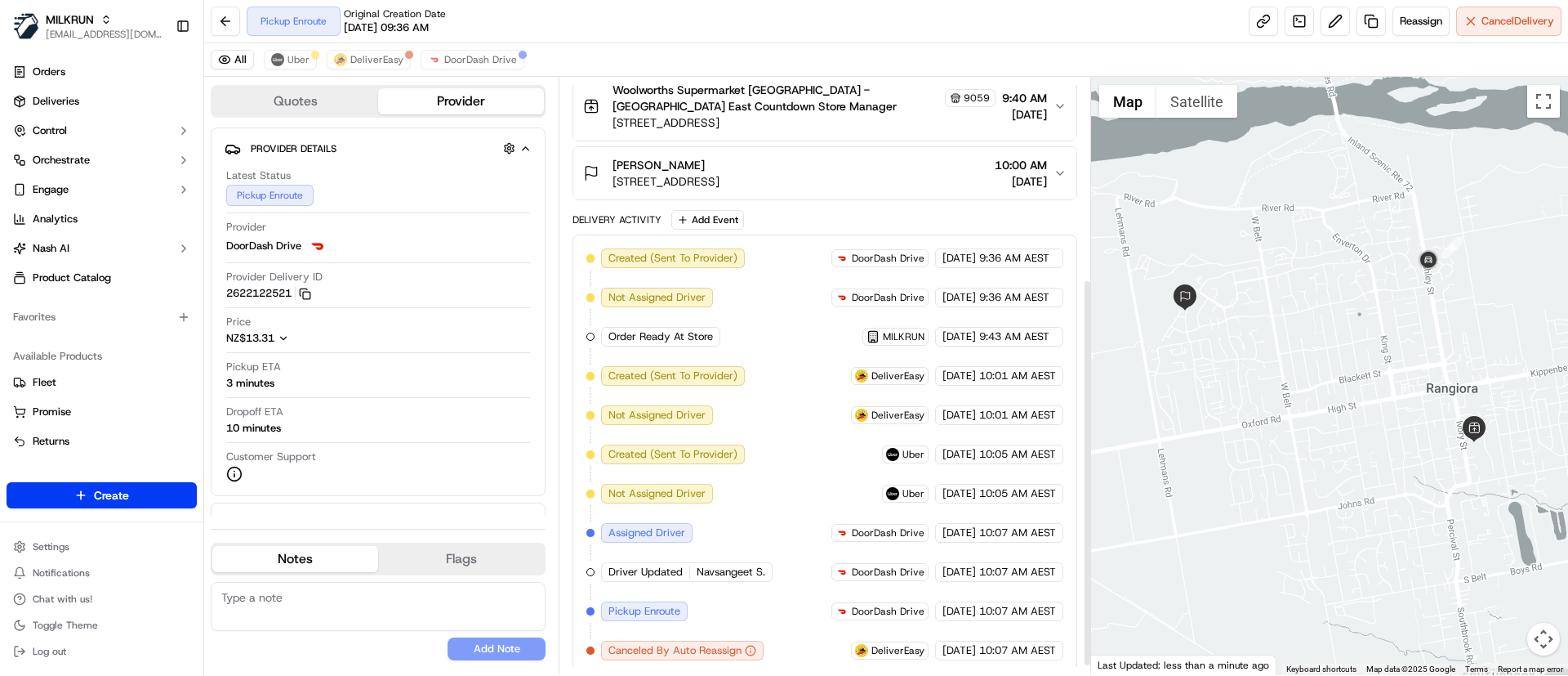
scroll to position [324, 0]
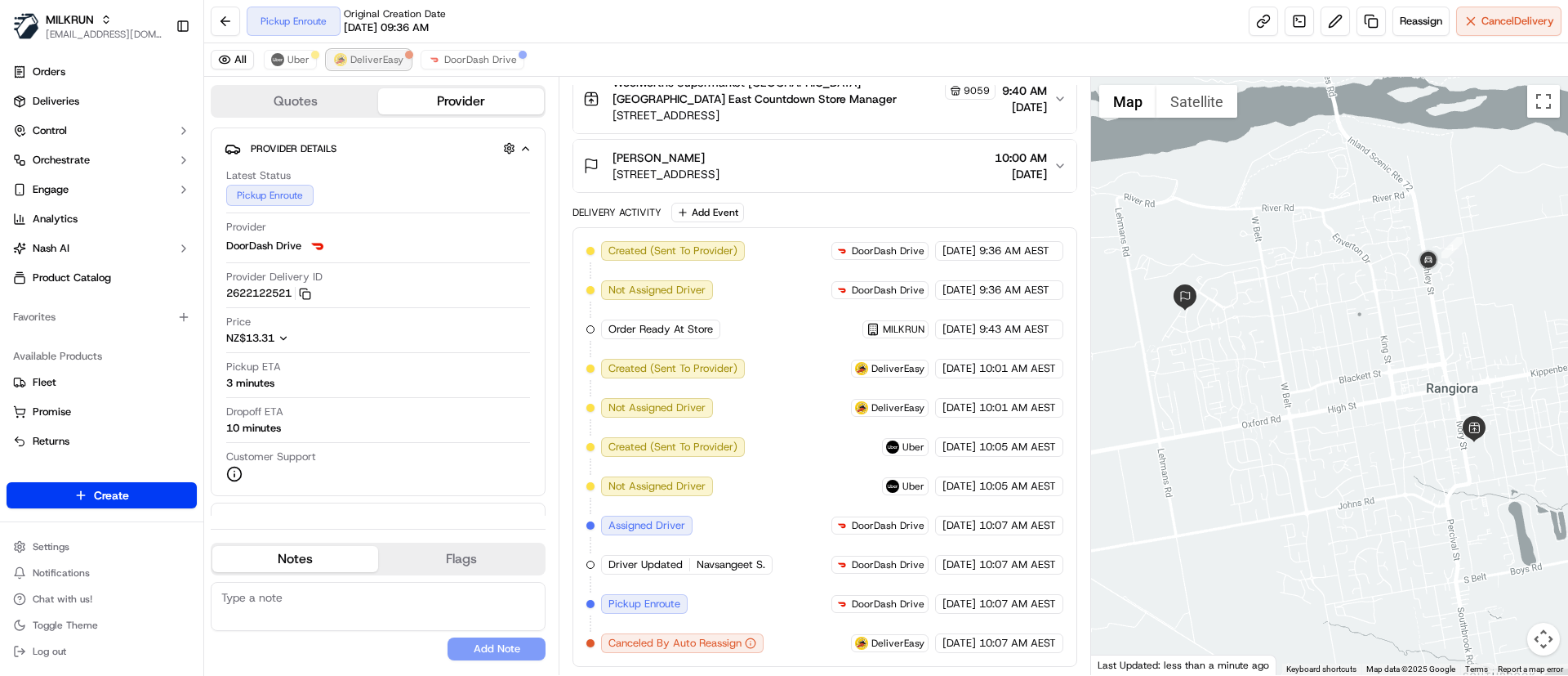
click at [369, 56] on span "DeliverEasy" at bounding box center [377, 59] width 53 height 13
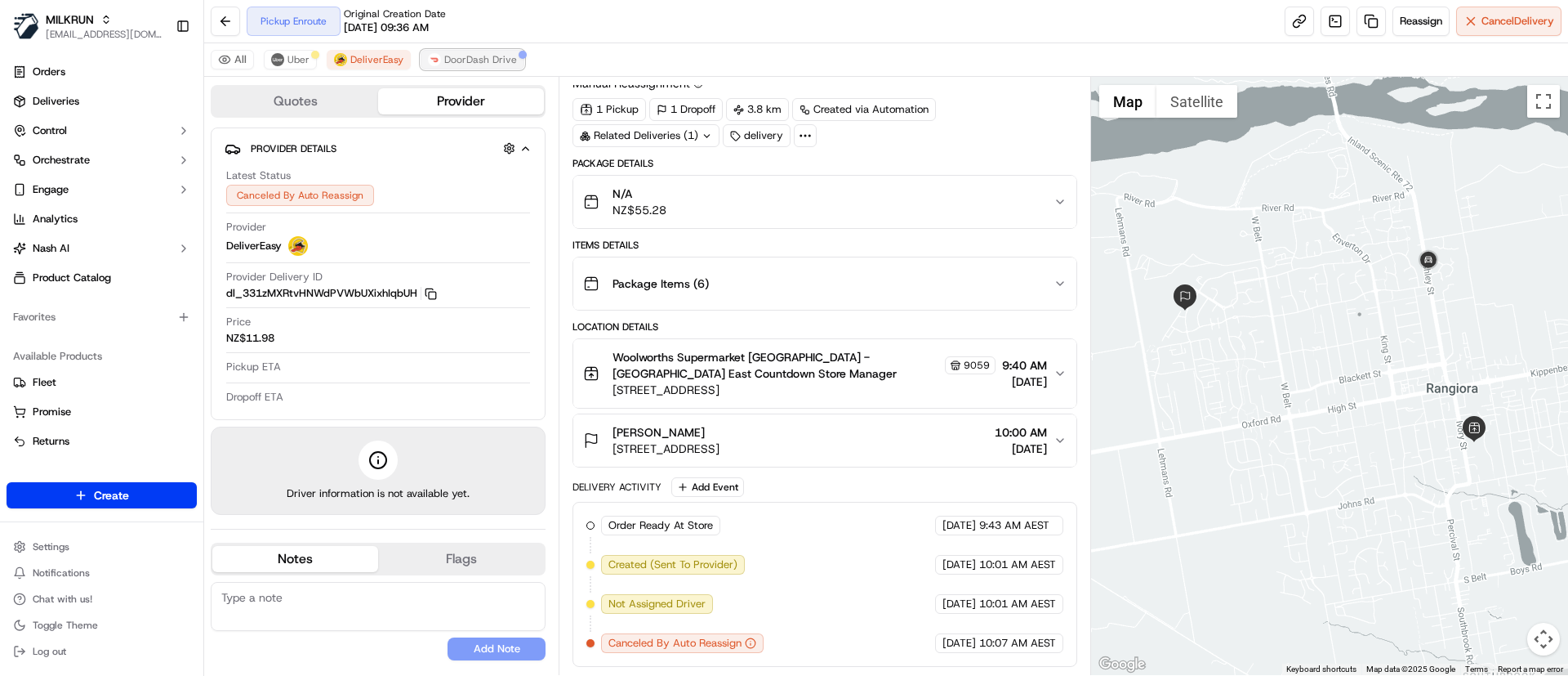
click at [479, 59] on span "DoorDash Drive" at bounding box center [480, 59] width 72 height 13
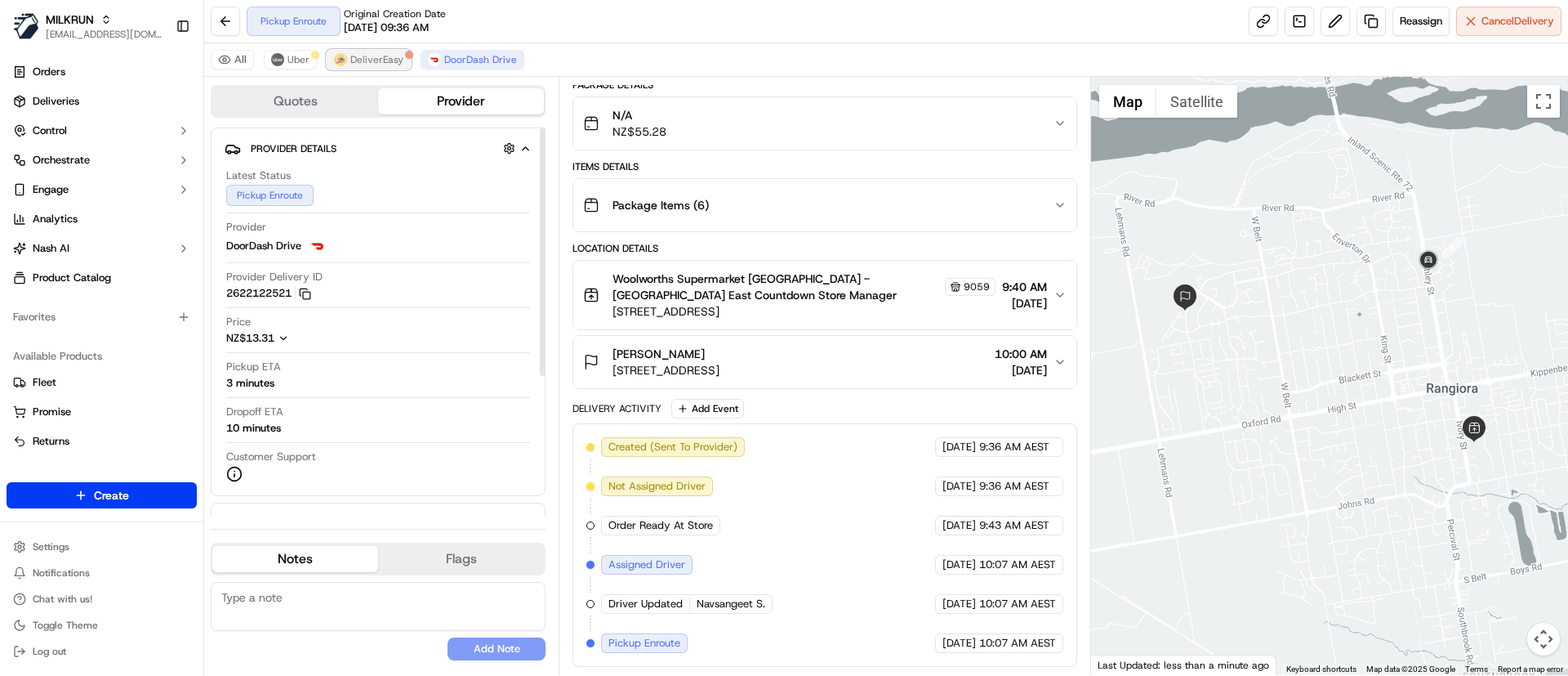
click at [384, 58] on span "DeliverEasy" at bounding box center [377, 59] width 53 height 13
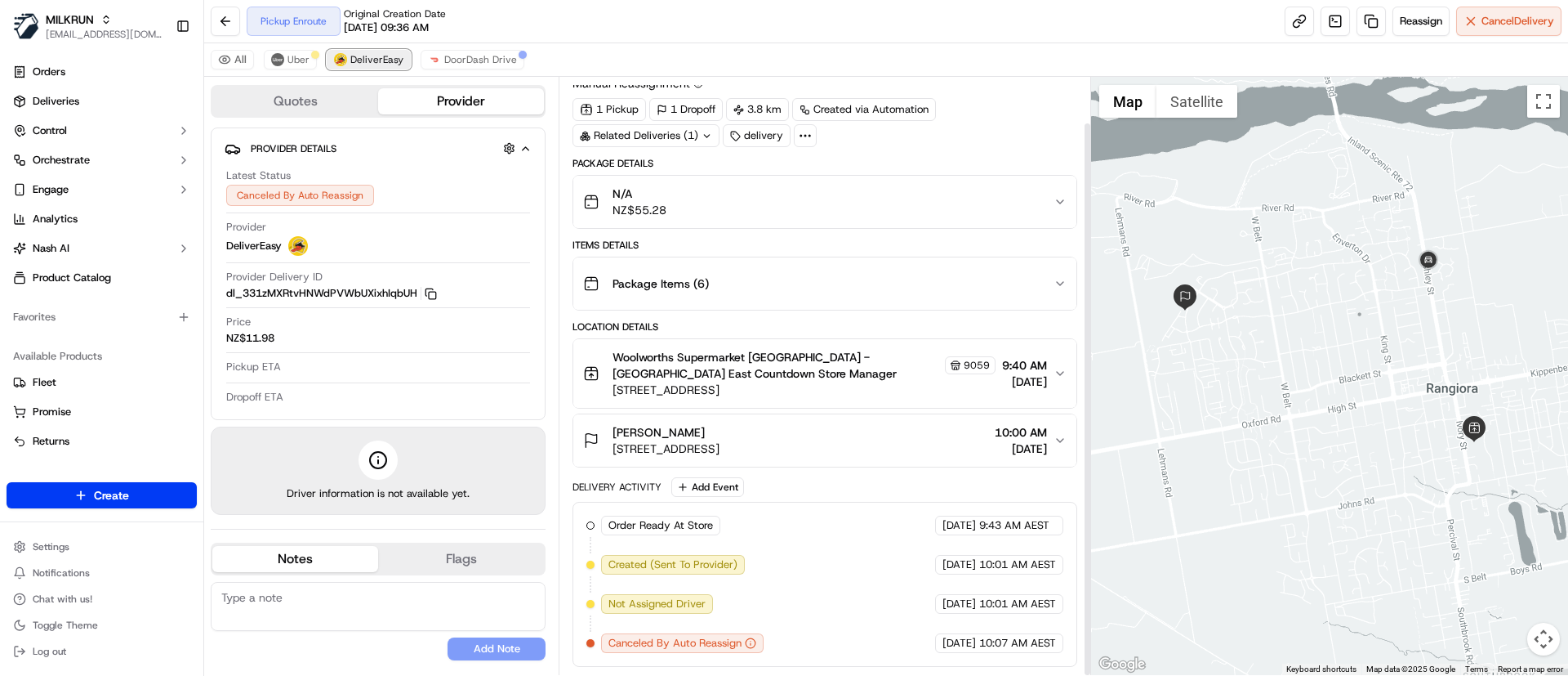
scroll to position [49, 0]
click at [282, 55] on img at bounding box center [278, 59] width 13 height 13
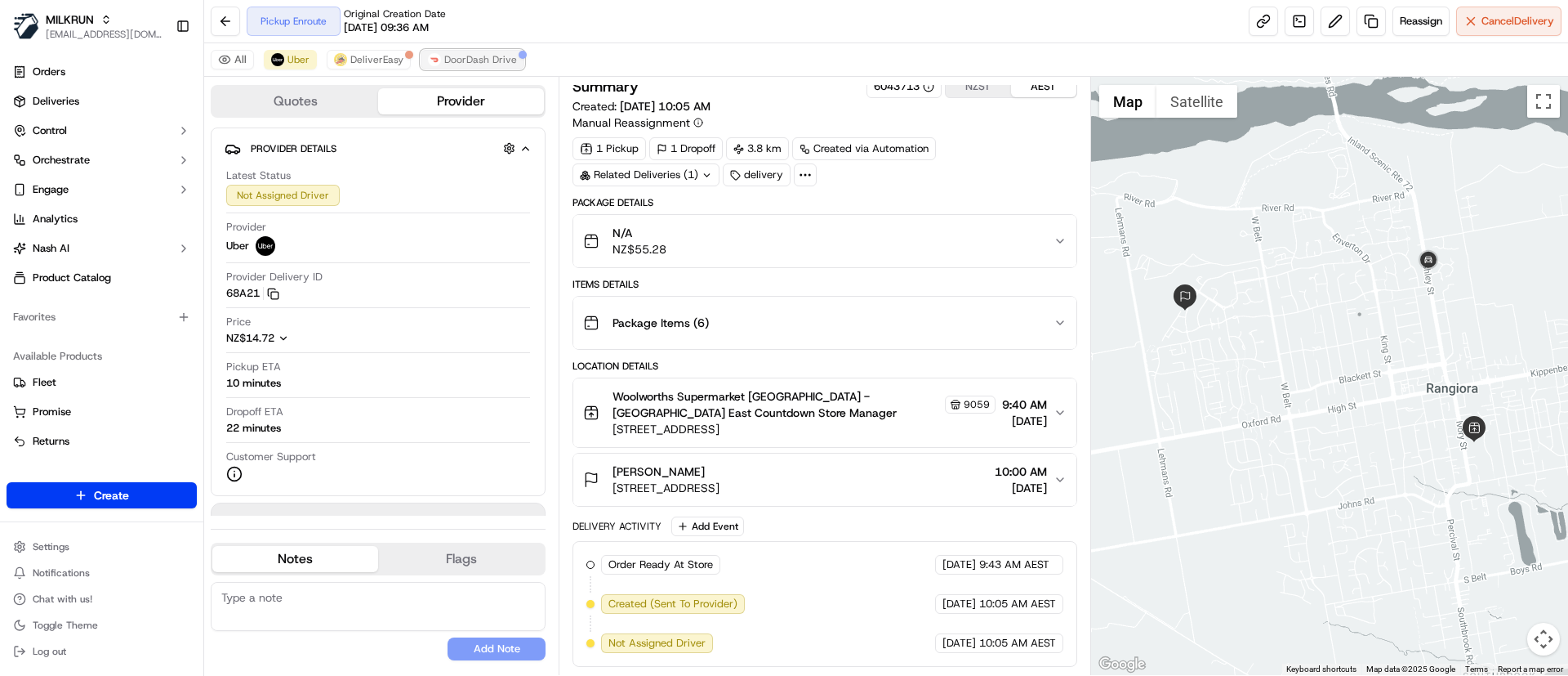
click at [464, 61] on span "DoorDash Drive" at bounding box center [480, 59] width 72 height 13
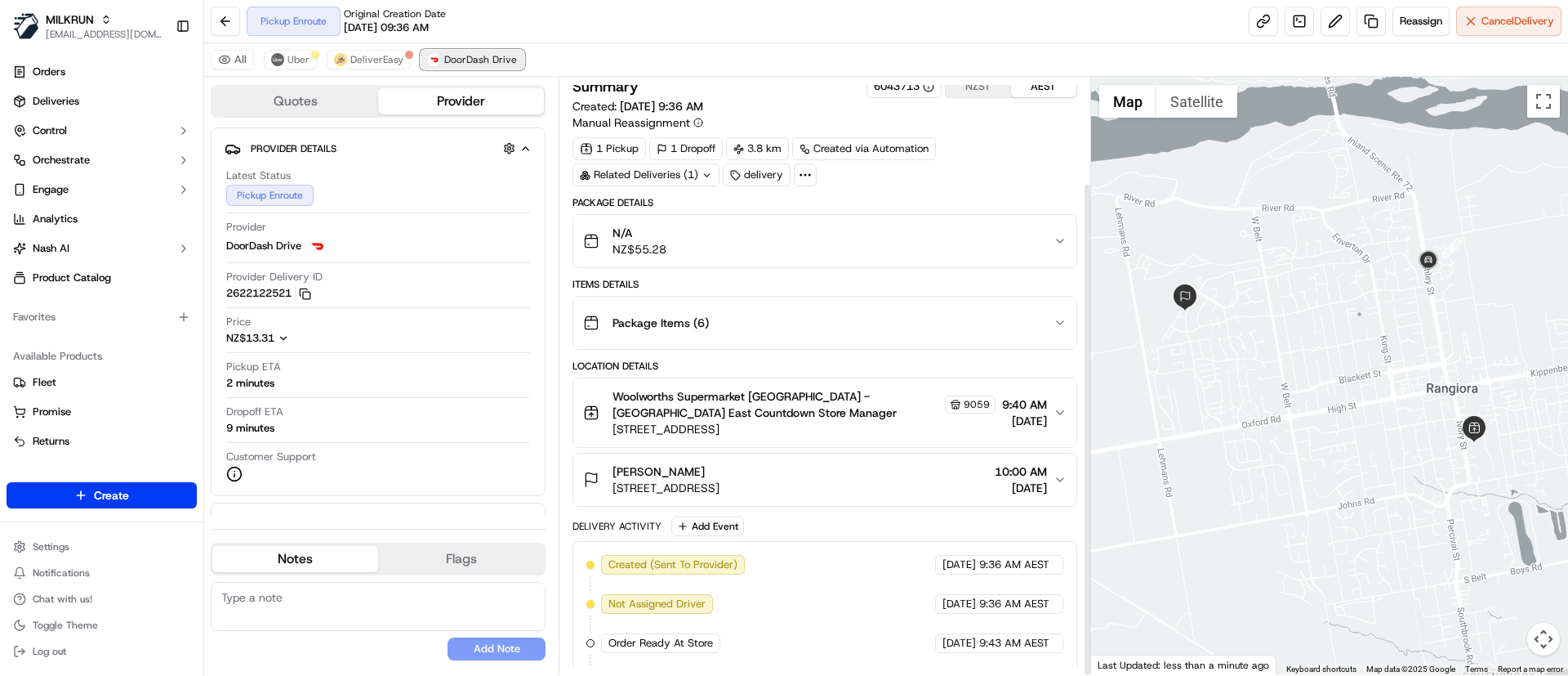
scroll to position [127, 0]
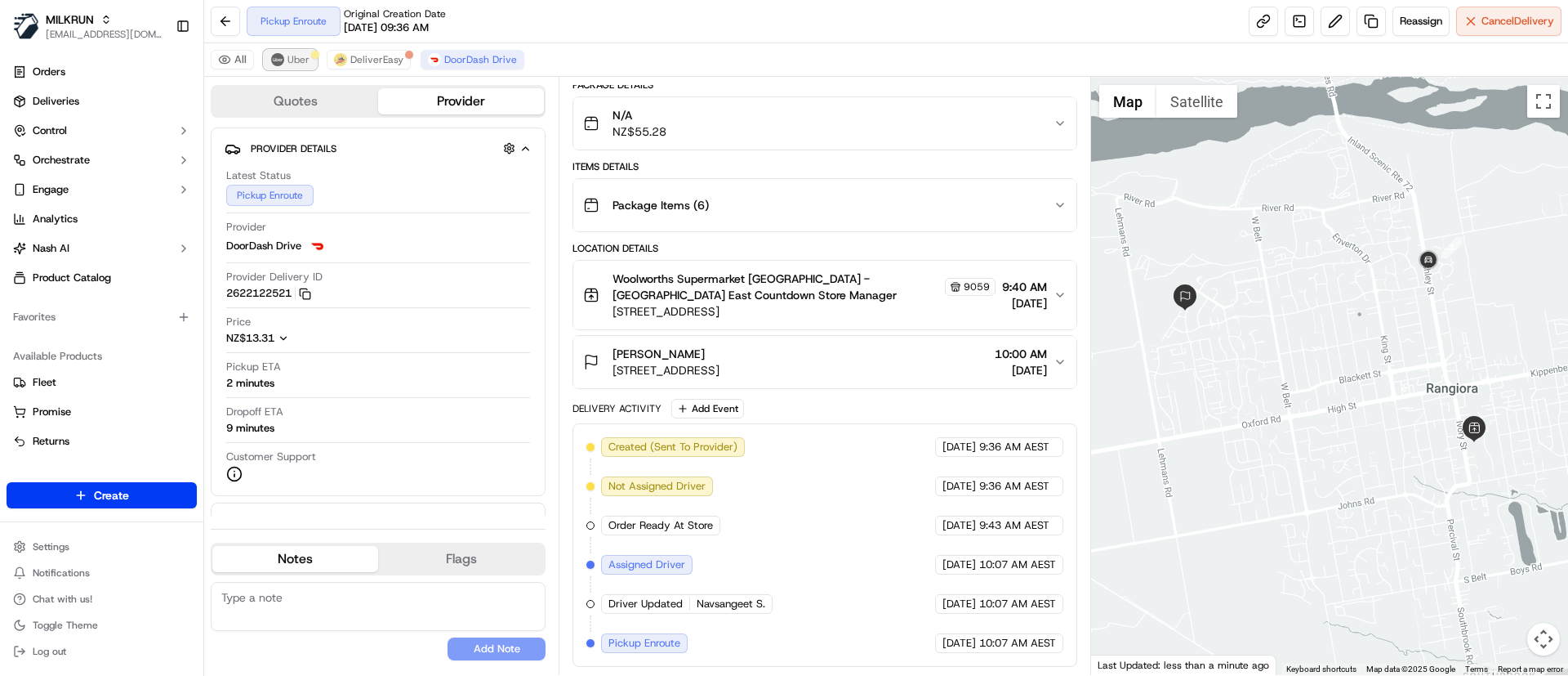
click at [278, 57] on img at bounding box center [278, 59] width 13 height 13
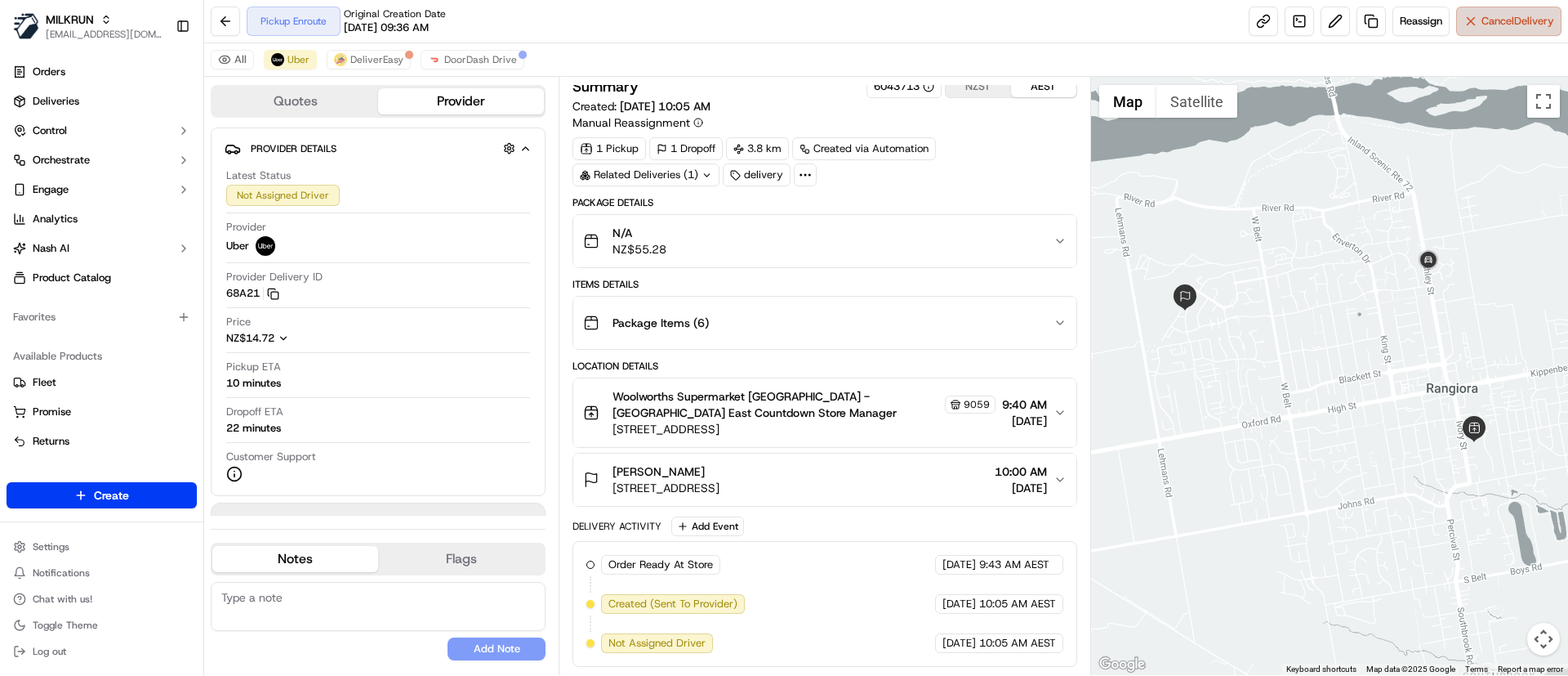
click at [1489, 17] on span "Cancel Delivery" at bounding box center [1517, 21] width 72 height 15
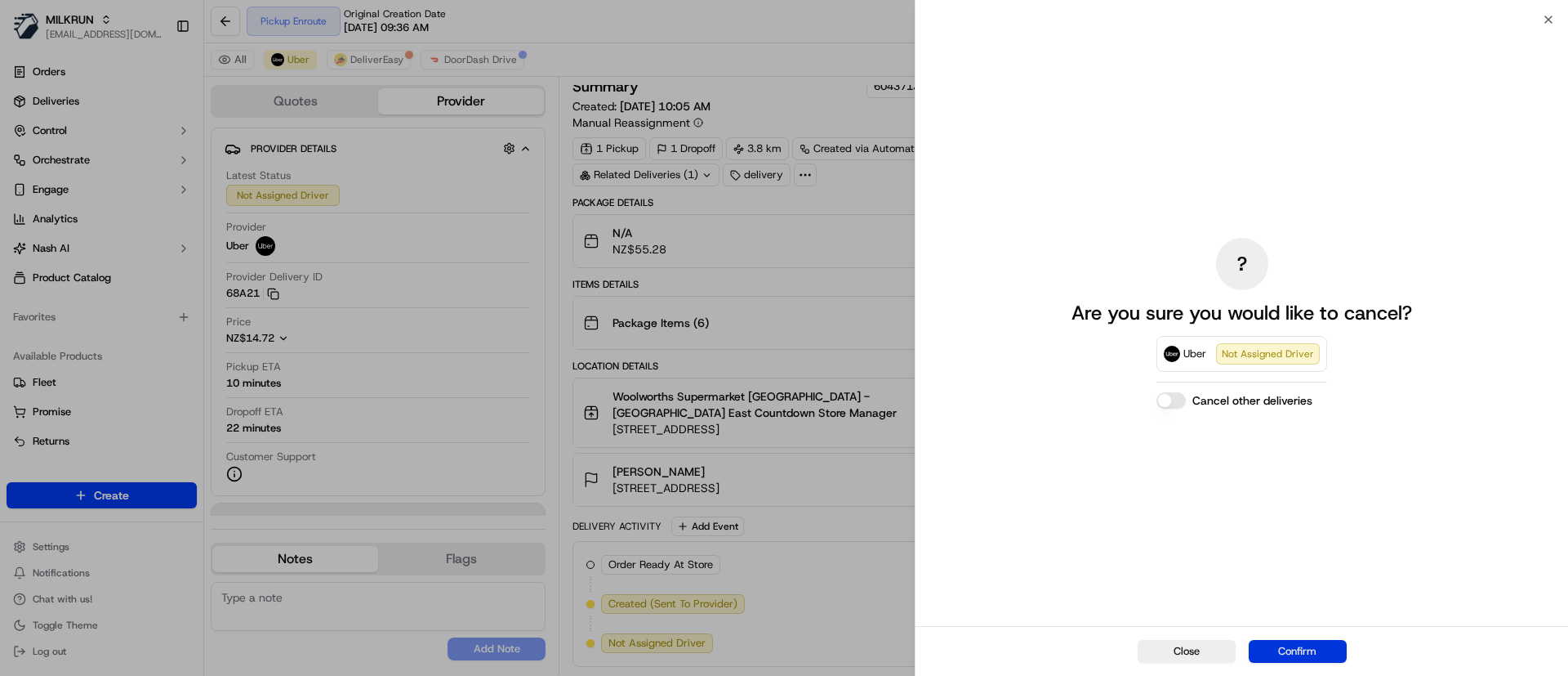
click at [1318, 649] on button "Confirm" at bounding box center [1297, 650] width 98 height 23
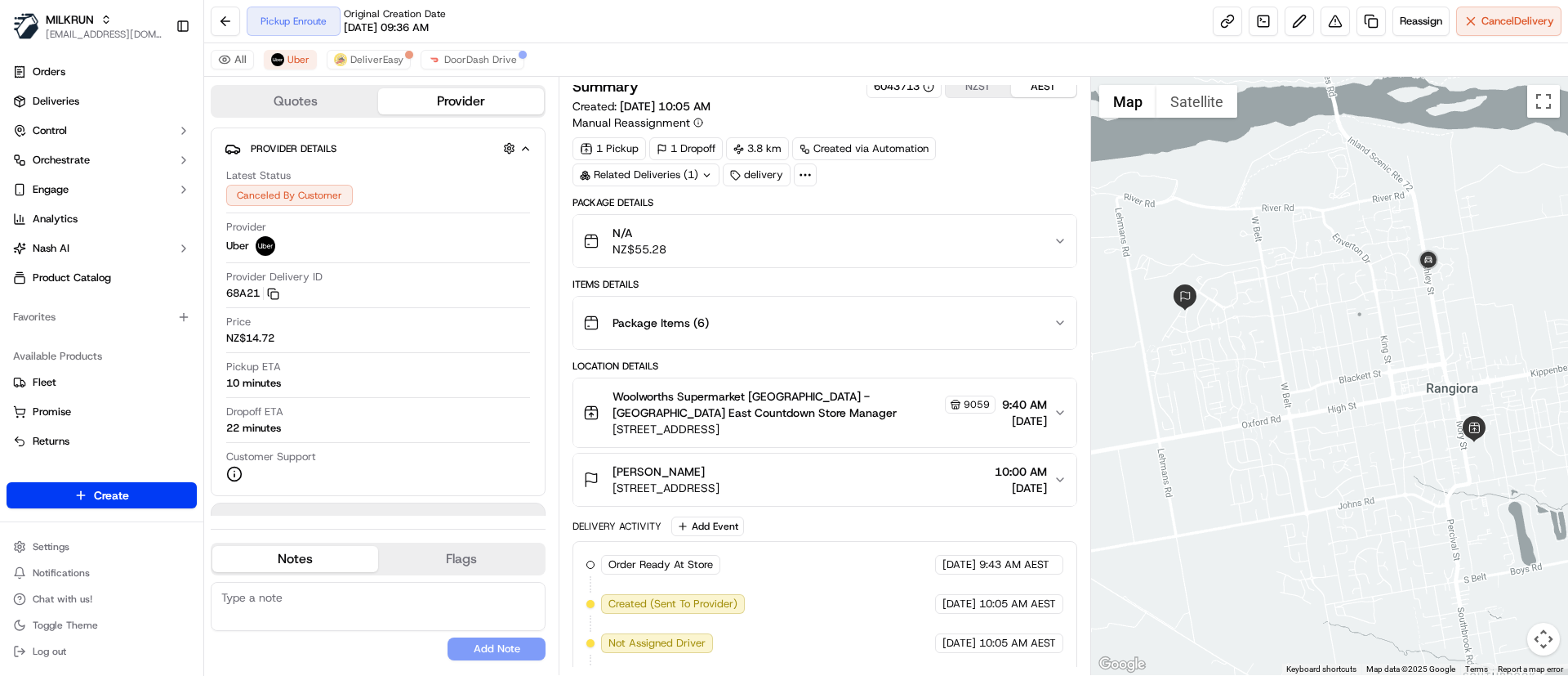
scroll to position [0, 0]
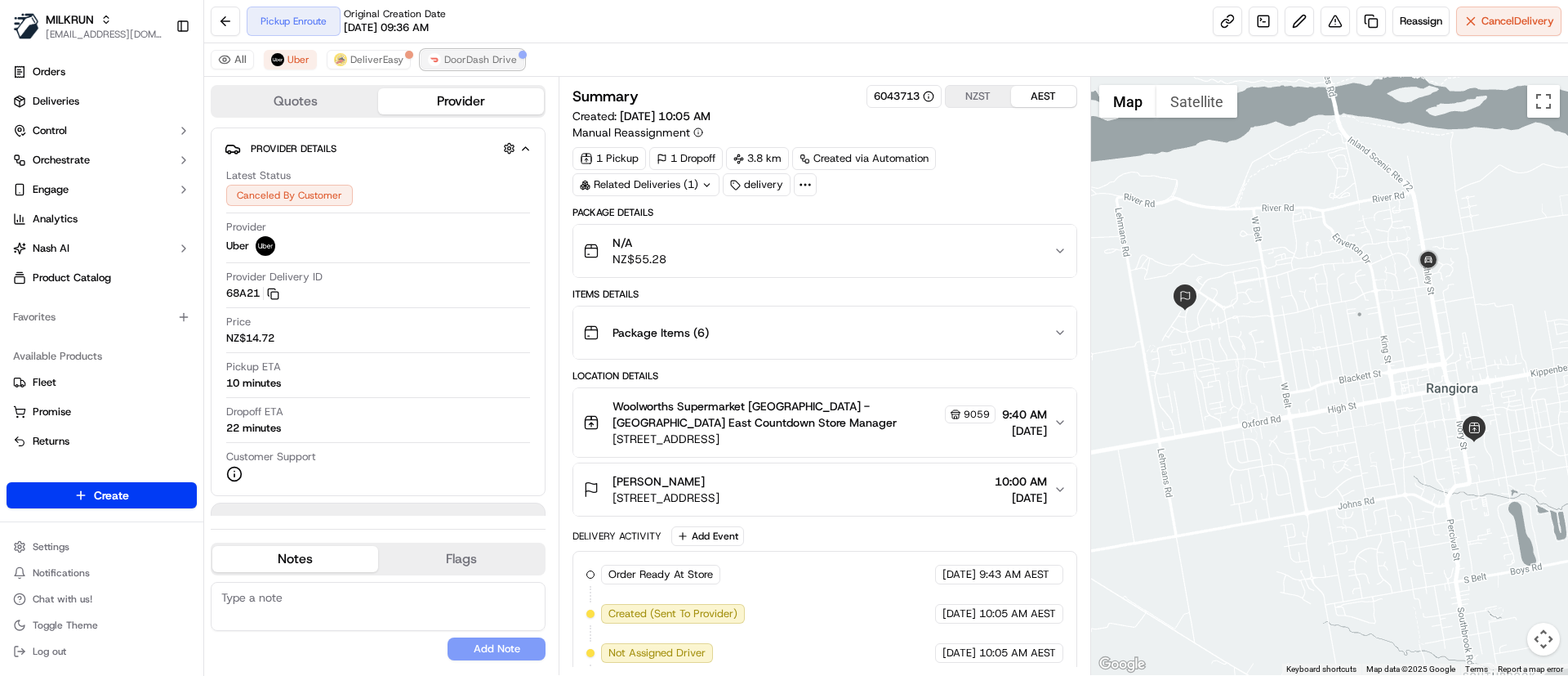
click at [475, 59] on span "DoorDash Drive" at bounding box center [480, 59] width 72 height 13
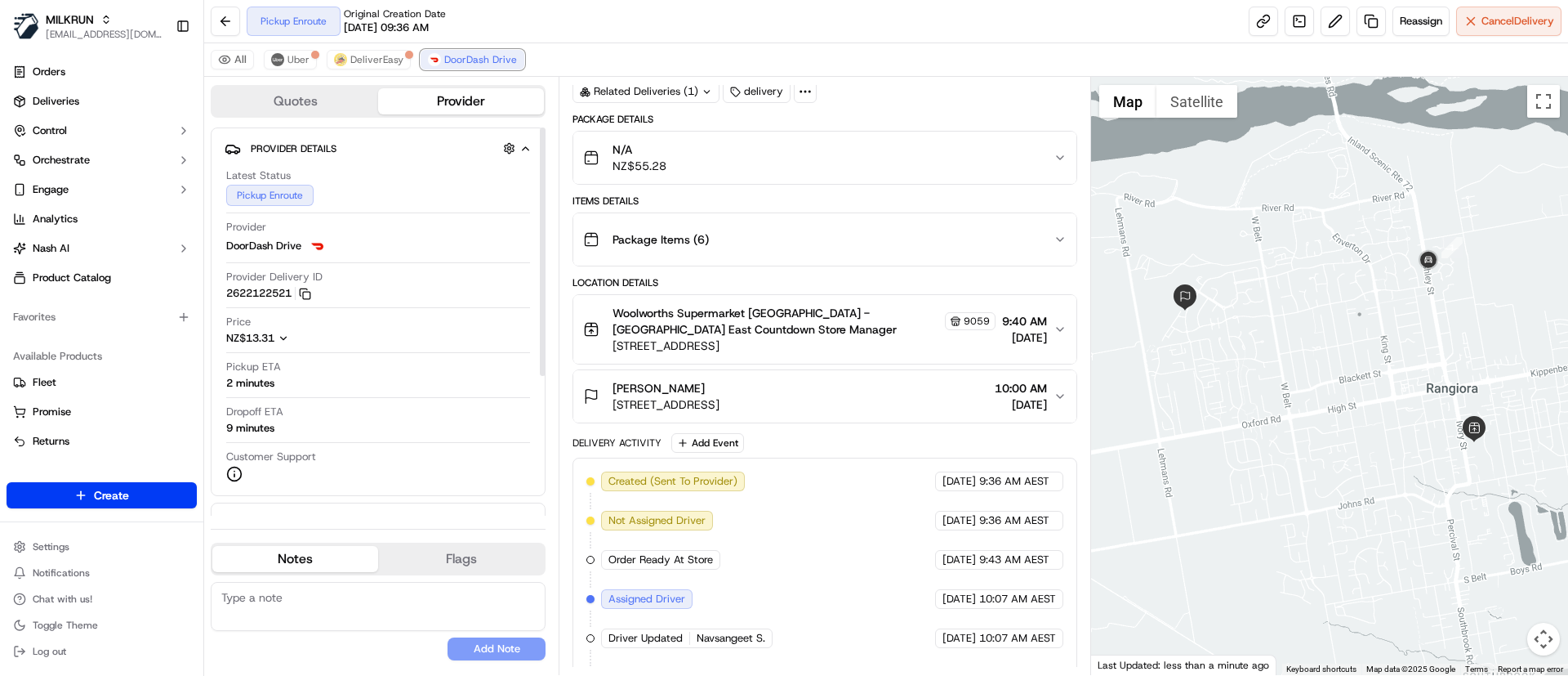
scroll to position [127, 0]
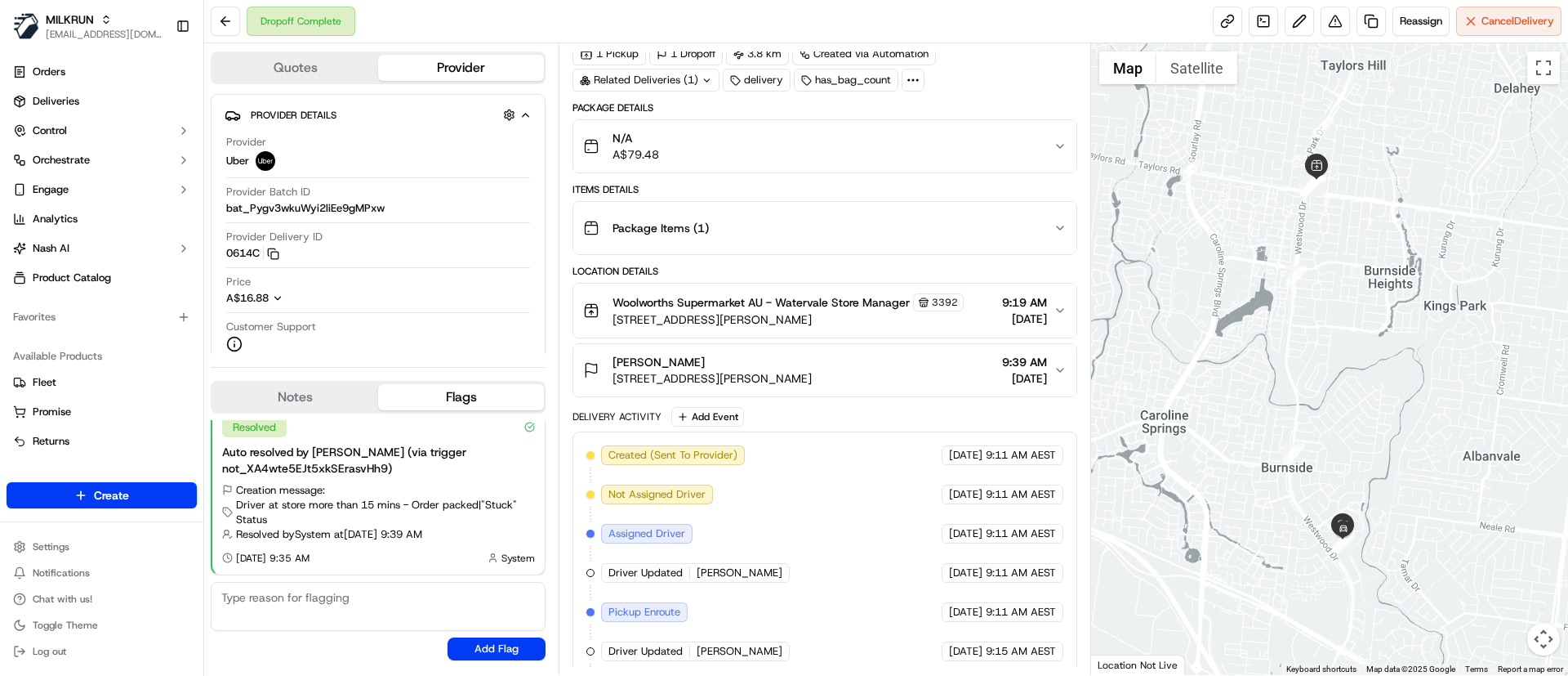
scroll to position [315, 0]
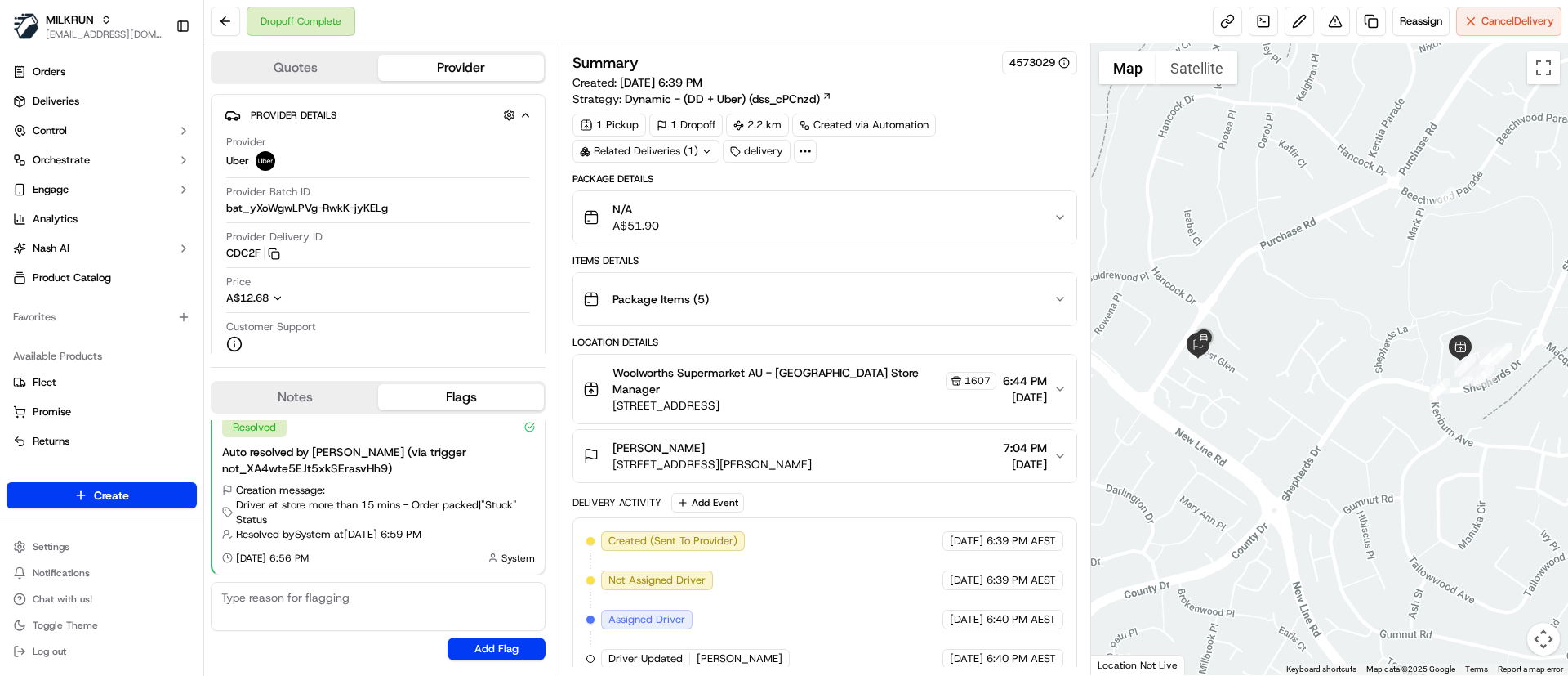
scroll to position [290, 0]
